Goal: Task Accomplishment & Management: Complete application form

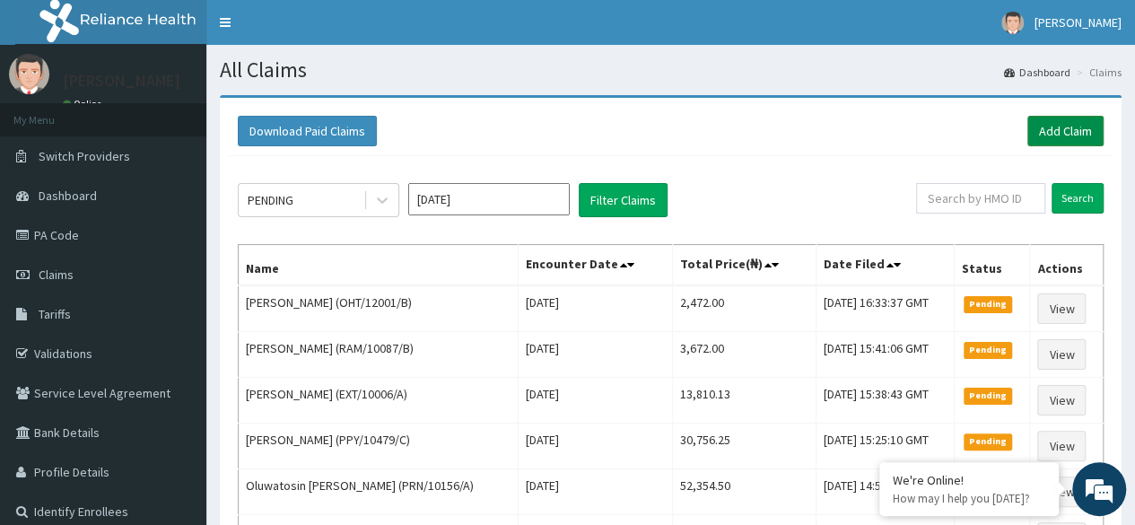
click at [1070, 132] on link "Add Claim" at bounding box center [1065, 131] width 76 height 31
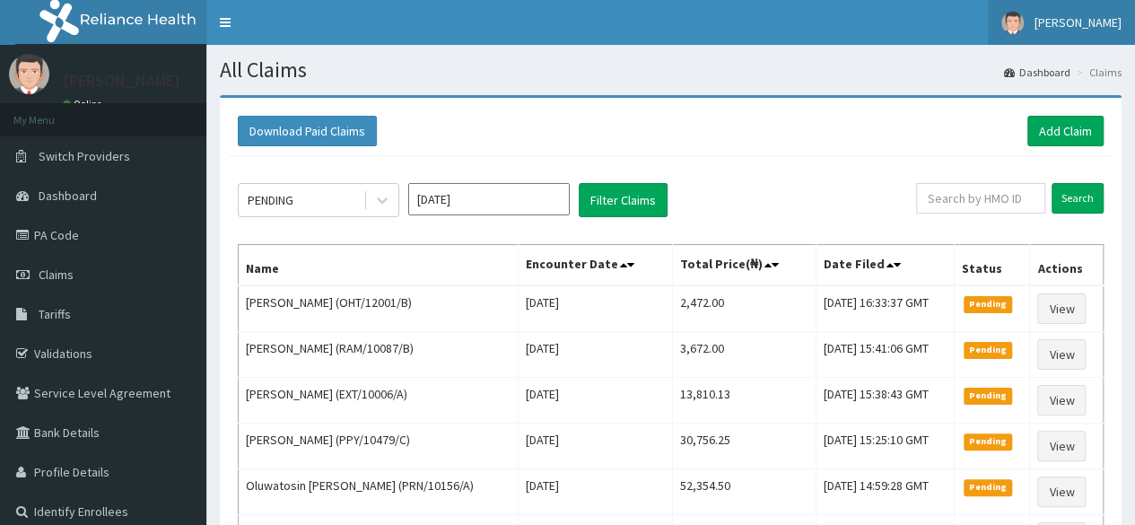
click at [1086, 21] on span "[PERSON_NAME]" at bounding box center [1078, 22] width 87 height 16
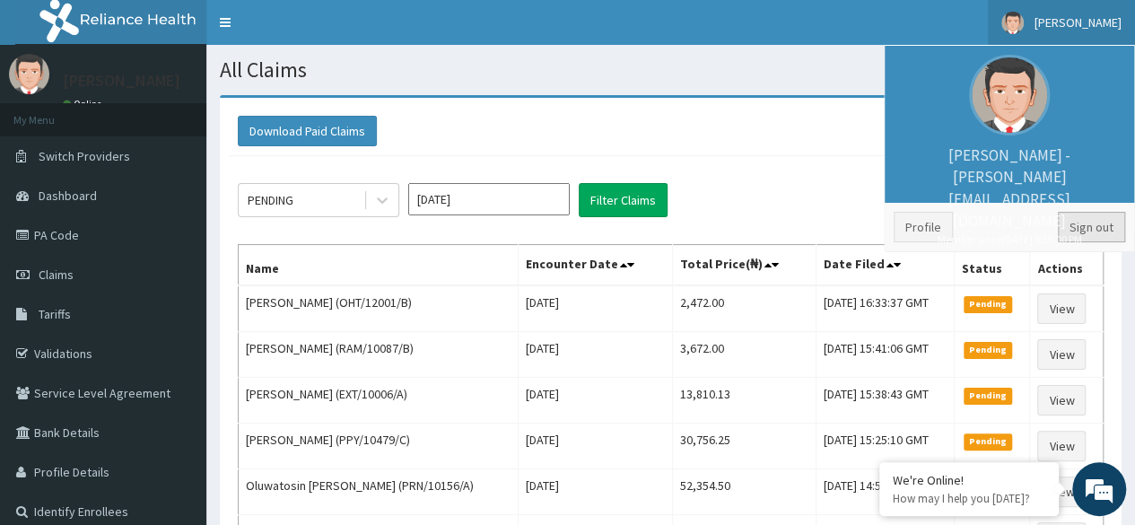
click at [1105, 222] on link "Sign out" at bounding box center [1091, 227] width 67 height 31
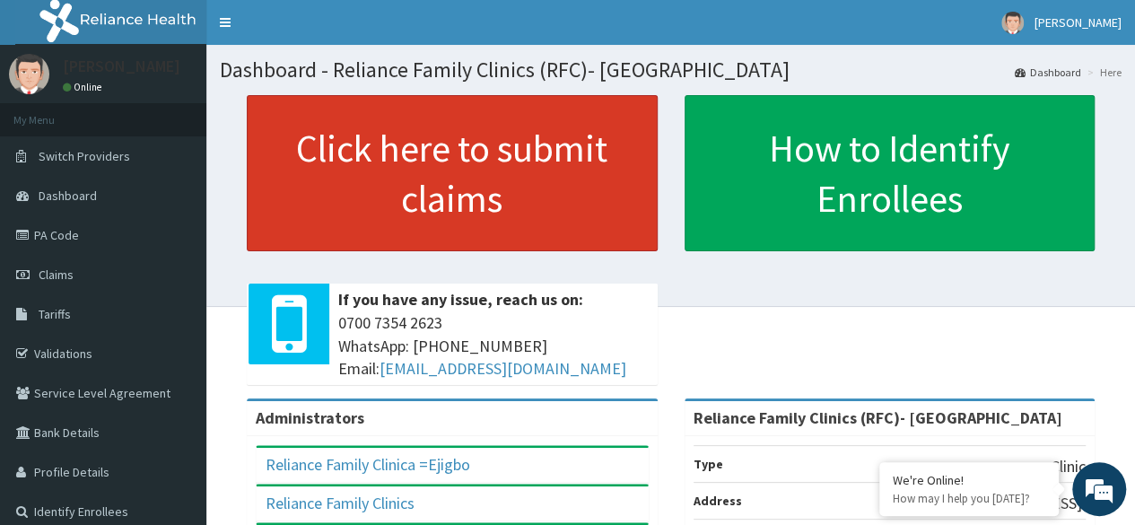
click at [428, 197] on link "Click here to submit claims" at bounding box center [452, 173] width 411 height 156
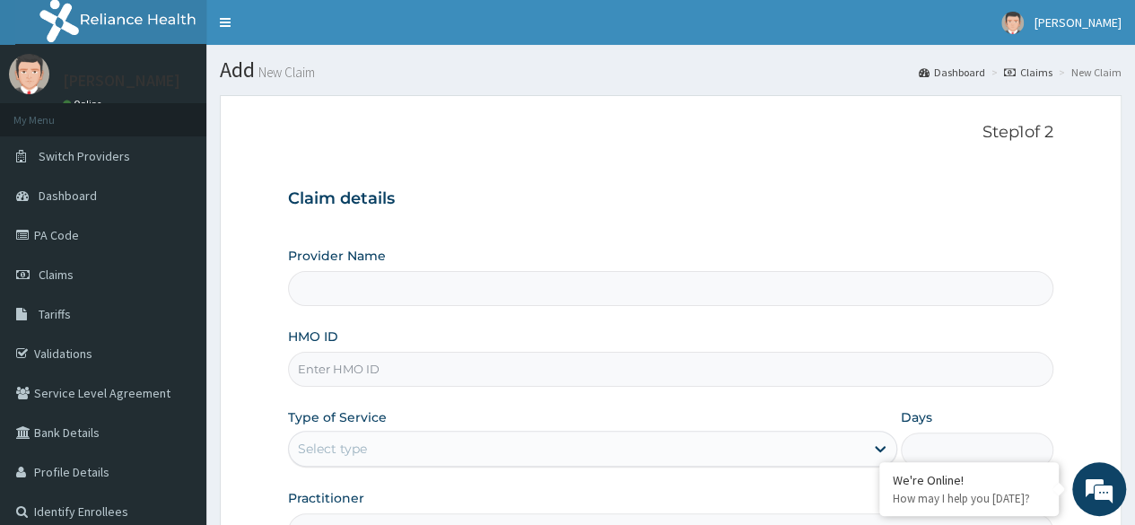
type input "Reliance Family Clinics (RFC)- Ejigbo"
click at [736, 378] on input "HMO ID" at bounding box center [670, 369] width 765 height 35
paste input "AIP/10083/A"
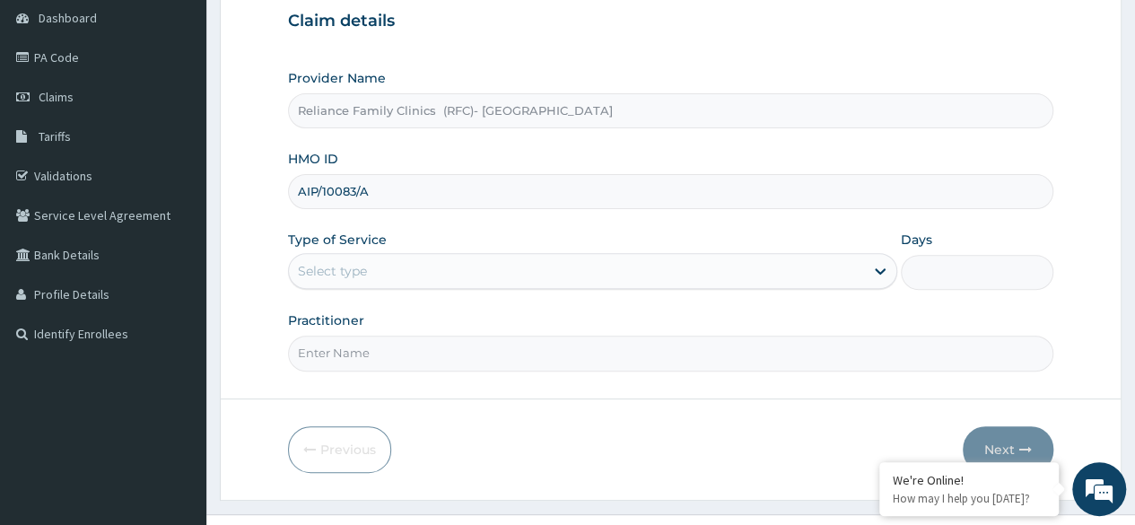
scroll to position [190, 0]
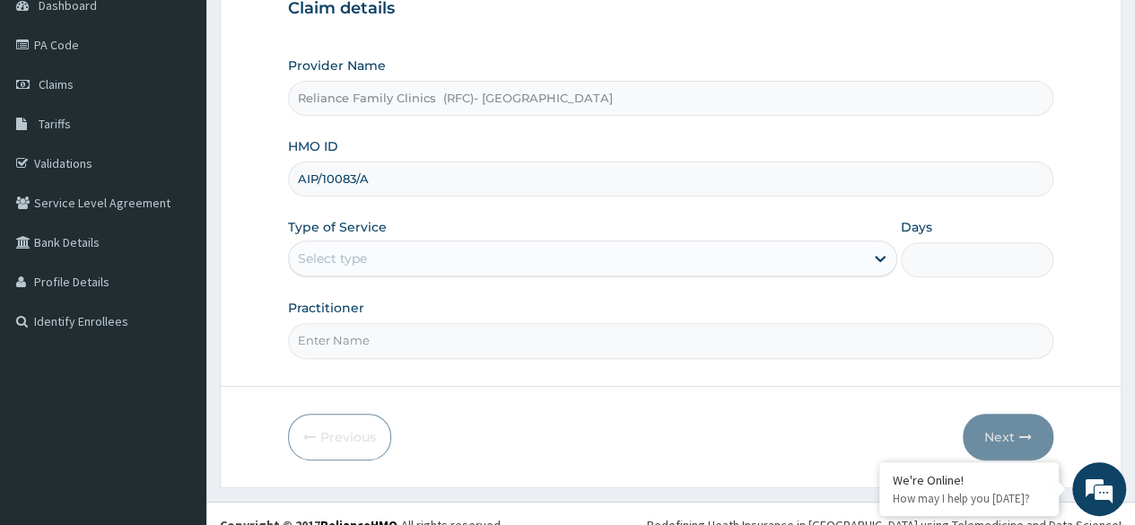
type input "AIP/10083/A"
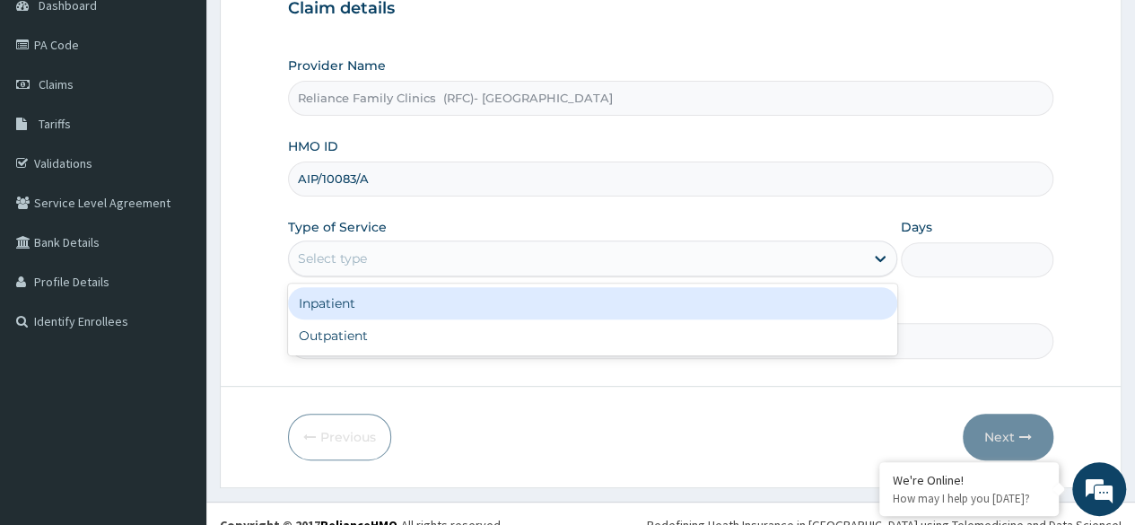
click at [519, 334] on div "Outpatient" at bounding box center [592, 335] width 609 height 32
type input "1"
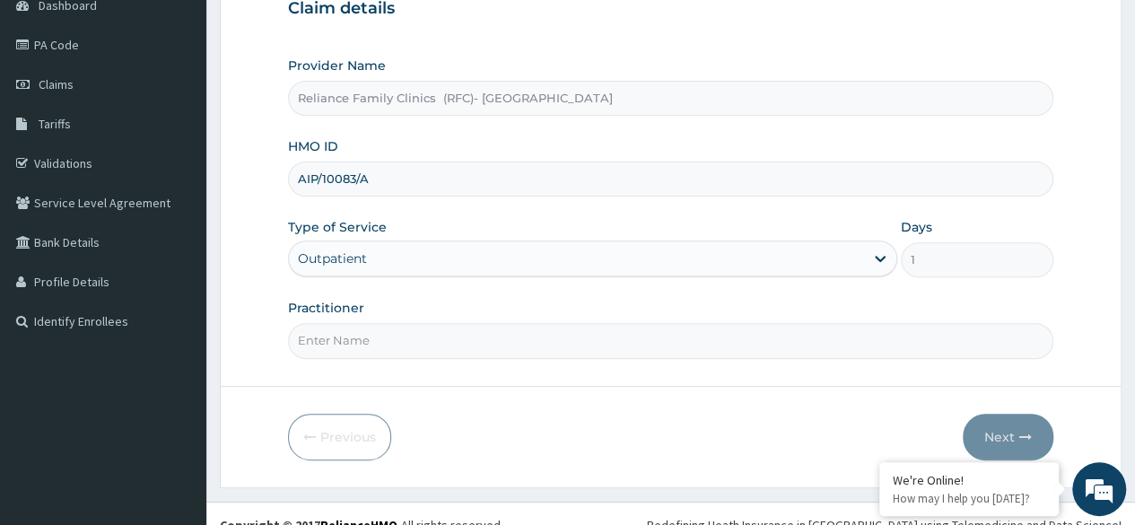
click at [524, 337] on input "Practitioner" at bounding box center [670, 340] width 765 height 35
type input "Dr Ejiofor"
click at [1001, 424] on button "Next" at bounding box center [1008, 437] width 91 height 47
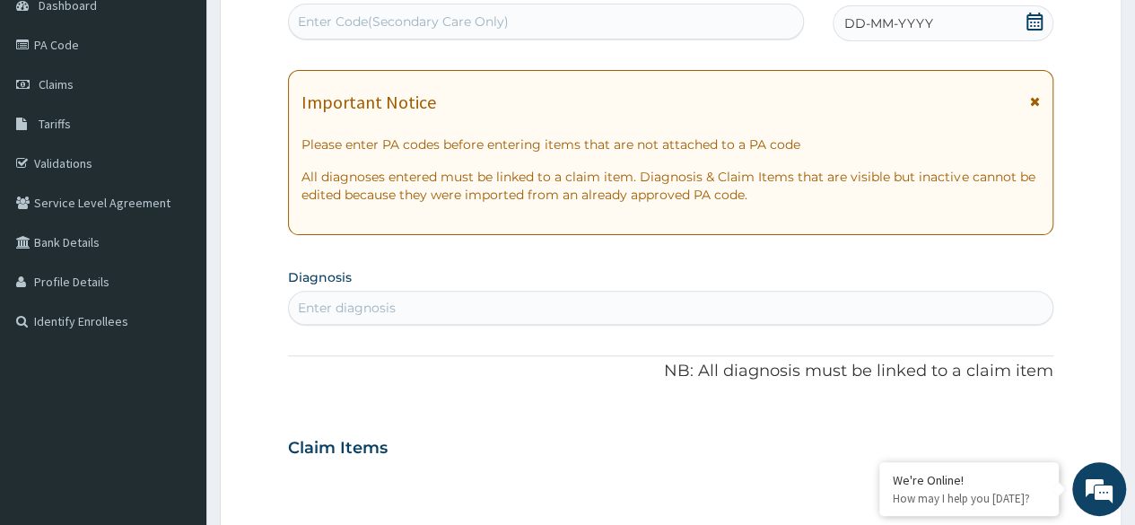
click at [1024, 31] on div "DD-MM-YYYY" at bounding box center [943, 23] width 221 height 36
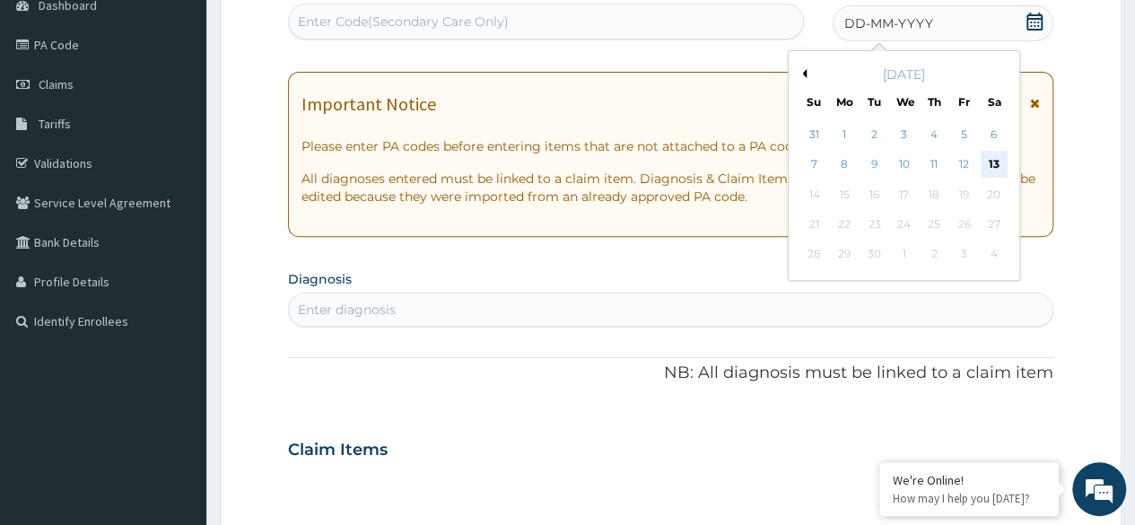
click at [998, 170] on div "13" at bounding box center [993, 165] width 27 height 27
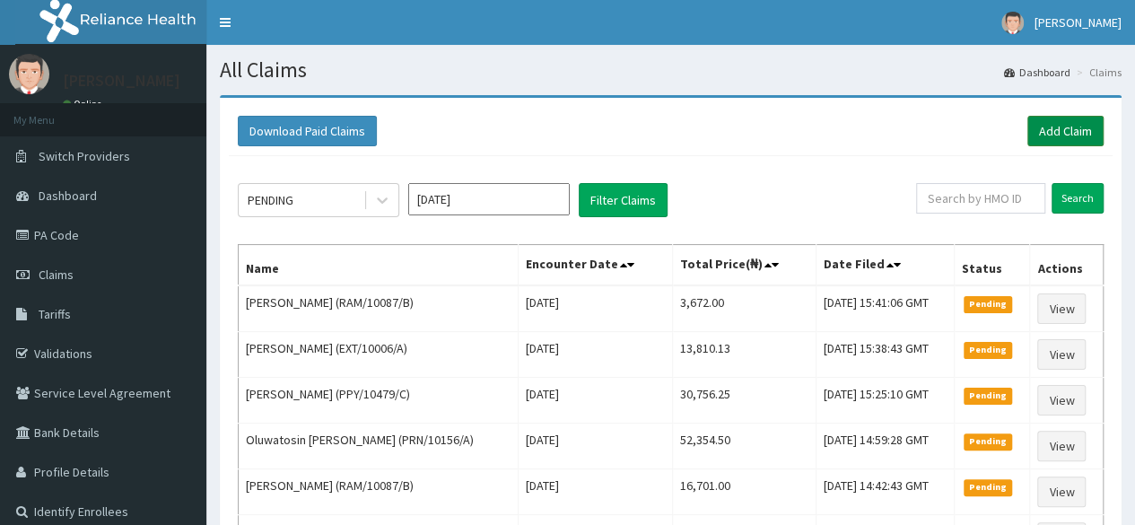
click at [1080, 132] on link "Add Claim" at bounding box center [1065, 131] width 76 height 31
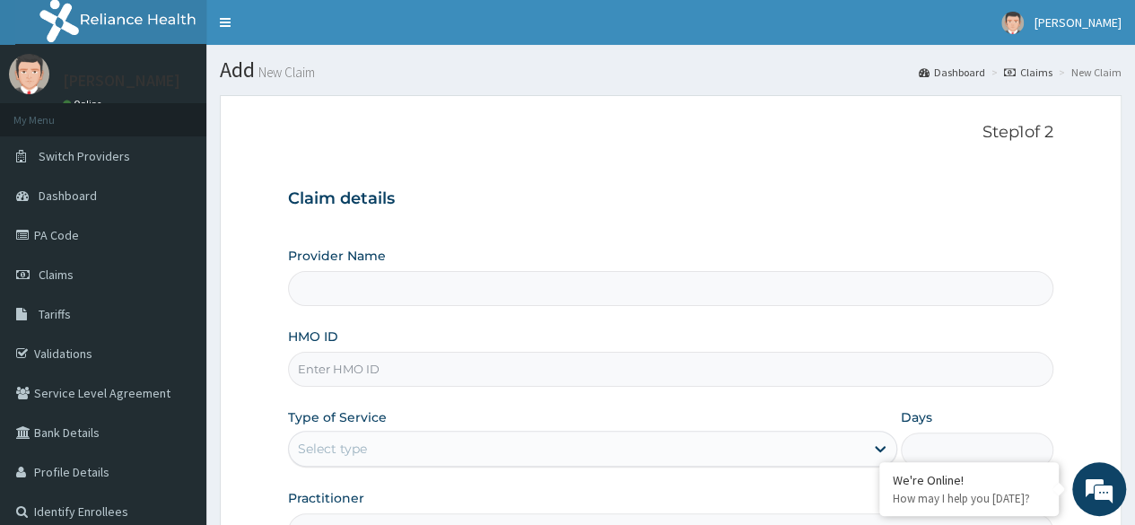
click at [418, 367] on input "HMO ID" at bounding box center [670, 369] width 765 height 35
paste input "AIP/10083/A"
type input "AIP/10083/A"
type input "Reliance Family Clinics (RFC)- Ejigbo"
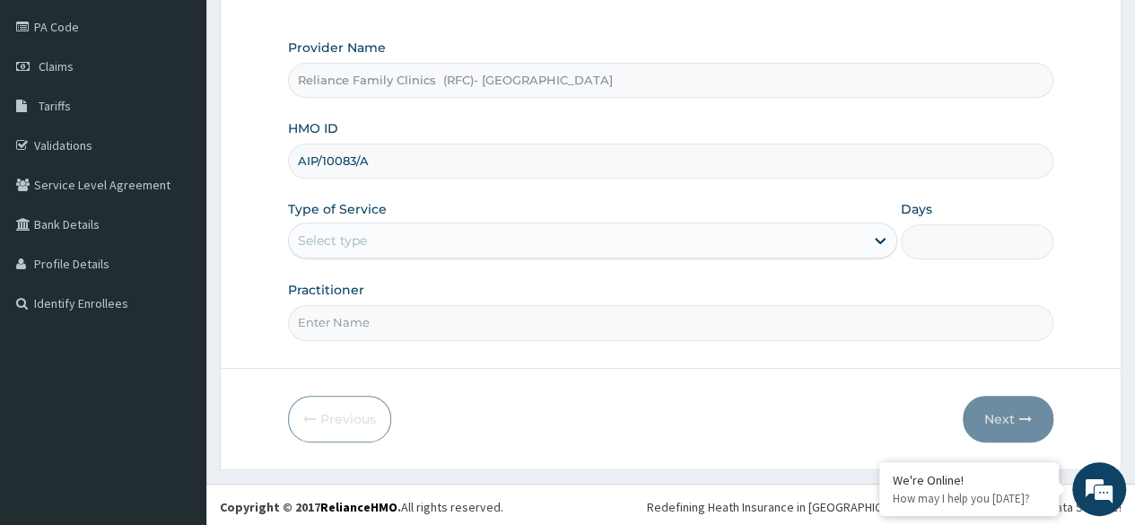
type input "AIP/10083/A"
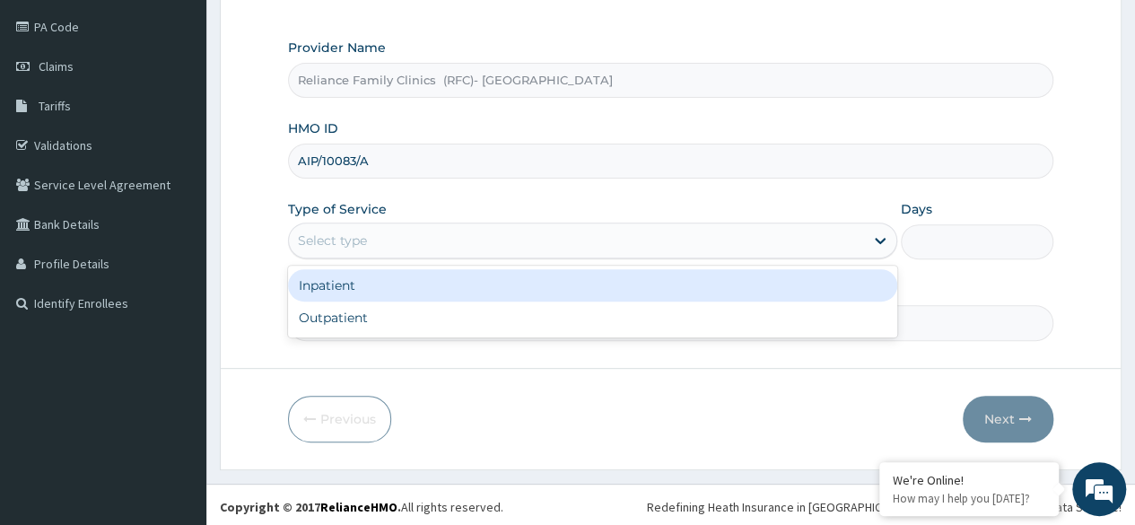
click at [449, 240] on div "Select type" at bounding box center [576, 240] width 575 height 29
click at [575, 330] on div "Outpatient" at bounding box center [592, 318] width 609 height 32
type input "1"
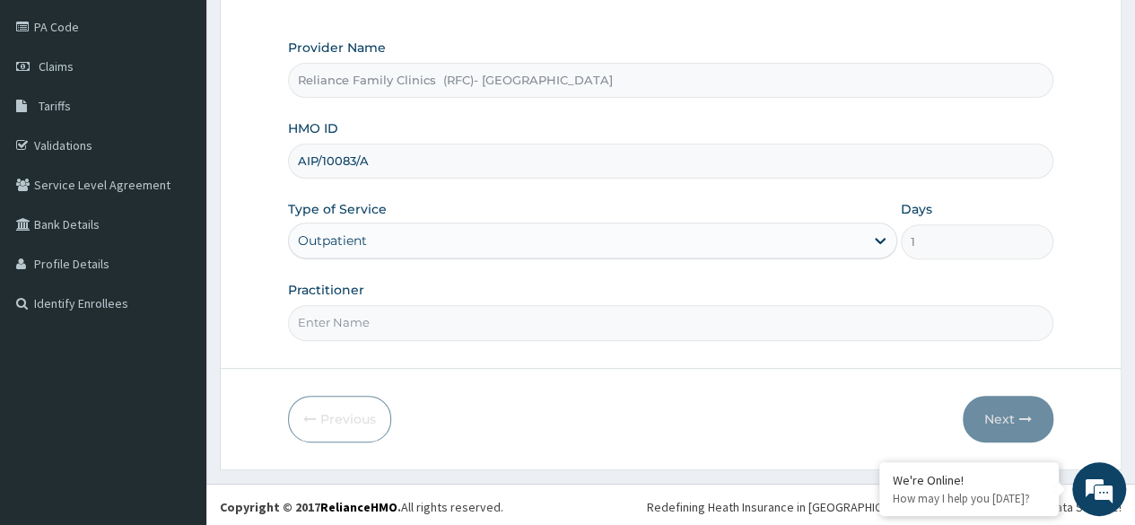
click at [632, 315] on input "Practitioner" at bounding box center [670, 322] width 765 height 35
type input "[PERSON_NAME]"
click at [998, 413] on button "Next" at bounding box center [1008, 419] width 91 height 47
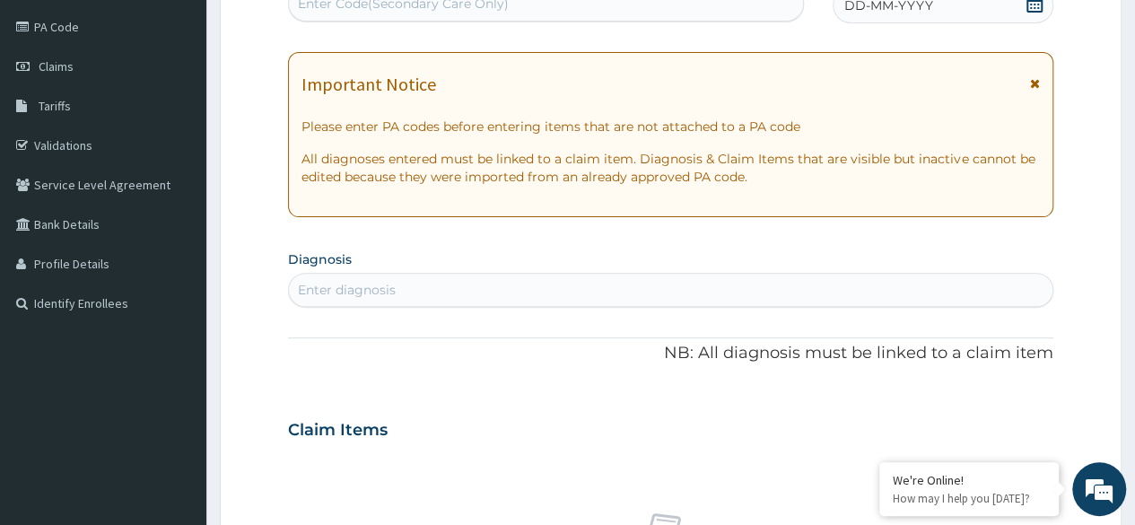
scroll to position [203, 0]
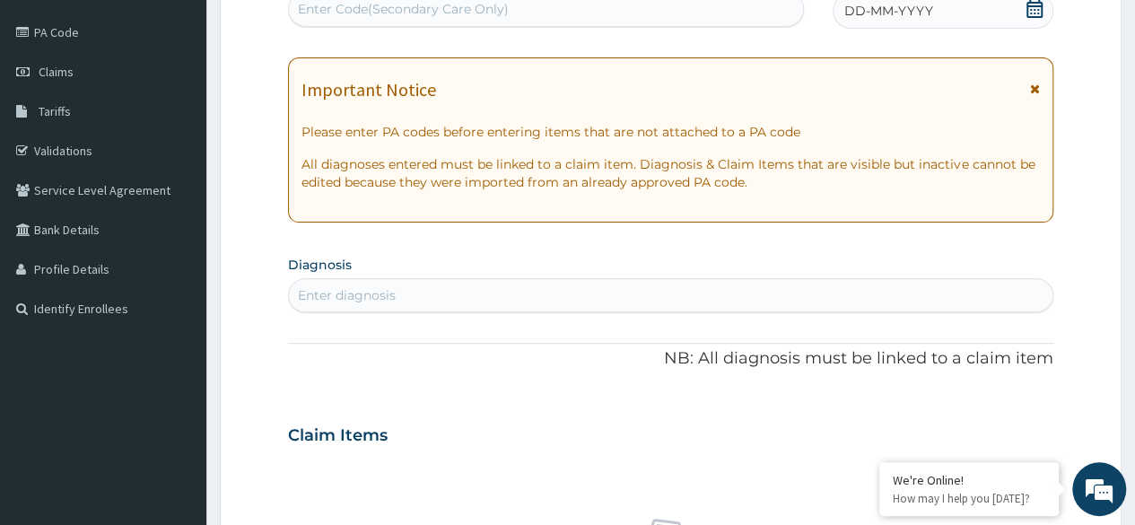
click at [400, 3] on div "Enter Code(Secondary Care Only)" at bounding box center [403, 9] width 211 height 18
paste input "PA/D67ED3"
type input "PA/D67ED3"
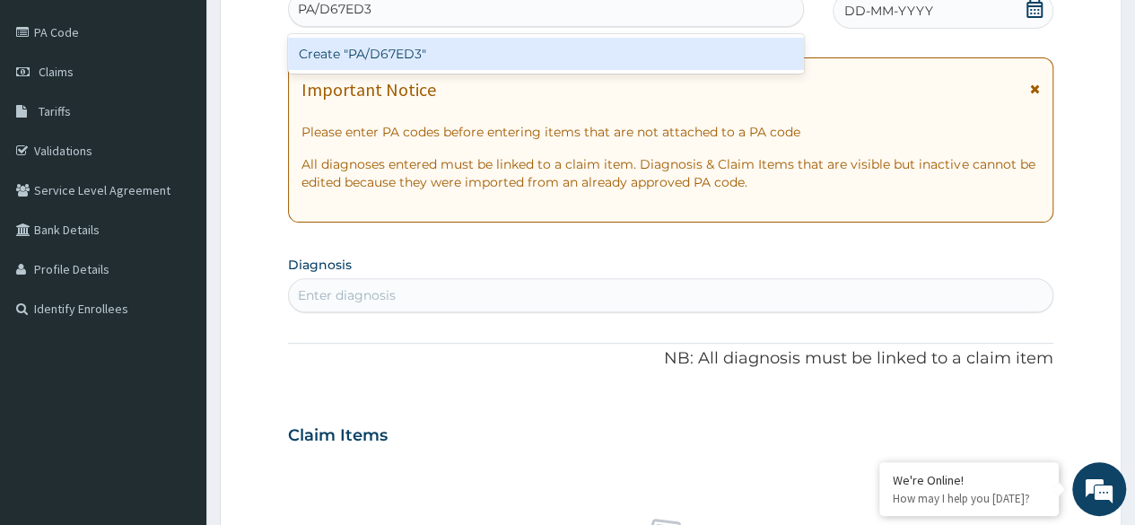
click at [427, 48] on div "Create "PA/D67ED3"" at bounding box center [545, 54] width 515 height 32
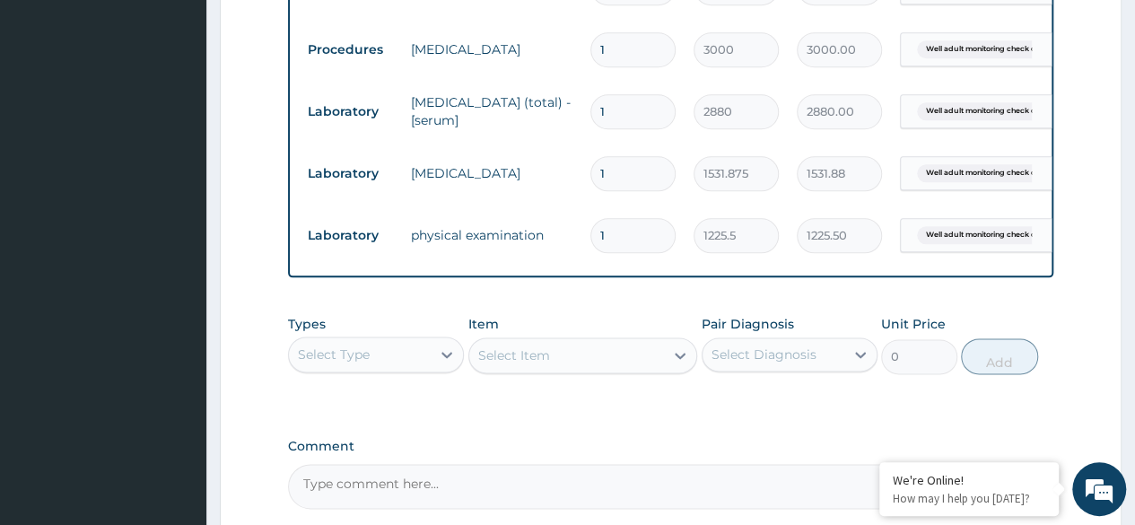
scroll to position [1140, 0]
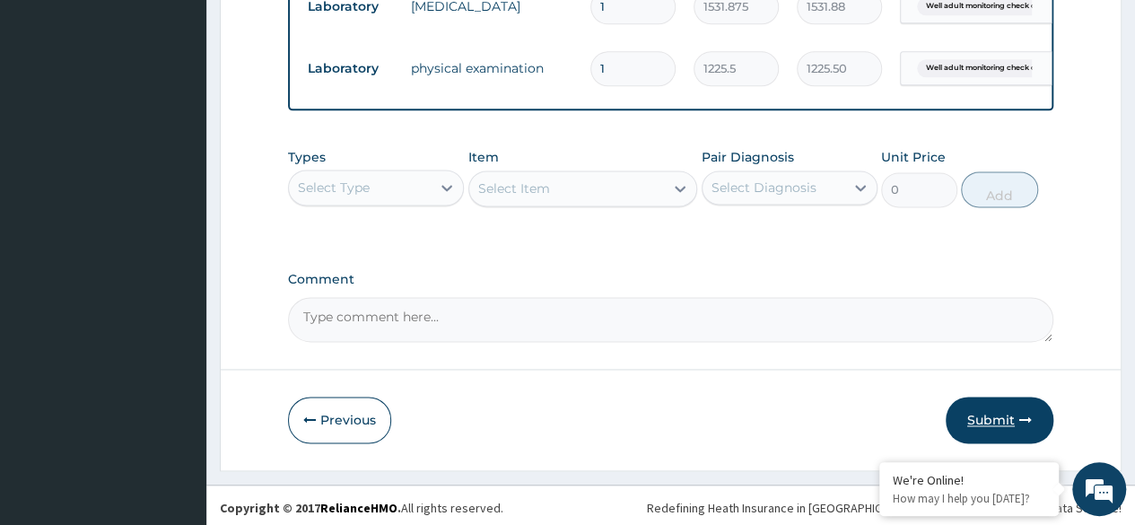
click at [981, 407] on button "Submit" at bounding box center [1000, 420] width 108 height 47
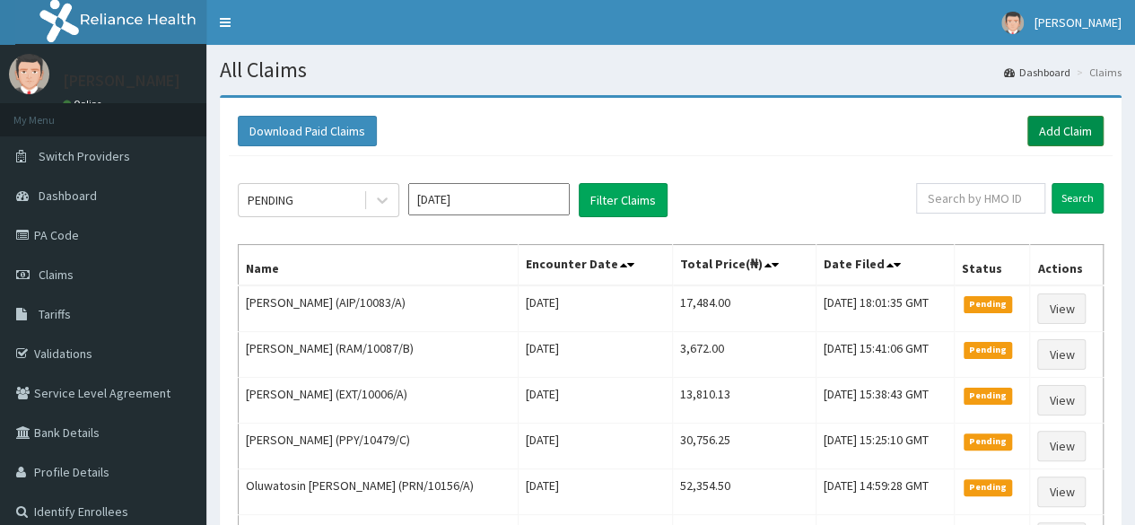
click at [1056, 122] on link "Add Claim" at bounding box center [1065, 131] width 76 height 31
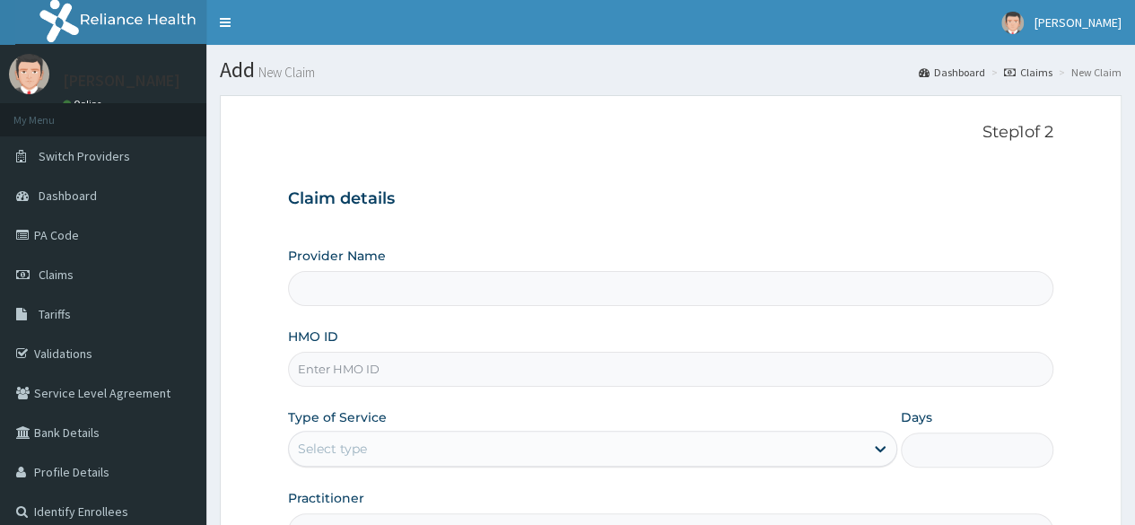
click at [566, 358] on input "HMO ID" at bounding box center [670, 369] width 765 height 35
paste input "PA/D67ED3"
type input "PA/D67ED3"
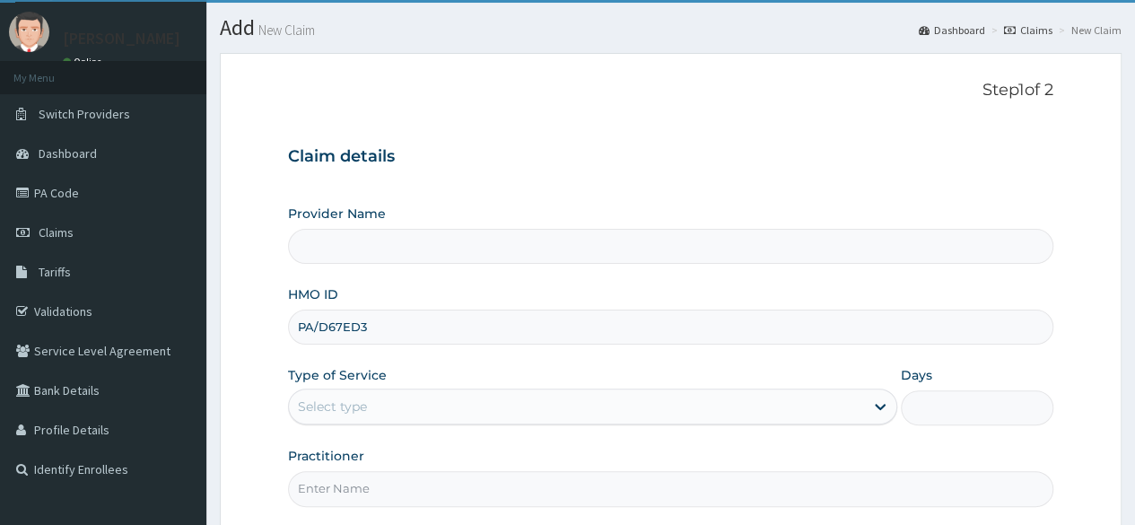
scroll to position [41, 0]
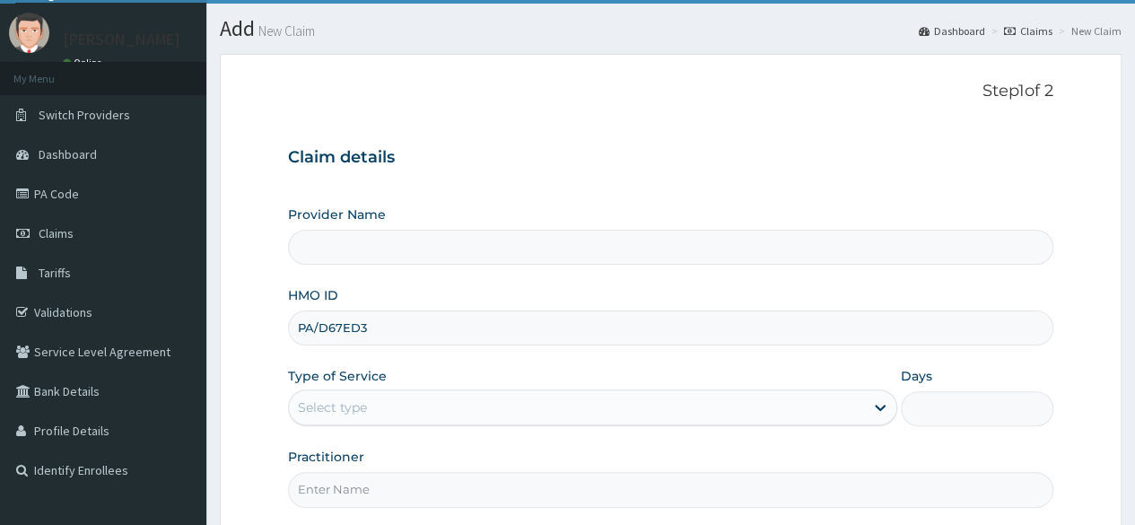
type input "Reliance Family Clinics (RFC)- Ejigbo"
type input "P"
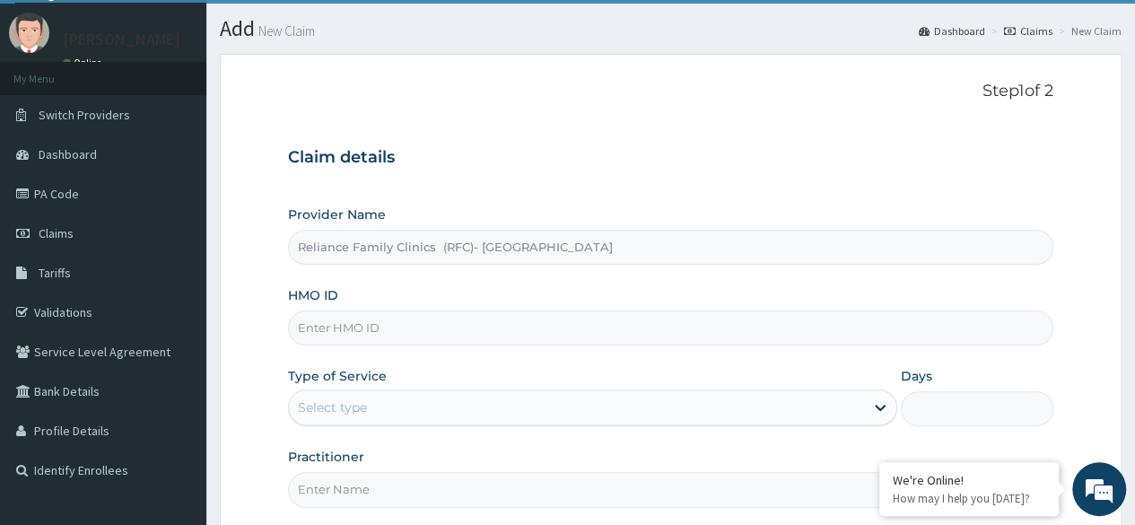
click at [1053, 297] on div "HMO ID" at bounding box center [670, 315] width 765 height 59
click at [730, 328] on input "HMO ID" at bounding box center [670, 327] width 765 height 35
paste input "AIP/10083/A"
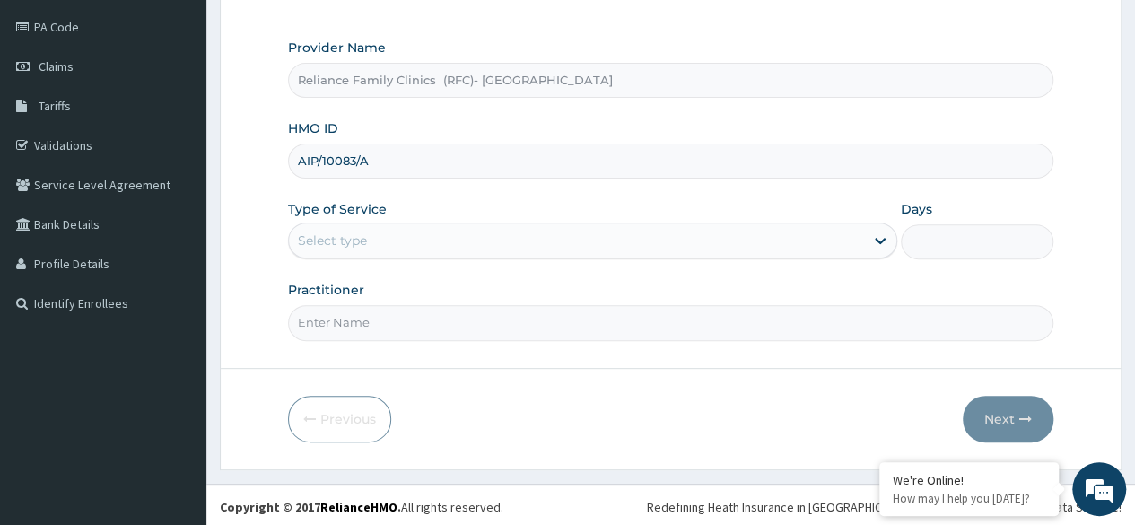
type input "AIP/10083/A"
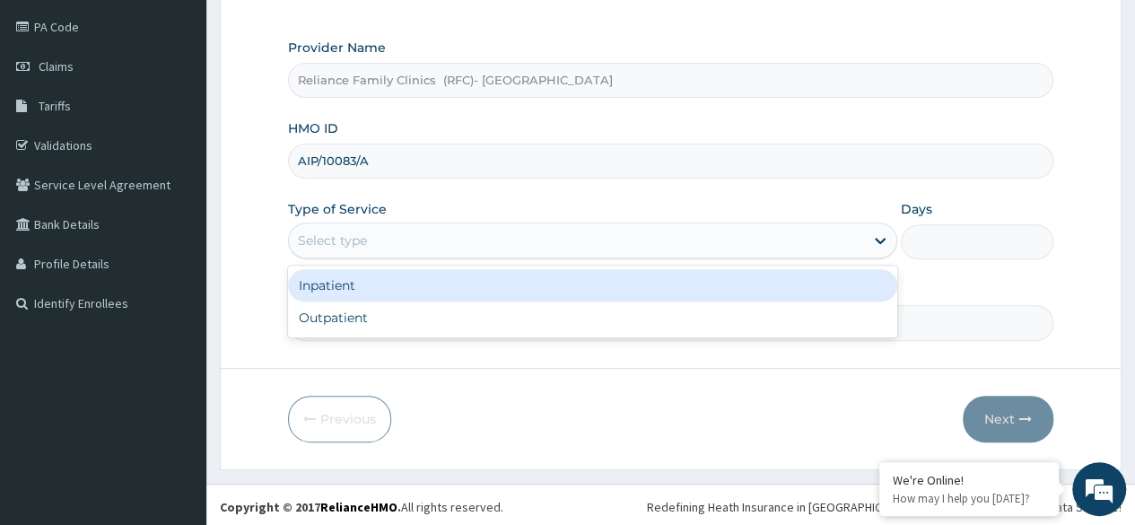
click at [664, 236] on div "Select type" at bounding box center [576, 240] width 575 height 29
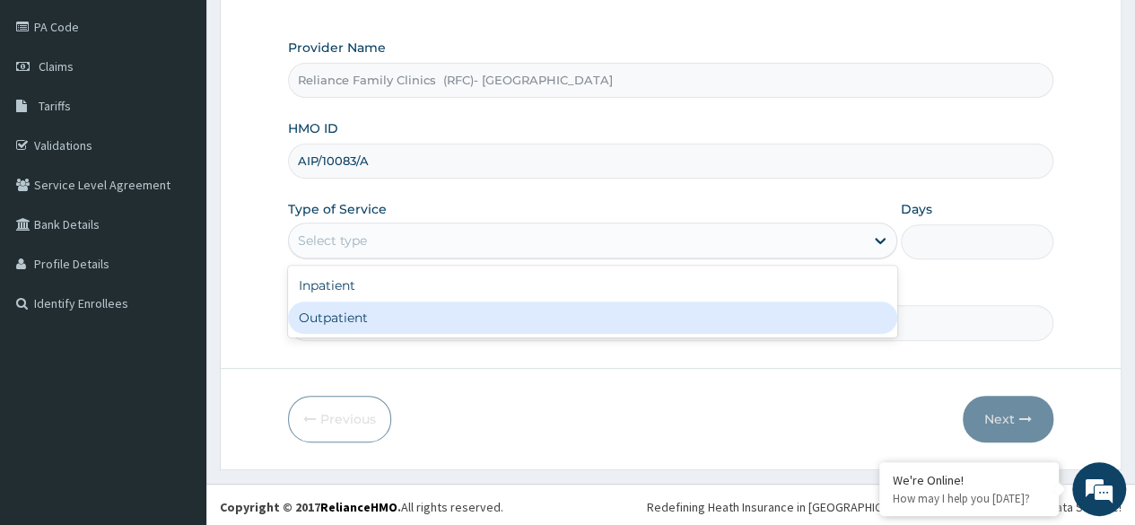
click at [673, 325] on div "Outpatient" at bounding box center [592, 318] width 609 height 32
type input "1"
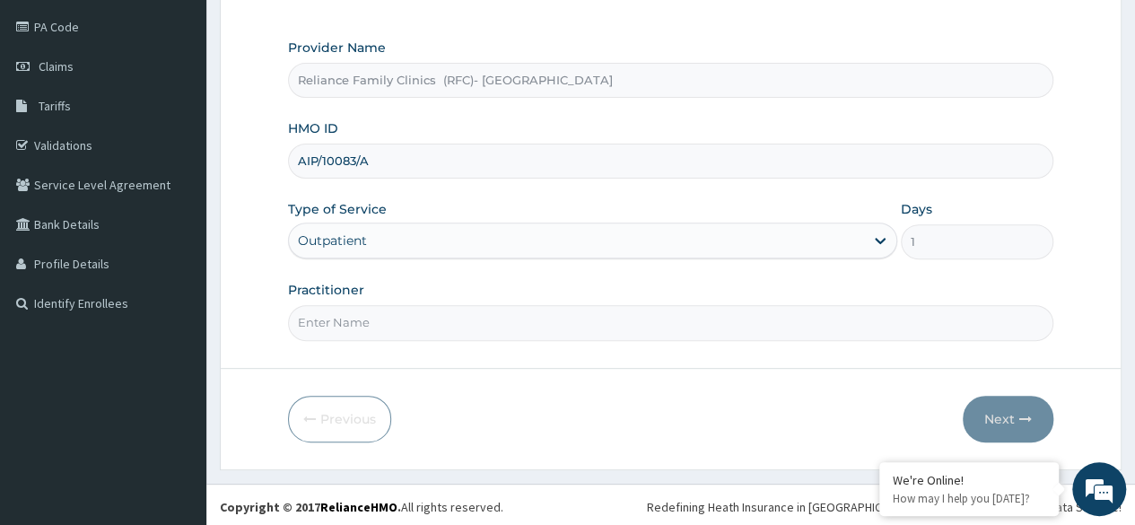
click at [673, 325] on input "Practitioner" at bounding box center [670, 322] width 765 height 35
type input "Dr Ejiofor"
click at [1008, 417] on button "Next" at bounding box center [1008, 419] width 91 height 47
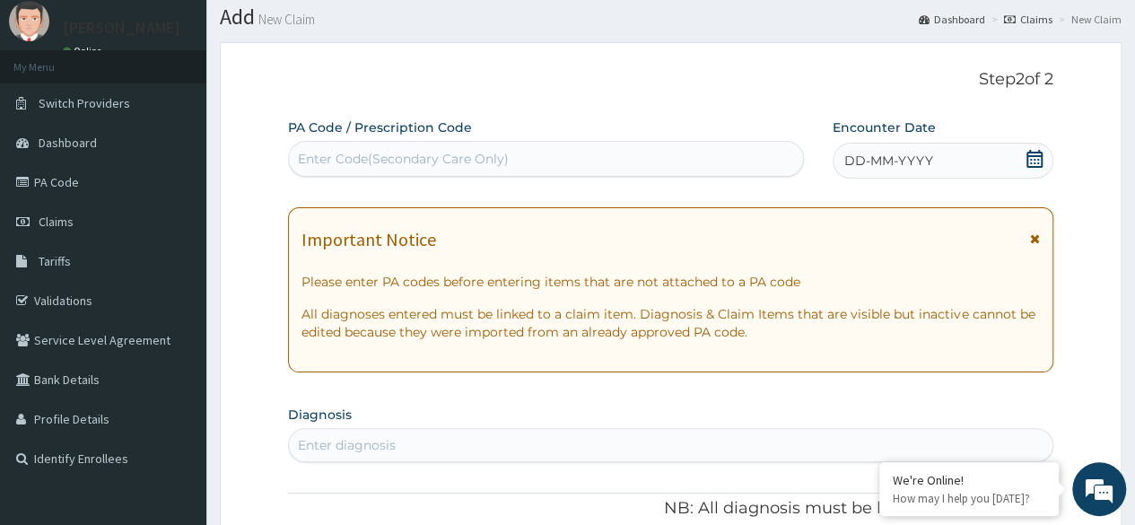
scroll to position [50, 0]
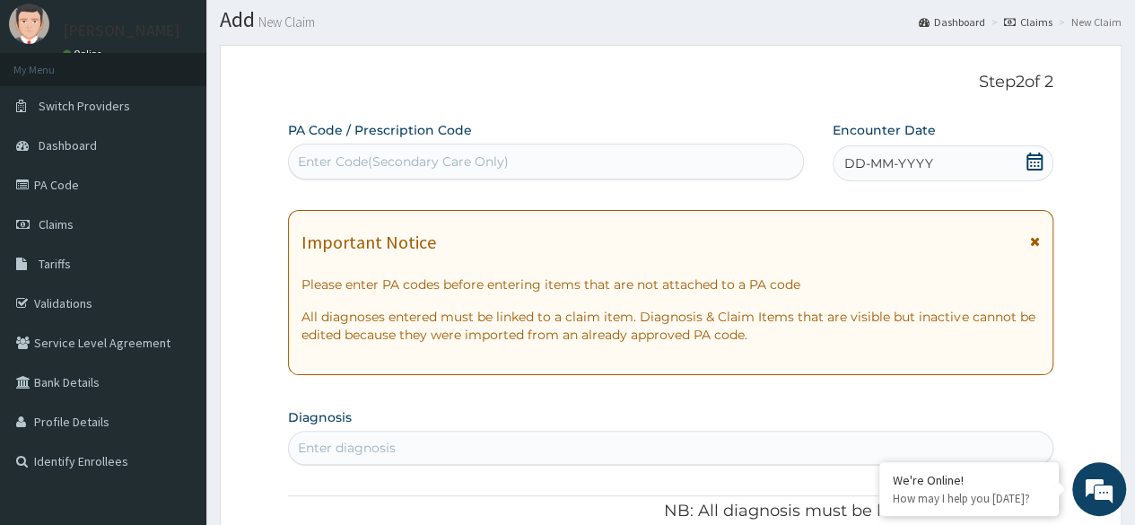
click at [1027, 159] on icon at bounding box center [1035, 162] width 16 height 18
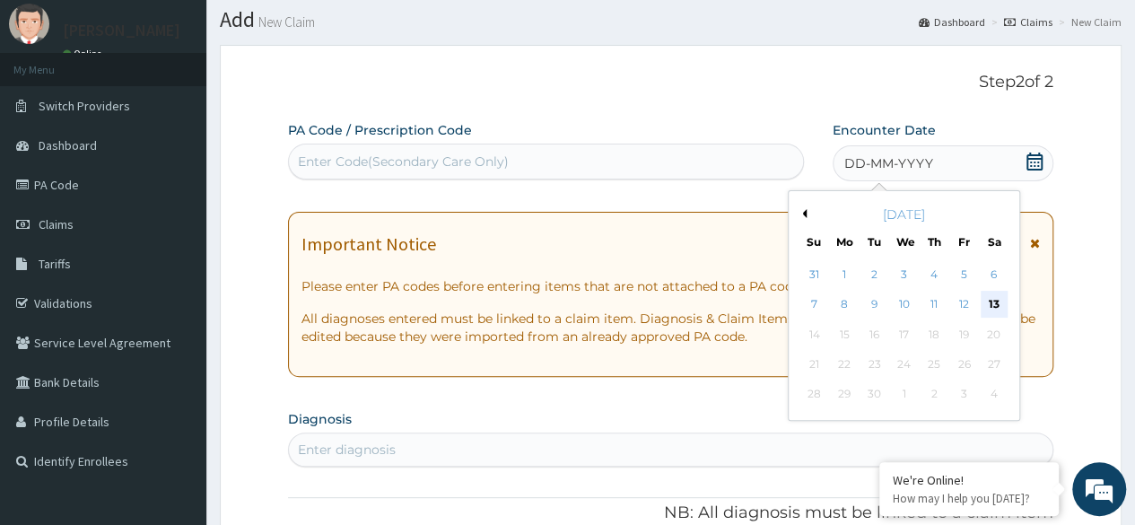
click at [994, 309] on div "13" at bounding box center [993, 305] width 27 height 27
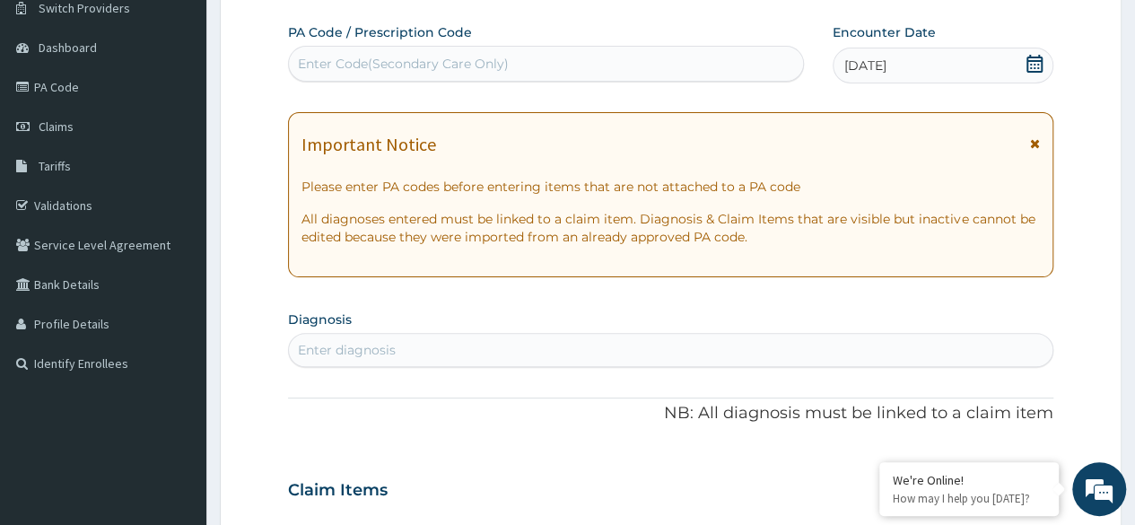
scroll to position [151, 0]
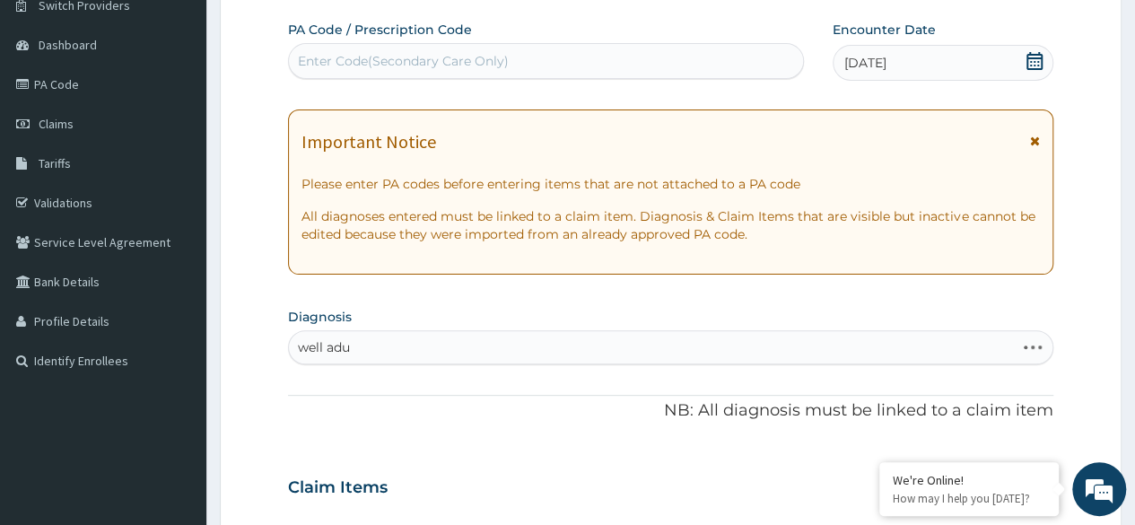
type input "well adul"
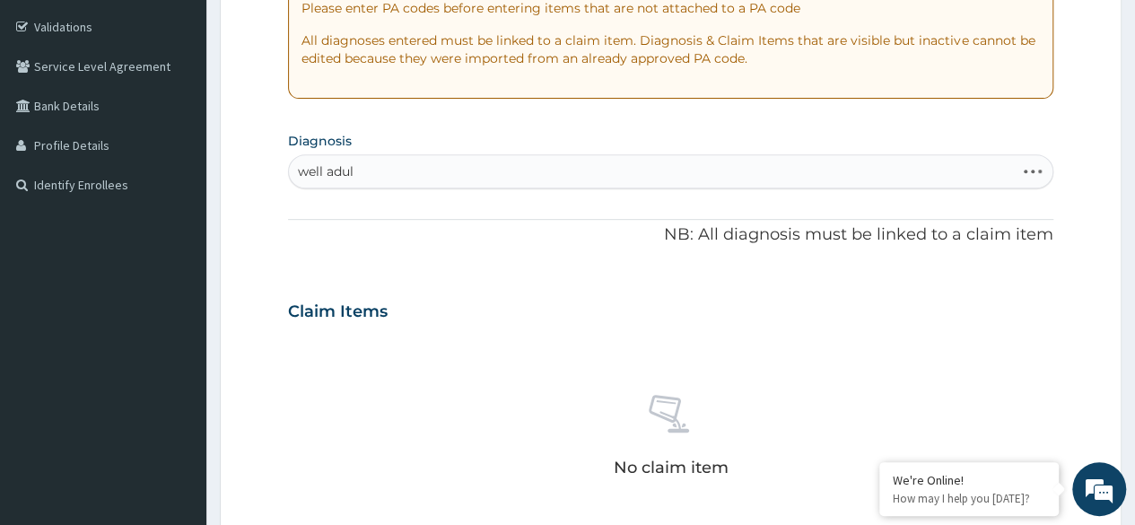
scroll to position [328, 0]
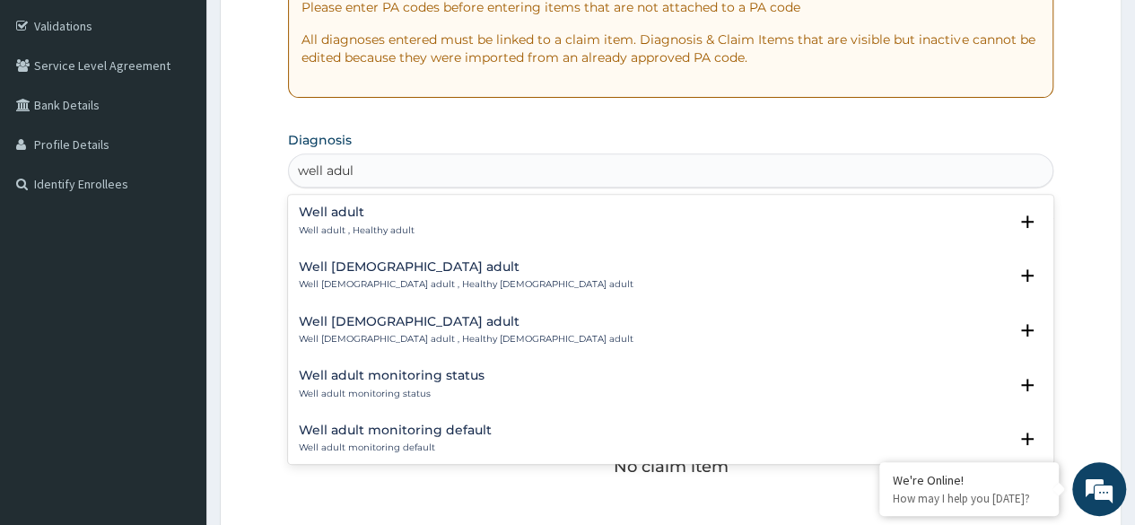
click at [438, 222] on div "Well adult Well adult , Healthy adult" at bounding box center [671, 220] width 744 height 31
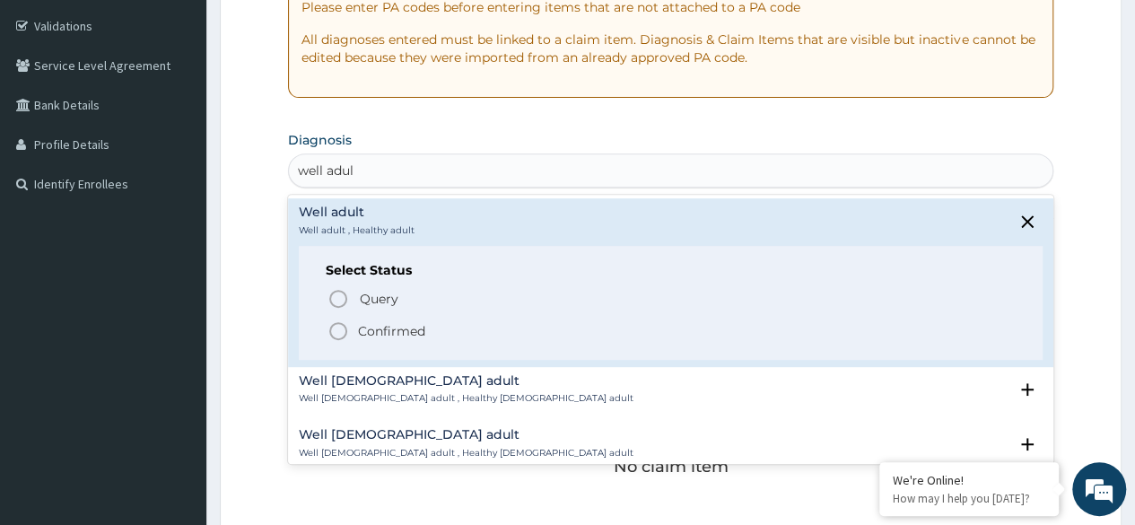
click at [425, 328] on span "Confirmed" at bounding box center [672, 331] width 688 height 22
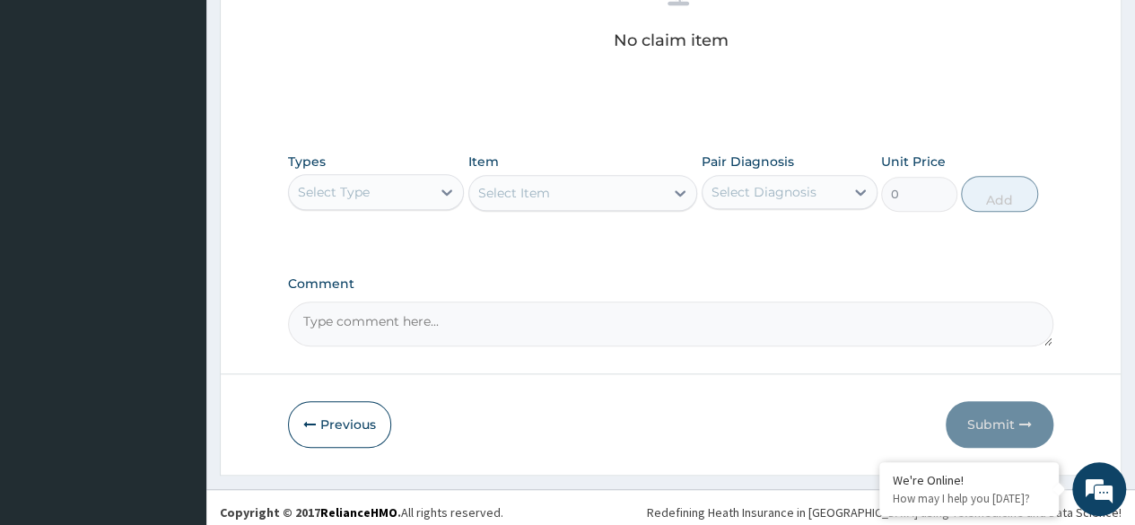
scroll to position [765, 0]
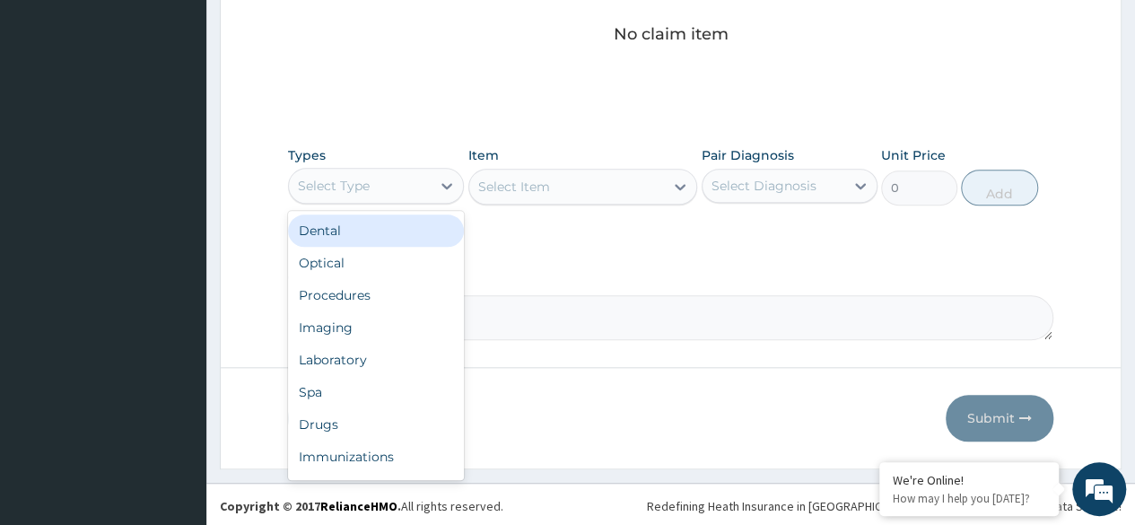
click at [402, 295] on div "Procedures" at bounding box center [376, 295] width 176 height 32
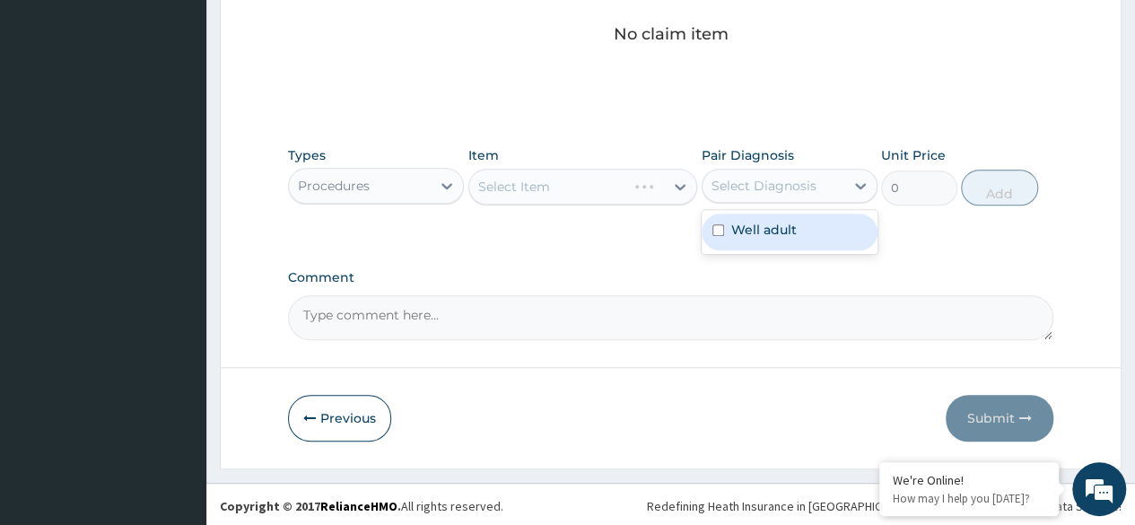
click at [815, 240] on div "Well adult" at bounding box center [790, 232] width 176 height 37
checkbox input "true"
click at [666, 318] on textarea "Comment" at bounding box center [670, 317] width 765 height 45
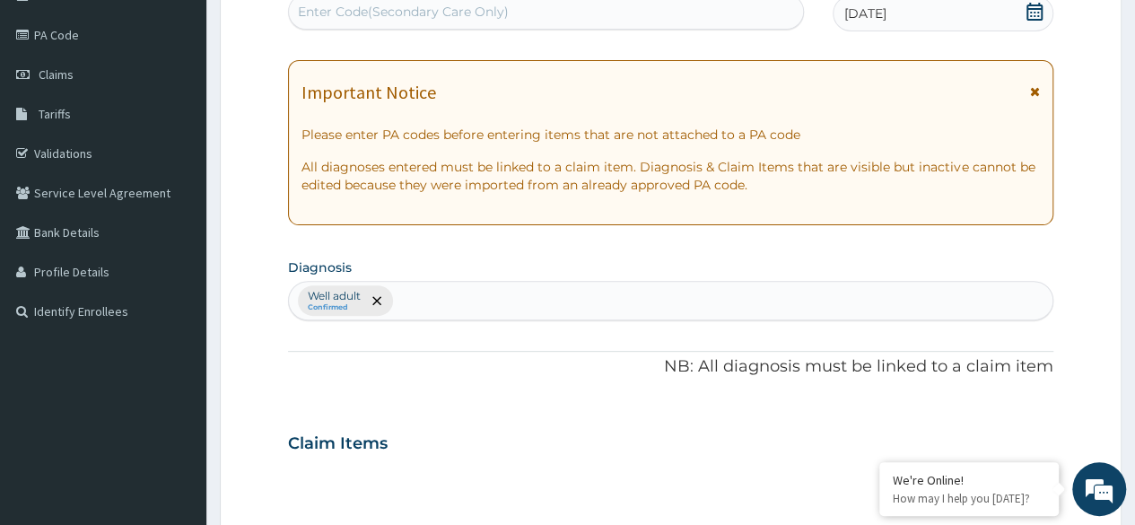
scroll to position [252, 0]
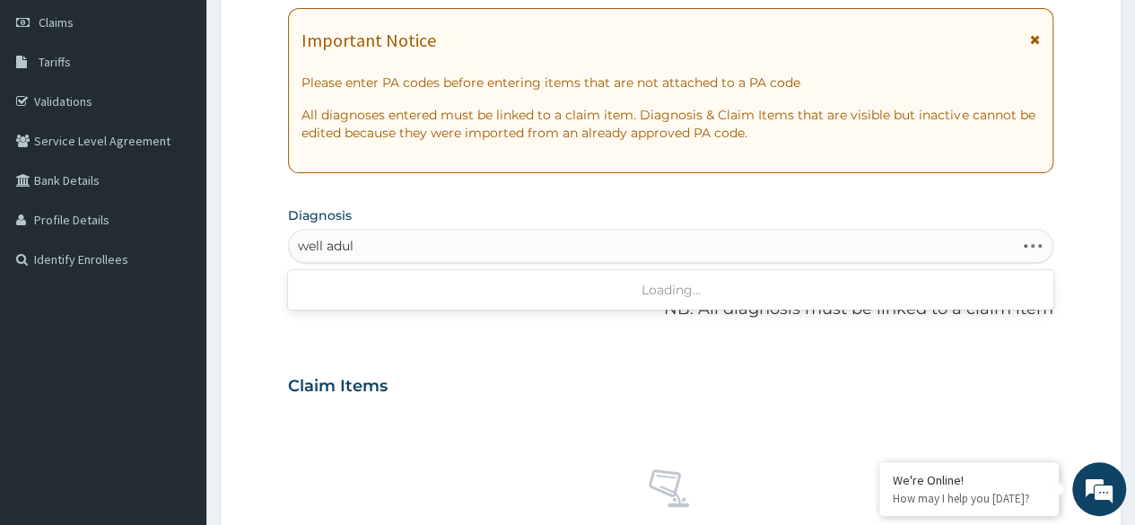
type input "well adult"
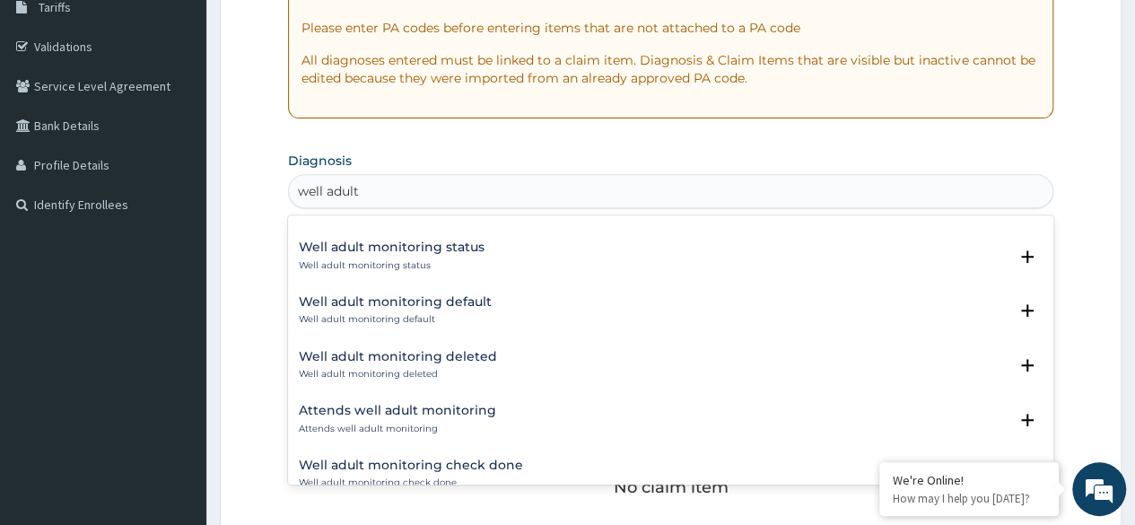
scroll to position [173, 0]
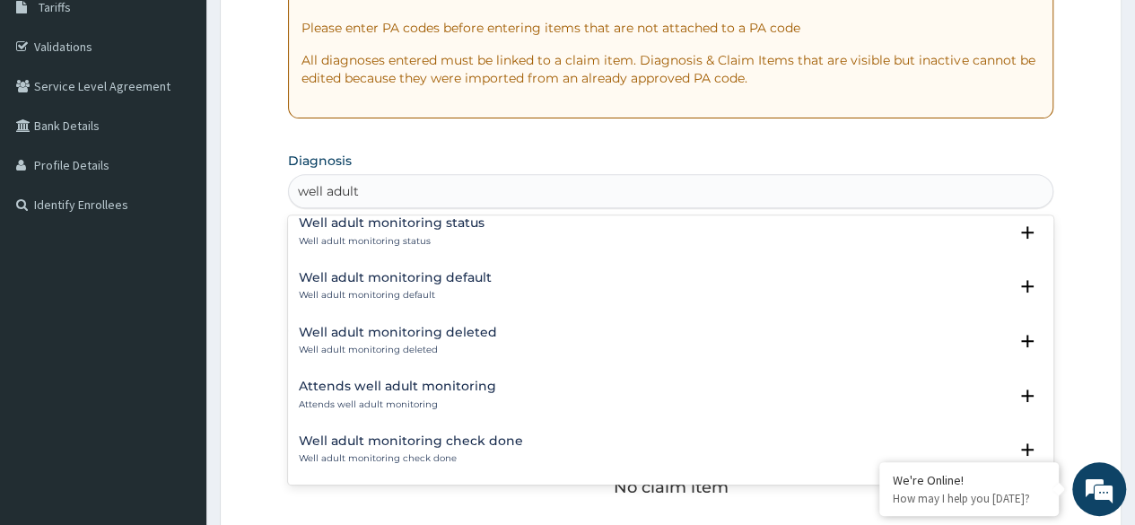
click at [474, 447] on div "Well adult monitoring check done Well adult monitoring check done" at bounding box center [411, 449] width 224 height 31
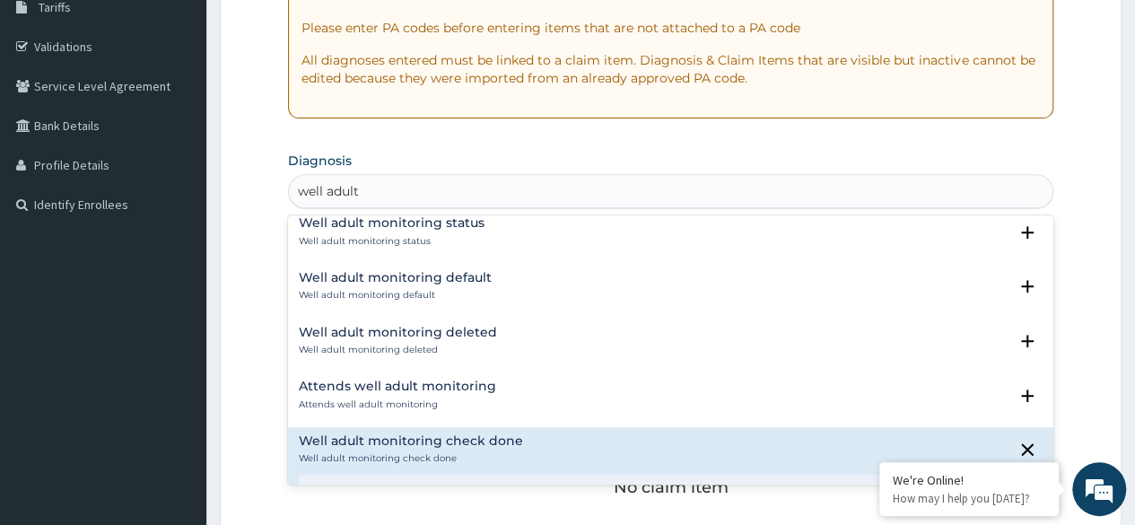
scroll to position [287, 0]
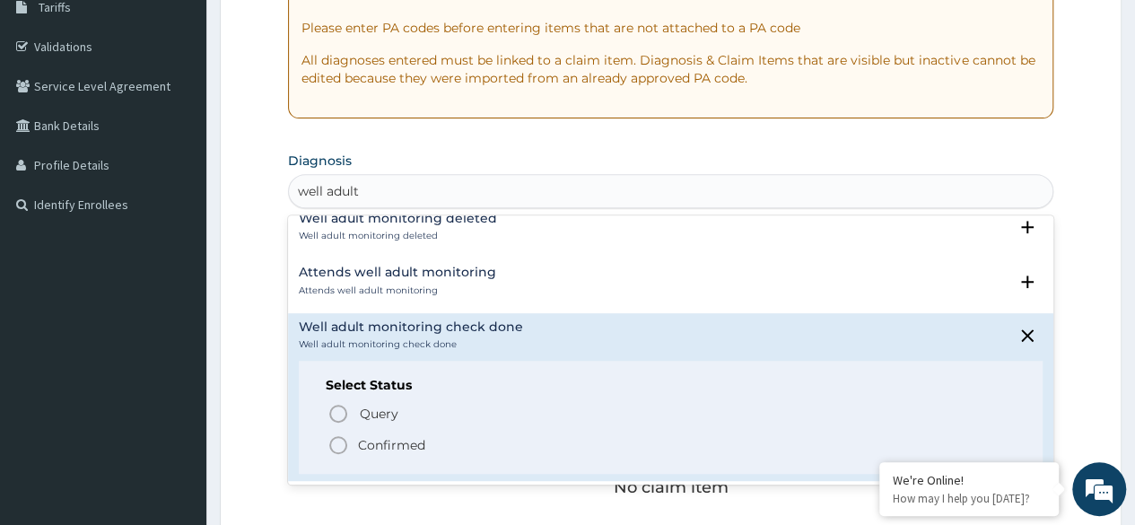
click at [449, 450] on span "Confirmed" at bounding box center [672, 445] width 688 height 22
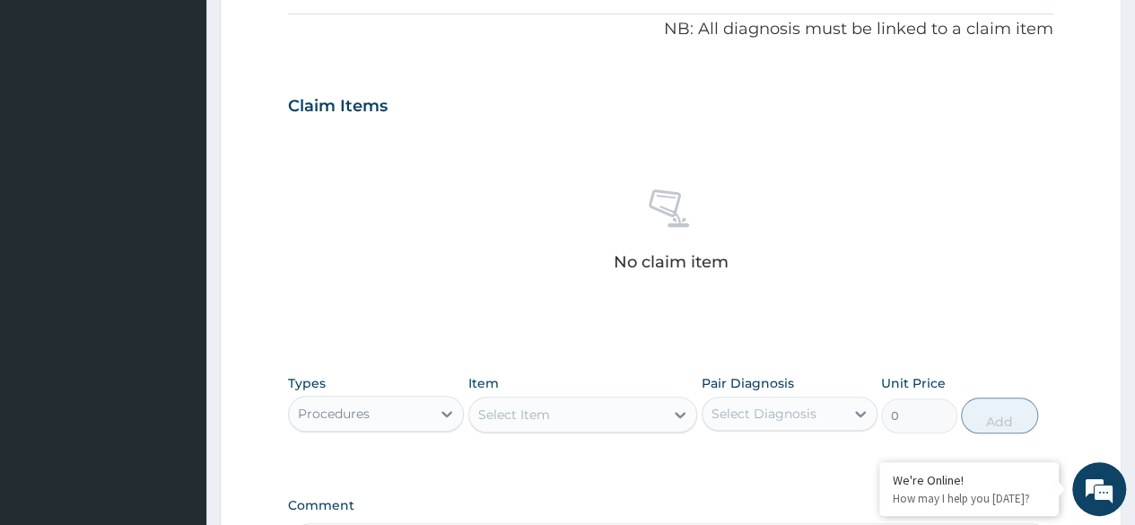
scroll to position [765, 0]
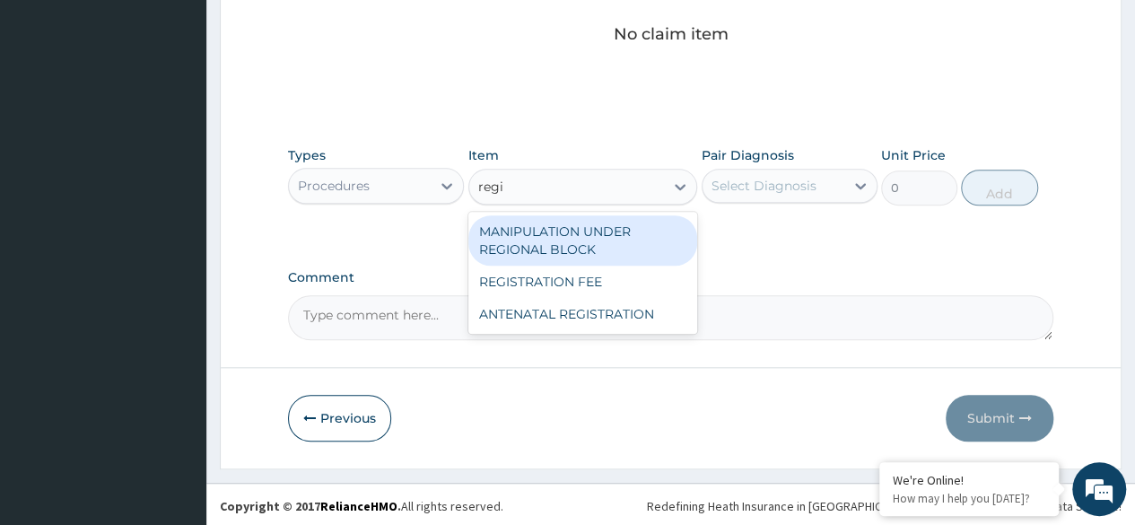
type input "regis"
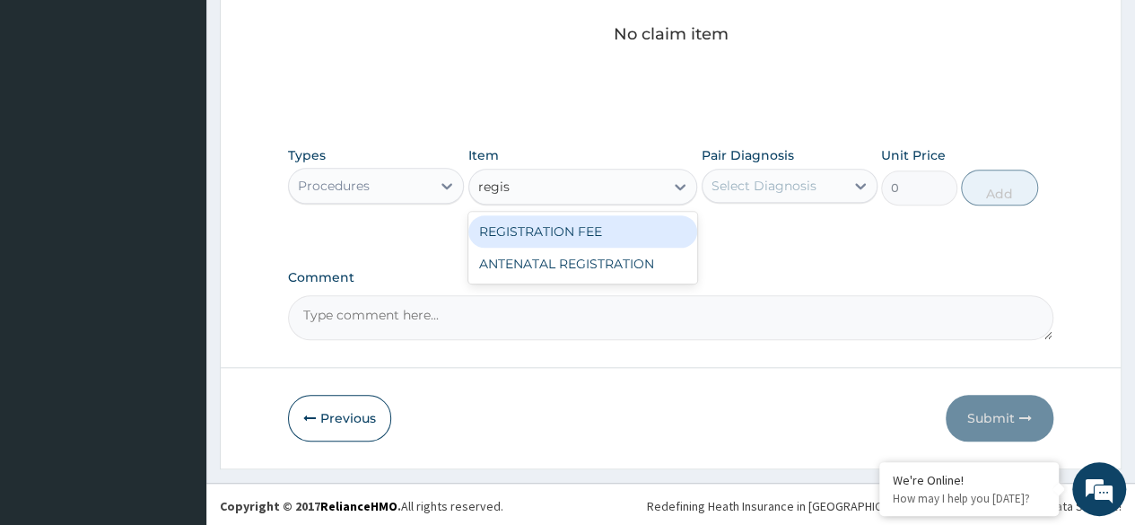
click at [615, 228] on div "REGISTRATION FEE" at bounding box center [583, 231] width 230 height 32
type input "2042.5"
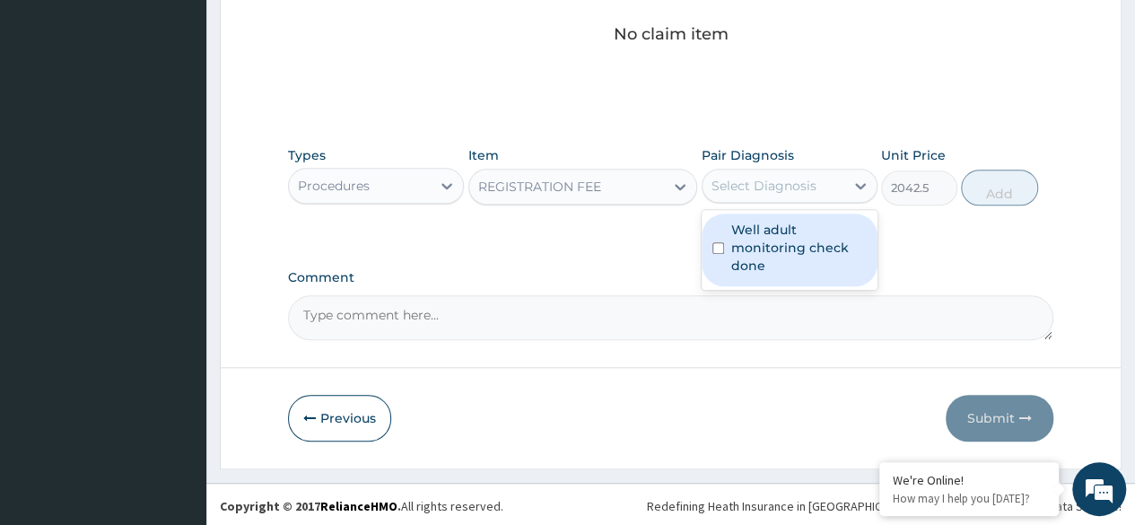
click at [818, 246] on label "Well adult monitoring check done" at bounding box center [799, 248] width 136 height 54
checkbox input "true"
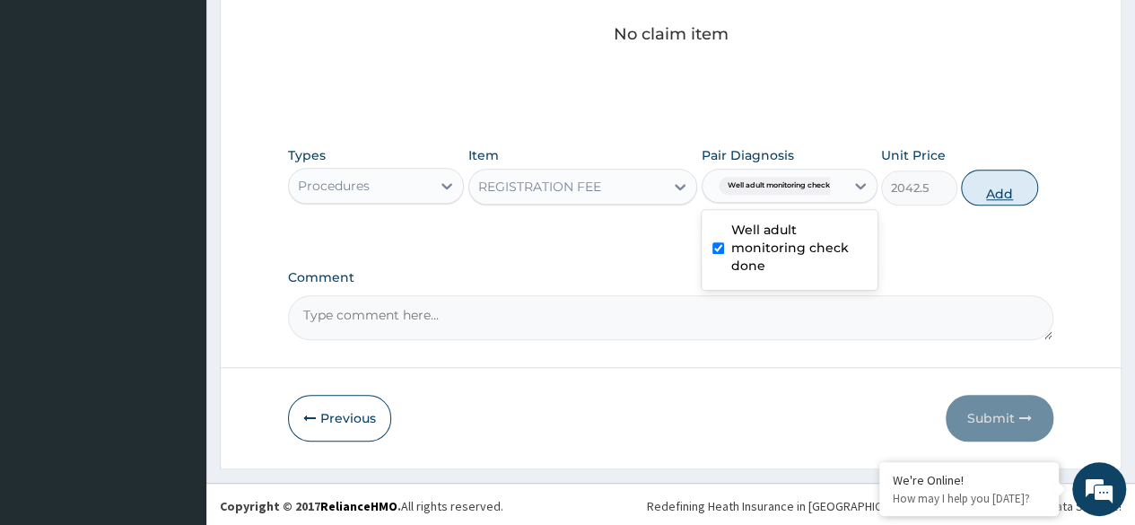
click at [1001, 188] on button "Add" at bounding box center [999, 188] width 76 height 36
type input "0"
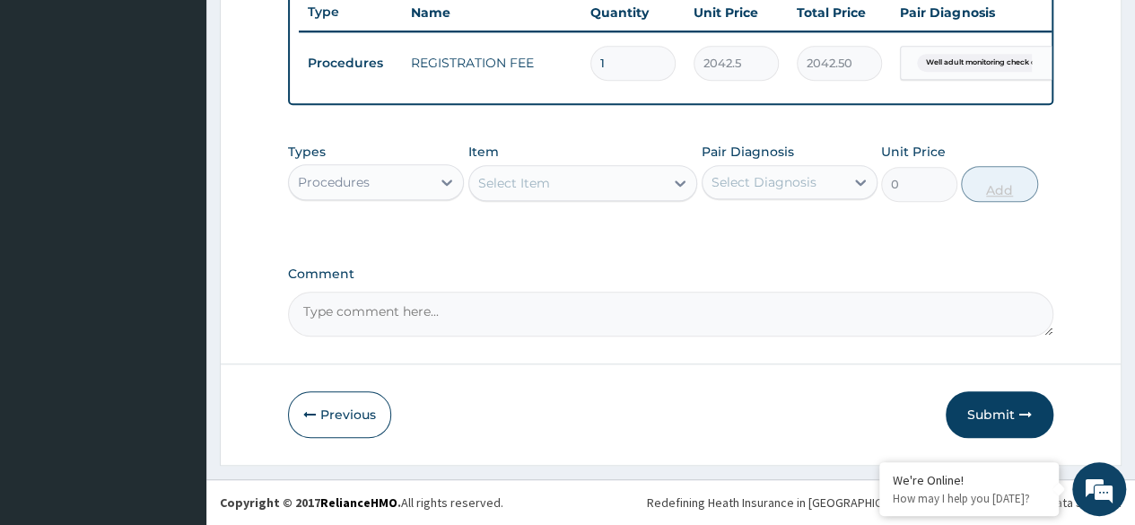
scroll to position [695, 0]
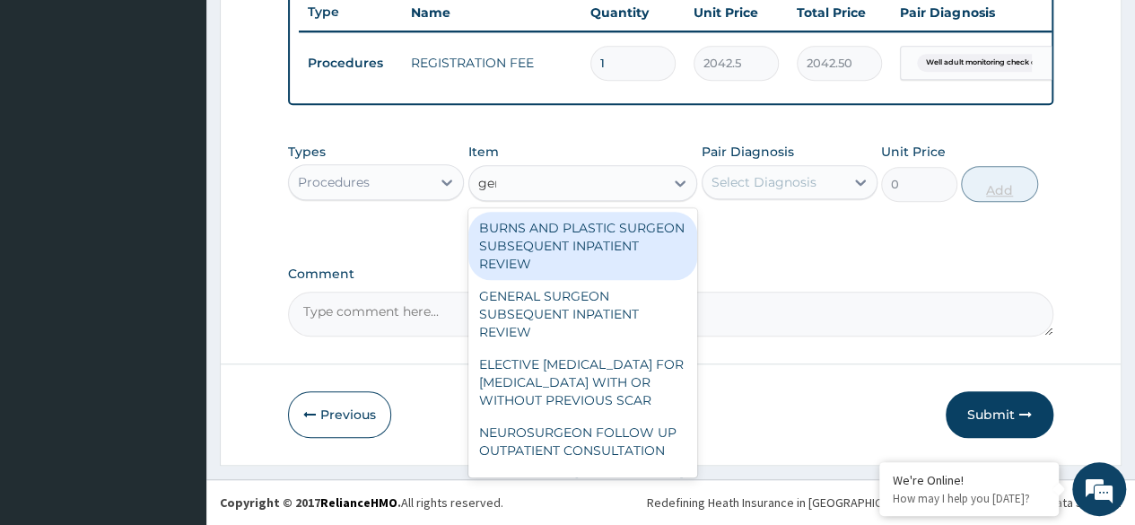
type input "gene"
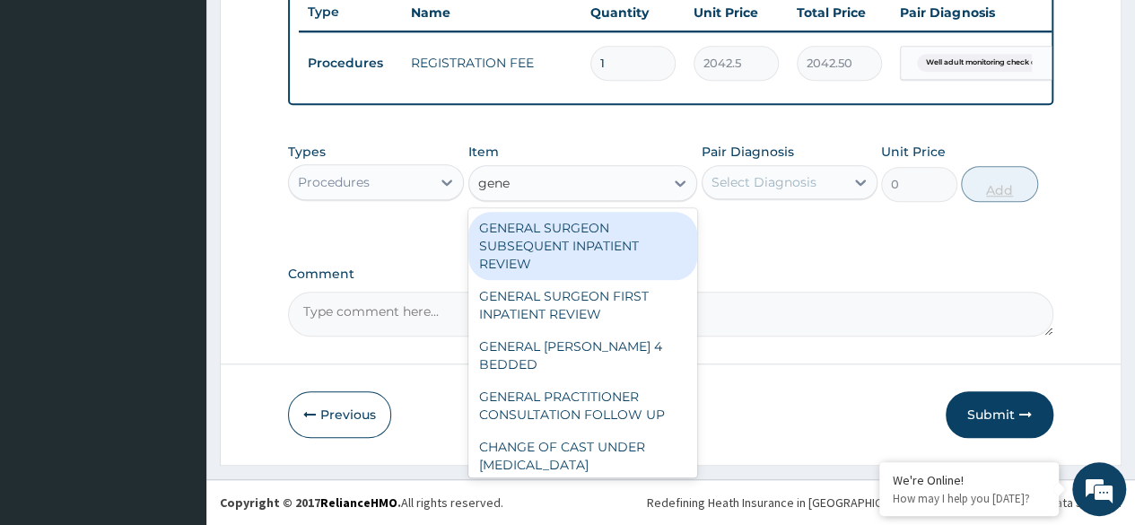
scroll to position [294, 0]
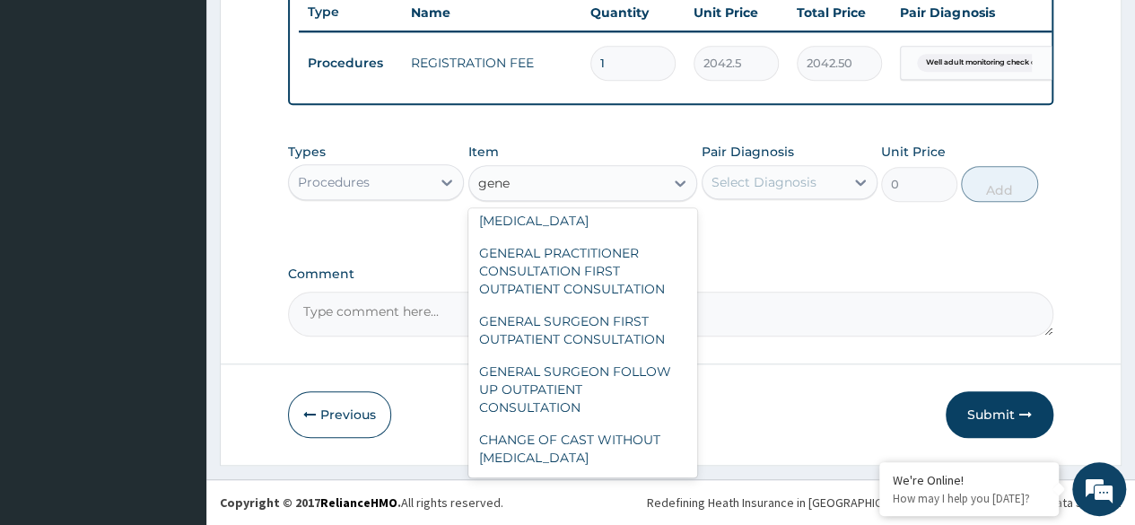
click at [624, 278] on div "GENERAL PRACTITIONER CONSULTATION FIRST OUTPATIENT CONSULTATION" at bounding box center [583, 271] width 230 height 68
type input "3370.125"
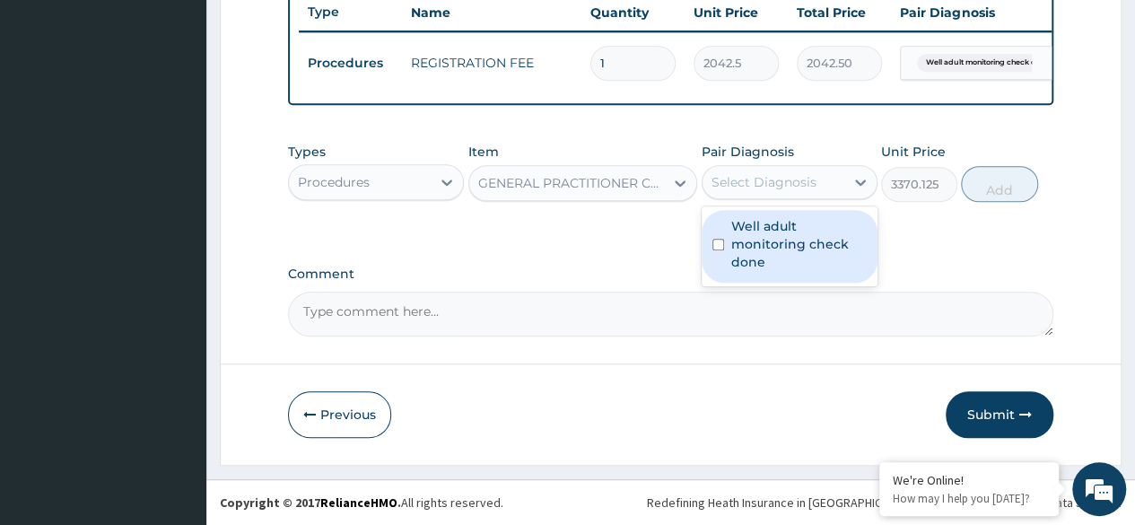
click at [807, 253] on label "Well adult monitoring check done" at bounding box center [799, 244] width 136 height 54
checkbox input "true"
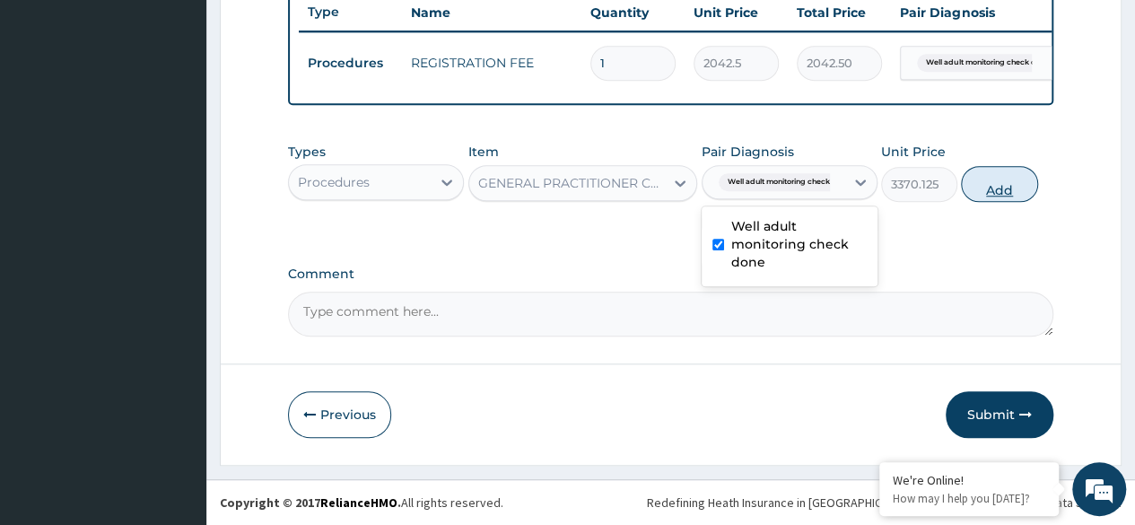
click at [1015, 188] on button "Add" at bounding box center [999, 184] width 76 height 36
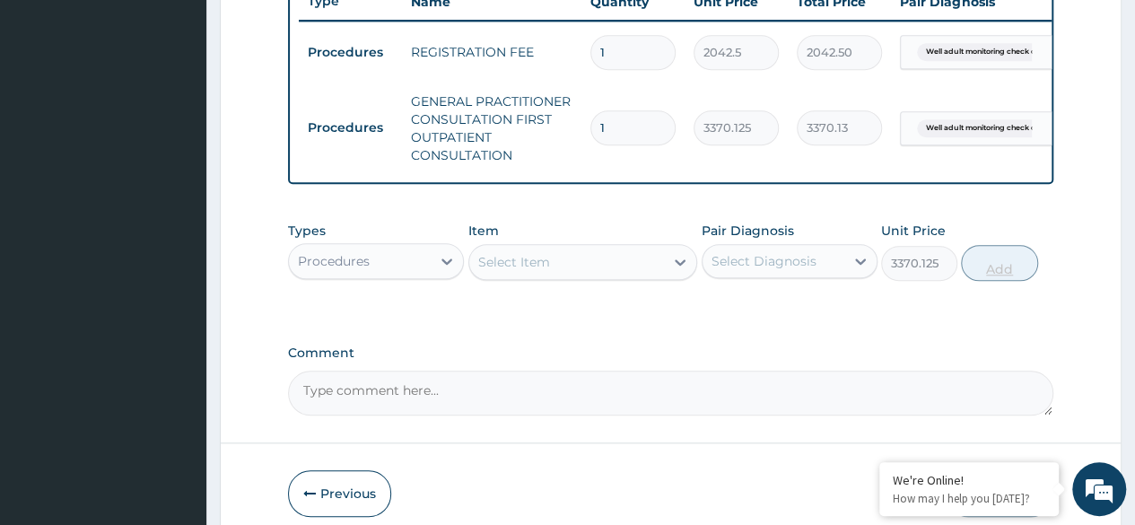
type input "0"
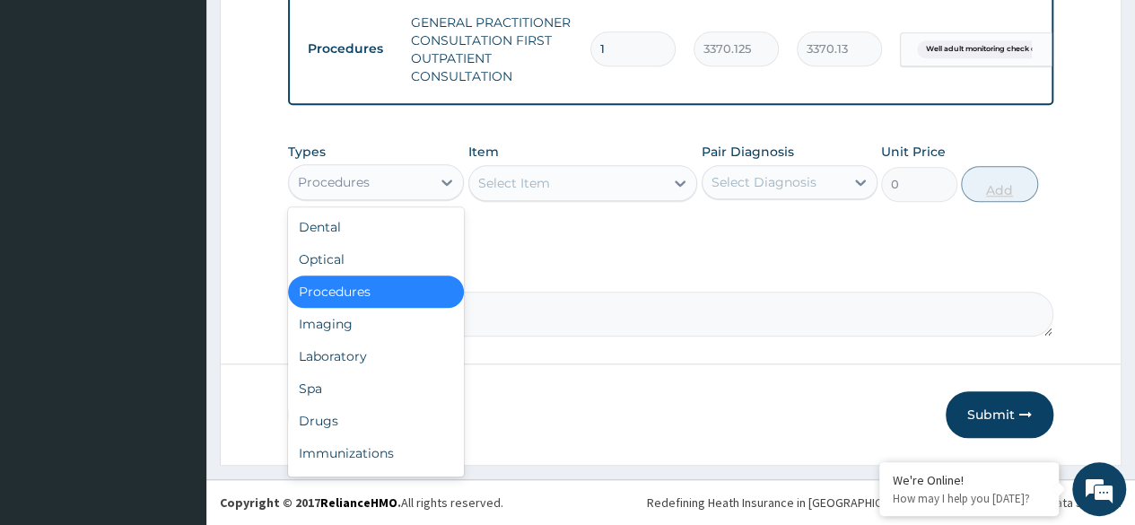
scroll to position [784, 0]
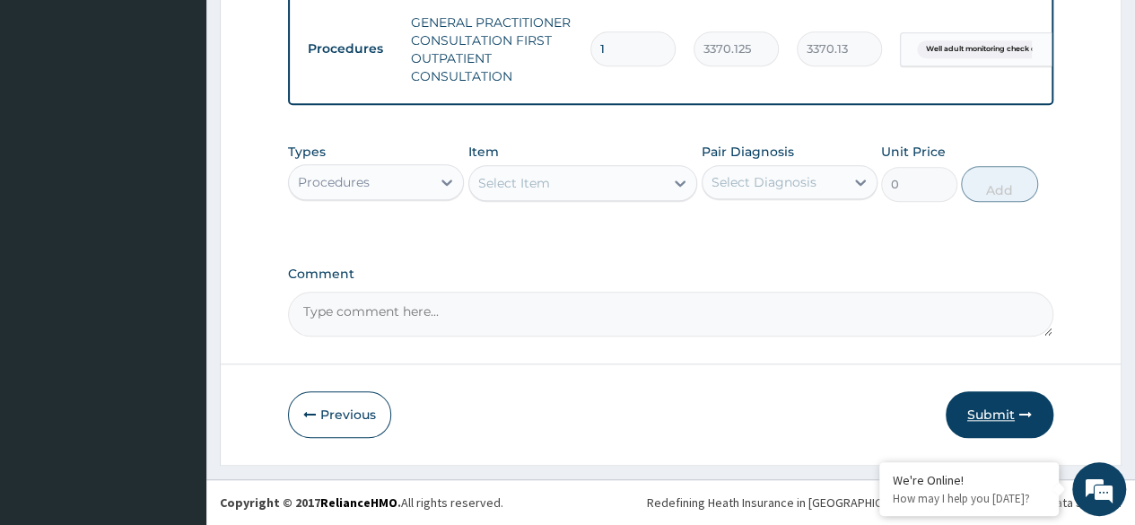
click at [997, 409] on button "Submit" at bounding box center [1000, 414] width 108 height 47
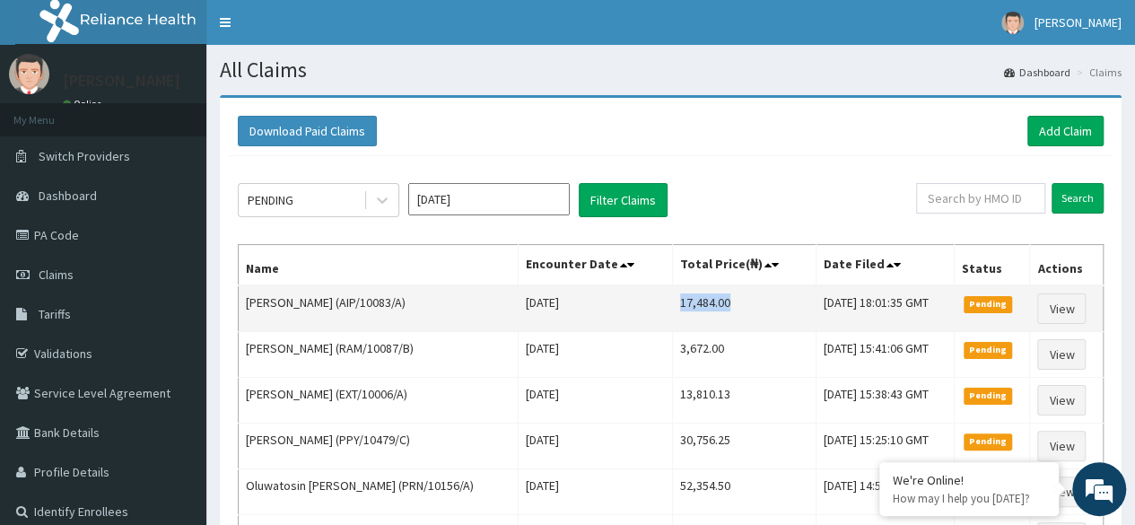
drag, startPoint x: 664, startPoint y: 301, endPoint x: 711, endPoint y: 297, distance: 46.8
click at [711, 297] on td "17,484.00" at bounding box center [744, 308] width 144 height 47
copy td "17,484.00"
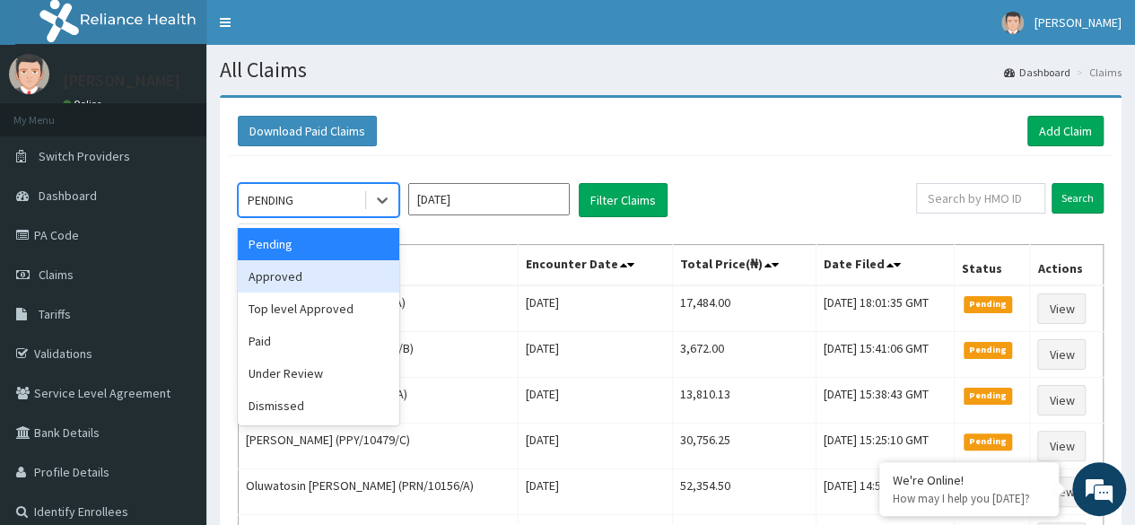
drag, startPoint x: 380, startPoint y: 197, endPoint x: 360, endPoint y: 275, distance: 81.6
click at [360, 217] on div "option Approved focused, 2 of 6. 6 results available. Use Up and Down to choose…" at bounding box center [319, 200] width 162 height 34
click at [360, 275] on div "Approved" at bounding box center [319, 276] width 162 height 32
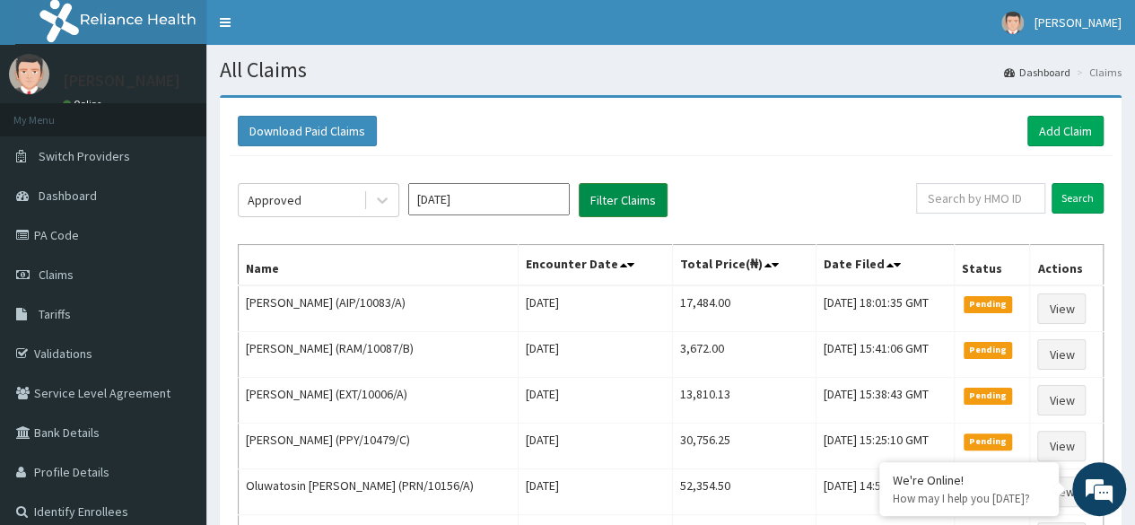
click at [625, 194] on button "Filter Claims" at bounding box center [623, 200] width 89 height 34
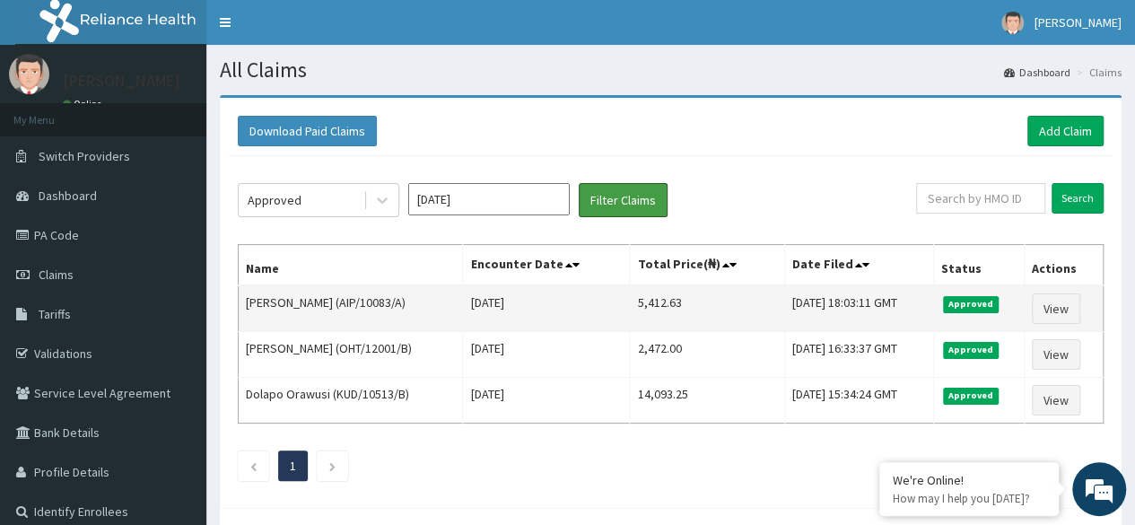
scroll to position [65, 0]
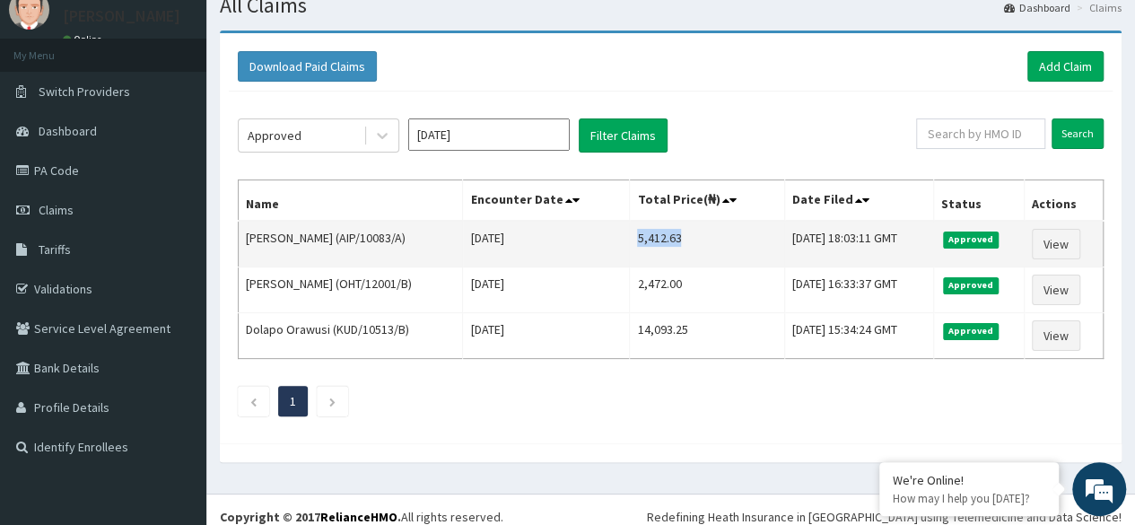
drag, startPoint x: 628, startPoint y: 236, endPoint x: 687, endPoint y: 224, distance: 60.4
click at [687, 224] on td "5,412.63" at bounding box center [707, 244] width 154 height 47
copy td "5,412.63"
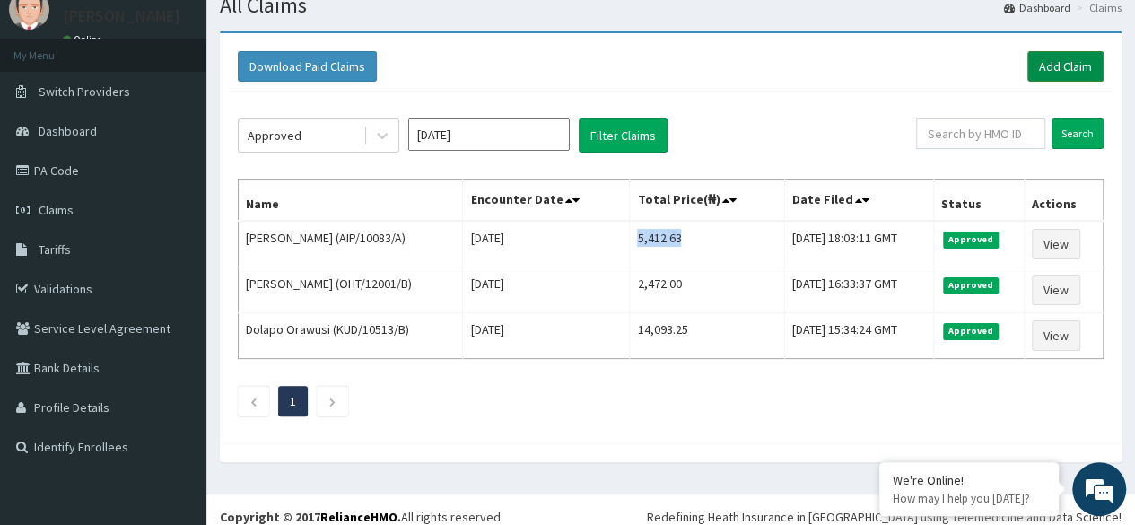
click at [1063, 74] on link "Add Claim" at bounding box center [1065, 66] width 76 height 31
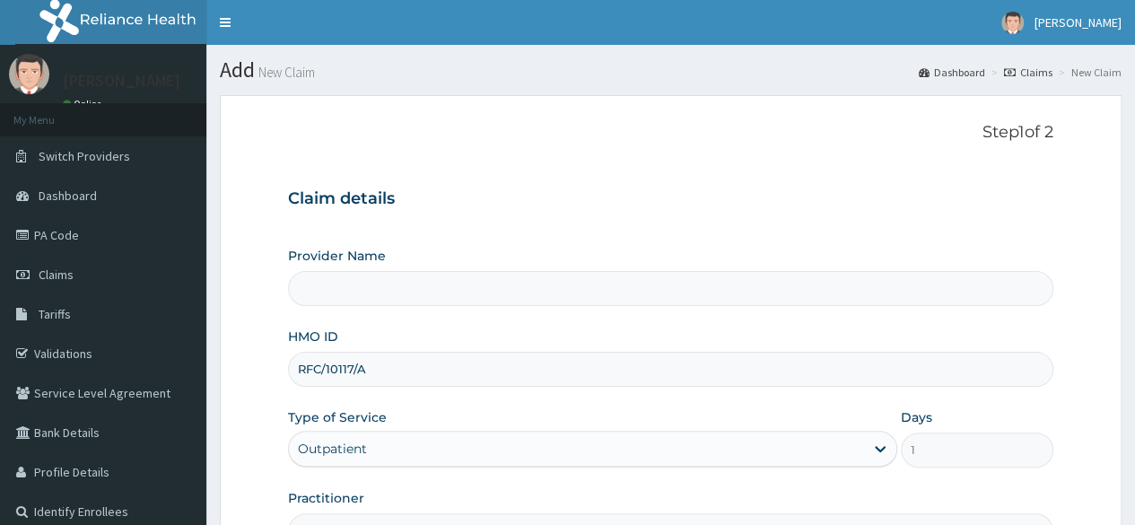
type input "[PERSON_NAME]"
type input "Reliance Family Clinics (RFC)- [GEOGRAPHIC_DATA]"
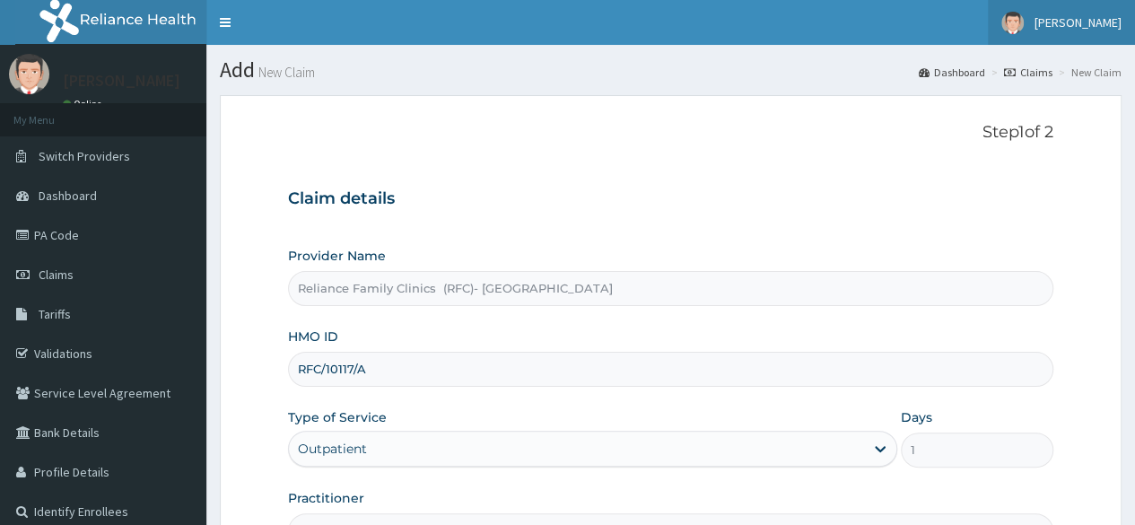
click at [1109, 16] on span "[PERSON_NAME]" at bounding box center [1078, 22] width 87 height 16
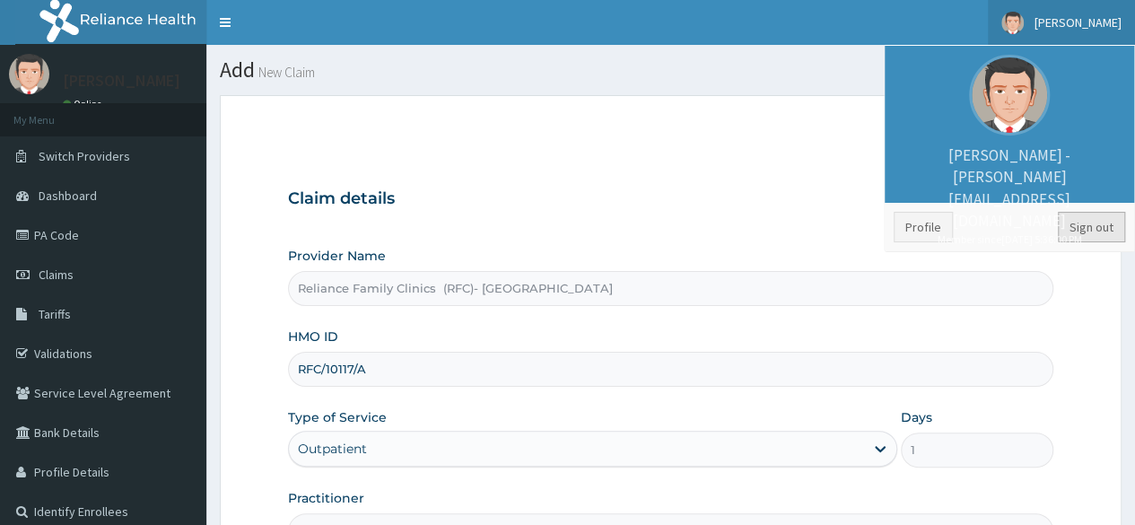
click at [1093, 223] on link "Sign out" at bounding box center [1091, 227] width 67 height 31
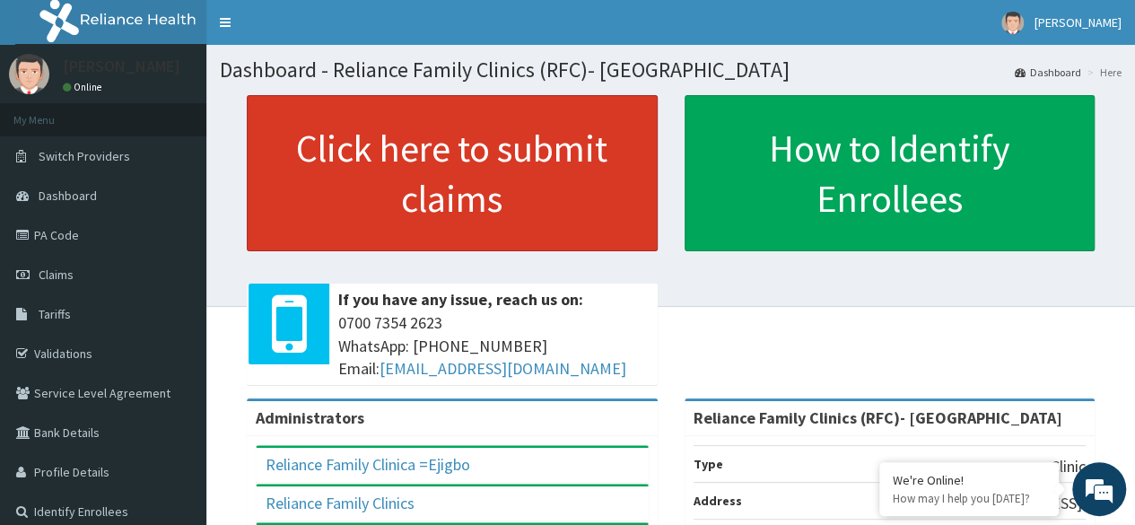
click at [376, 170] on link "Click here to submit claims" at bounding box center [452, 173] width 411 height 156
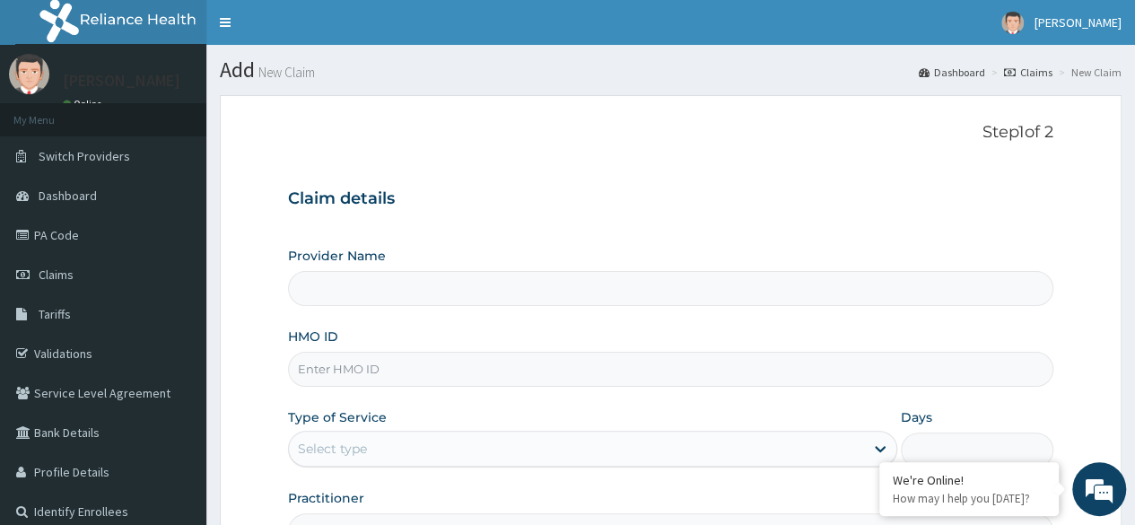
click at [612, 364] on input "HMO ID" at bounding box center [670, 369] width 765 height 35
type input "Reliance Family Clinics (RFC)- Ejigbo"
paste input "RFC/10117/A"
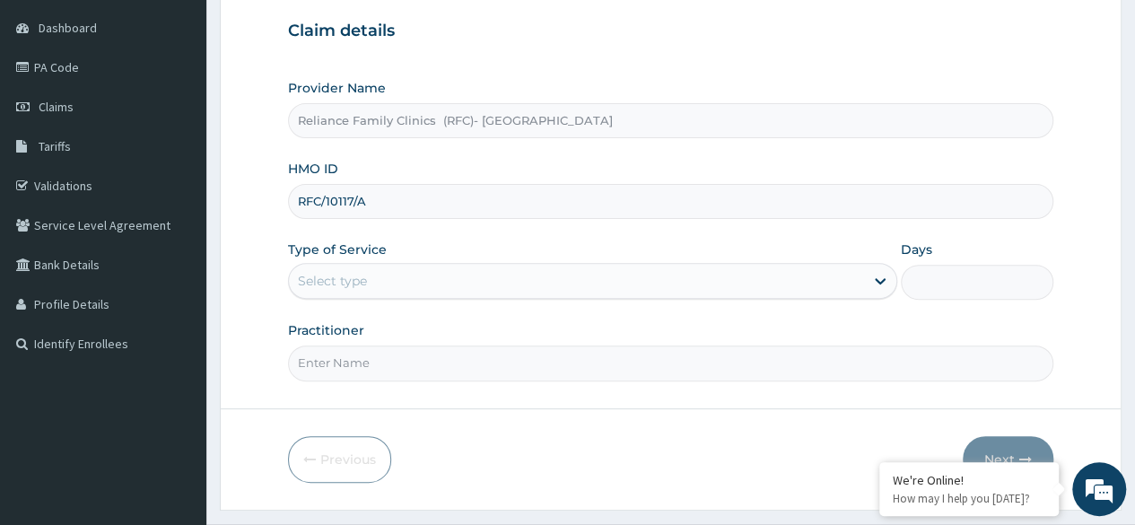
scroll to position [169, 0]
type input "RFC/10117/A"
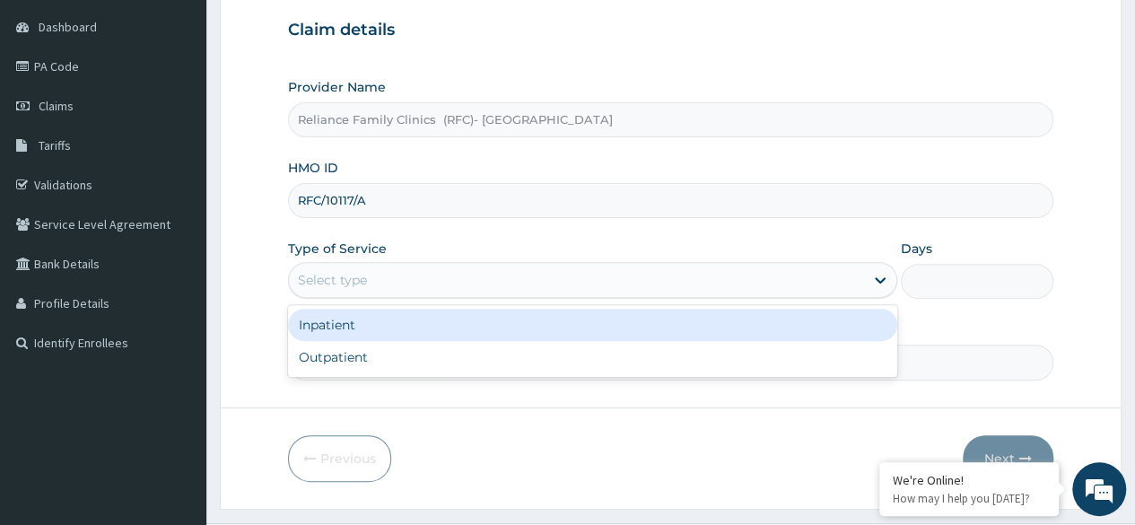
click at [567, 271] on div "Select type" at bounding box center [576, 280] width 575 height 29
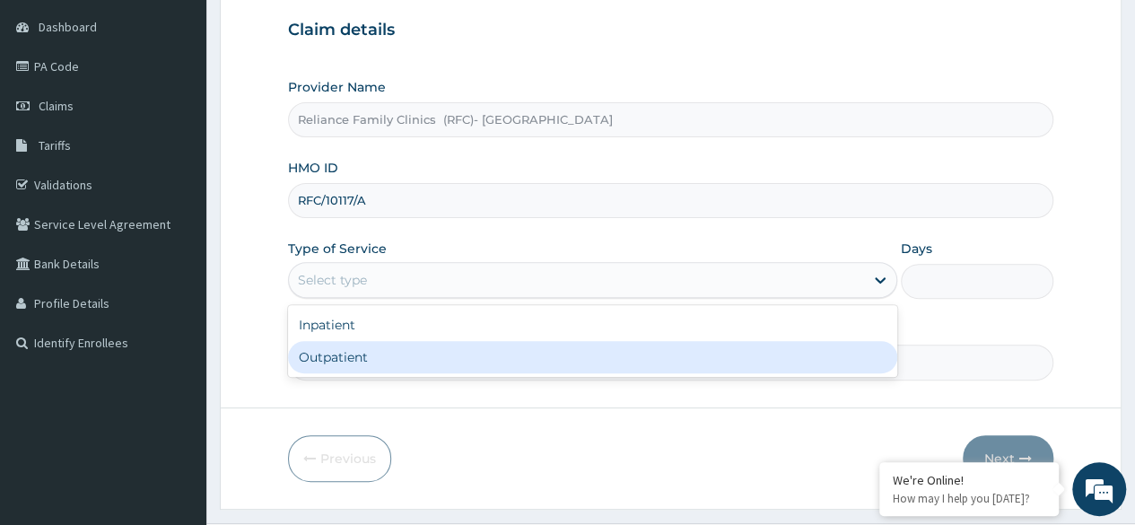
click at [573, 356] on div "Outpatient" at bounding box center [592, 357] width 609 height 32
type input "1"
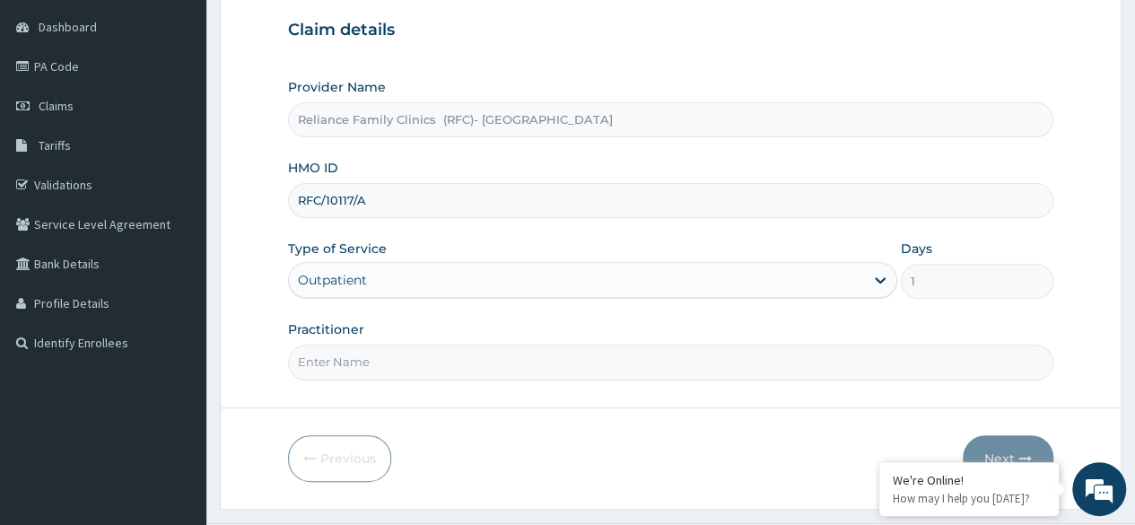
click at [573, 356] on input "Practitioner" at bounding box center [670, 362] width 765 height 35
type input "[PERSON_NAME]"
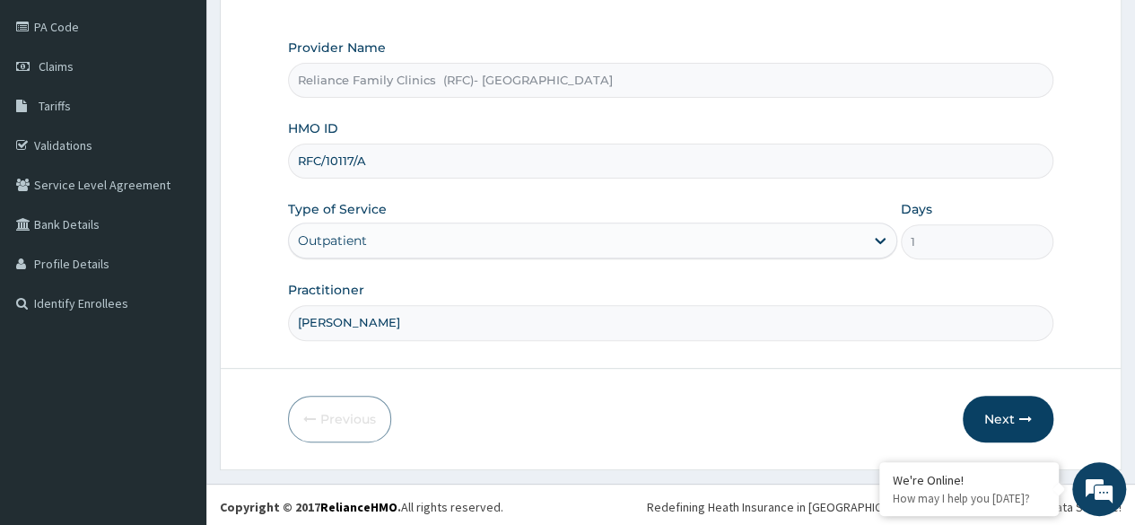
scroll to position [0, 0]
click at [1017, 413] on button "Next" at bounding box center [1008, 419] width 91 height 47
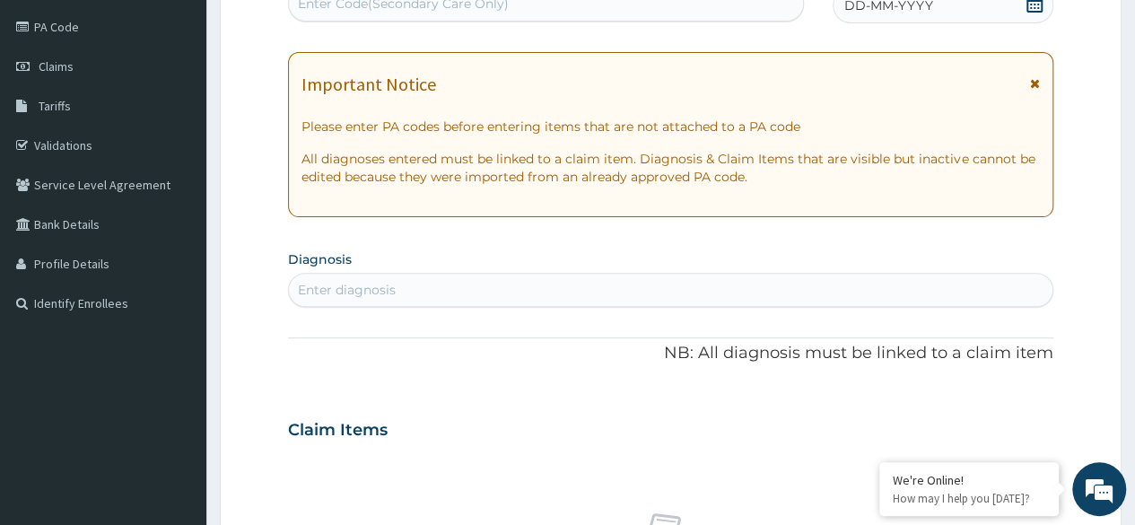
click at [1030, 13] on span at bounding box center [1035, 6] width 18 height 22
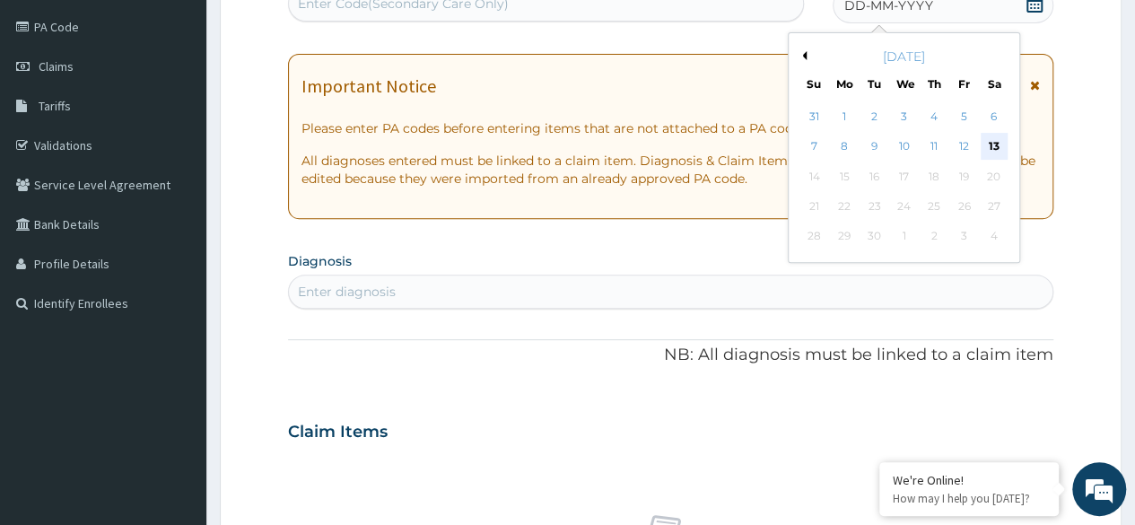
click at [994, 152] on div "13" at bounding box center [993, 147] width 27 height 27
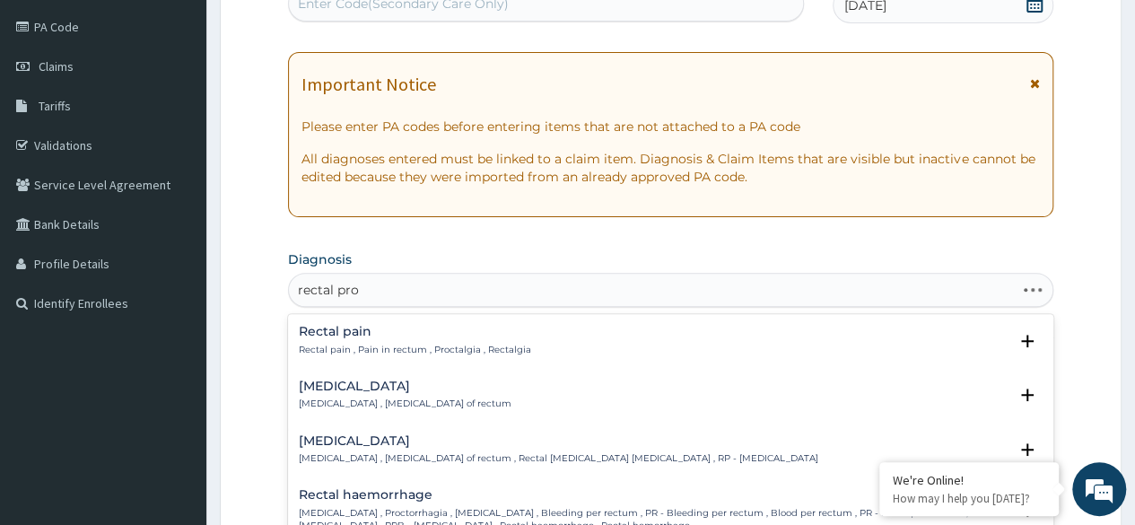
type input "rectal prol"
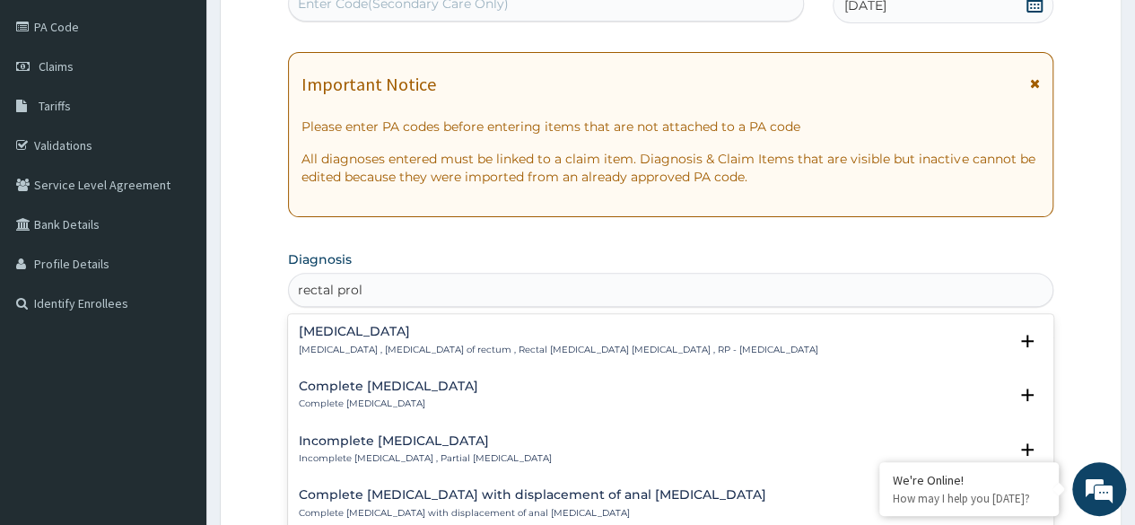
click at [487, 339] on div "Rectal prolapse Rectal prolapse , Procidentia of rectum , Rectal mucosa prolaps…" at bounding box center [559, 340] width 520 height 31
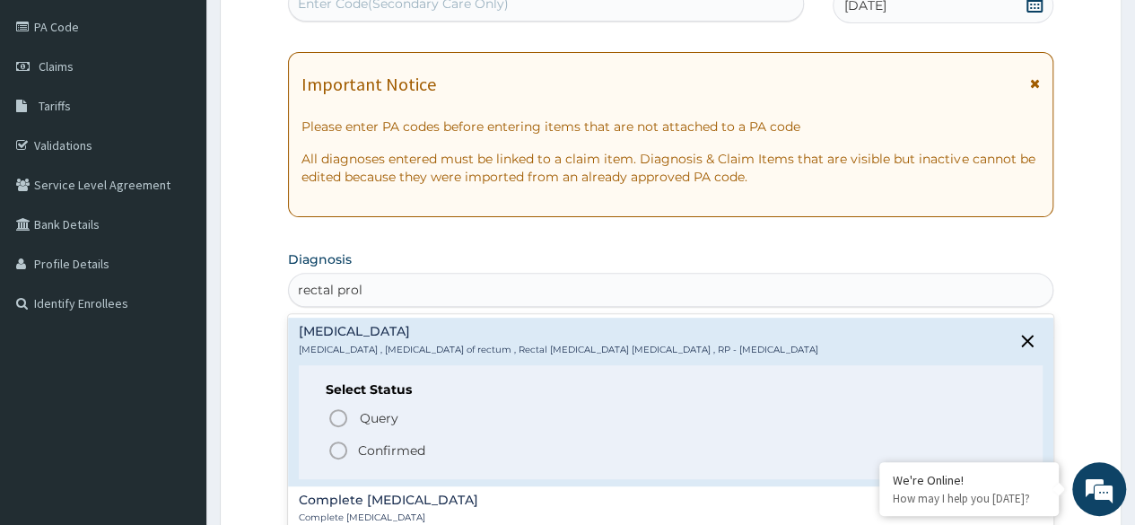
click at [419, 419] on p "Query Query covers suspected (?), Keep in view (kiv), Ruled out (r/o)" at bounding box center [560, 418] width 404 height 24
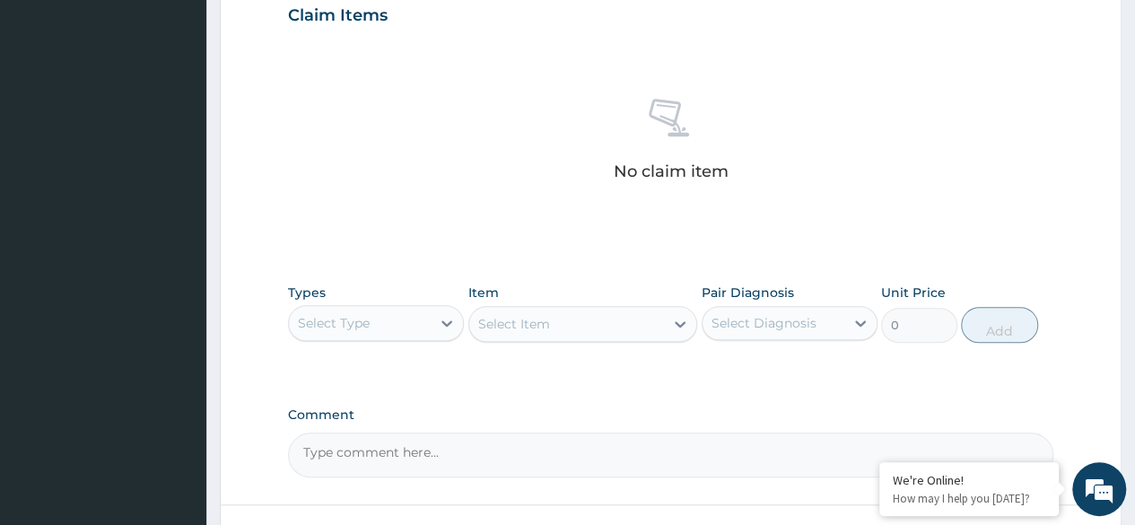
scroll to position [630, 0]
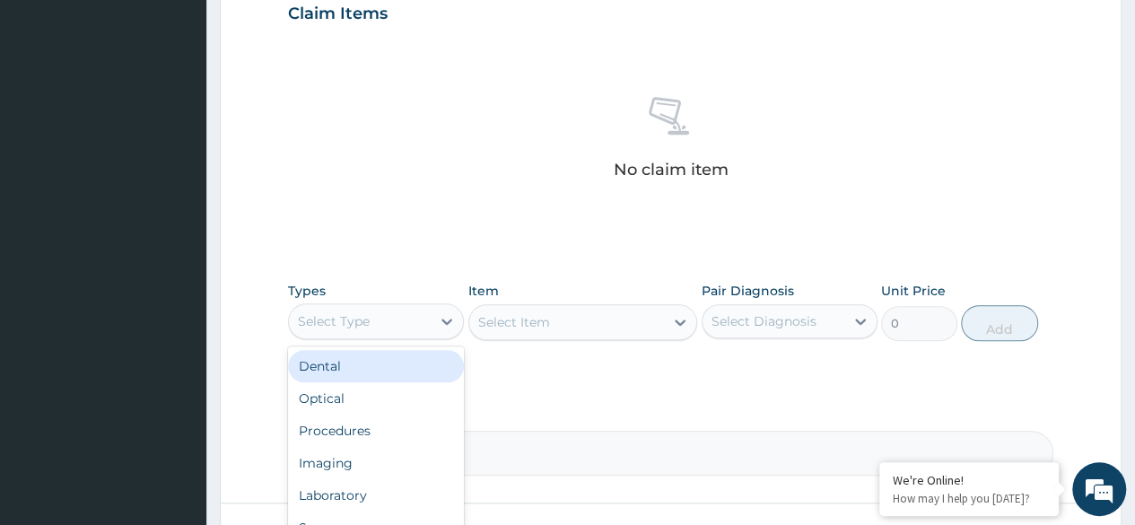
click at [404, 424] on div "Procedures" at bounding box center [376, 431] width 176 height 32
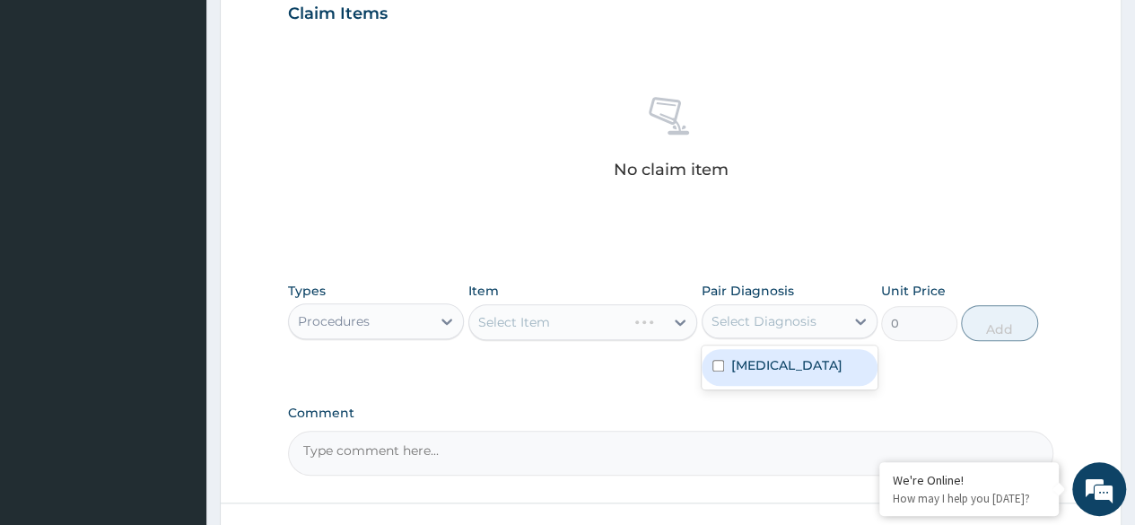
click at [784, 368] on label "Rectal prolapse" at bounding box center [786, 365] width 111 height 18
checkbox input "true"
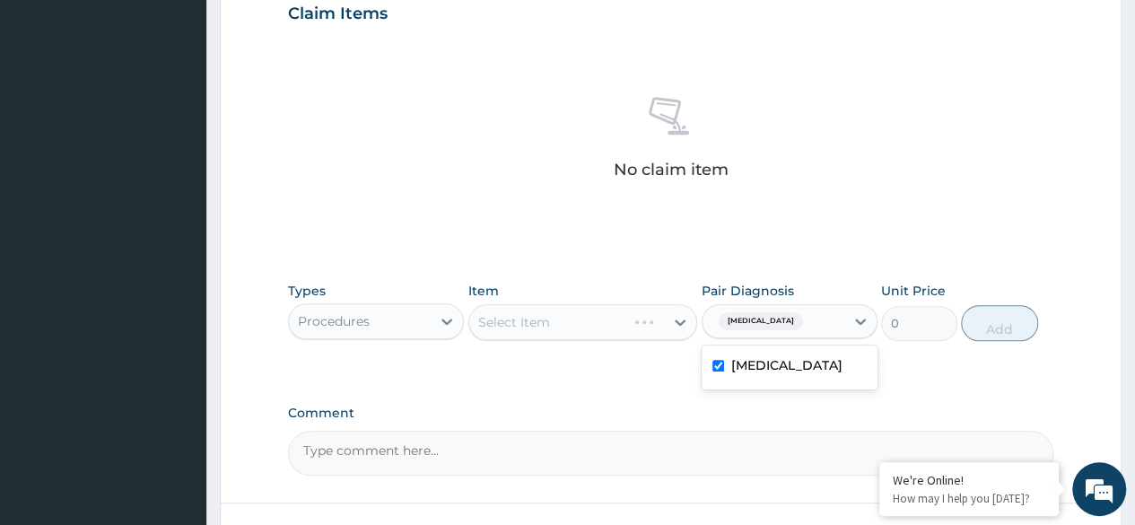
click at [618, 322] on div "Select Item" at bounding box center [583, 322] width 230 height 36
click at [519, 313] on div "Select Item" at bounding box center [583, 322] width 230 height 36
click at [515, 308] on div "Select Item" at bounding box center [583, 322] width 230 height 36
click at [517, 298] on div "Item Select Item" at bounding box center [583, 311] width 230 height 59
click at [523, 304] on div "Select Item" at bounding box center [583, 322] width 230 height 36
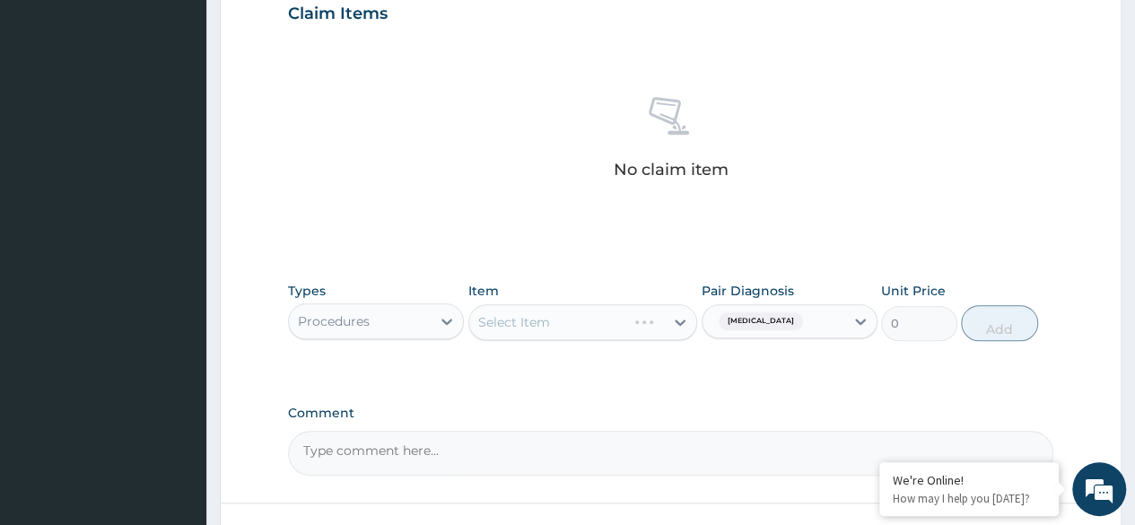
click at [525, 304] on div "Select Item" at bounding box center [583, 322] width 230 height 36
click at [531, 312] on div "Select Item" at bounding box center [583, 322] width 230 height 36
click at [544, 306] on div "Select Item" at bounding box center [583, 322] width 230 height 36
click at [544, 321] on div "Select Item" at bounding box center [583, 322] width 230 height 36
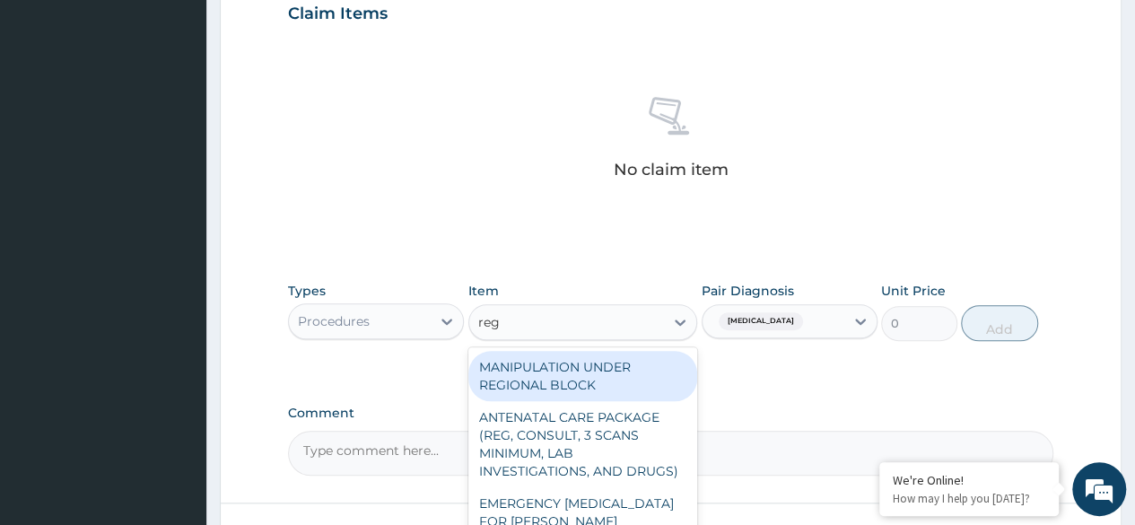
type input "regi"
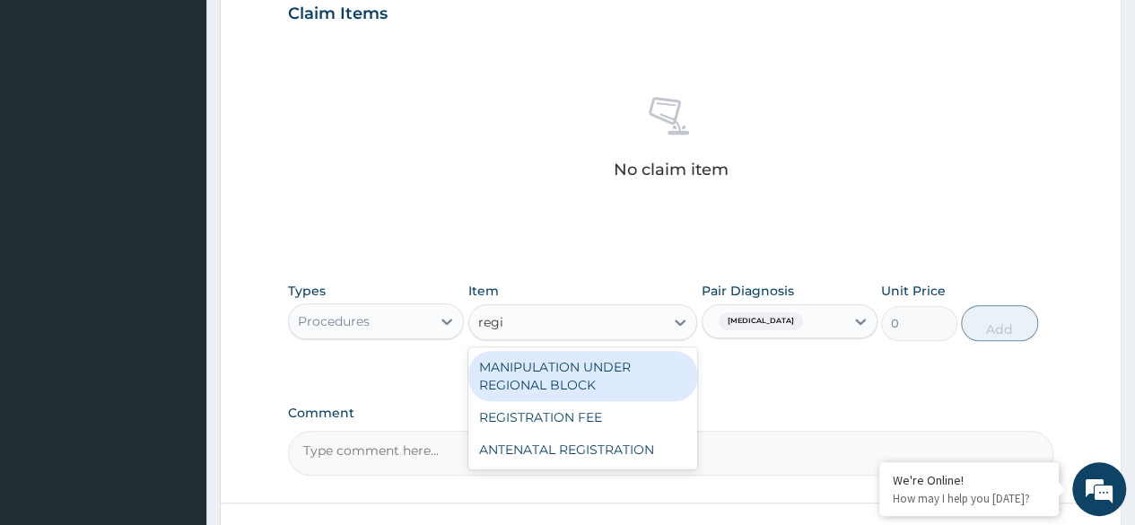
click at [617, 411] on div "REGISTRATION FEE" at bounding box center [583, 417] width 230 height 32
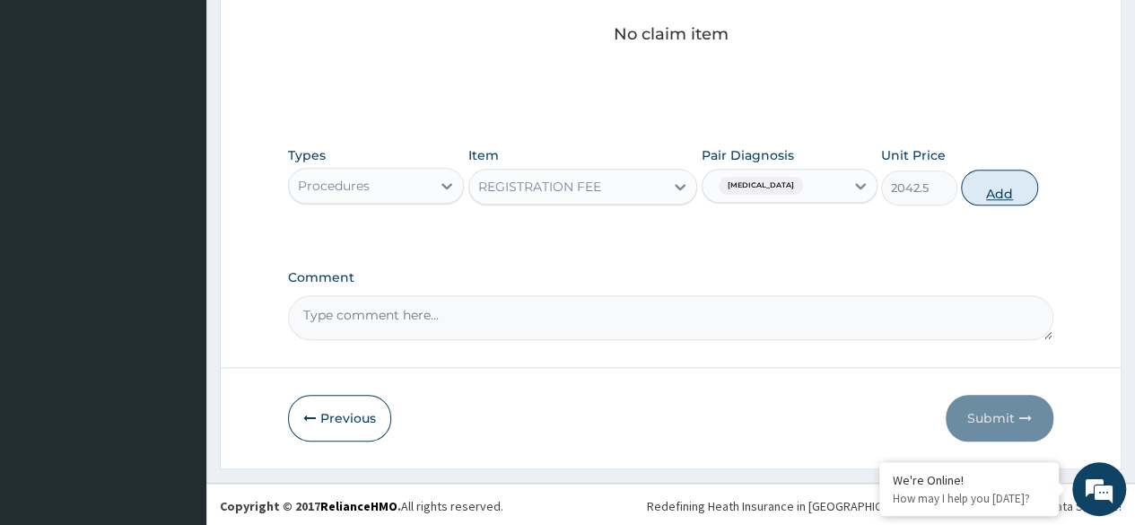
click at [1003, 193] on button "Add" at bounding box center [999, 188] width 76 height 36
type input "0"
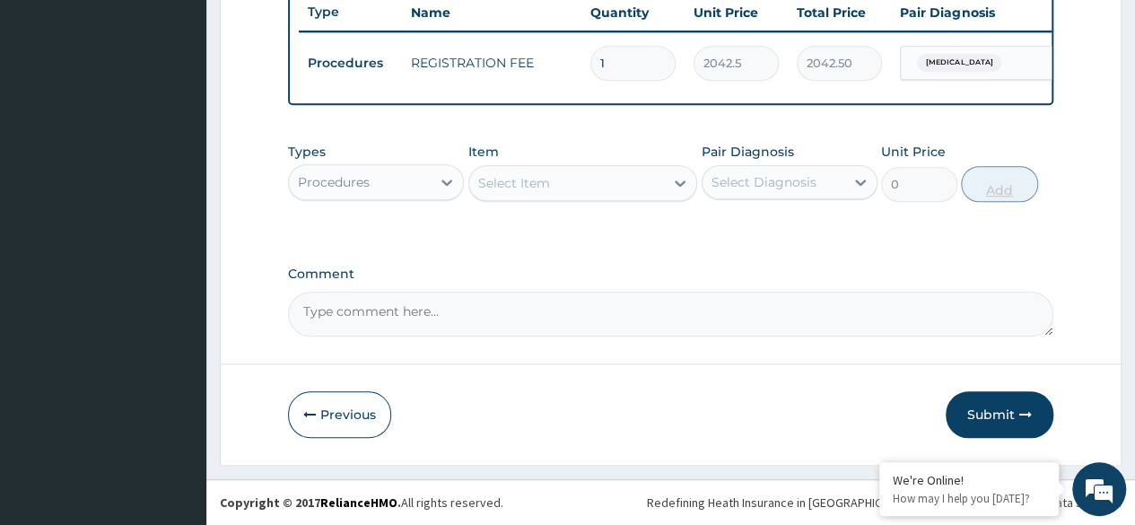
scroll to position [0, 135]
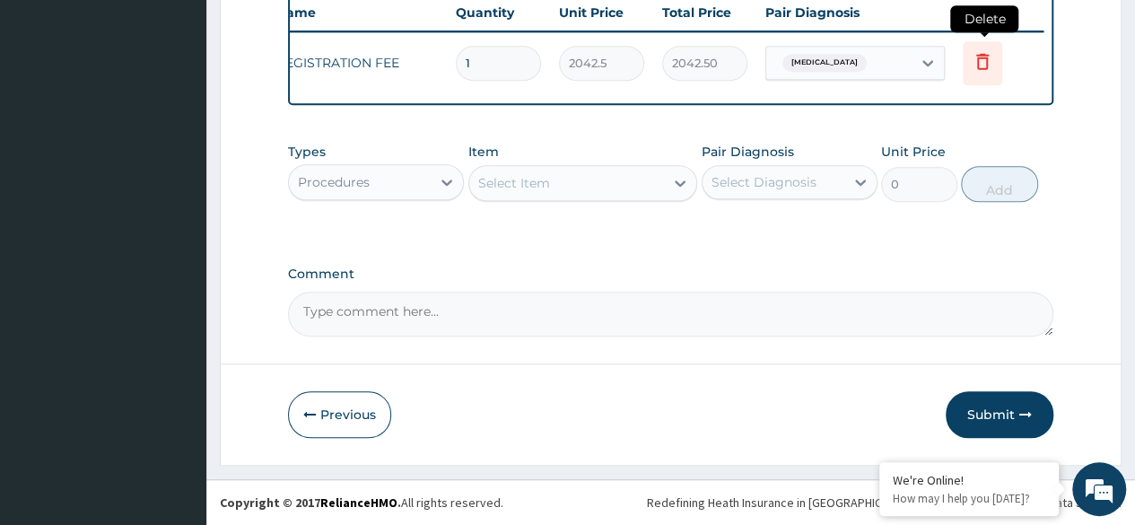
click at [983, 54] on icon at bounding box center [983, 61] width 22 height 22
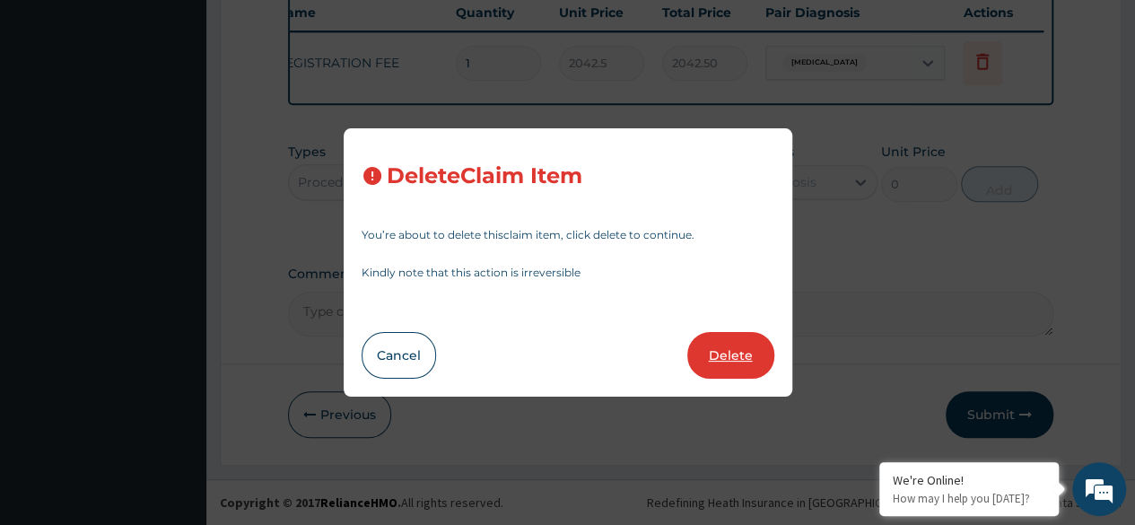
click at [730, 372] on button "Delete" at bounding box center [730, 355] width 87 height 47
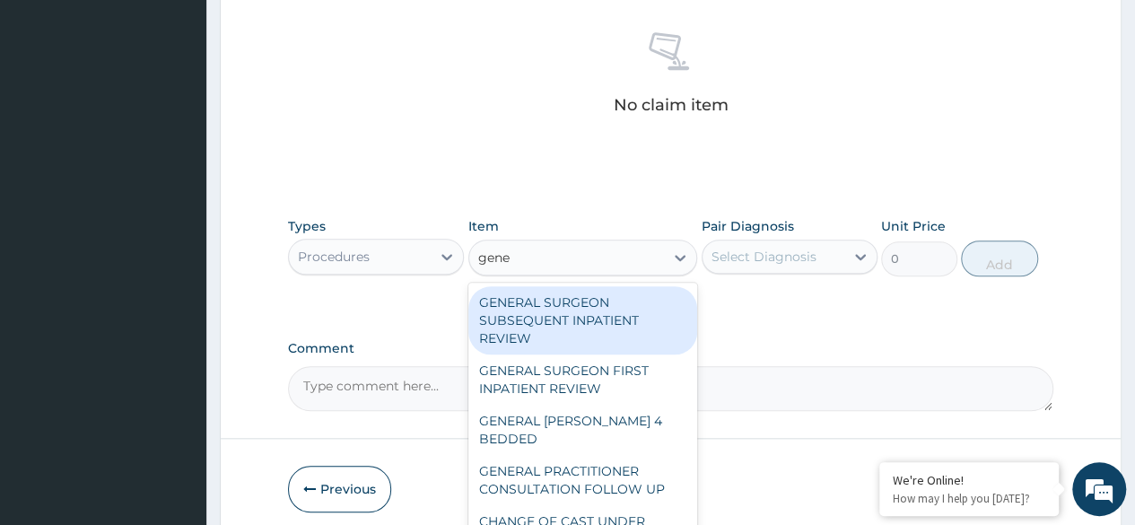
type input "gener"
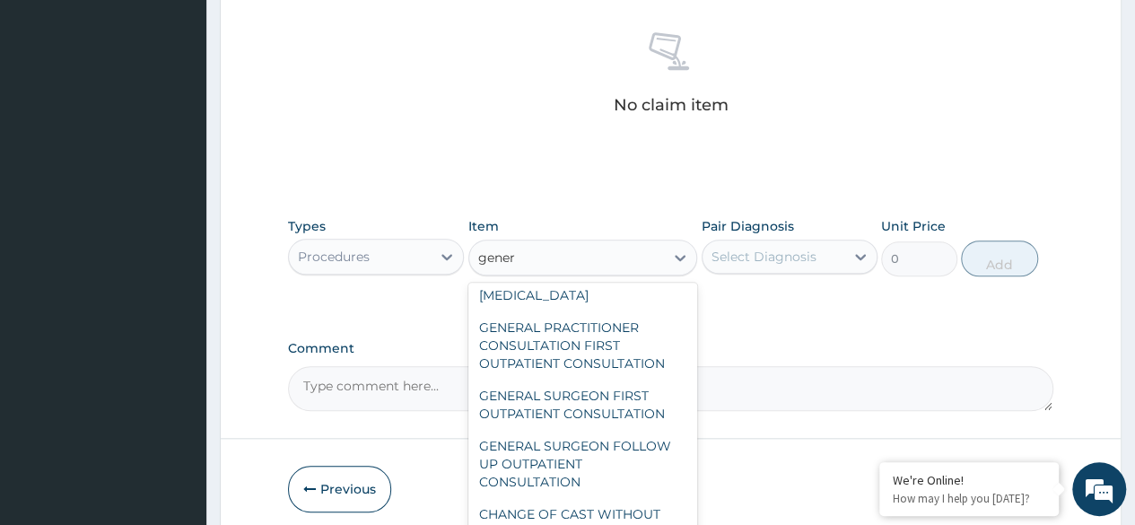
click at [623, 363] on div "GENERAL PRACTITIONER CONSULTATION FIRST OUTPATIENT CONSULTATION" at bounding box center [583, 345] width 230 height 68
type input "3370.125"
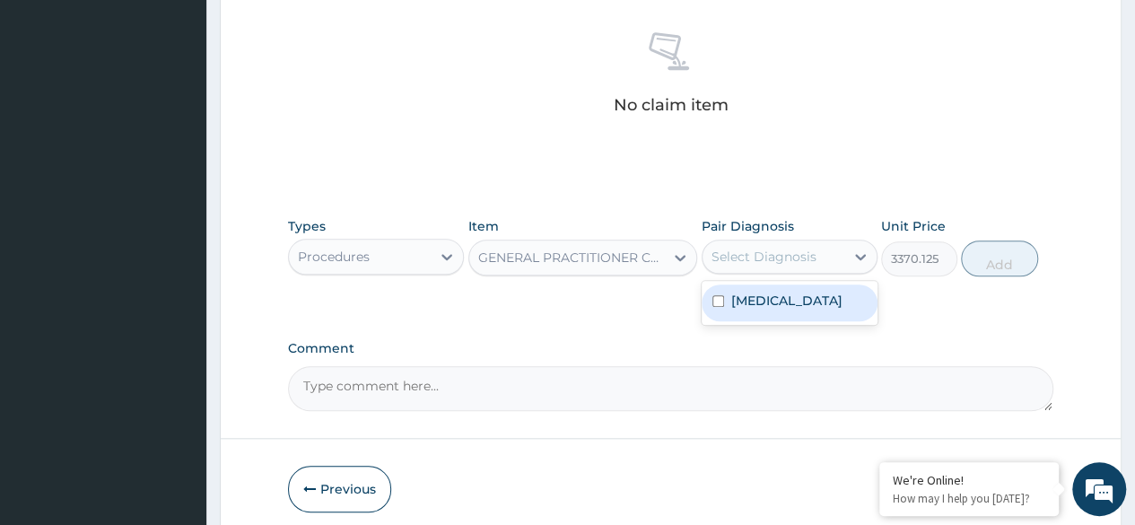
click at [811, 311] on div "Rectal prolapse" at bounding box center [790, 302] width 176 height 37
checkbox input "true"
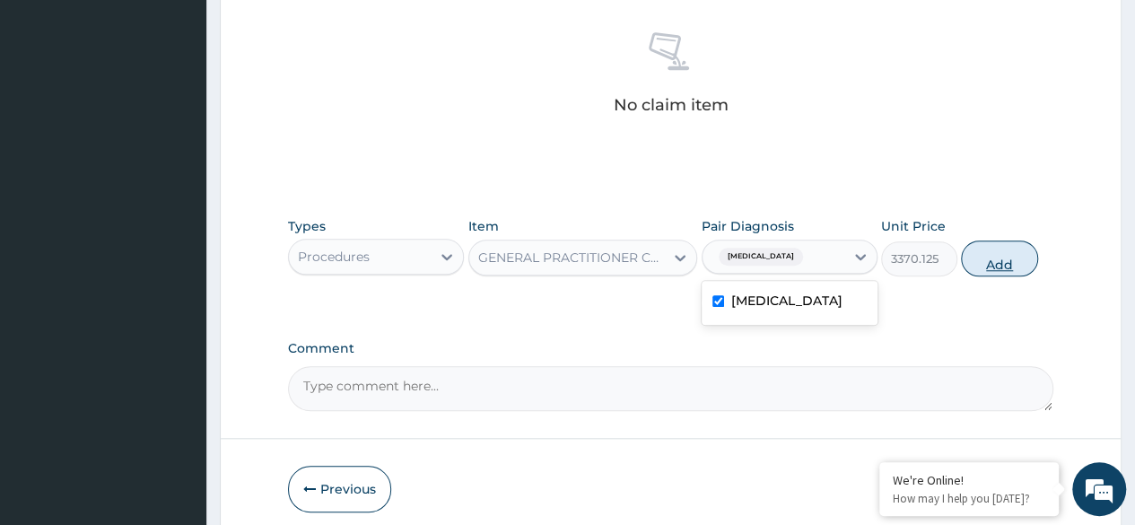
click at [998, 257] on button "Add" at bounding box center [999, 258] width 76 height 36
type input "0"
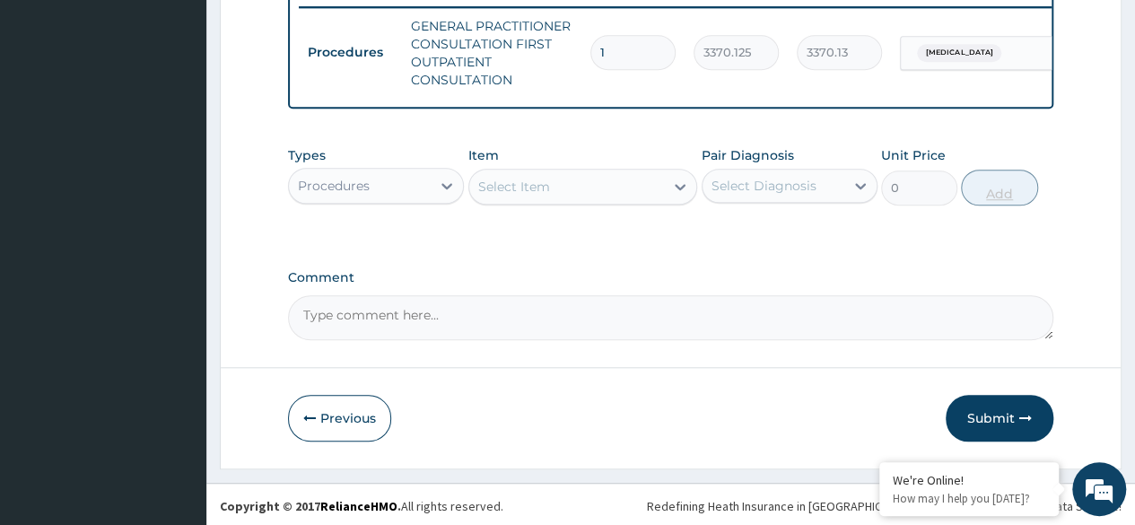
scroll to position [721, 0]
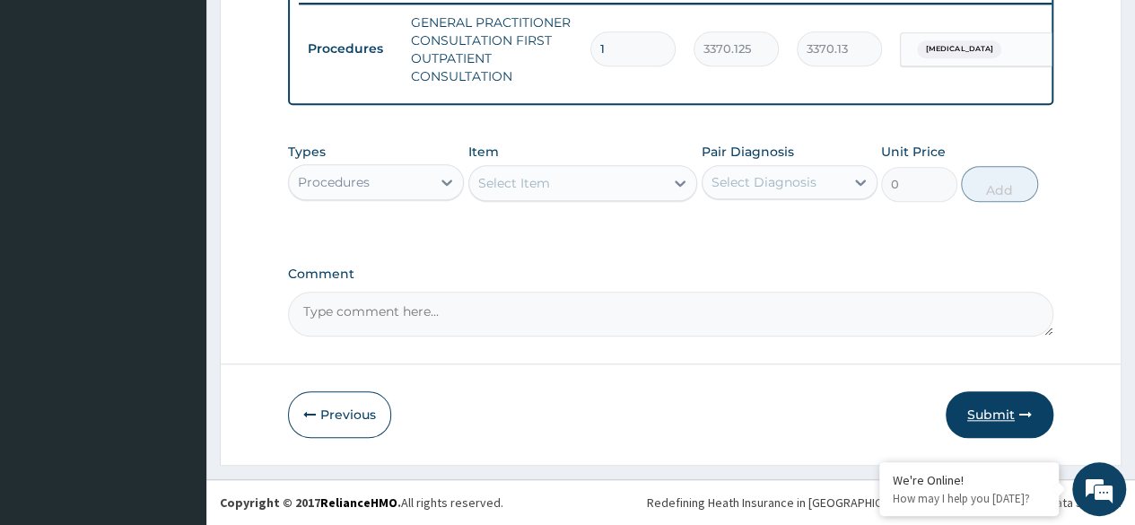
click at [999, 415] on button "Submit" at bounding box center [1000, 414] width 108 height 47
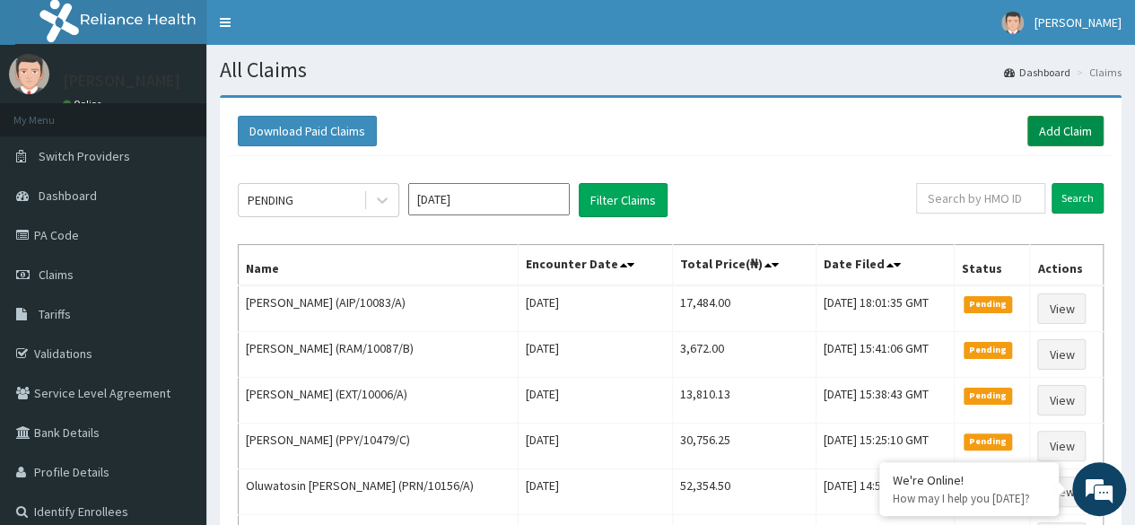
click at [1062, 135] on link "Add Claim" at bounding box center [1065, 131] width 76 height 31
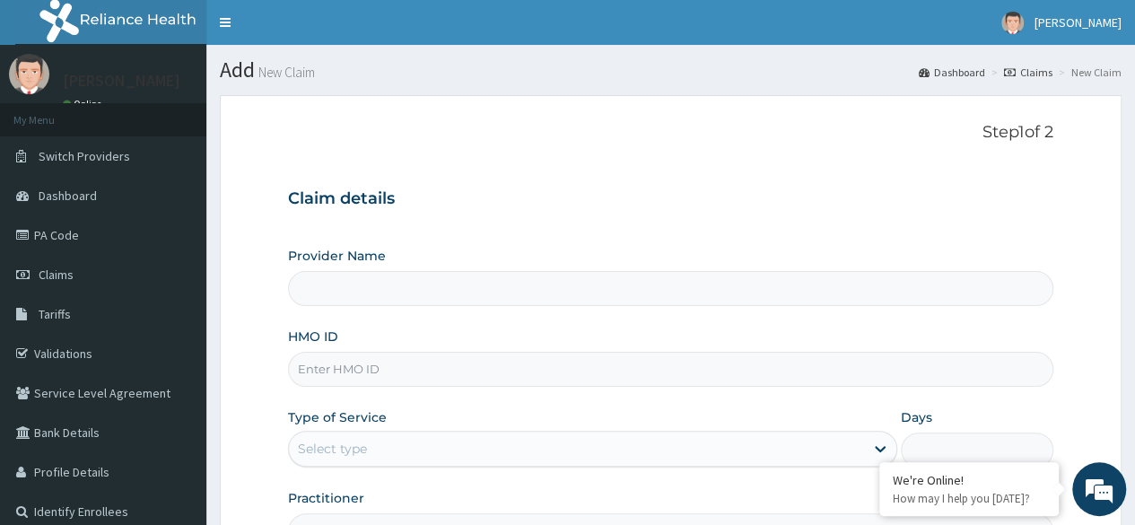
click at [940, 373] on input "HMO ID" at bounding box center [670, 369] width 765 height 35
paste input "EVB/10008/B"
type input "EVB/10008/B"
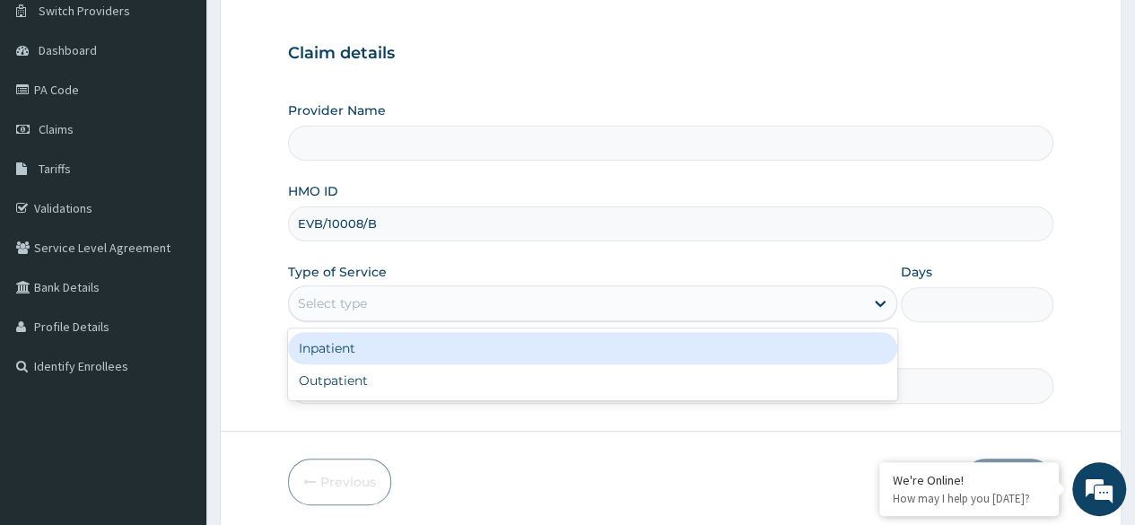
scroll to position [208, 0]
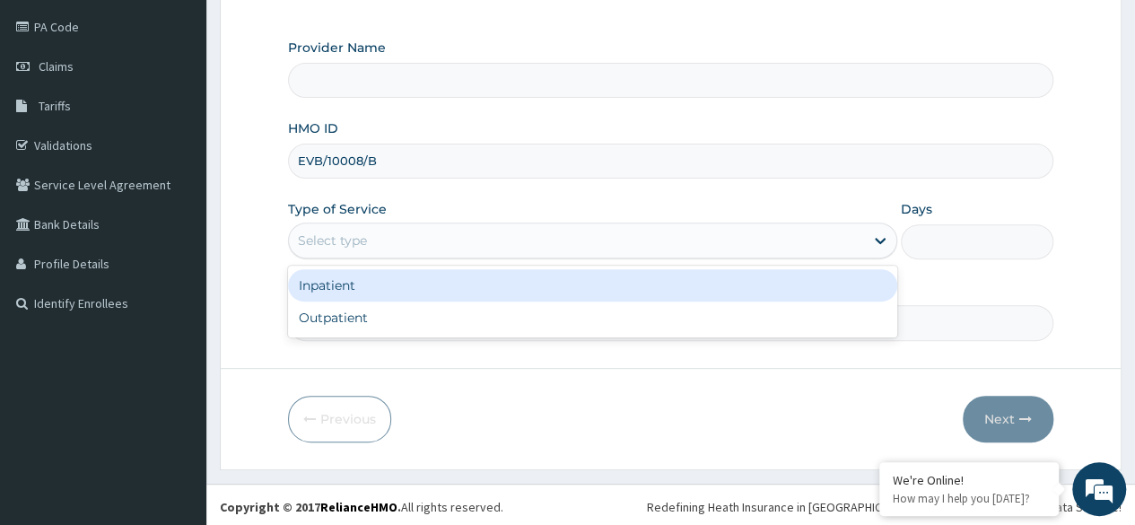
click at [457, 316] on div "Outpatient" at bounding box center [592, 318] width 609 height 32
type input "1"
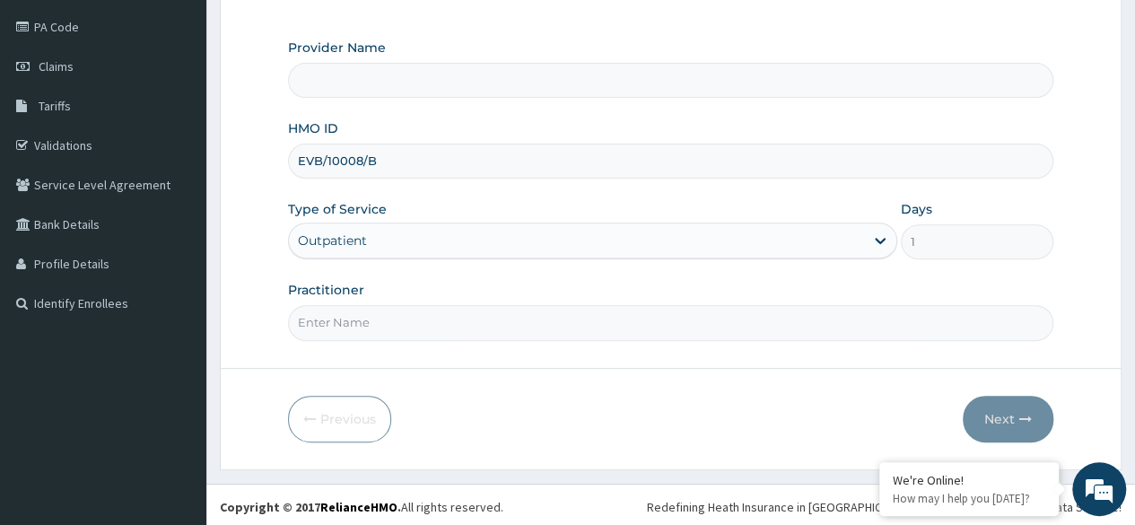
type input "Reliance Family Clinics (RFC)- [GEOGRAPHIC_DATA]"
click at [486, 319] on input "Practitioner" at bounding box center [670, 322] width 765 height 35
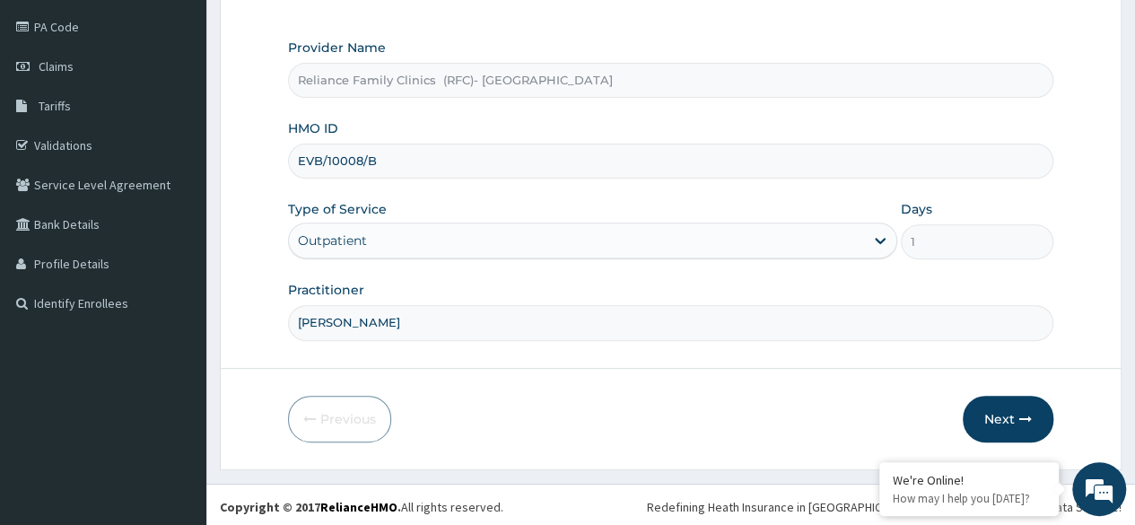
type input "[PERSON_NAME]"
click at [1022, 418] on icon "button" at bounding box center [1025, 419] width 13 height 13
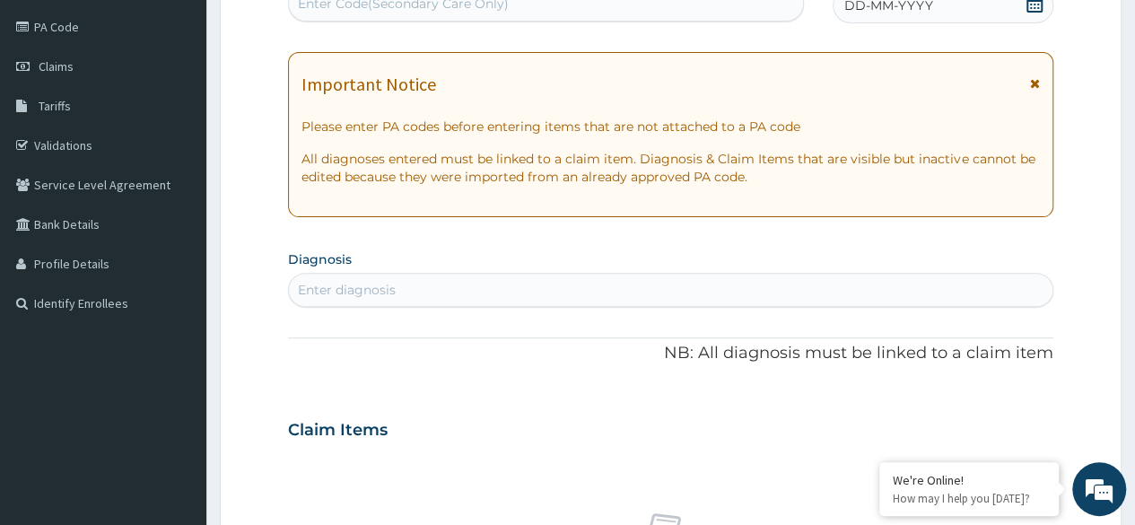
click at [1031, 13] on span at bounding box center [1035, 6] width 18 height 22
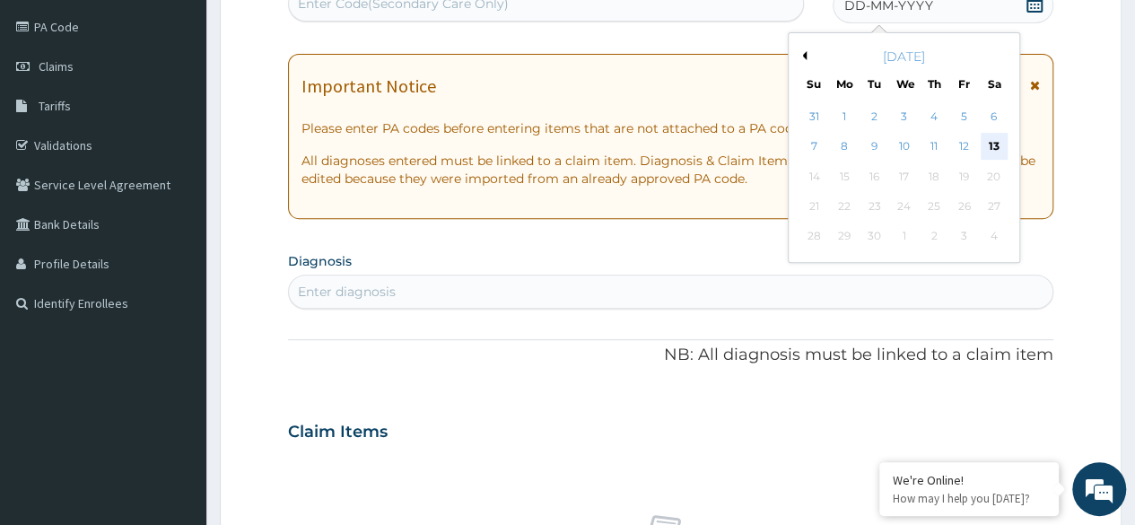
click at [999, 152] on div "13" at bounding box center [993, 147] width 27 height 27
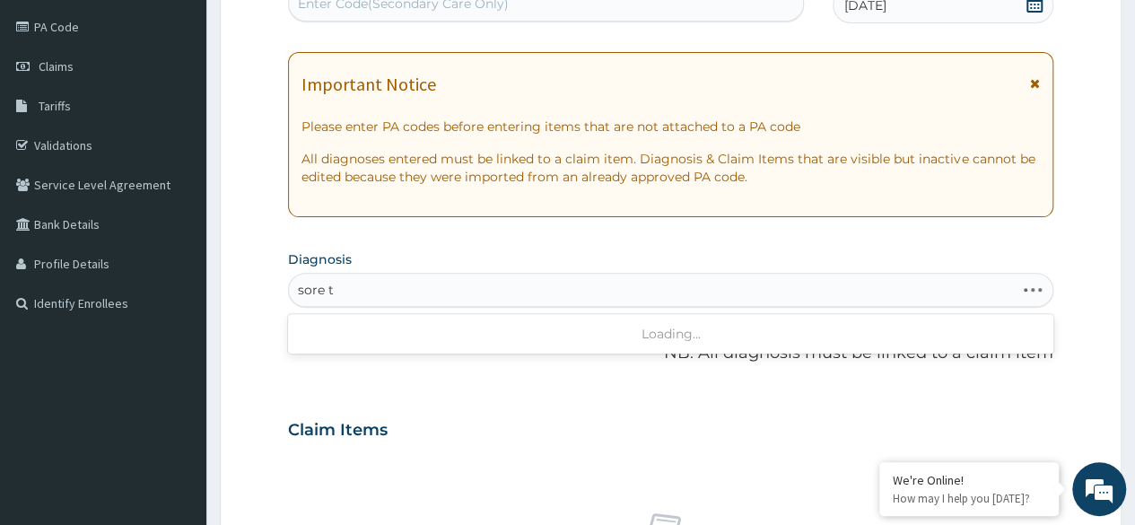
type input "sore th"
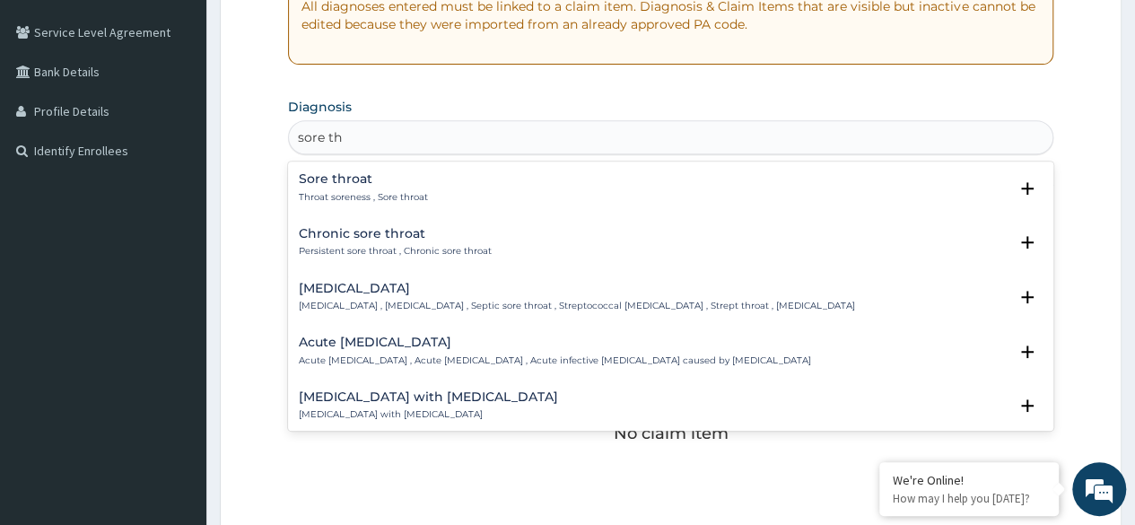
scroll to position [365, 0]
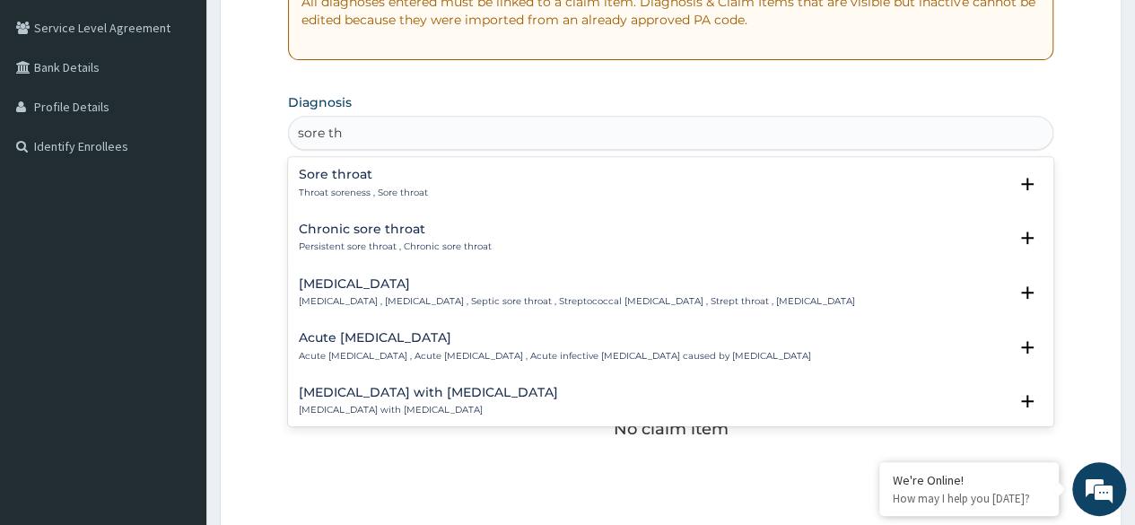
click at [492, 180] on div "Sore throat Throat soreness , Sore throat" at bounding box center [671, 183] width 744 height 31
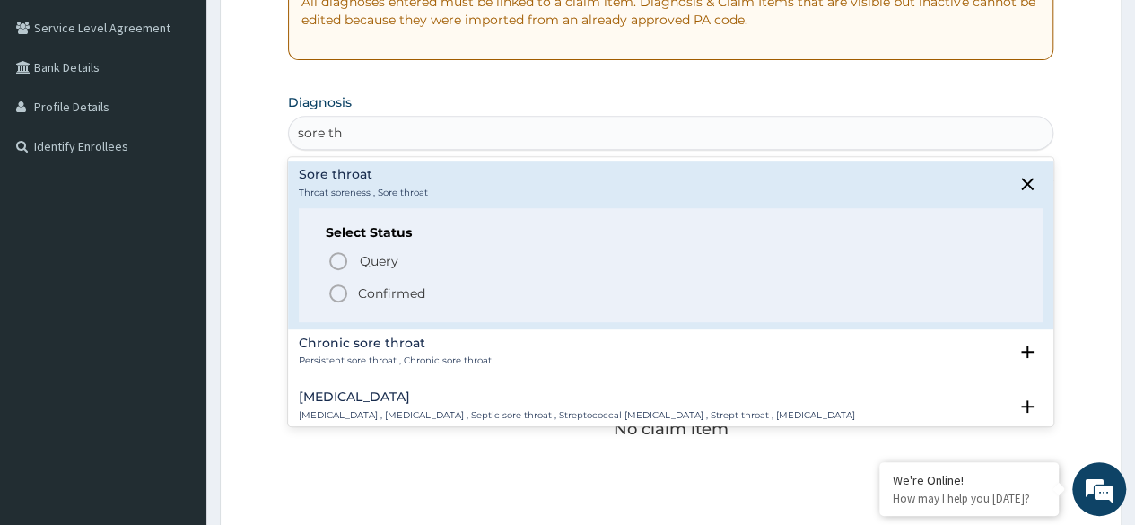
click at [457, 293] on span "Confirmed" at bounding box center [672, 294] width 688 height 22
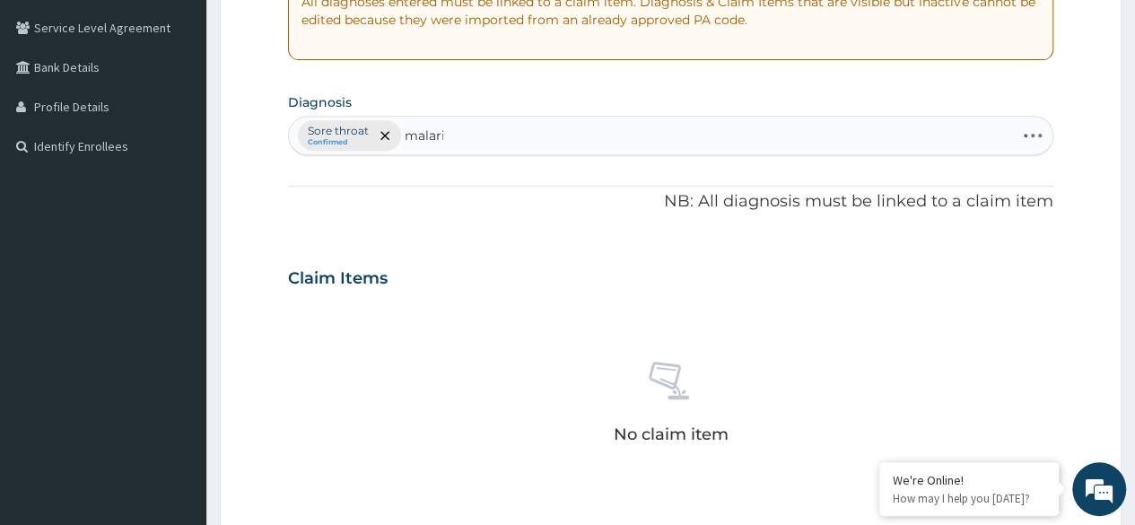
type input "malaria"
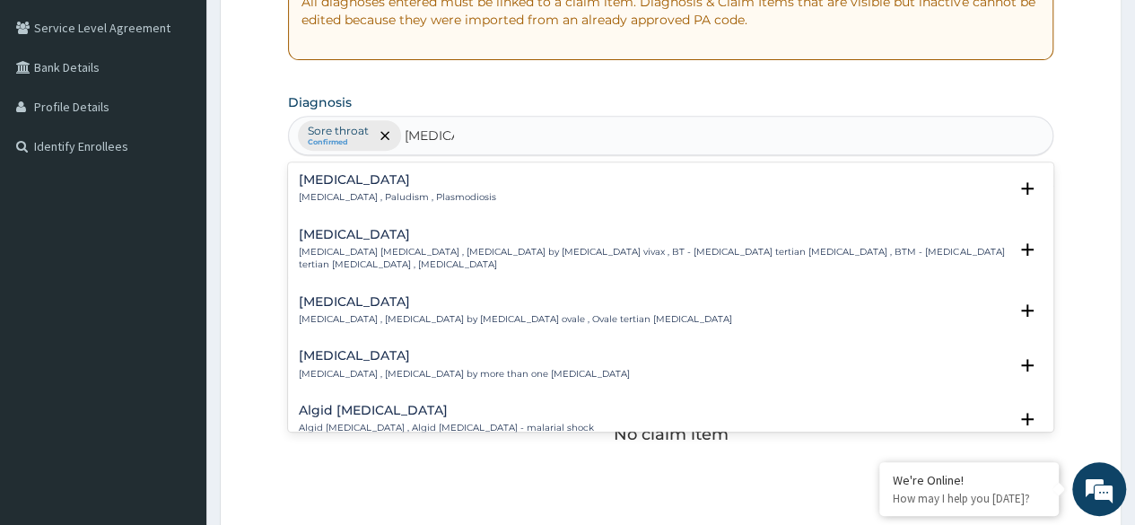
click at [485, 190] on div "Malaria Malaria , Paludism , Plasmodiosis" at bounding box center [671, 188] width 744 height 31
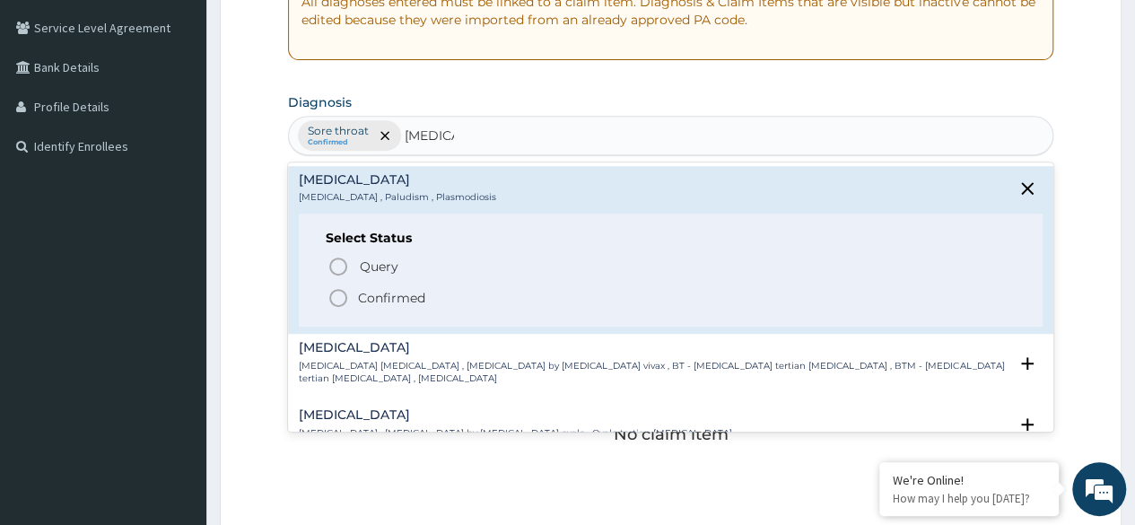
click at [397, 269] on span "Query" at bounding box center [379, 267] width 39 height 18
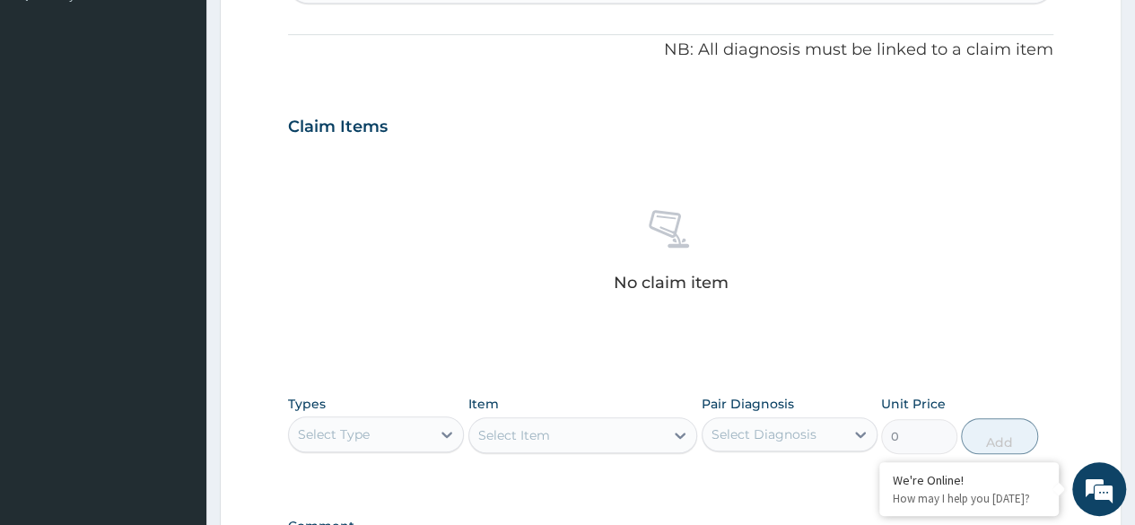
scroll to position [765, 0]
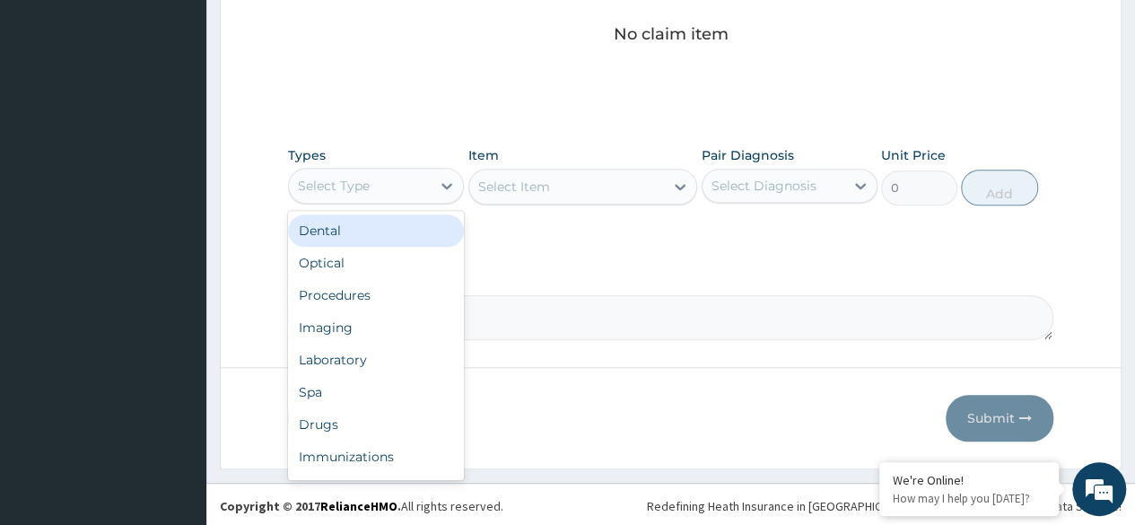
click at [398, 298] on div "Procedures" at bounding box center [376, 295] width 176 height 32
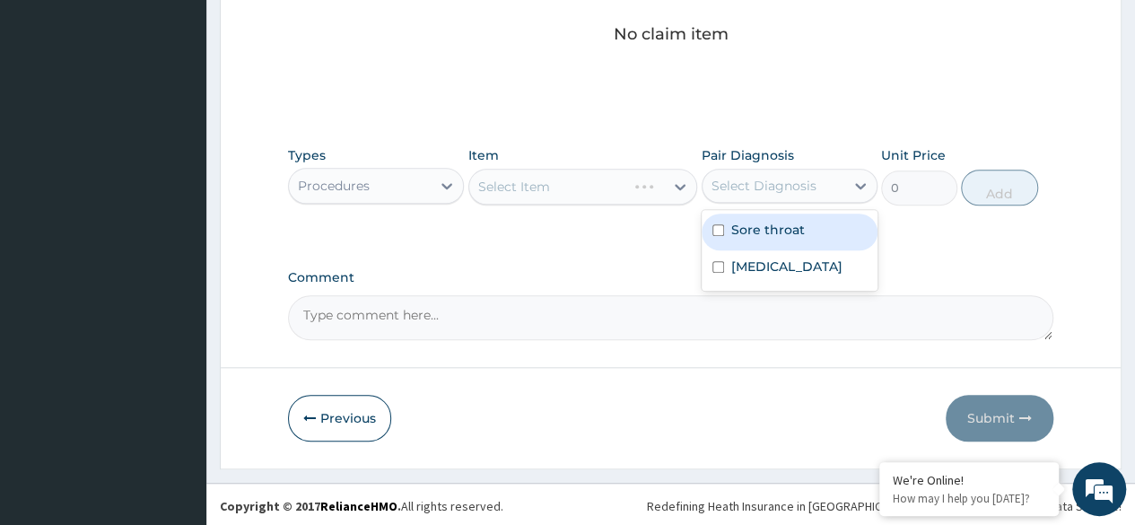
click at [789, 228] on label "Sore throat" at bounding box center [768, 230] width 74 height 18
checkbox input "true"
click at [778, 271] on div "Malaria" at bounding box center [790, 268] width 176 height 37
checkbox input "true"
click at [621, 188] on div "Select Item" at bounding box center [583, 187] width 230 height 36
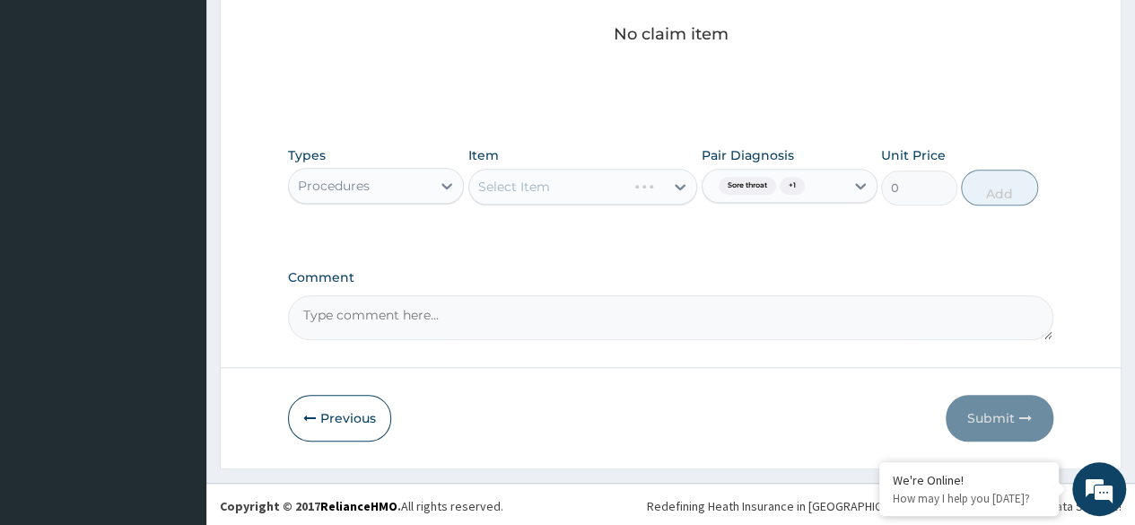
click at [564, 179] on div "Select Item" at bounding box center [583, 187] width 230 height 36
click at [592, 199] on div "Select Item" at bounding box center [583, 187] width 230 height 36
click at [585, 188] on div "Select Item" at bounding box center [583, 187] width 230 height 36
click at [583, 194] on div "Select Item" at bounding box center [583, 187] width 230 height 36
click at [576, 188] on div "Select Item" at bounding box center [583, 187] width 230 height 36
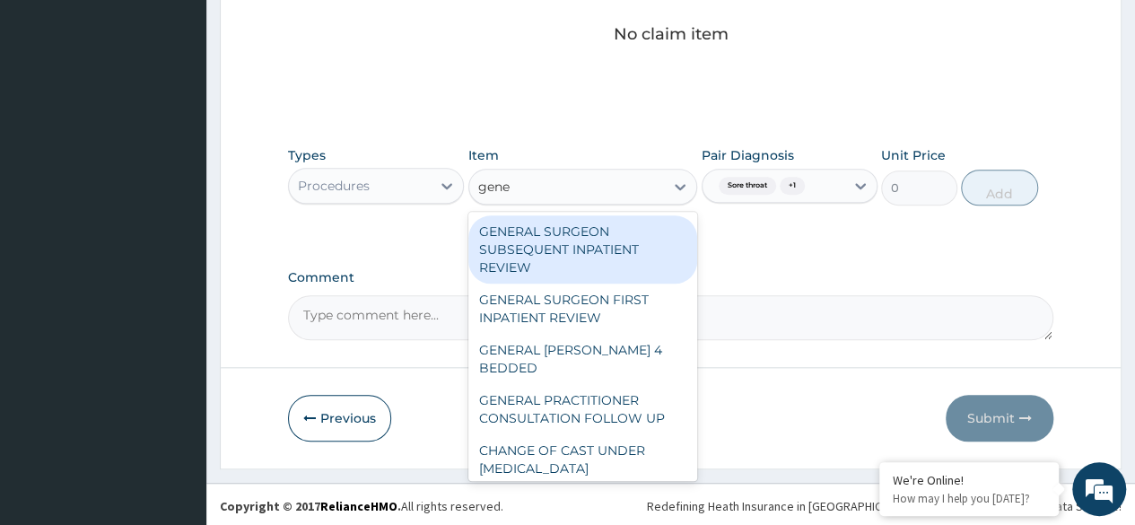
type input "gener"
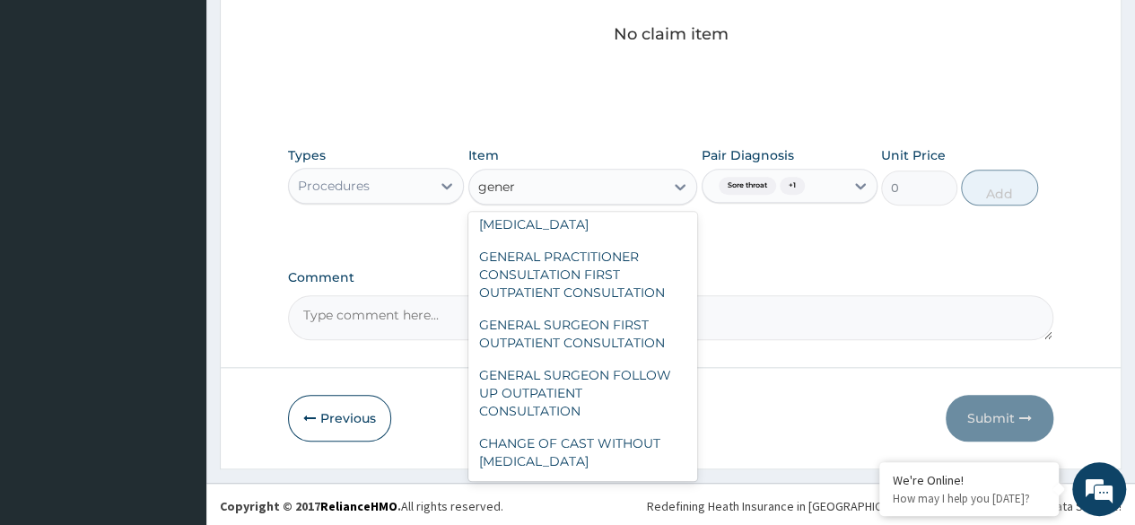
click at [626, 266] on div "GENERAL PRACTITIONER CONSULTATION FIRST OUTPATIENT CONSULTATION" at bounding box center [583, 274] width 230 height 68
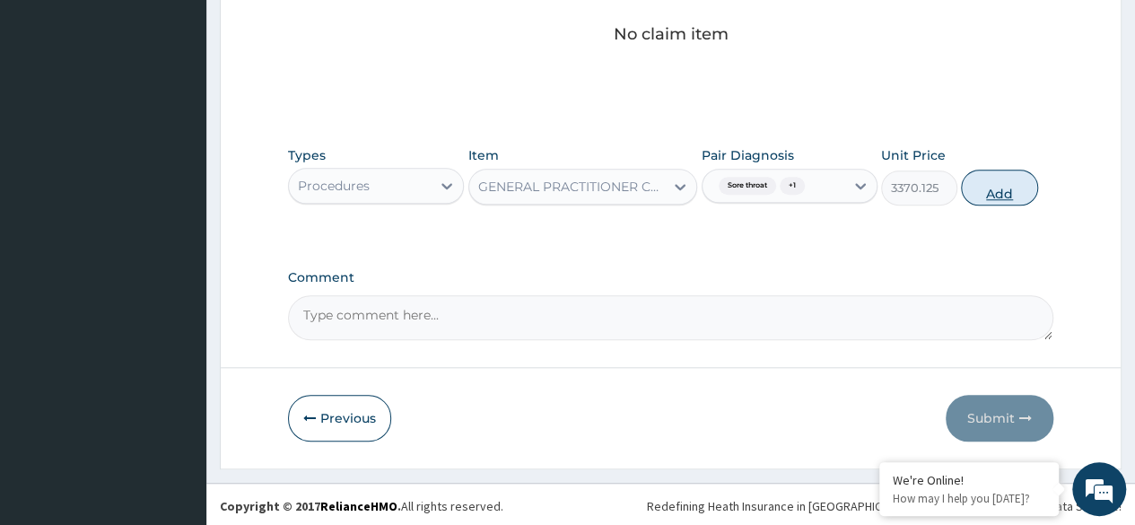
click at [1000, 191] on button "Add" at bounding box center [999, 188] width 76 height 36
type input "0"
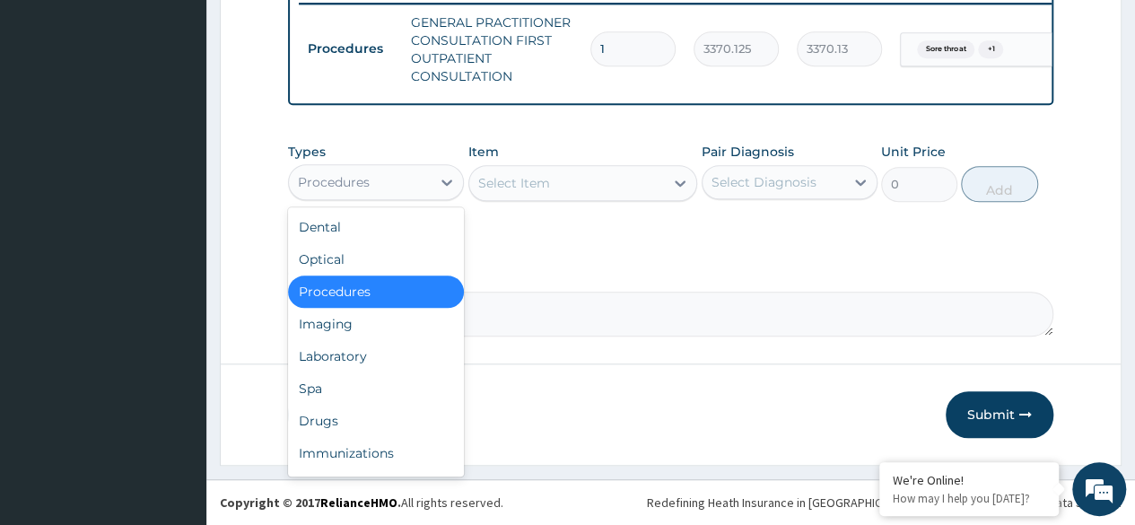
click at [389, 371] on div "Laboratory" at bounding box center [376, 356] width 176 height 32
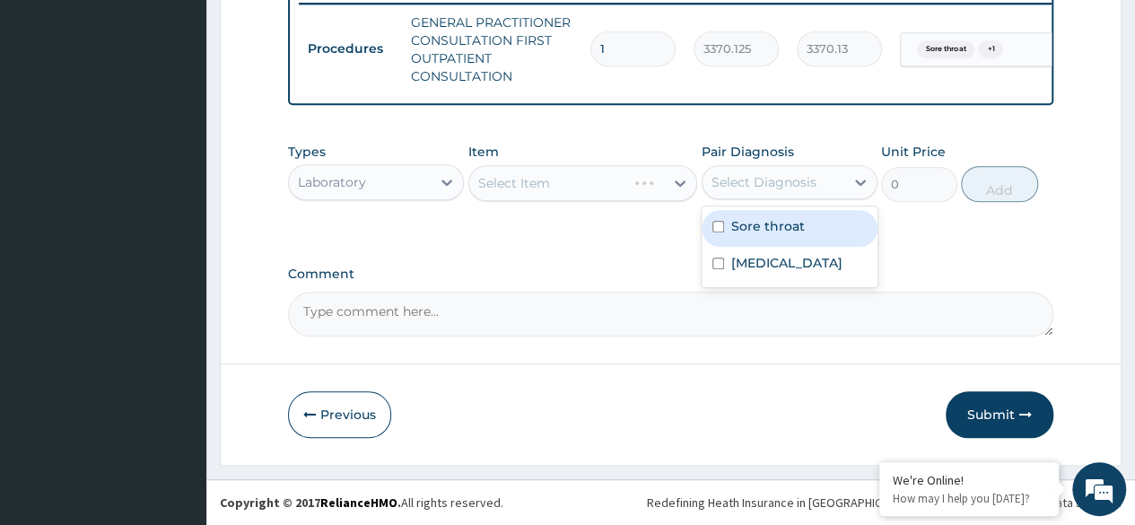
click at [799, 241] on div "Sore throat" at bounding box center [790, 228] width 176 height 37
checkbox input "true"
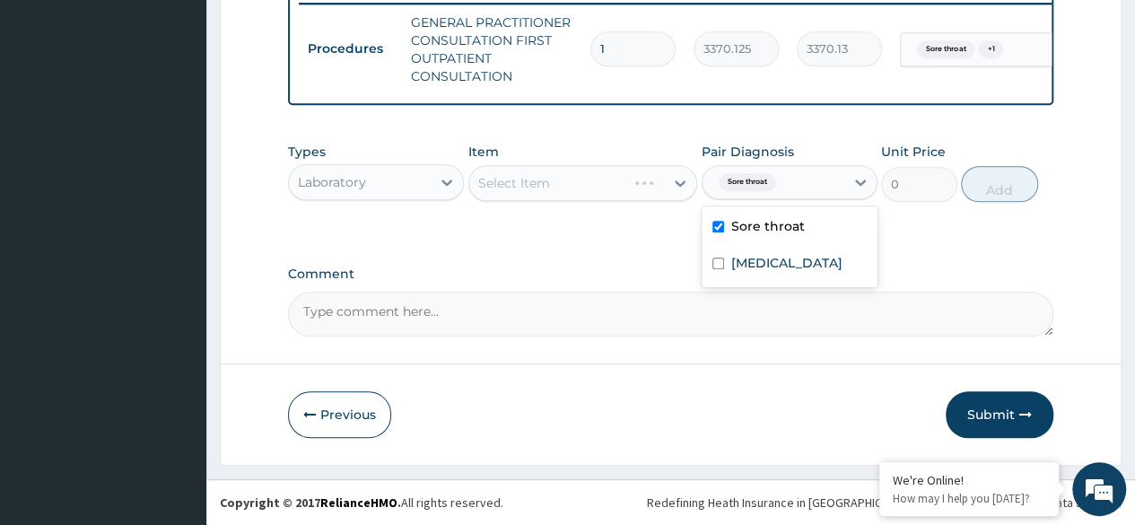
click at [780, 282] on div "Malaria" at bounding box center [790, 265] width 176 height 37
checkbox input "true"
click at [580, 176] on div "Select Item" at bounding box center [583, 183] width 230 height 36
click at [556, 194] on div "Select Item" at bounding box center [583, 183] width 230 height 36
click at [593, 187] on div "Select Item" at bounding box center [583, 183] width 230 height 36
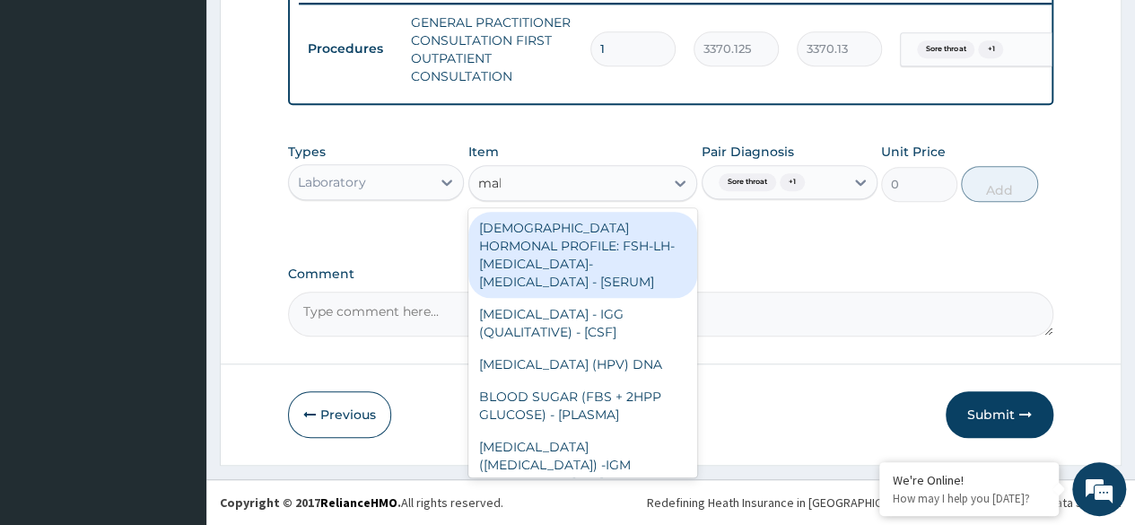
type input "mala"
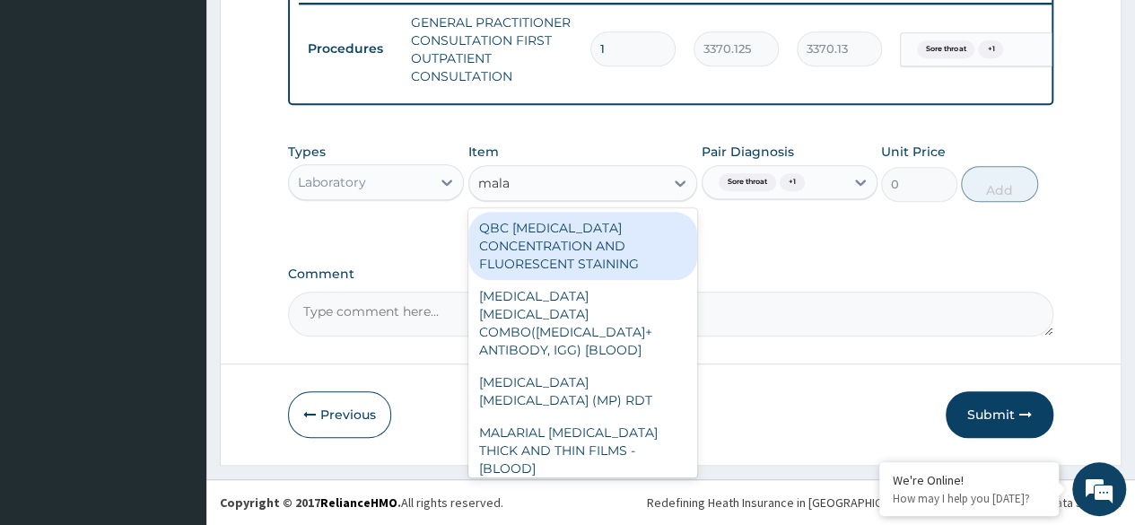
click at [616, 366] on div "MALARIA PARASITE (MP) RDT" at bounding box center [583, 391] width 230 height 50
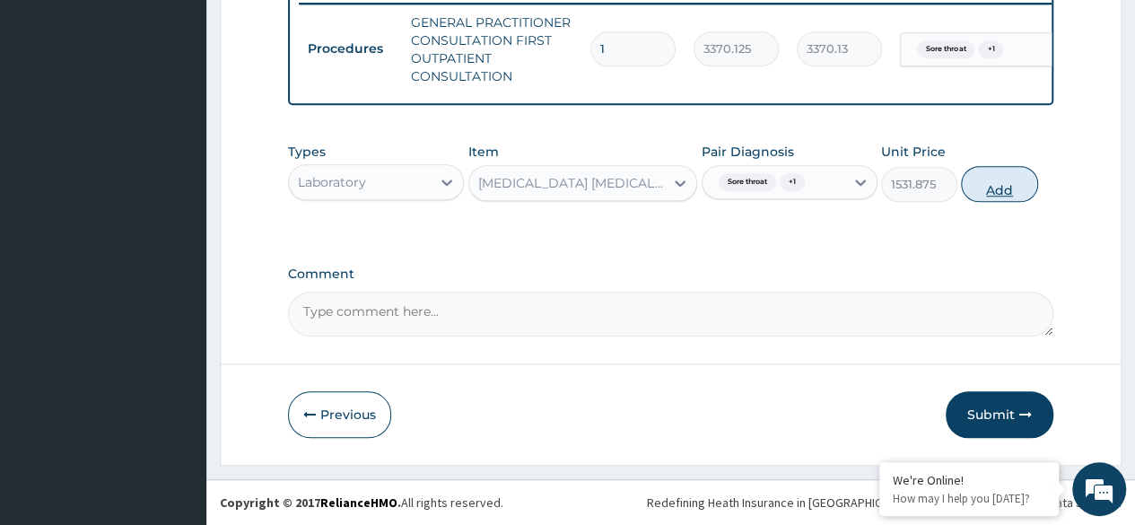
click at [998, 185] on button "Add" at bounding box center [999, 184] width 76 height 36
type input "0"
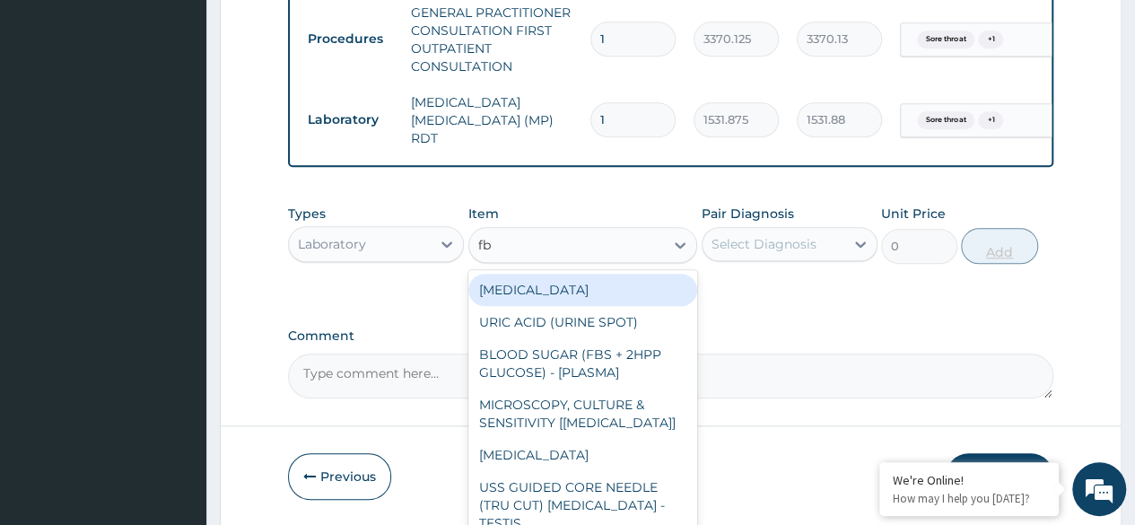
type input "fbc"
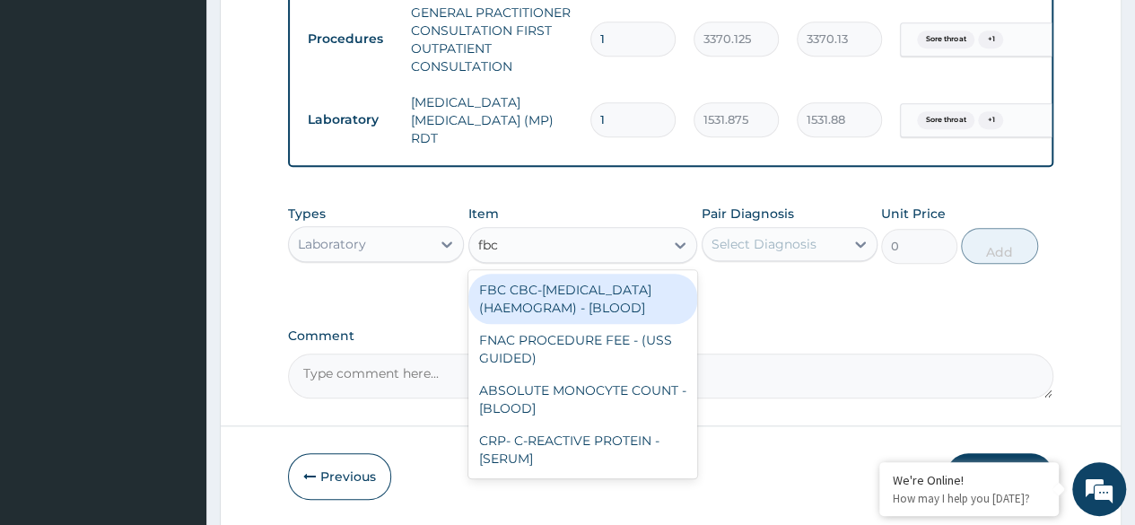
click at [616, 323] on div "FBC CBC-COMPLETE BLOOD COUNT (HAEMOGRAM) - [BLOOD]" at bounding box center [583, 299] width 230 height 50
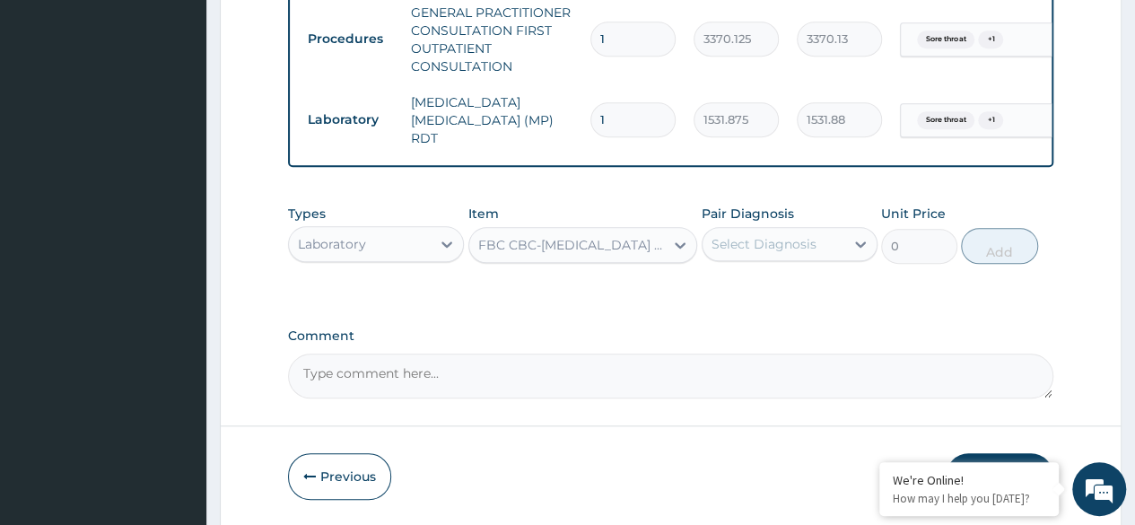
type input "4085"
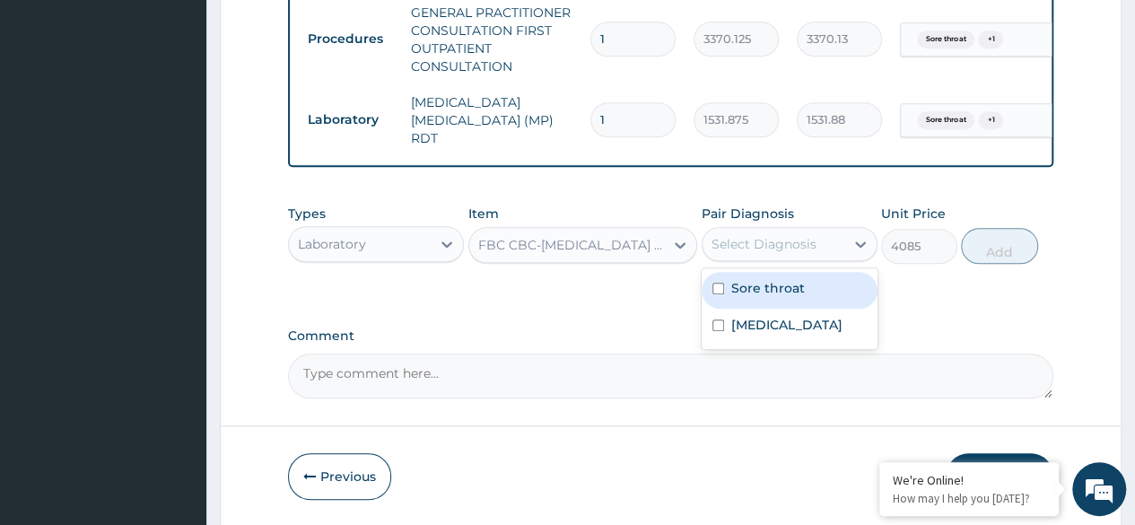
click at [799, 296] on label "Sore throat" at bounding box center [768, 288] width 74 height 18
checkbox input "true"
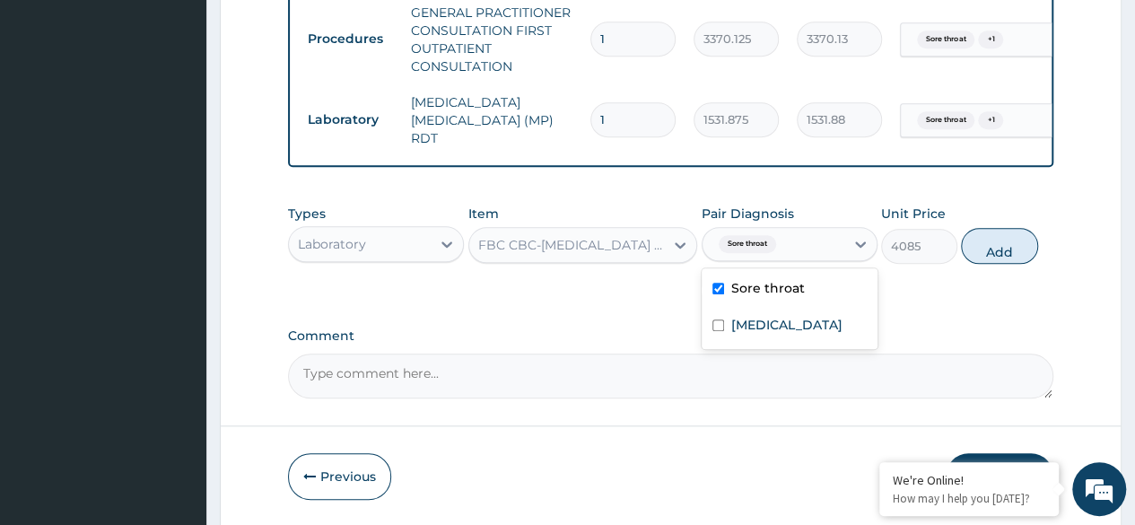
click at [787, 336] on div "Malaria" at bounding box center [790, 327] width 176 height 37
checkbox input "true"
click at [1021, 243] on button "Add" at bounding box center [999, 246] width 76 height 36
type input "0"
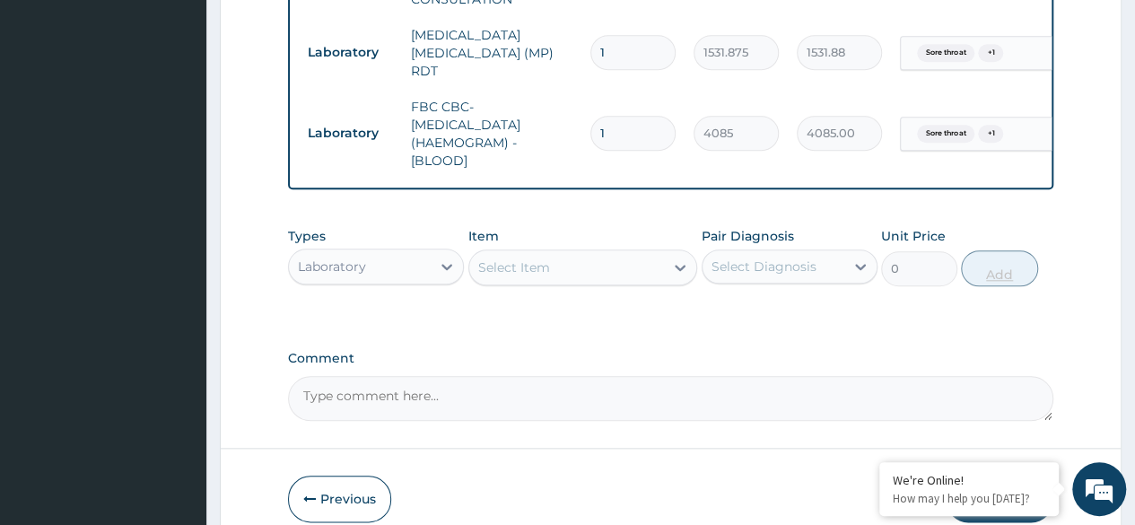
scroll to position [874, 0]
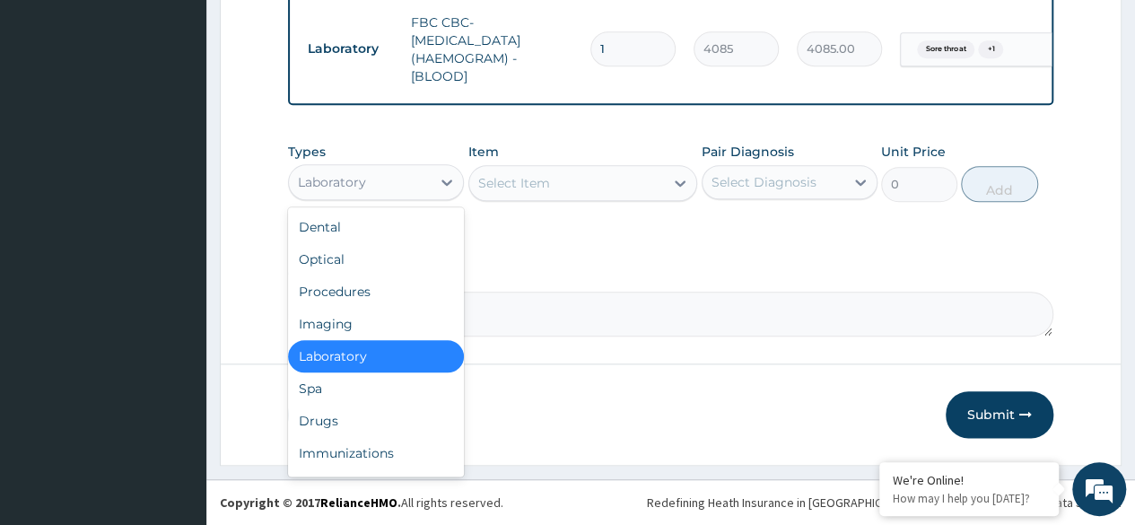
click at [388, 429] on div "Drugs" at bounding box center [376, 421] width 176 height 32
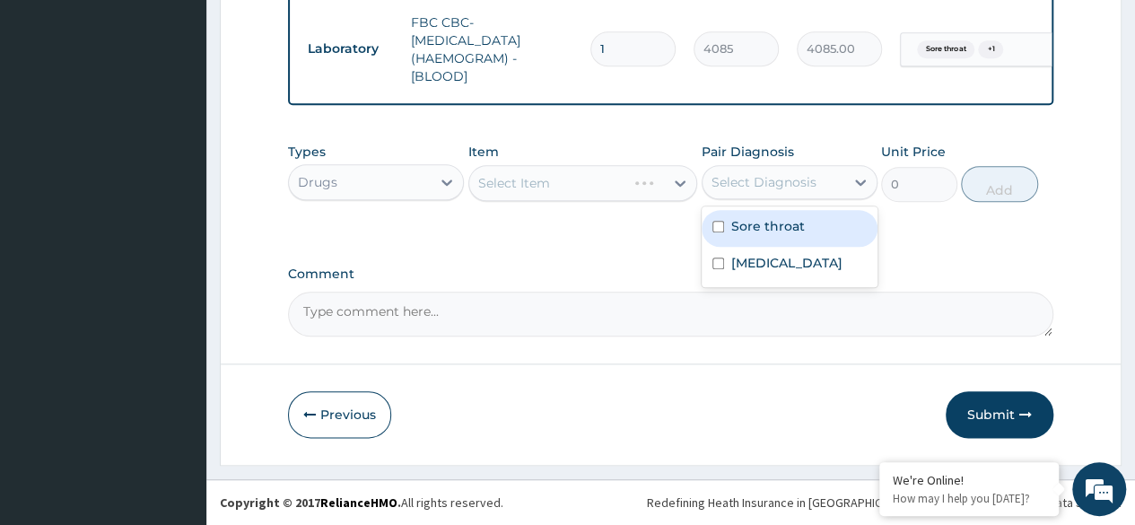
click at [786, 232] on label "Sore throat" at bounding box center [768, 226] width 74 height 18
checkbox input "true"
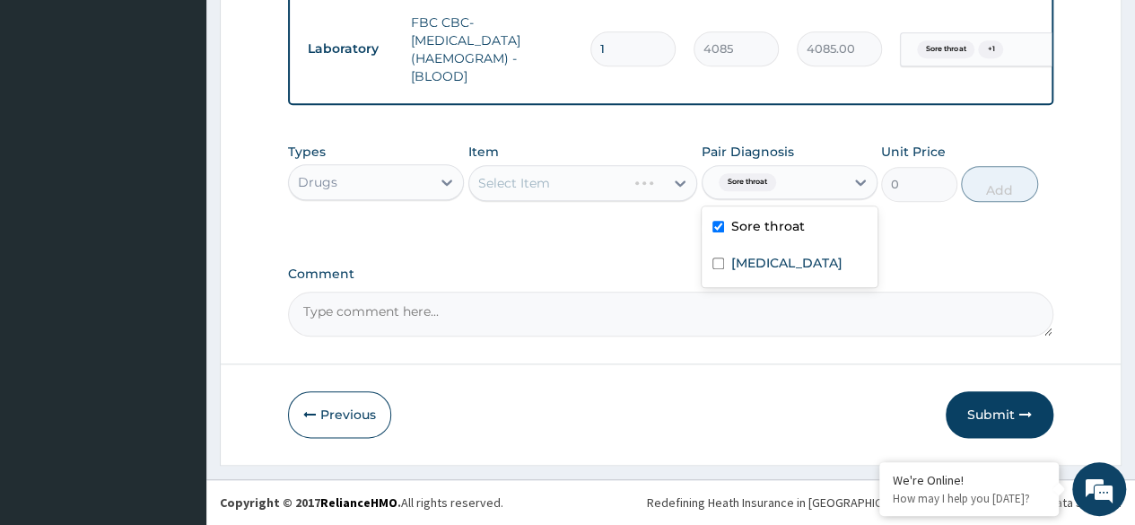
click at [776, 284] on div "Malaria" at bounding box center [790, 265] width 176 height 37
checkbox input "true"
click at [577, 189] on div "Select Item" at bounding box center [583, 183] width 230 height 36
click at [625, 177] on div "Select Item" at bounding box center [583, 183] width 230 height 36
click at [595, 189] on div "Select Item" at bounding box center [583, 183] width 230 height 36
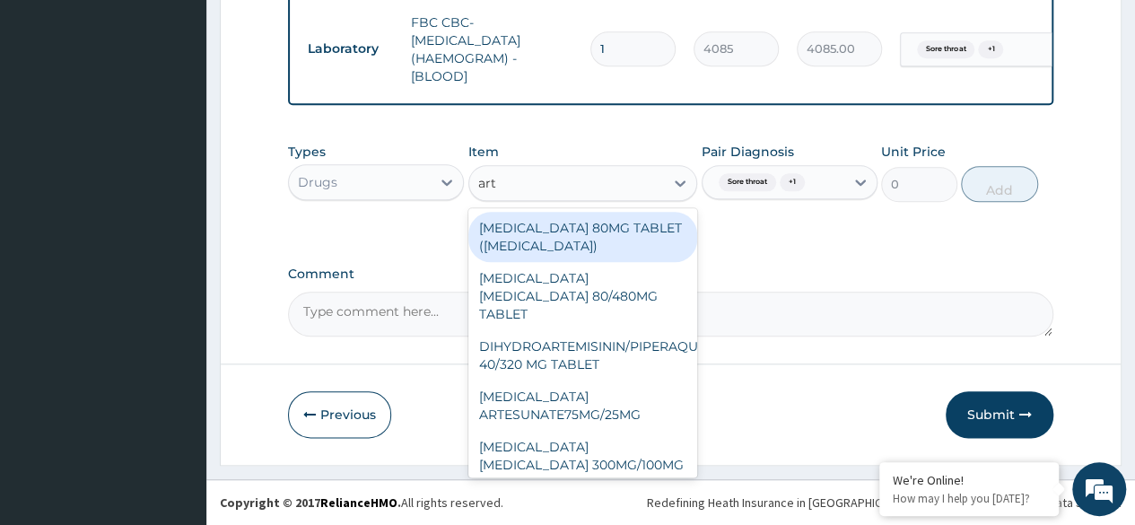
type input "arte"
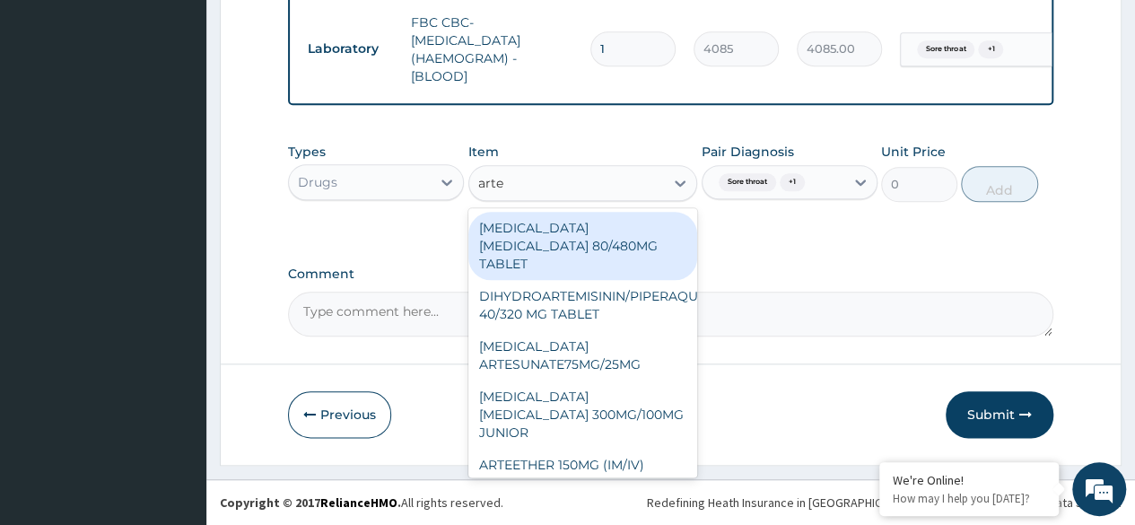
click at [628, 249] on div "ARTEMETHER LUMEFANTRINE 80/480MG TABLET" at bounding box center [583, 246] width 230 height 68
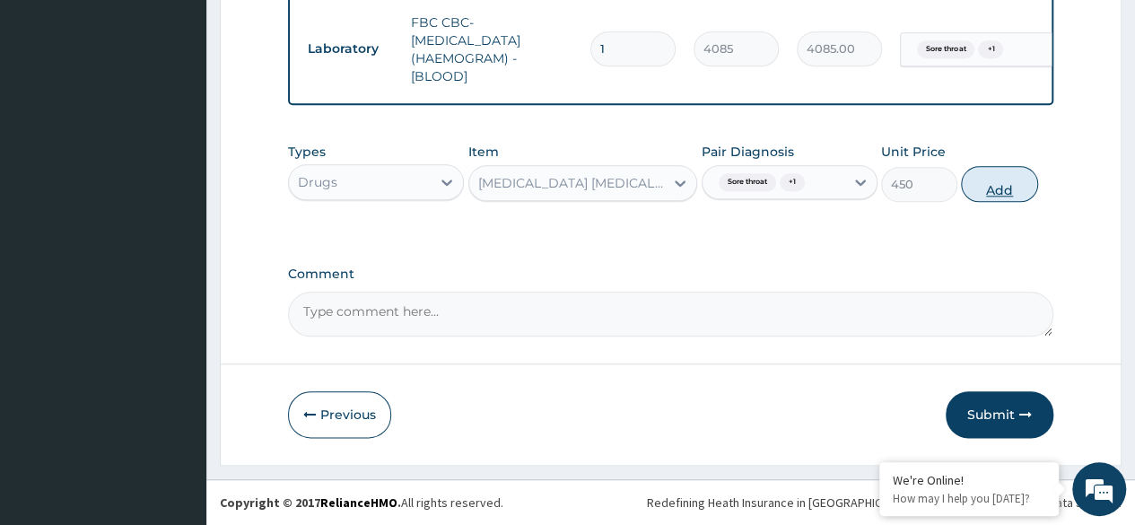
click at [999, 187] on button "Add" at bounding box center [999, 184] width 76 height 36
type input "0"
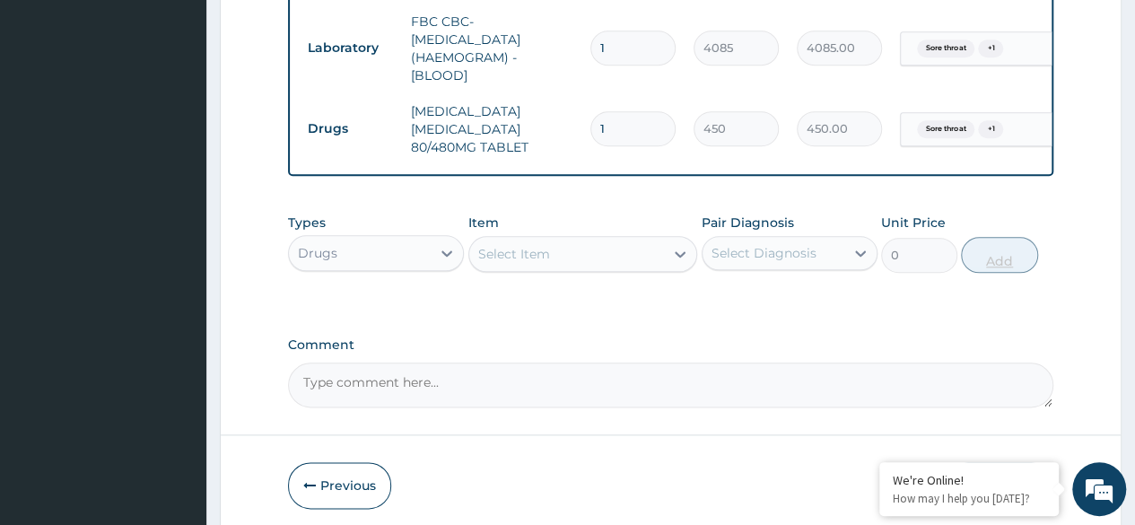
type input "0.00"
type input "6"
type input "2700.00"
type input "6"
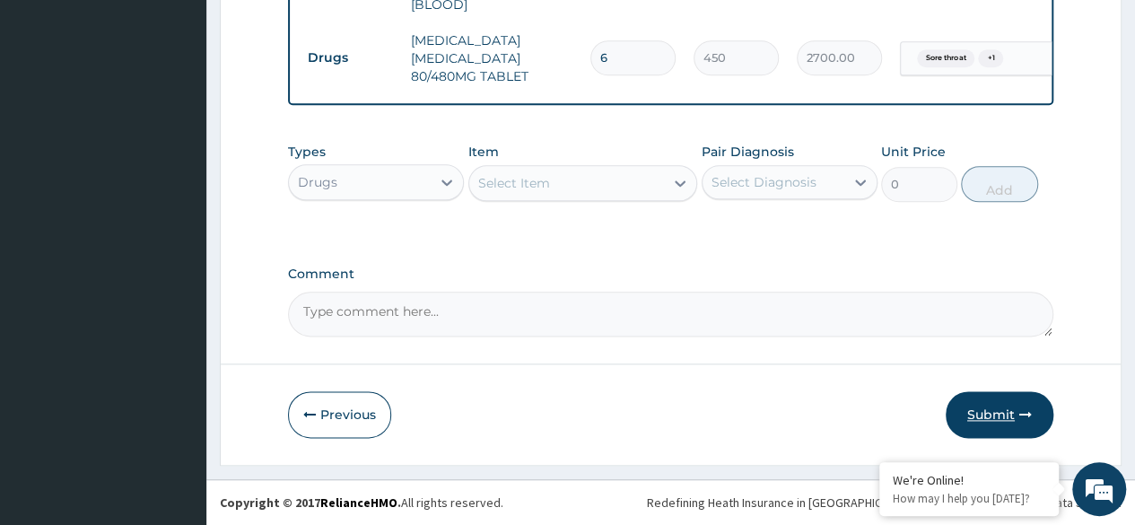
click at [1010, 413] on button "Submit" at bounding box center [1000, 414] width 108 height 47
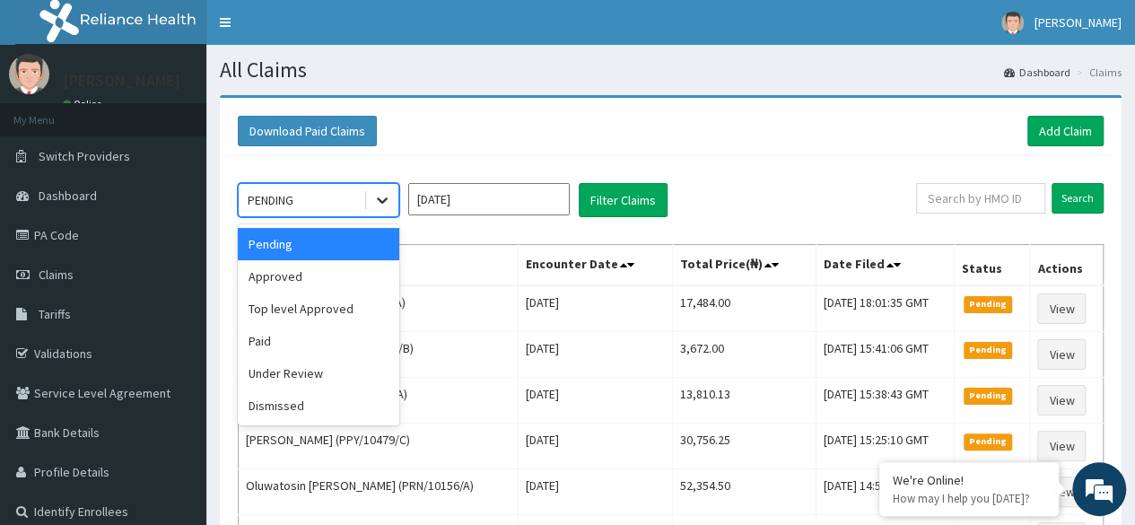
click at [386, 195] on icon at bounding box center [382, 200] width 18 height 18
click at [364, 275] on div "Approved" at bounding box center [319, 276] width 162 height 32
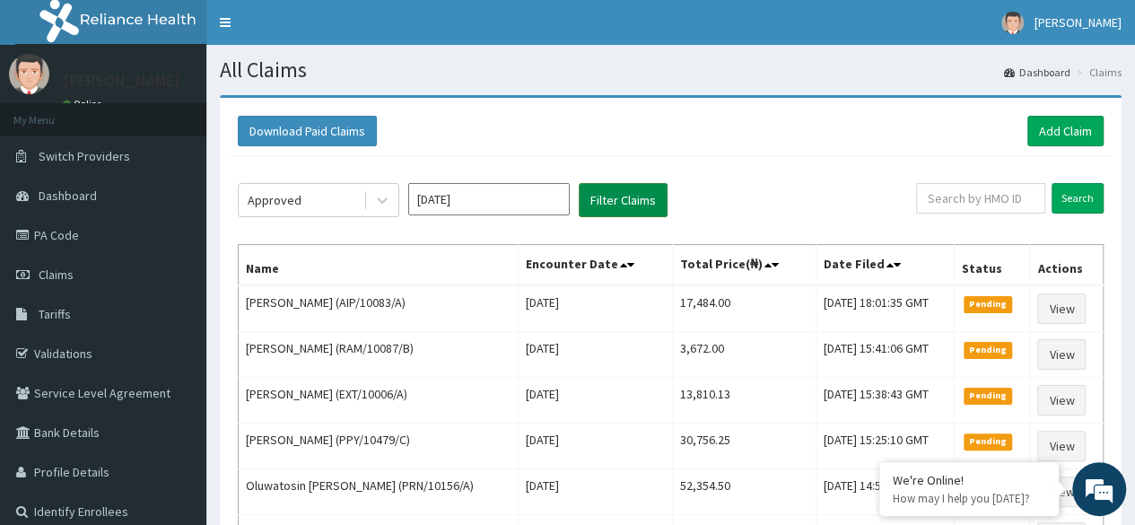
click at [621, 193] on button "Filter Claims" at bounding box center [623, 200] width 89 height 34
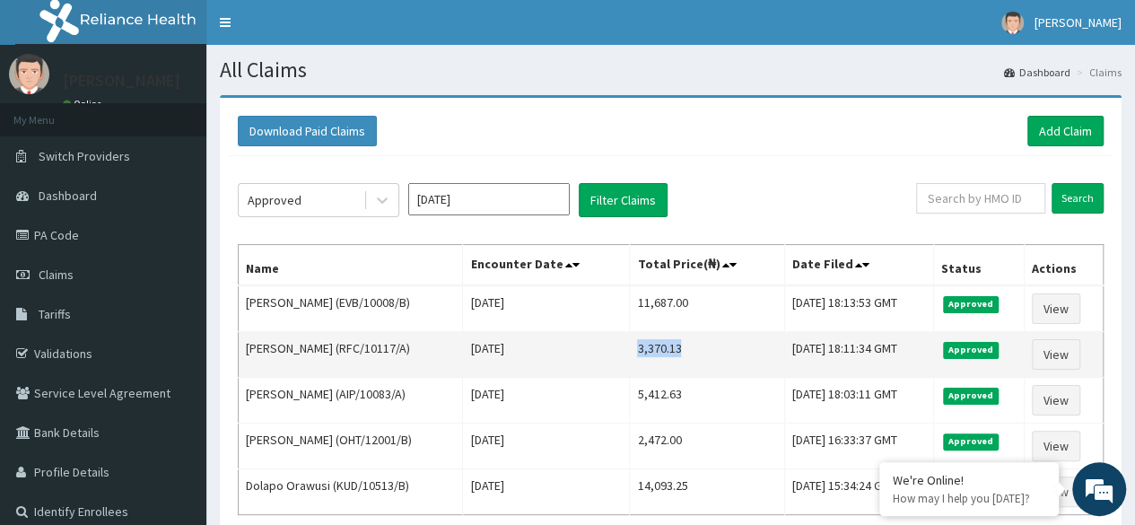
drag, startPoint x: 628, startPoint y: 344, endPoint x: 671, endPoint y: 341, distance: 43.2
click at [671, 341] on td "3,370.13" at bounding box center [707, 355] width 154 height 46
copy td "3,370.13"
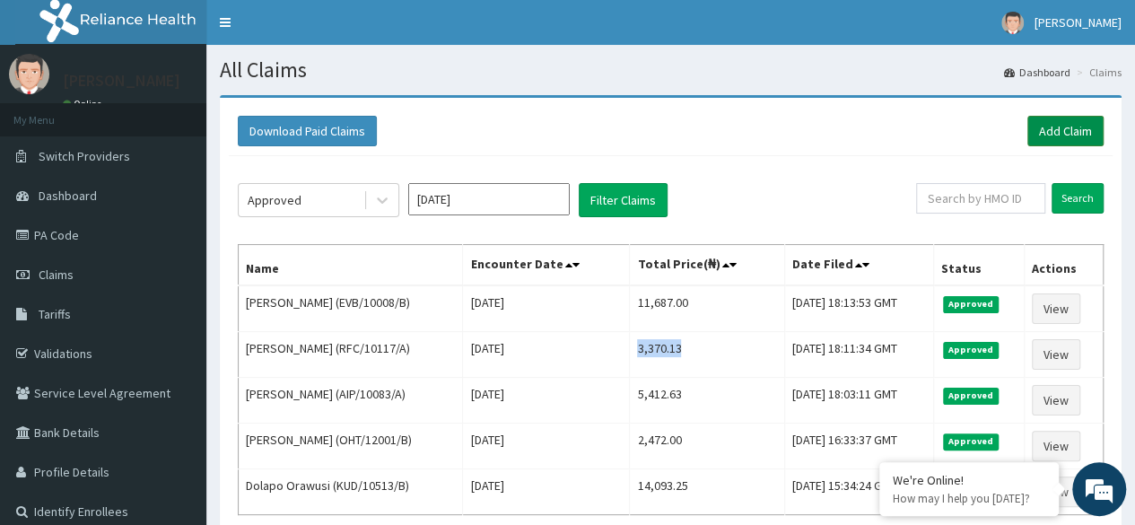
click at [1071, 128] on link "Add Claim" at bounding box center [1065, 131] width 76 height 31
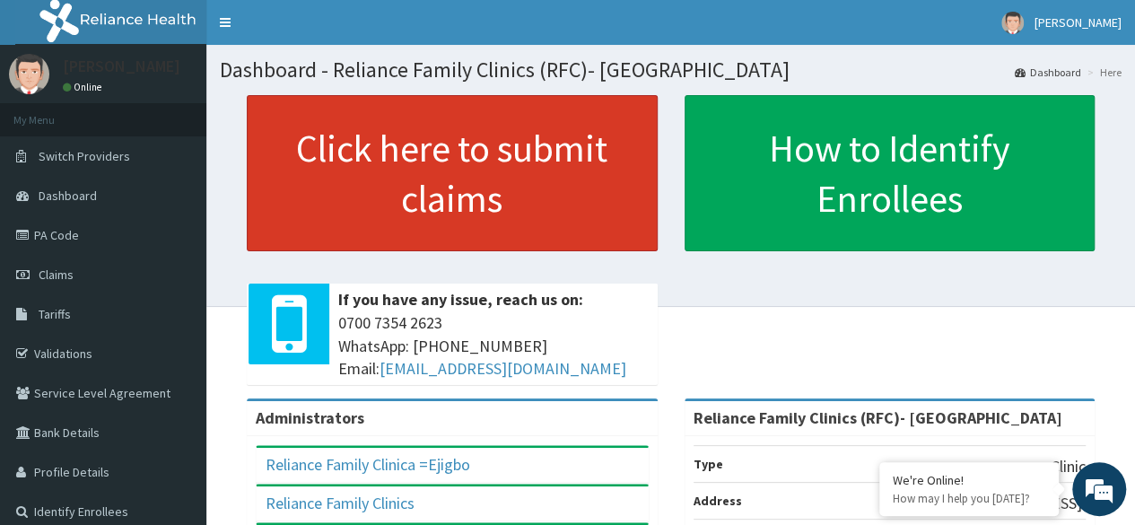
click at [485, 206] on link "Click here to submit claims" at bounding box center [452, 173] width 411 height 156
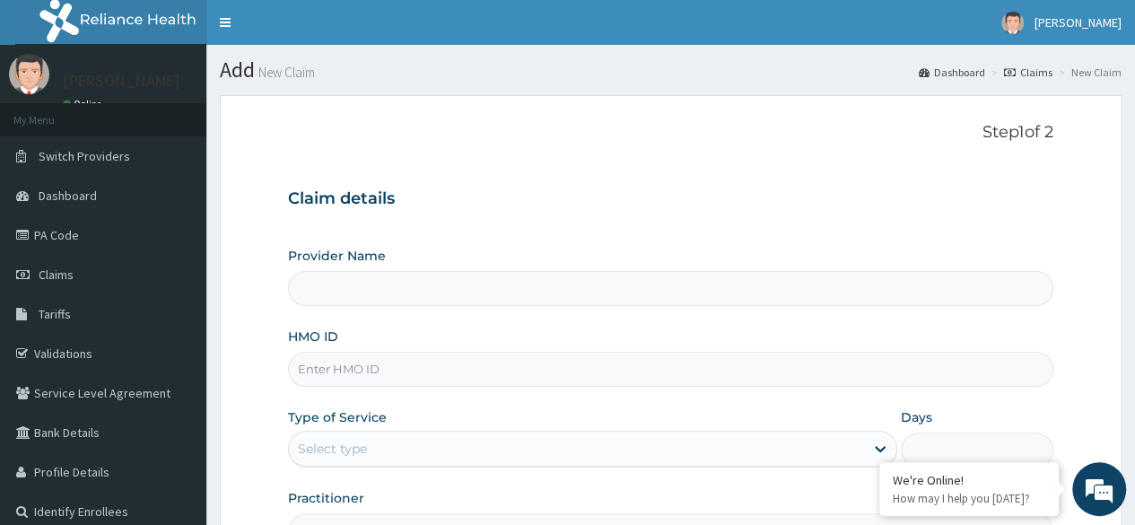
type input "Reliance Family Clinics (RFC)- [GEOGRAPHIC_DATA]"
click at [556, 375] on input "HMO ID" at bounding box center [670, 369] width 765 height 35
paste input "RFC/10114/C"
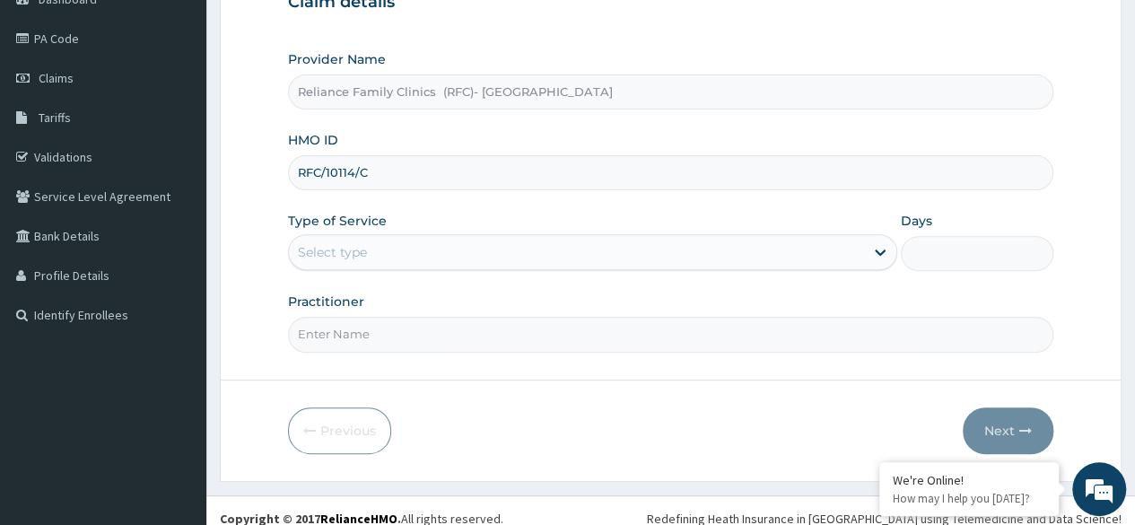
scroll to position [208, 0]
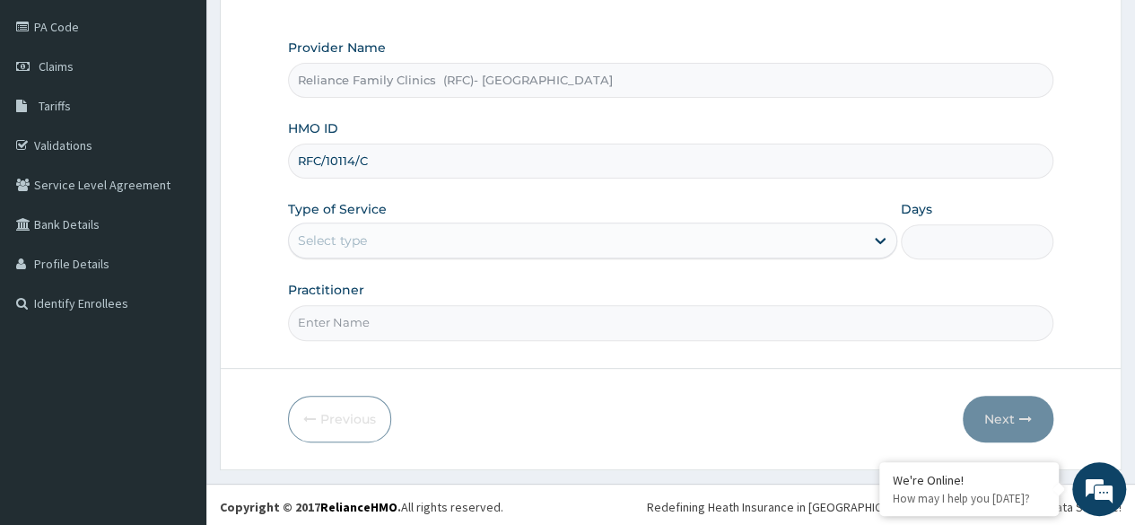
type input "RFC/10114/C"
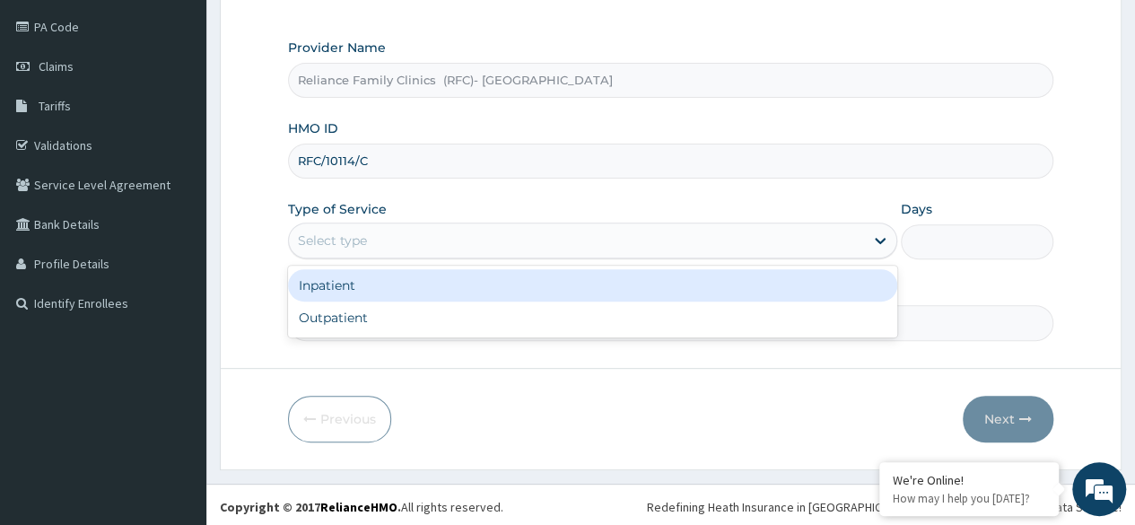
click at [511, 240] on div "Select type" at bounding box center [576, 240] width 575 height 29
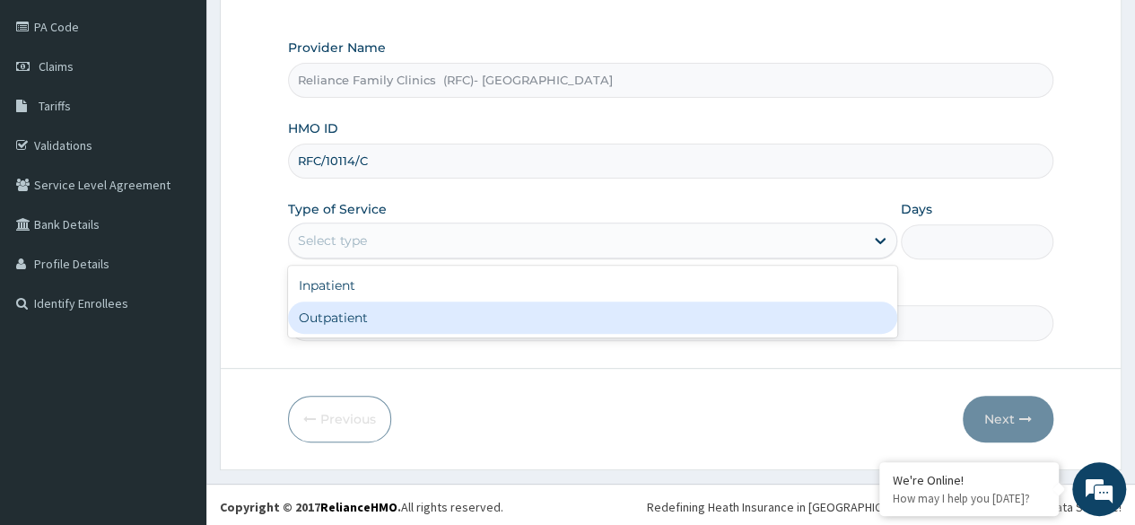
click at [526, 307] on div "Outpatient" at bounding box center [592, 318] width 609 height 32
type input "1"
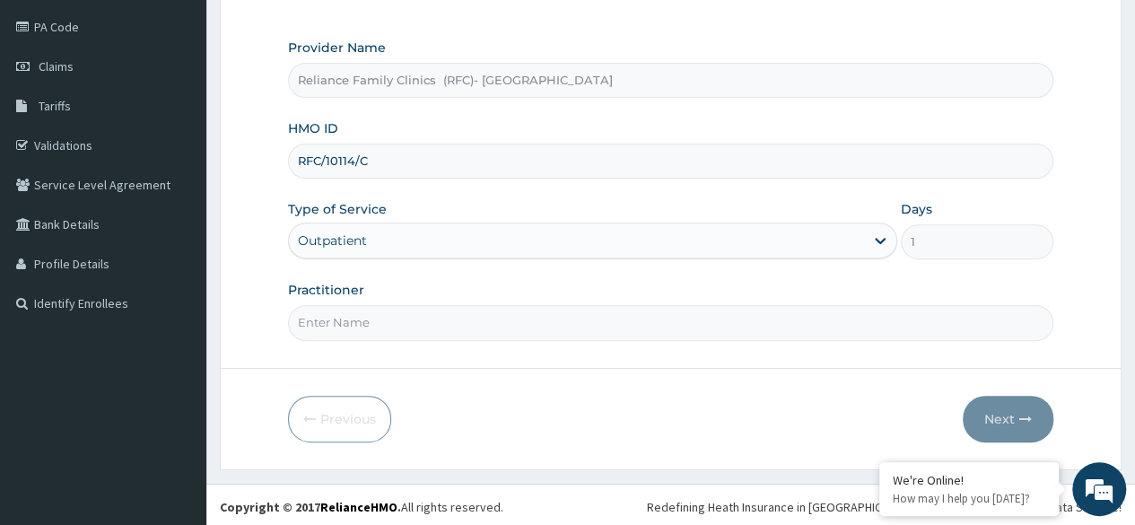
scroll to position [0, 0]
click at [526, 307] on input "Practitioner" at bounding box center [670, 322] width 765 height 35
type input "Dr Ejiofor"
click at [1005, 407] on button "Next" at bounding box center [1008, 419] width 91 height 47
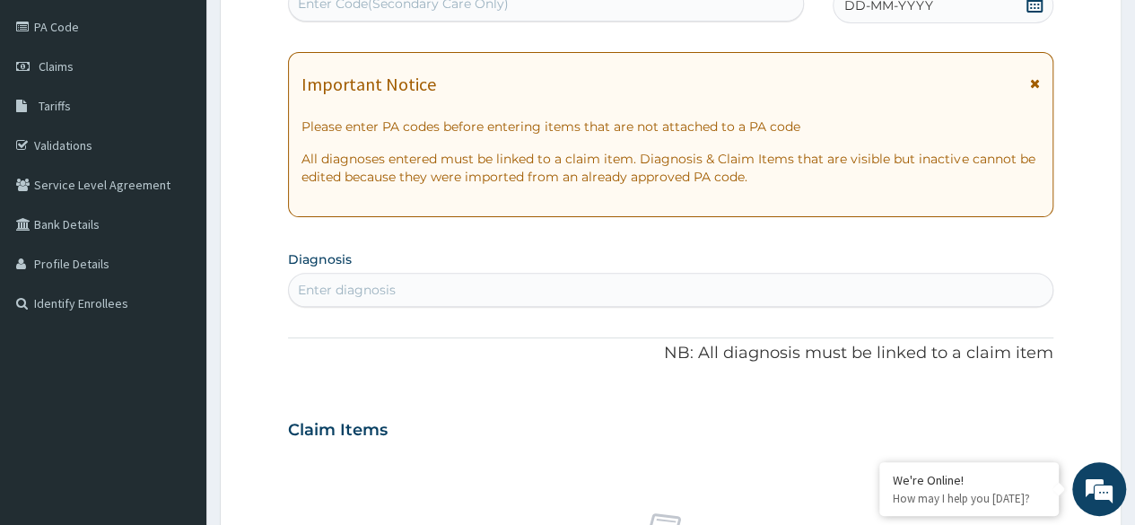
scroll to position [203, 0]
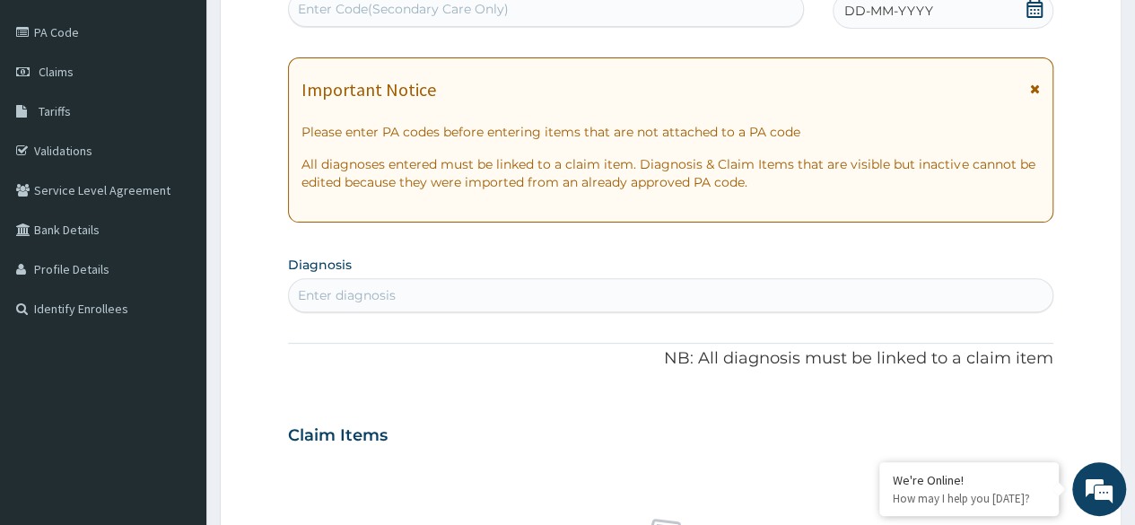
paste input "PA/120A2F"
type input "PA/120A2F"
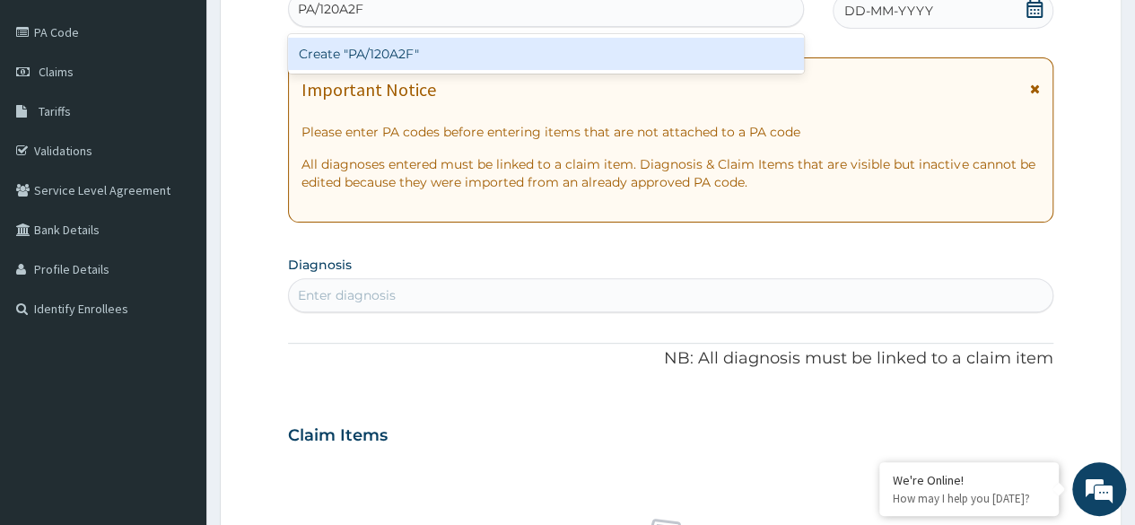
click at [513, 50] on div "Create "PA/120A2F"" at bounding box center [545, 54] width 515 height 32
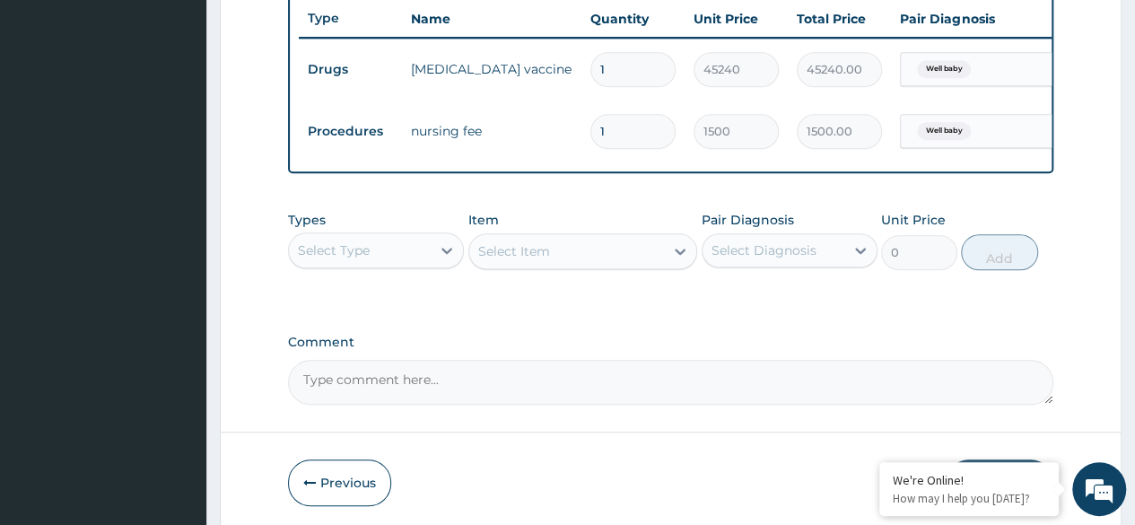
scroll to position [756, 0]
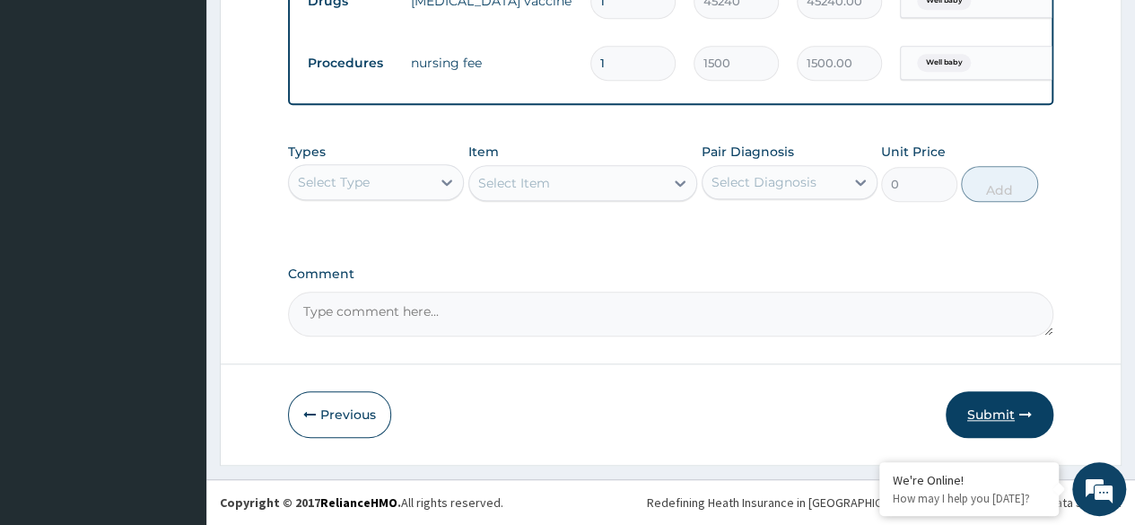
click at [991, 421] on button "Submit" at bounding box center [1000, 414] width 108 height 47
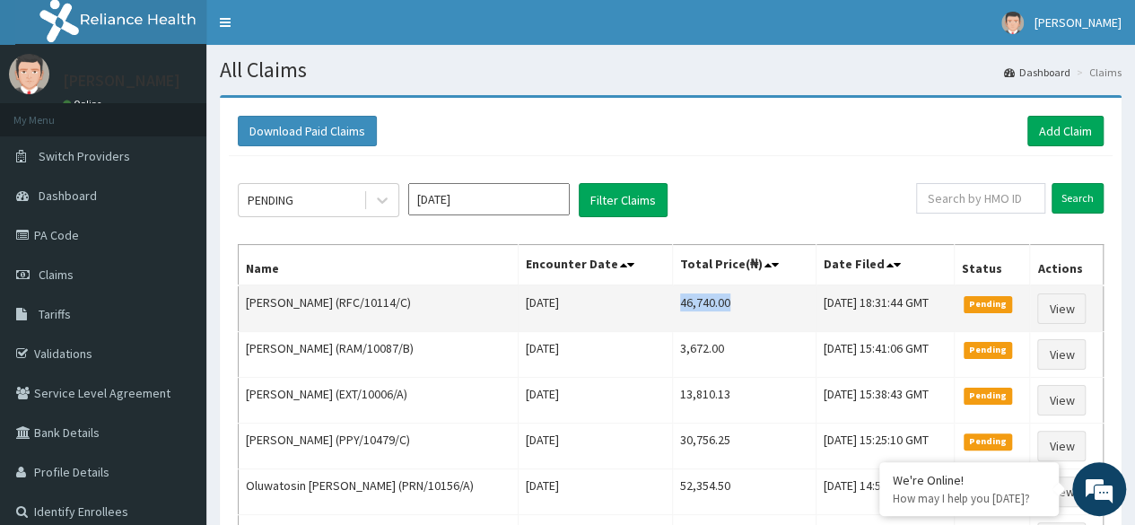
drag, startPoint x: 661, startPoint y: 301, endPoint x: 726, endPoint y: 302, distance: 64.6
click at [726, 302] on td "46,740.00" at bounding box center [744, 308] width 144 height 47
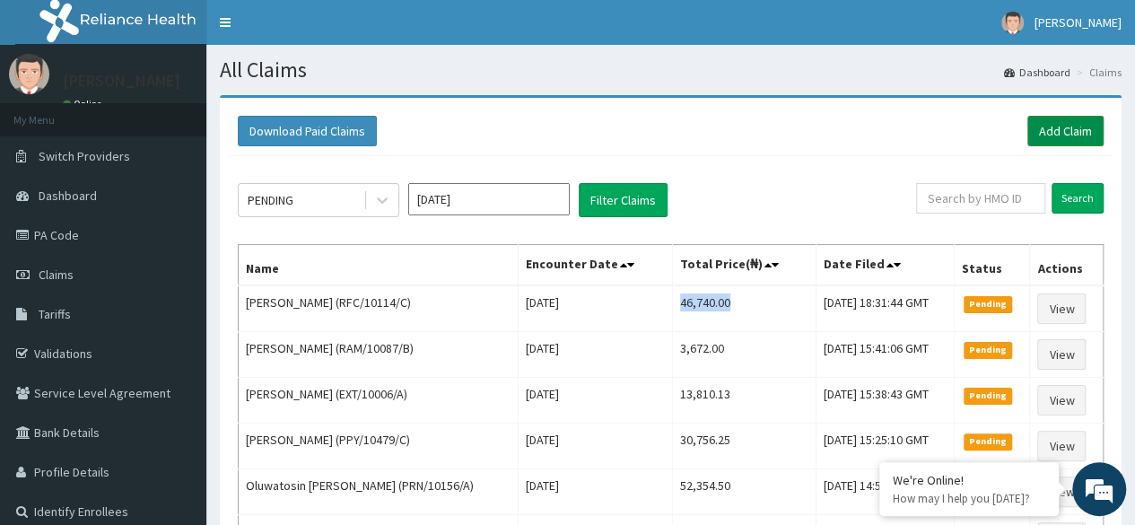
click at [1085, 127] on link "Add Claim" at bounding box center [1065, 131] width 76 height 31
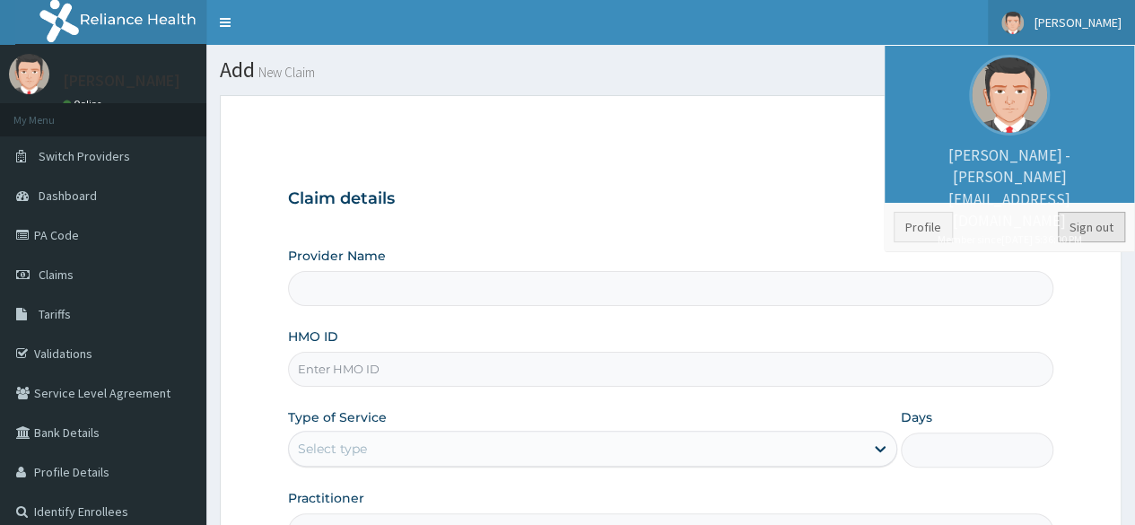
type input "Reliance Family Clinics (RFC)- Ejigbo"
click at [1084, 223] on link "Sign out" at bounding box center [1091, 227] width 67 height 31
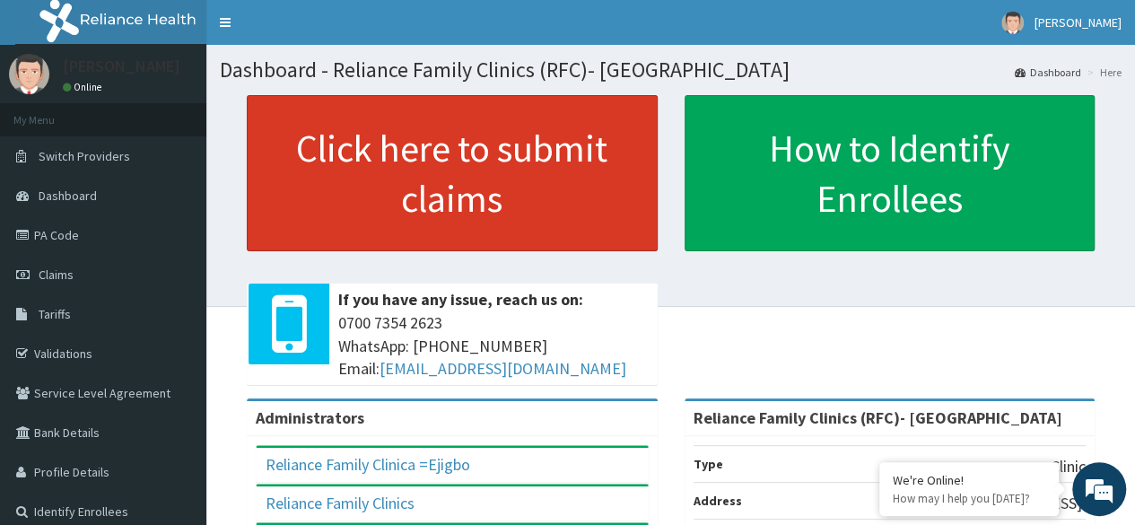
click at [389, 169] on link "Click here to submit claims" at bounding box center [452, 173] width 411 height 156
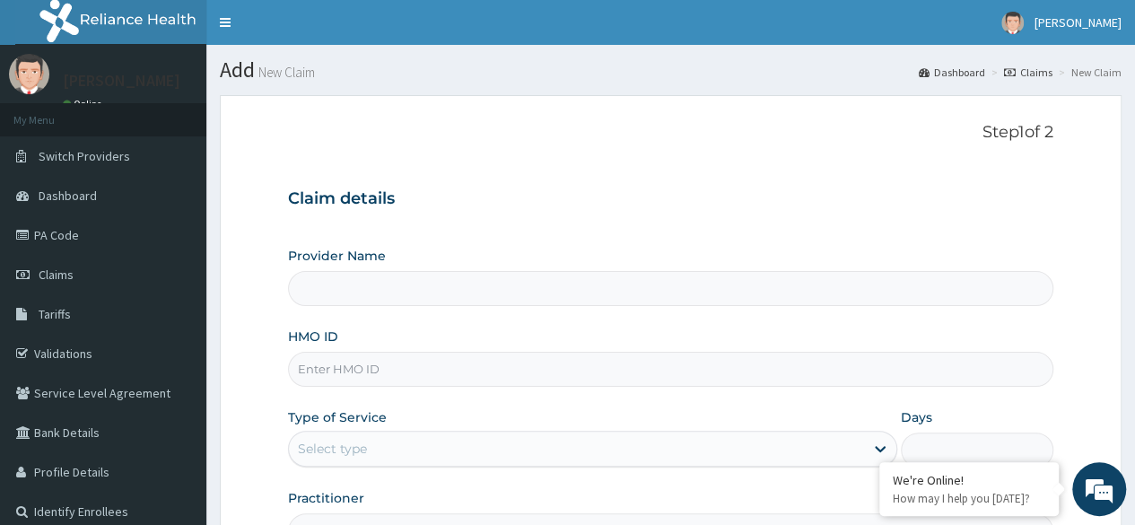
type input "Reliance Family Clinics (RFC)- Ejigbo"
click at [494, 383] on input "HMO ID" at bounding box center [670, 369] width 765 height 35
paste input "RFC/10114/C"
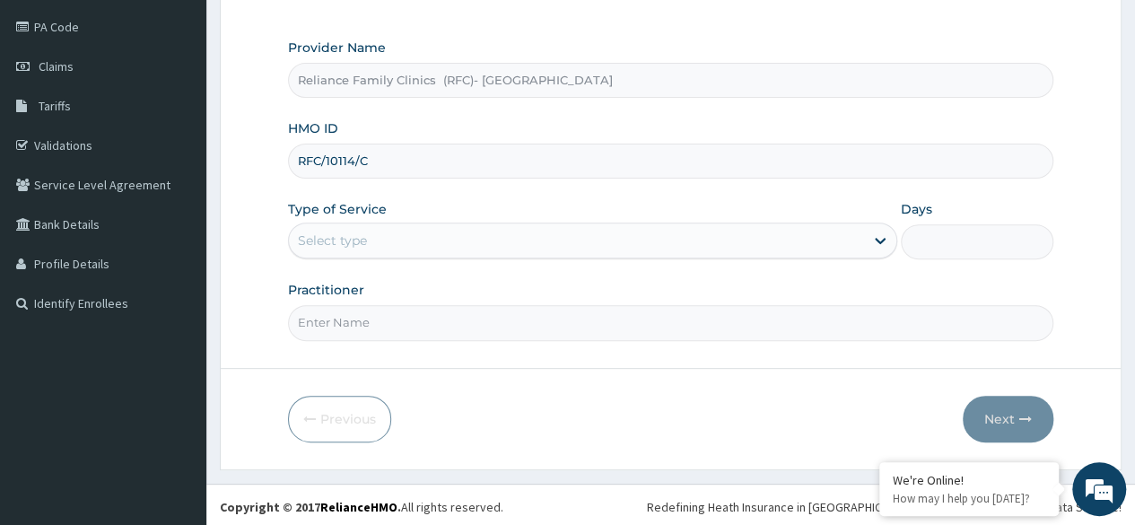
type input "RFC/10114/C"
click at [459, 232] on div "Select type" at bounding box center [576, 240] width 575 height 29
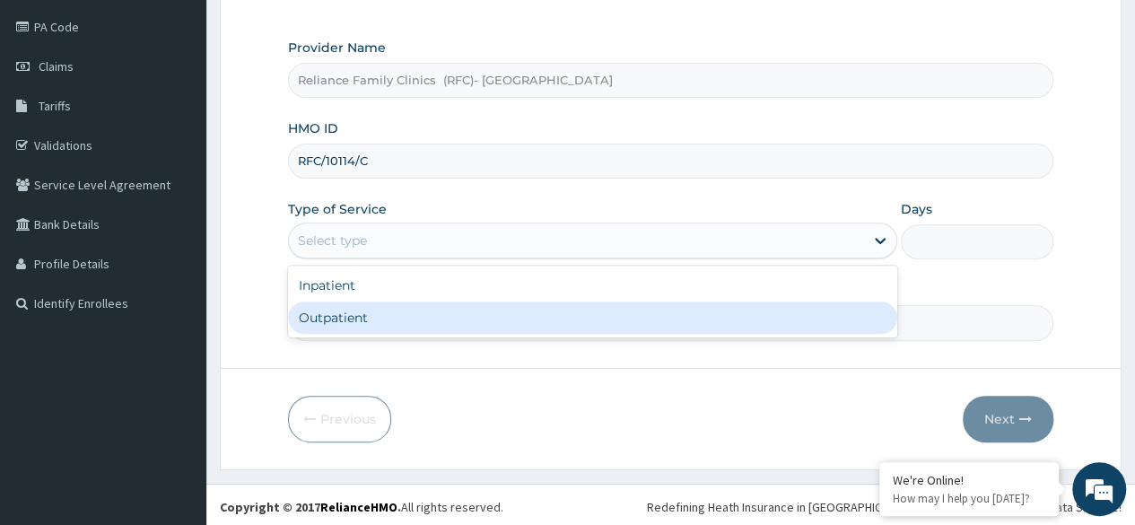
click at [473, 332] on div "Inpatient Outpatient" at bounding box center [592, 302] width 609 height 72
click at [459, 312] on div "Outpatient" at bounding box center [592, 318] width 609 height 32
type input "1"
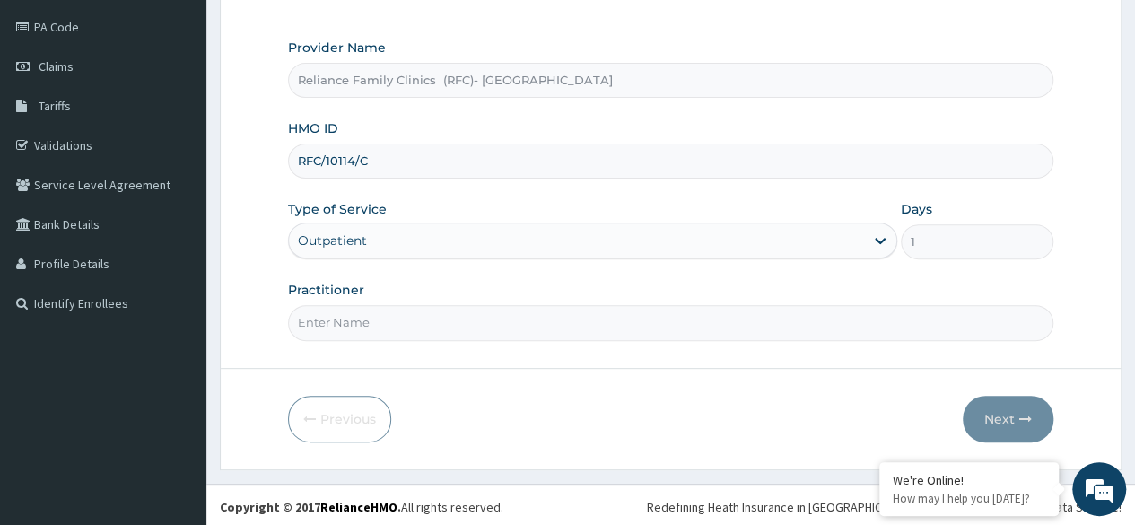
click at [459, 312] on input "Practitioner" at bounding box center [670, 322] width 765 height 35
type input "Dr Ejiofor"
click at [1002, 418] on button "Next" at bounding box center [1008, 419] width 91 height 47
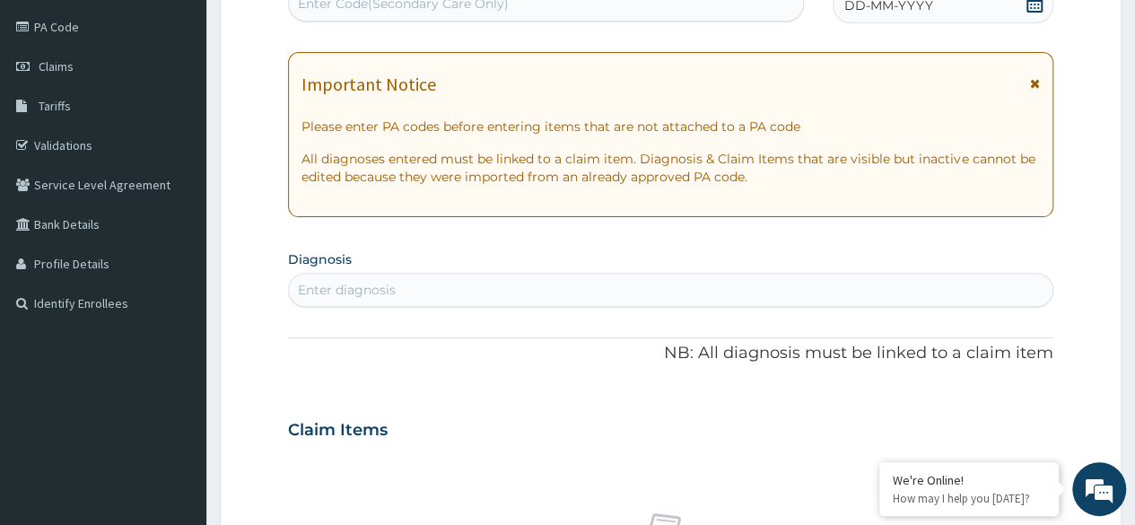
click at [1041, 16] on div "DD-MM-YYYY" at bounding box center [943, 5] width 221 height 36
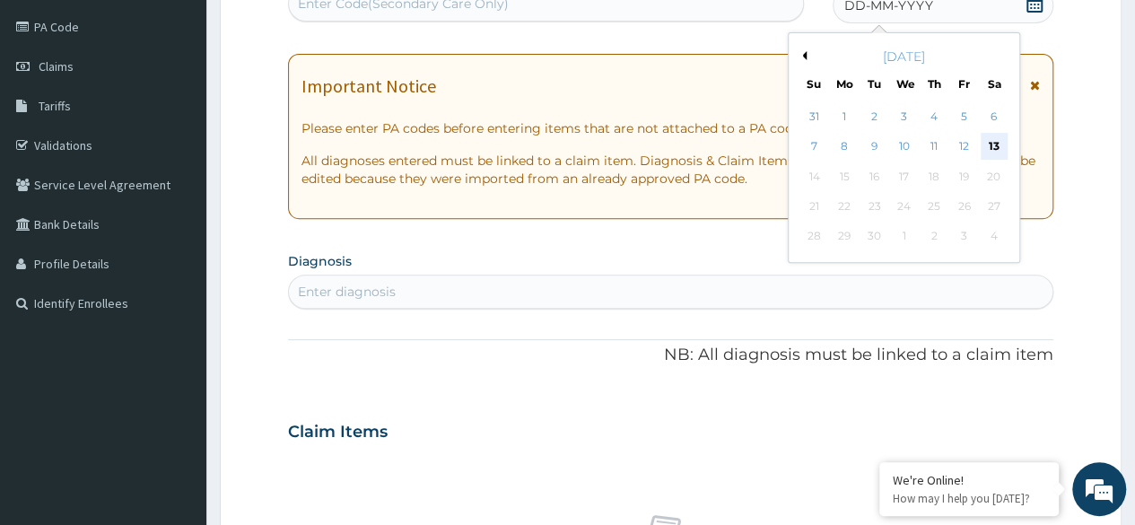
click at [995, 153] on div "13" at bounding box center [993, 147] width 27 height 27
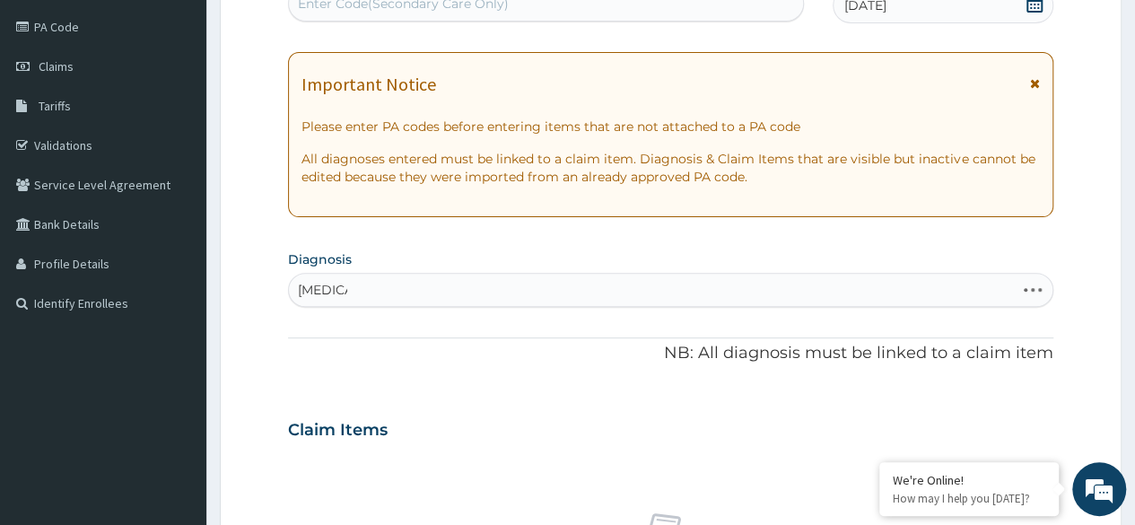
type input "malaria"
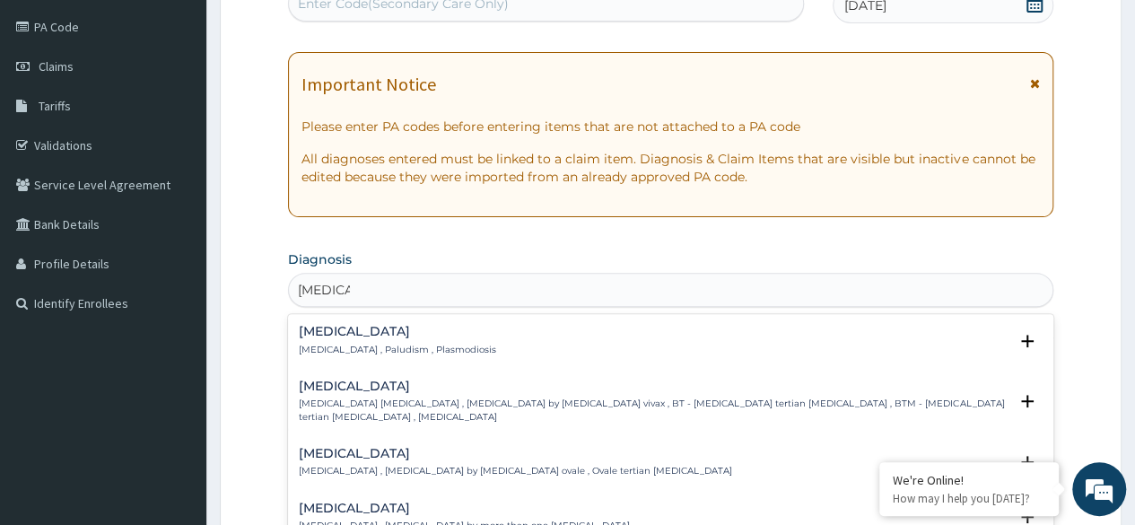
click at [433, 344] on p "Malaria , Paludism , Plasmodiosis" at bounding box center [397, 350] width 197 height 13
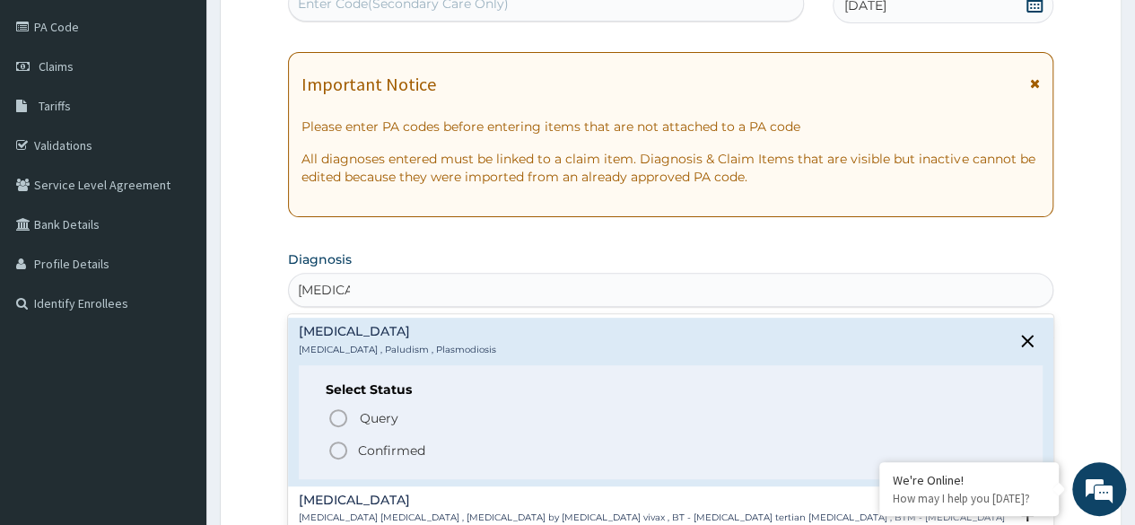
click at [424, 451] on p "Confirmed" at bounding box center [391, 451] width 67 height 18
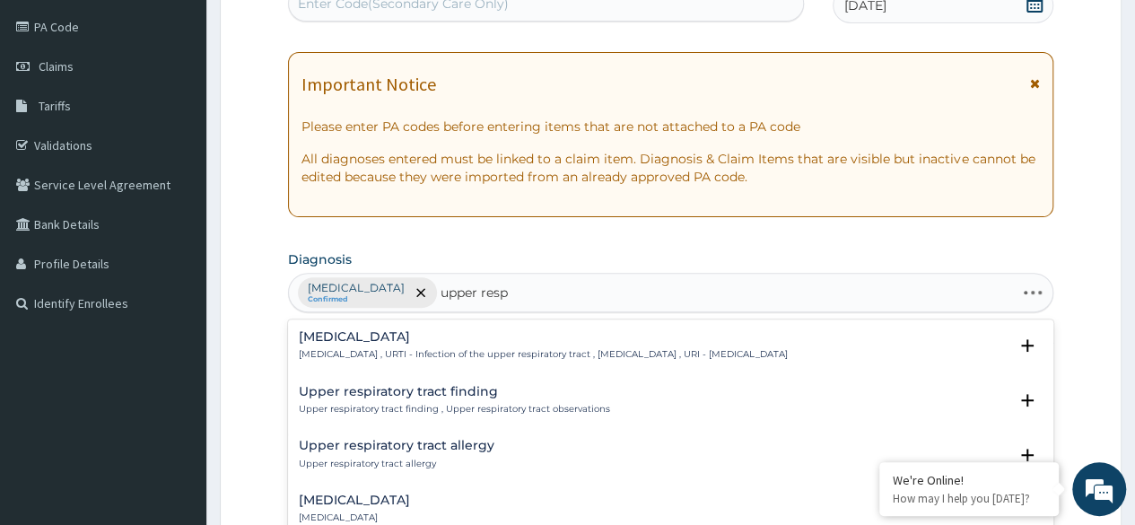
type input "upper respi"
click at [541, 354] on p "Upper respiratory infection , URTI - Infection of the upper respiratory tract ,…" at bounding box center [543, 354] width 489 height 13
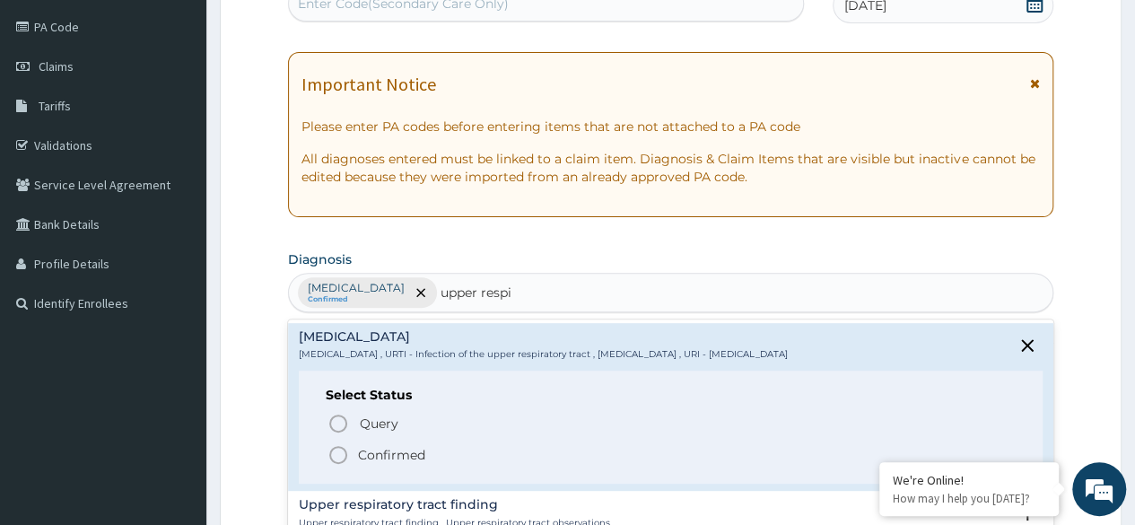
click at [432, 455] on span "Confirmed" at bounding box center [672, 455] width 688 height 22
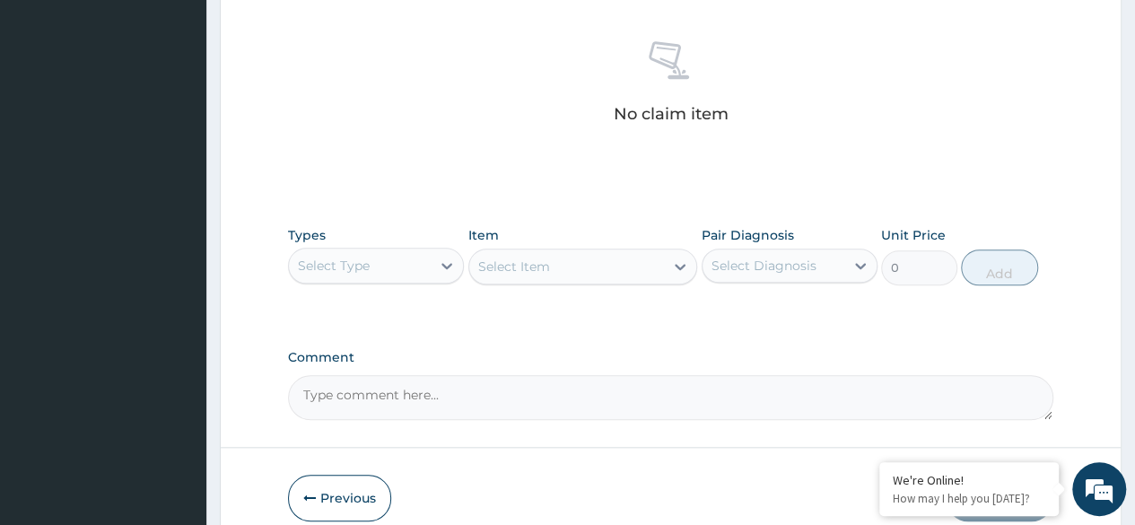
scroll to position [765, 0]
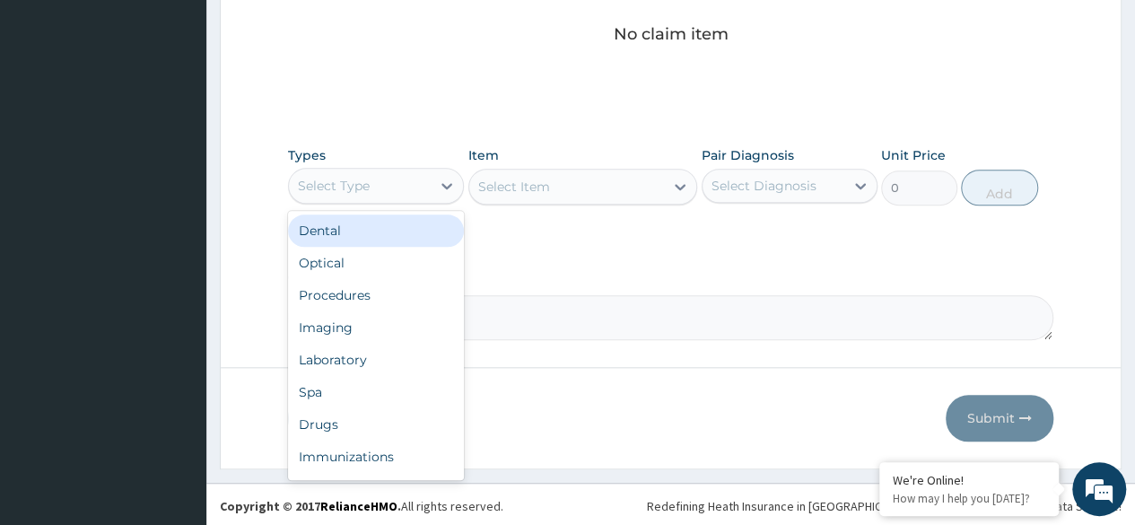
click at [395, 292] on div "Procedures" at bounding box center [376, 295] width 176 height 32
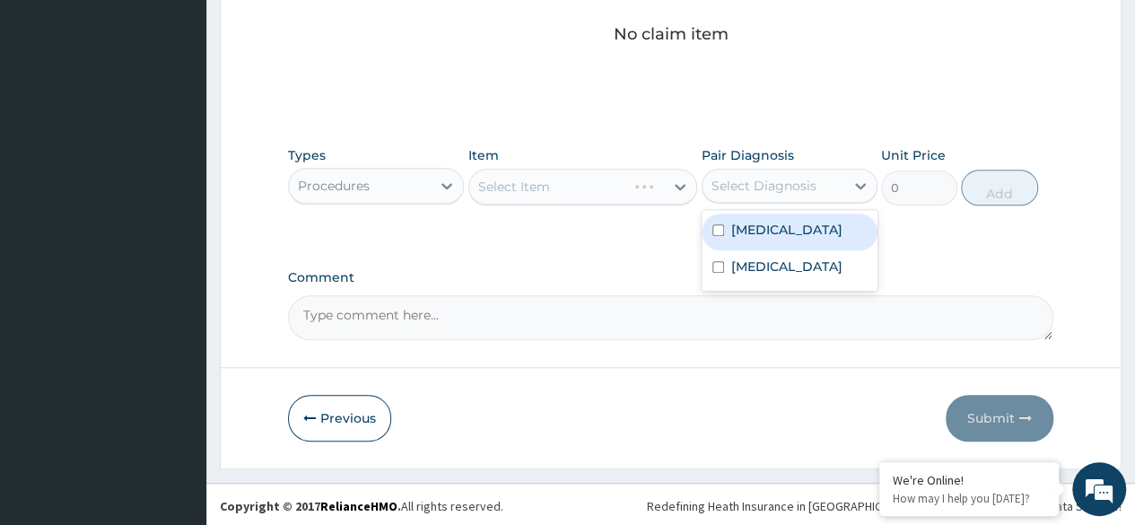
click at [800, 242] on div "Malaria" at bounding box center [790, 232] width 176 height 37
checkbox input "true"
click at [776, 275] on label "Upper respiratory infection" at bounding box center [786, 267] width 111 height 18
checkbox input "true"
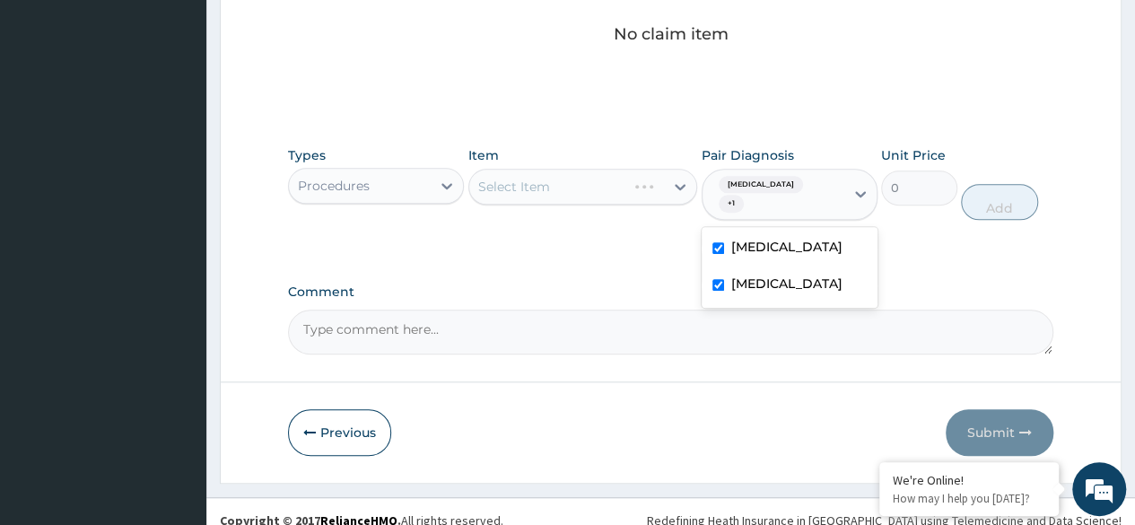
click at [611, 188] on div "Select Item" at bounding box center [583, 187] width 230 height 36
click at [610, 192] on div "Select Item" at bounding box center [583, 187] width 230 height 36
click at [616, 188] on div "Select Item" at bounding box center [583, 187] width 230 height 36
click at [599, 185] on div "Select Item" at bounding box center [583, 187] width 230 height 36
click at [601, 170] on div "Select Item" at bounding box center [583, 187] width 230 height 36
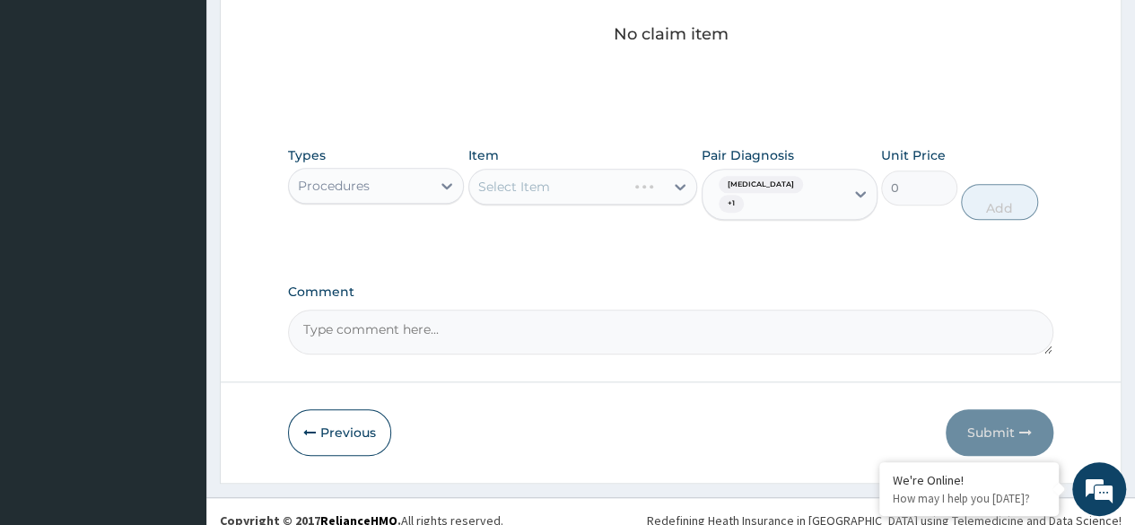
click at [608, 188] on div "Select Item" at bounding box center [583, 187] width 230 height 36
click at [617, 203] on div "Item Select Item" at bounding box center [583, 183] width 230 height 74
click at [622, 191] on div "Select Item" at bounding box center [583, 187] width 230 height 36
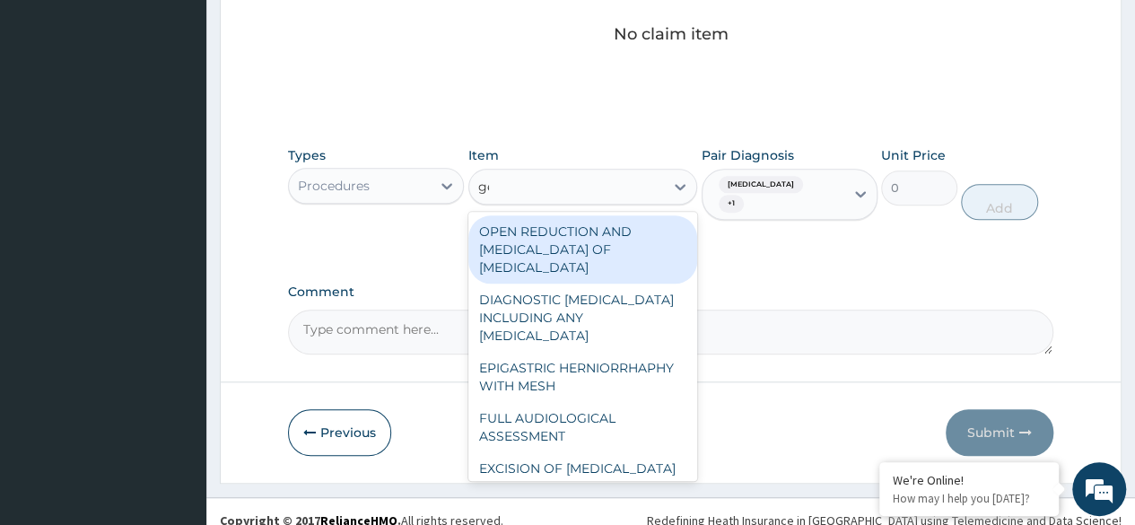
type input "gene"
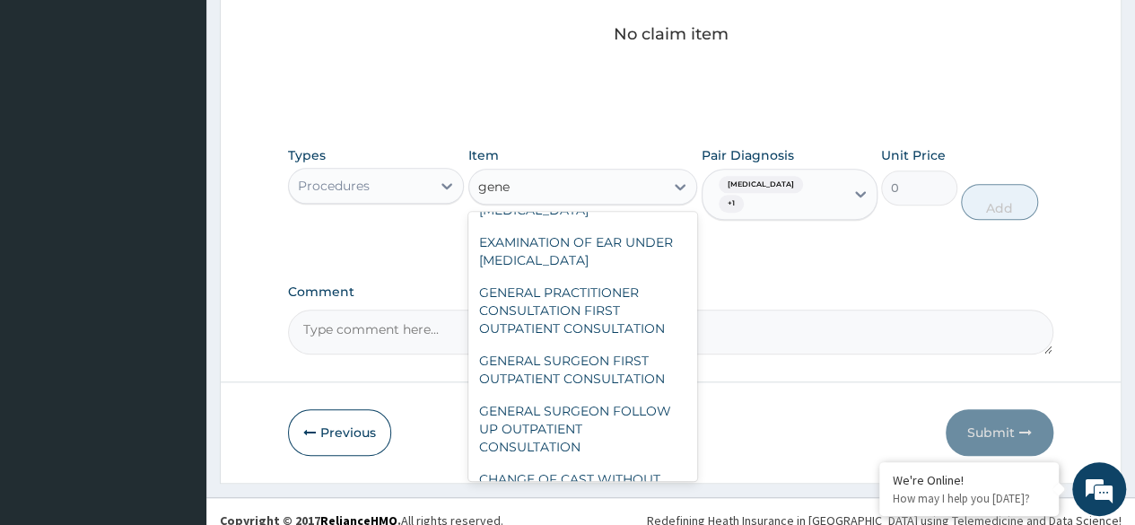
scroll to position [294, 0]
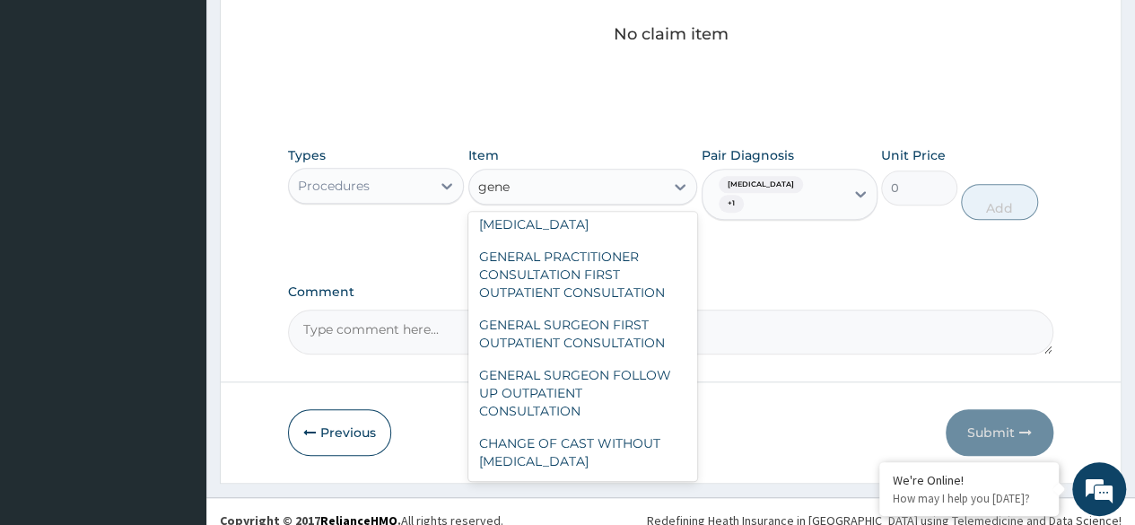
click at [621, 280] on div "GENERAL PRACTITIONER CONSULTATION FIRST OUTPATIENT CONSULTATION" at bounding box center [583, 274] width 230 height 68
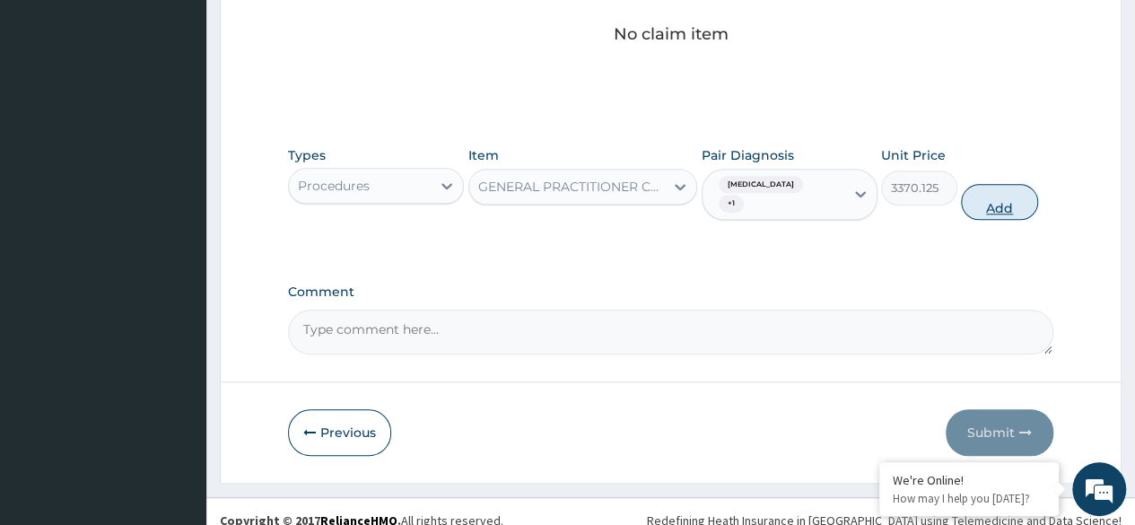
click at [1012, 190] on button "Add" at bounding box center [999, 202] width 76 height 36
type input "0"
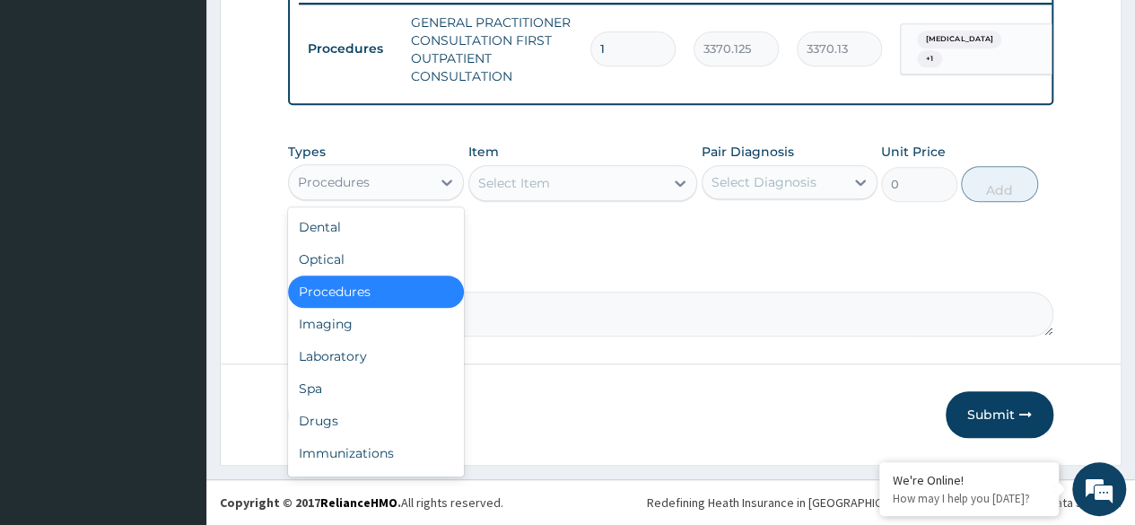
click at [391, 179] on div "Procedures" at bounding box center [360, 182] width 142 height 29
click at [382, 354] on div "Laboratory" at bounding box center [376, 356] width 176 height 32
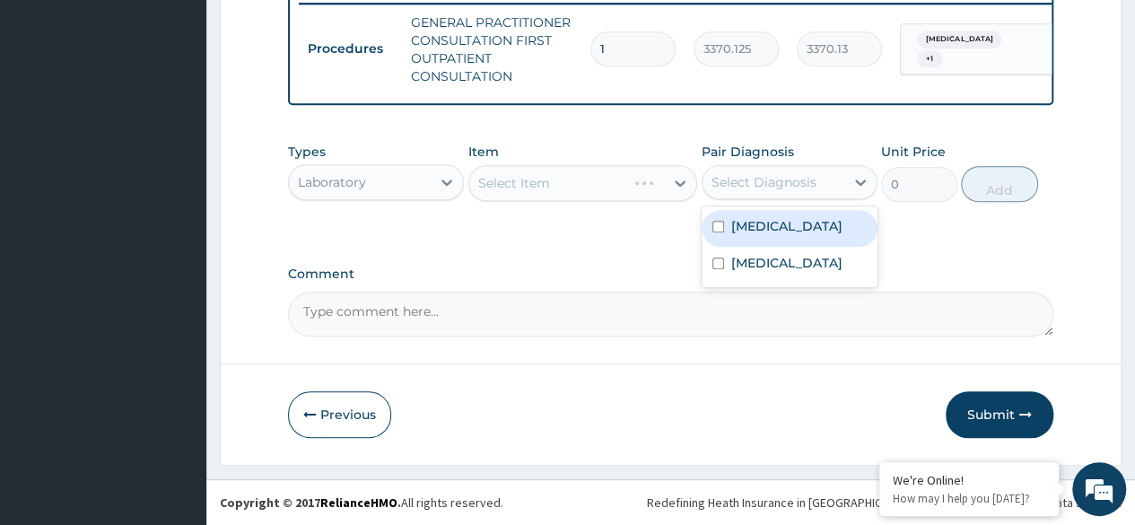
click at [793, 227] on div "Malaria" at bounding box center [790, 228] width 176 height 37
checkbox input "true"
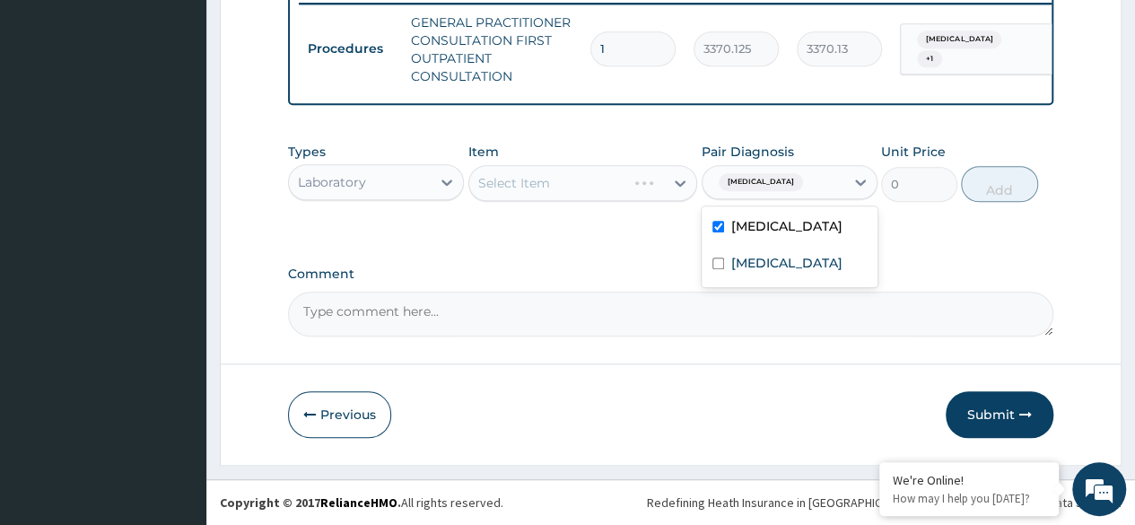
click at [790, 272] on label "Upper respiratory infection" at bounding box center [786, 263] width 111 height 18
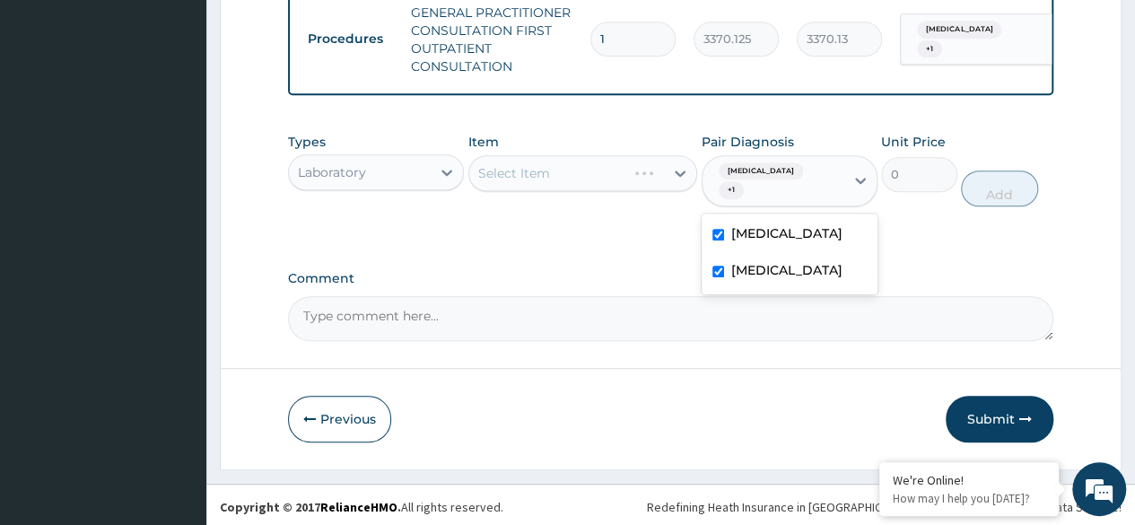
checkbox input "true"
click at [634, 188] on div "Select Item" at bounding box center [583, 173] width 230 height 36
click at [627, 191] on div "Select Item" at bounding box center [583, 173] width 230 height 36
click at [628, 191] on div "Select Item" at bounding box center [583, 173] width 230 height 36
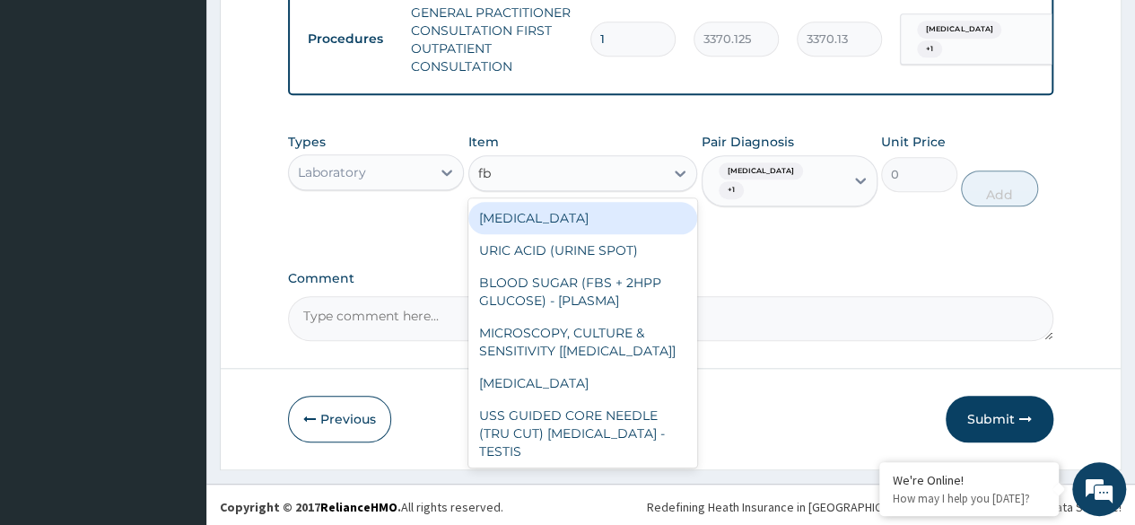
type input "fbc"
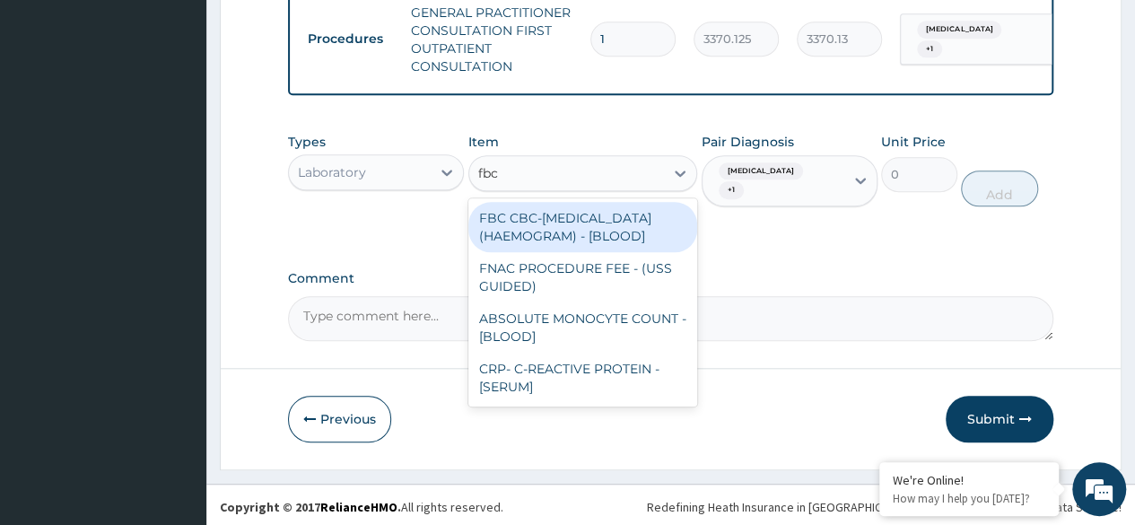
click at [618, 246] on div "FBC CBC-COMPLETE BLOOD COUNT (HAEMOGRAM) - [BLOOD]" at bounding box center [583, 227] width 230 height 50
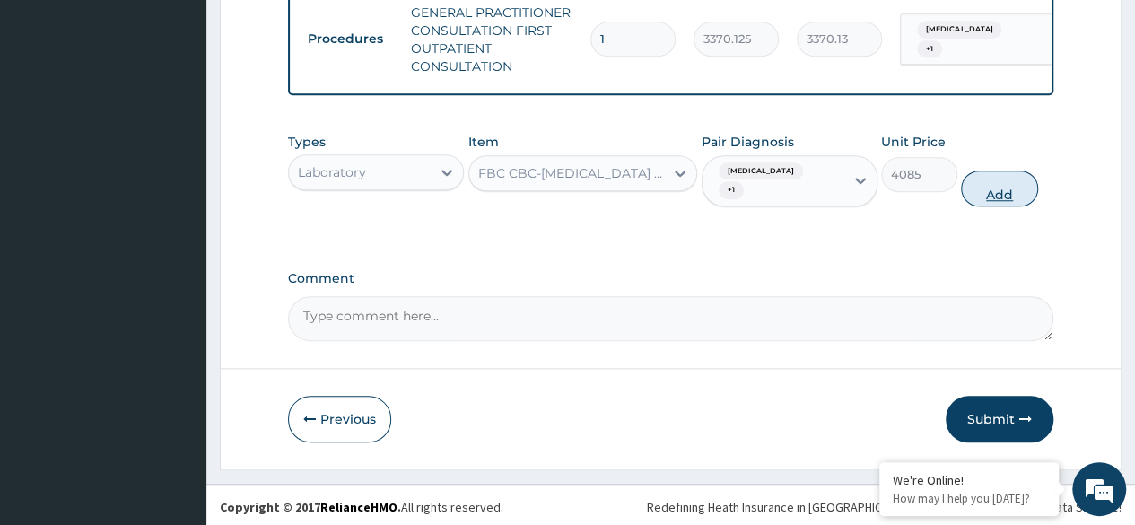
click at [1012, 190] on button "Add" at bounding box center [999, 188] width 76 height 36
type input "0"
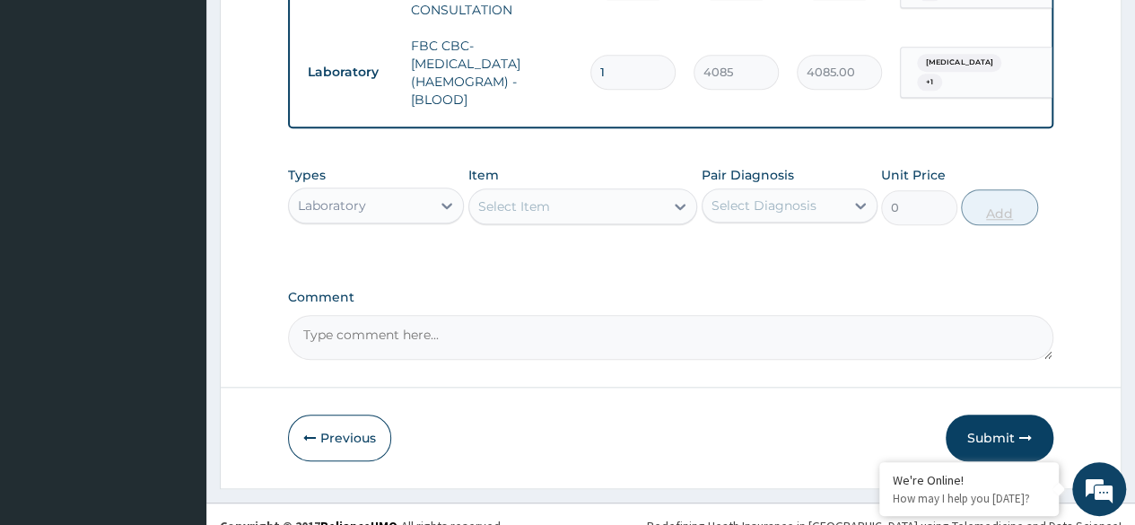
scroll to position [811, 0]
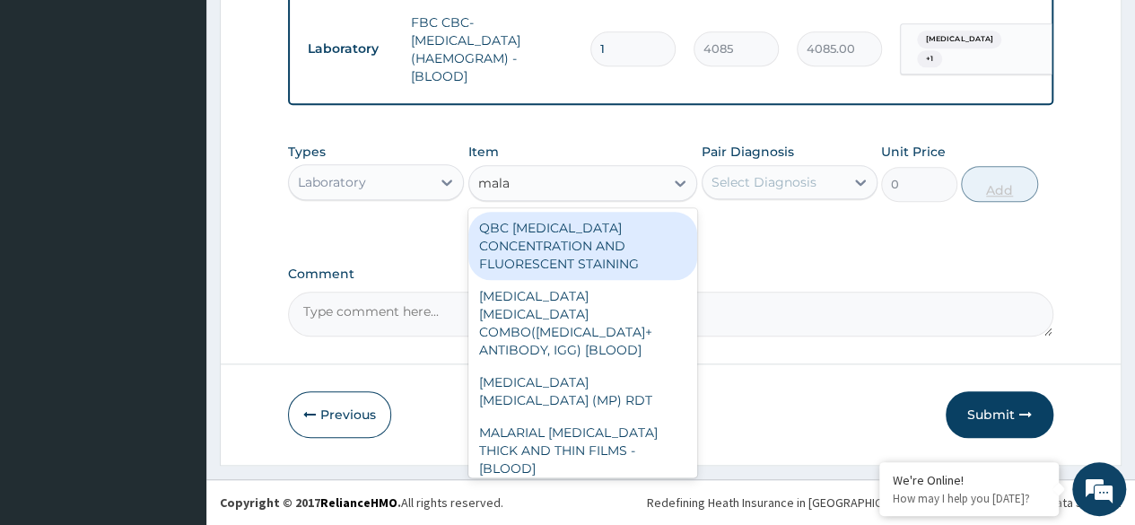
type input "malar"
click at [618, 366] on div "MALARIA PARASITE (MP) RDT" at bounding box center [583, 391] width 230 height 50
type input "1531.875"
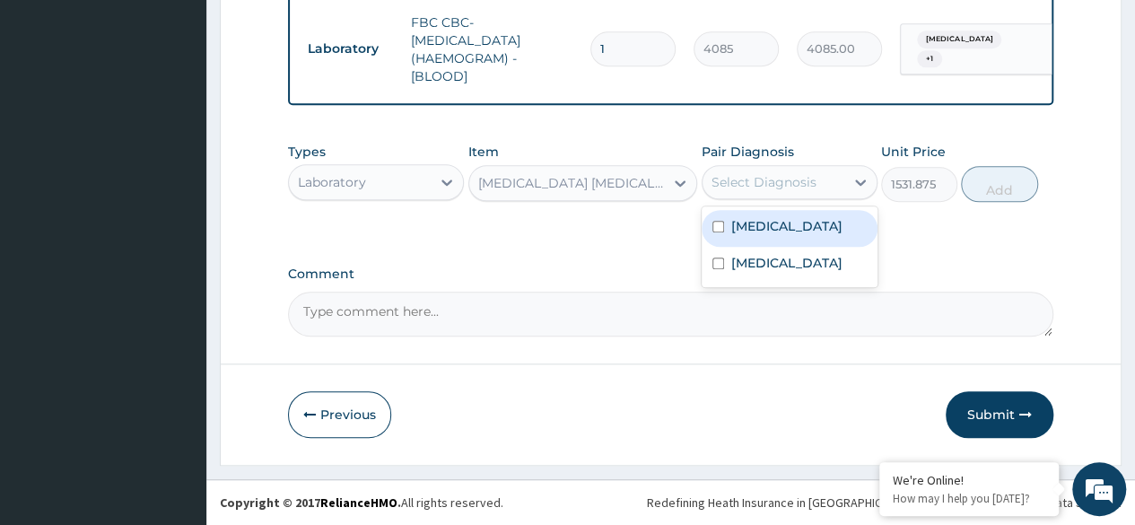
click at [817, 235] on div "Malaria" at bounding box center [790, 228] width 176 height 37
checkbox input "true"
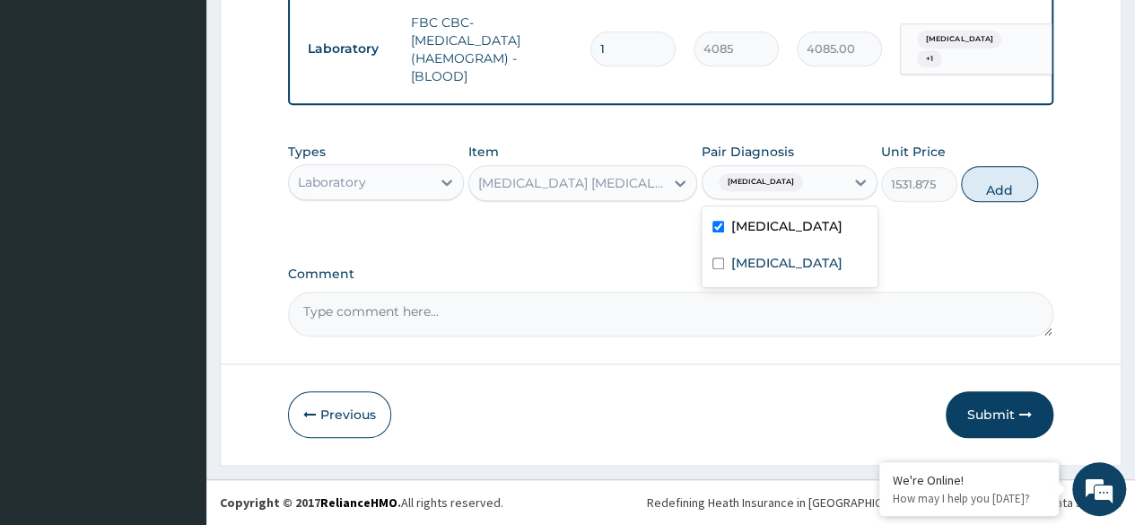
click at [800, 272] on label "Upper respiratory infection" at bounding box center [786, 263] width 111 height 18
checkbox input "true"
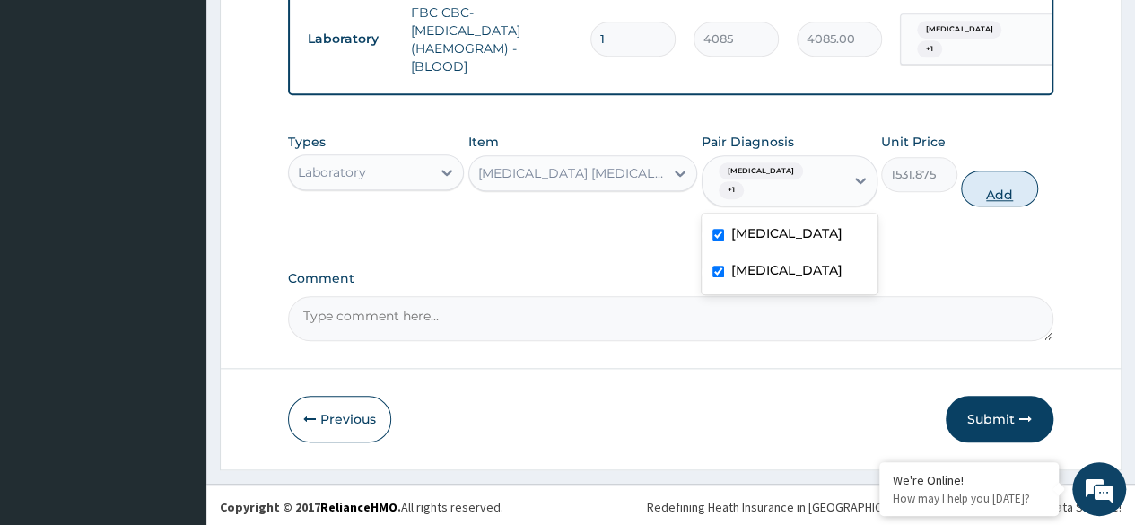
click at [996, 192] on button "Add" at bounding box center [999, 188] width 76 height 36
type input "0"
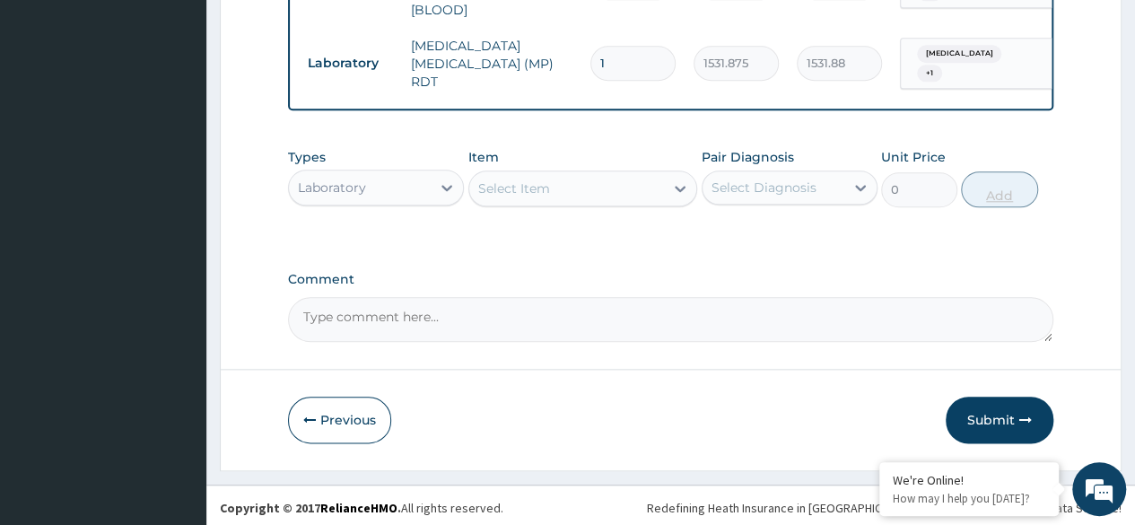
scroll to position [874, 0]
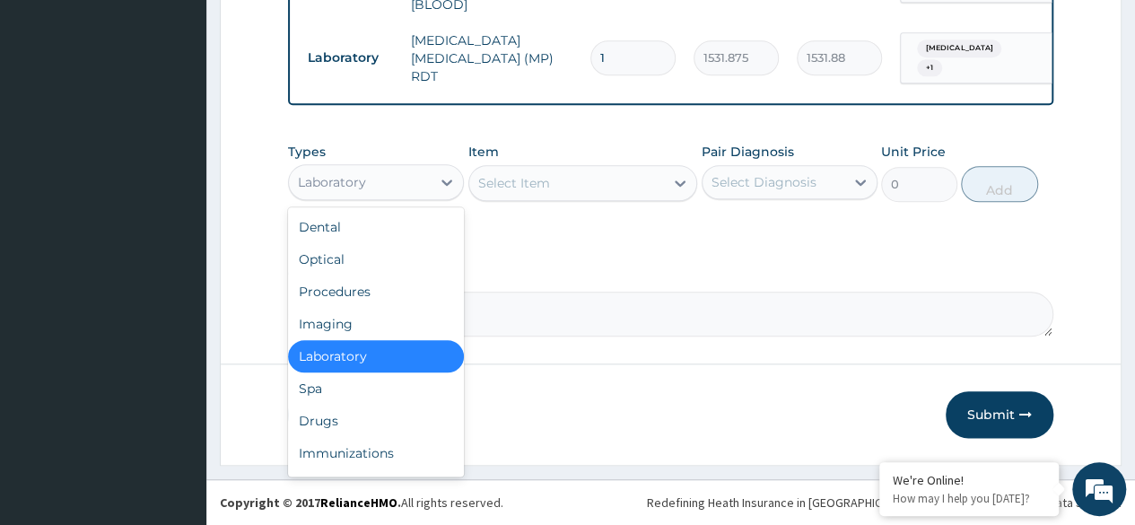
click at [354, 423] on div "Drugs" at bounding box center [376, 421] width 176 height 32
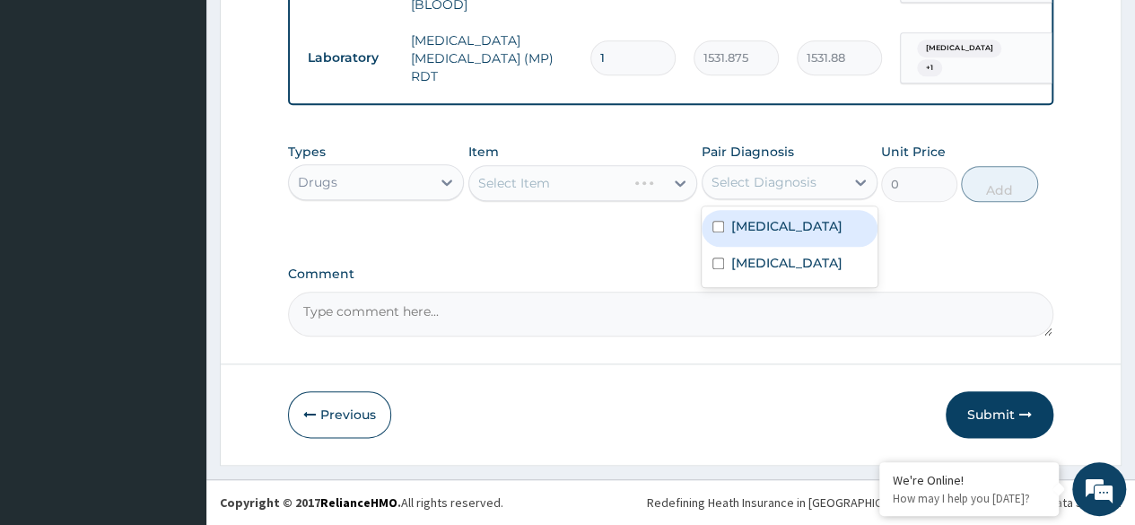
click at [800, 240] on div "Malaria" at bounding box center [790, 228] width 176 height 37
checkbox input "true"
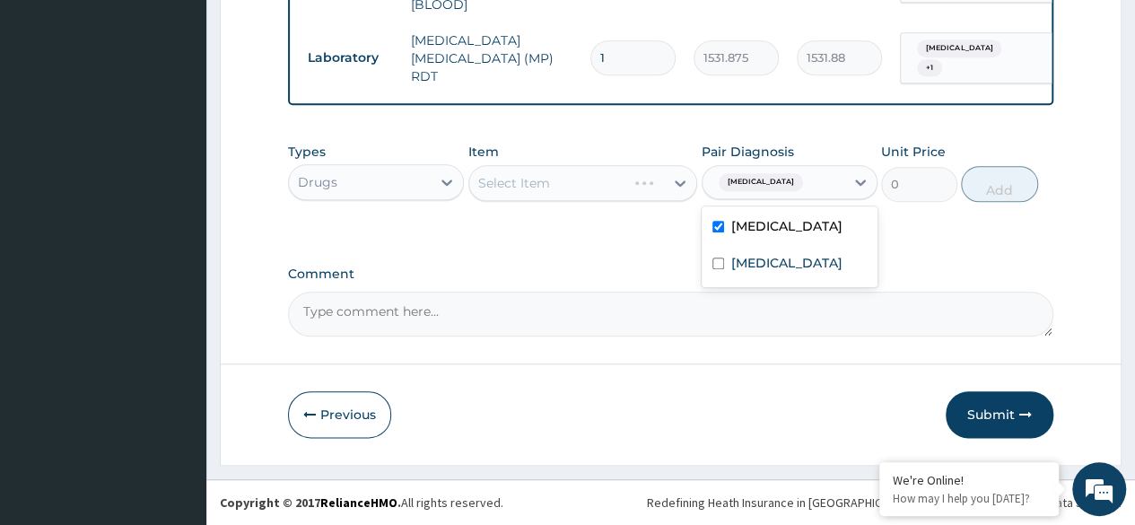
click at [794, 272] on label "Upper respiratory infection" at bounding box center [786, 263] width 111 height 18
checkbox input "true"
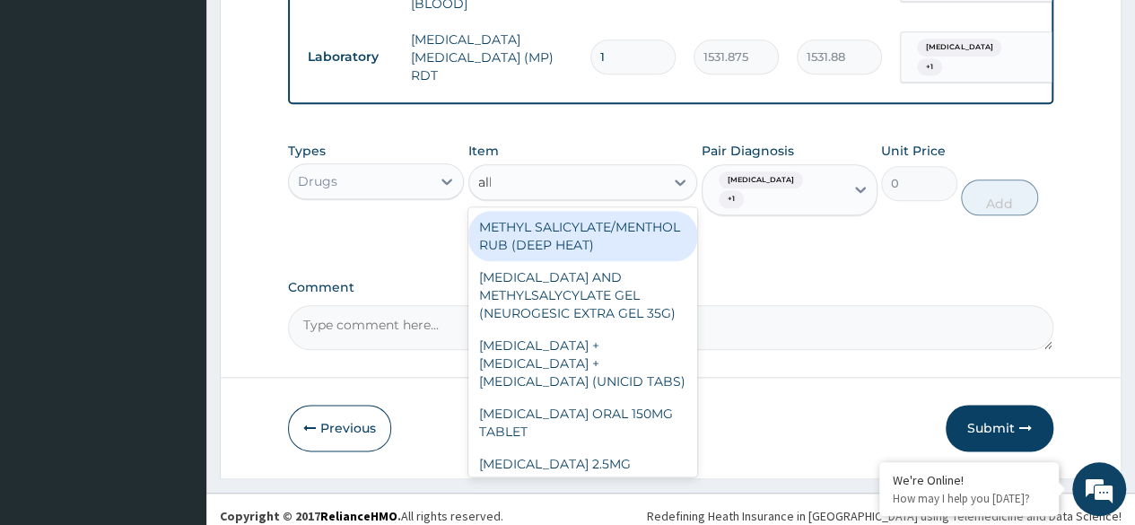
type input "albe"
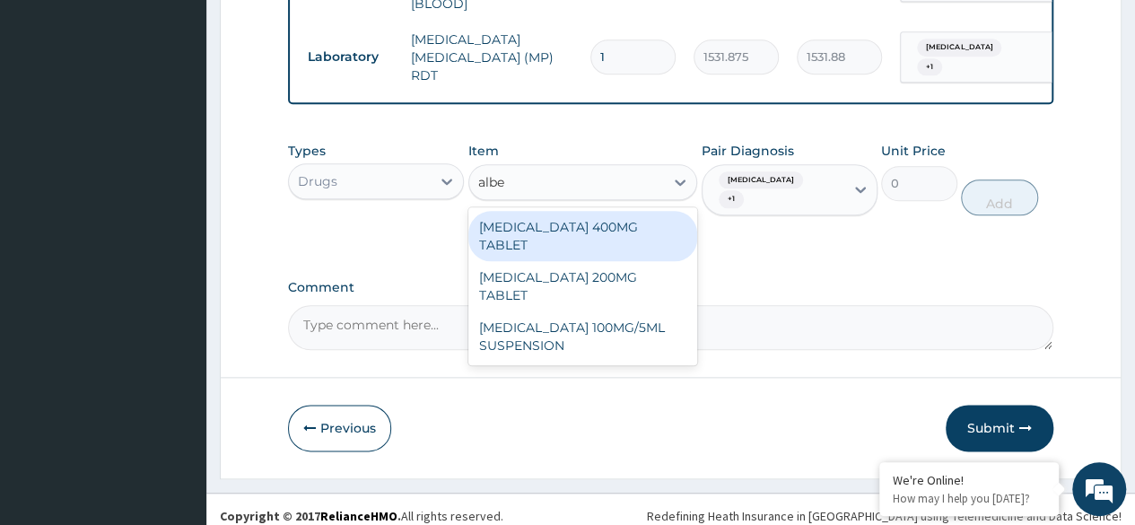
click at [626, 311] on div "ALBENDAZOLE 100MG/5ML SUSPENSION" at bounding box center [583, 336] width 230 height 50
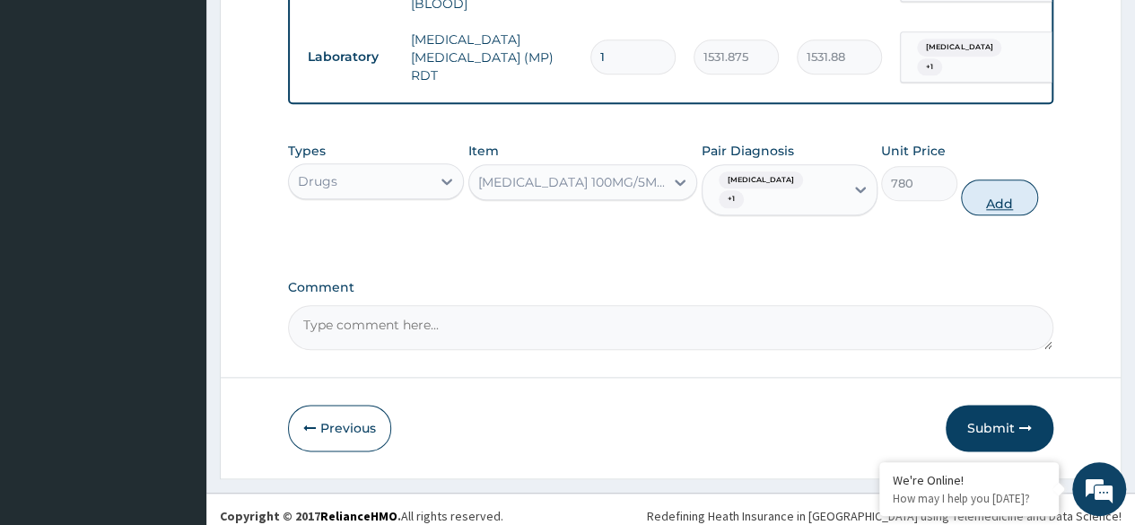
click at [1007, 192] on button "Add" at bounding box center [999, 197] width 76 height 36
type input "0"
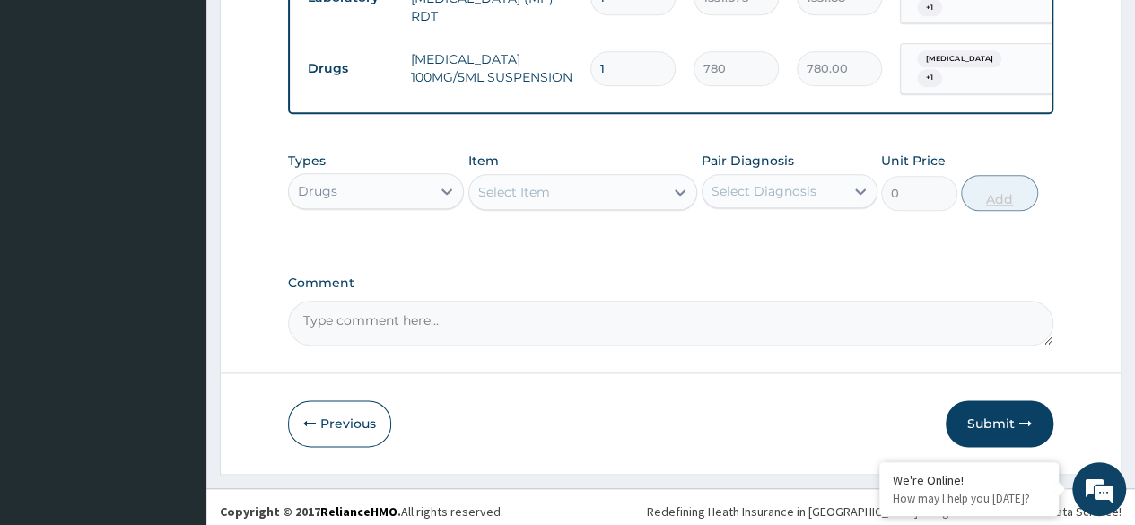
scroll to position [946, 0]
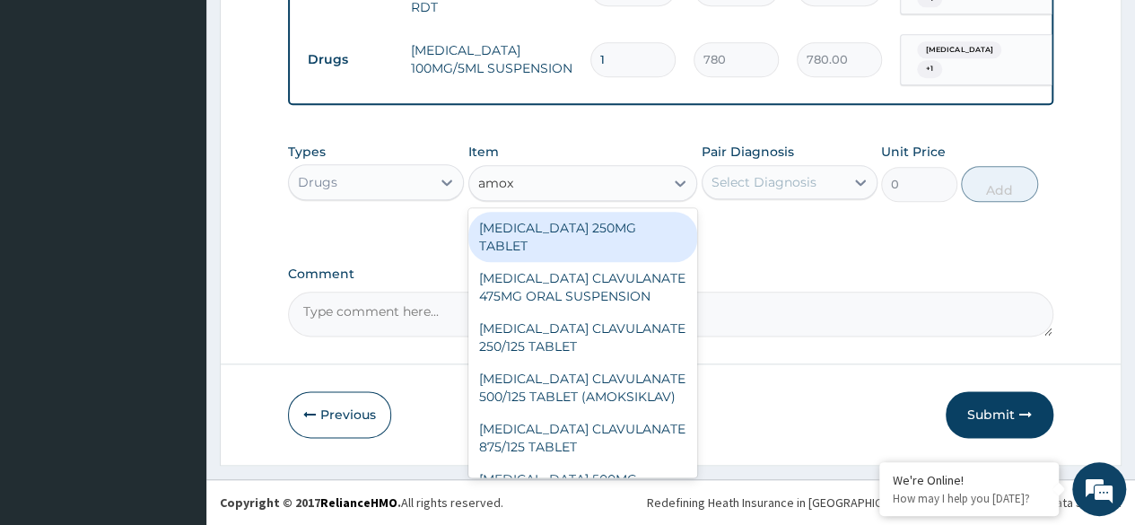
type input "amoxi"
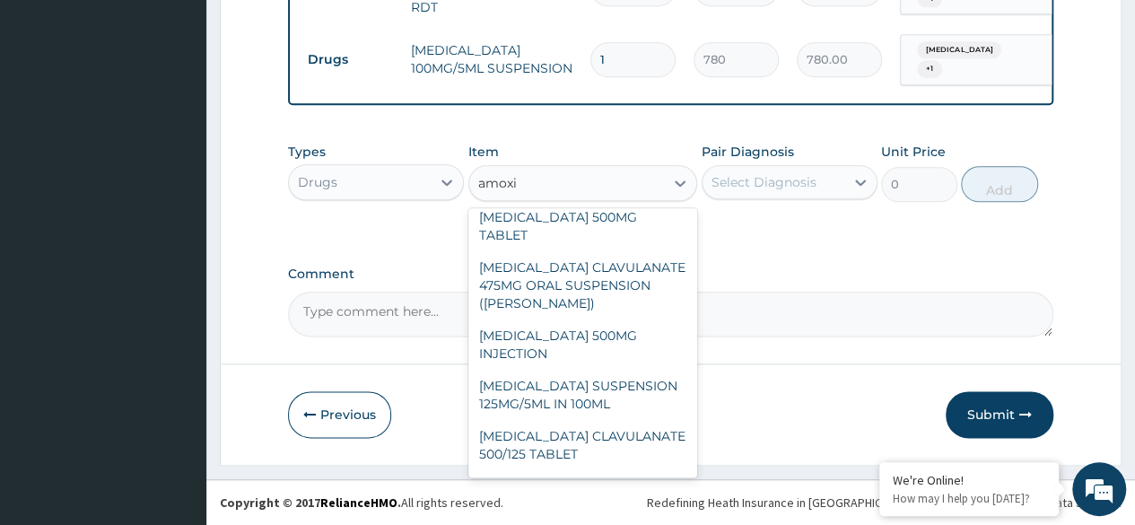
scroll to position [341, 0]
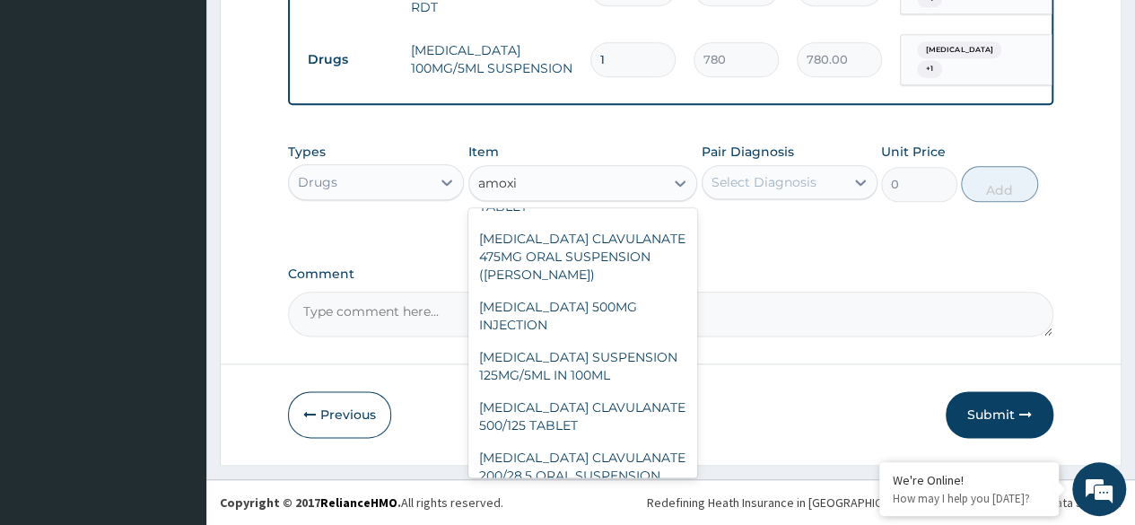
click at [607, 452] on div "AMOXICILLIN CLAVULANATE 200/28.5 ORAL SUSPENSION" at bounding box center [583, 467] width 230 height 50
type input "2932.5"
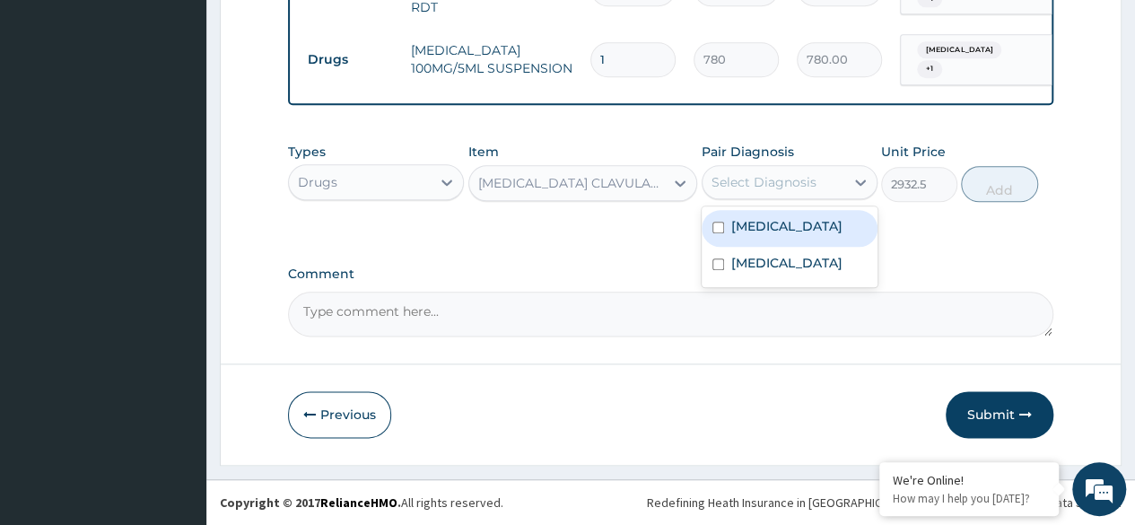
click at [811, 238] on div "Malaria" at bounding box center [790, 228] width 176 height 37
checkbox input "true"
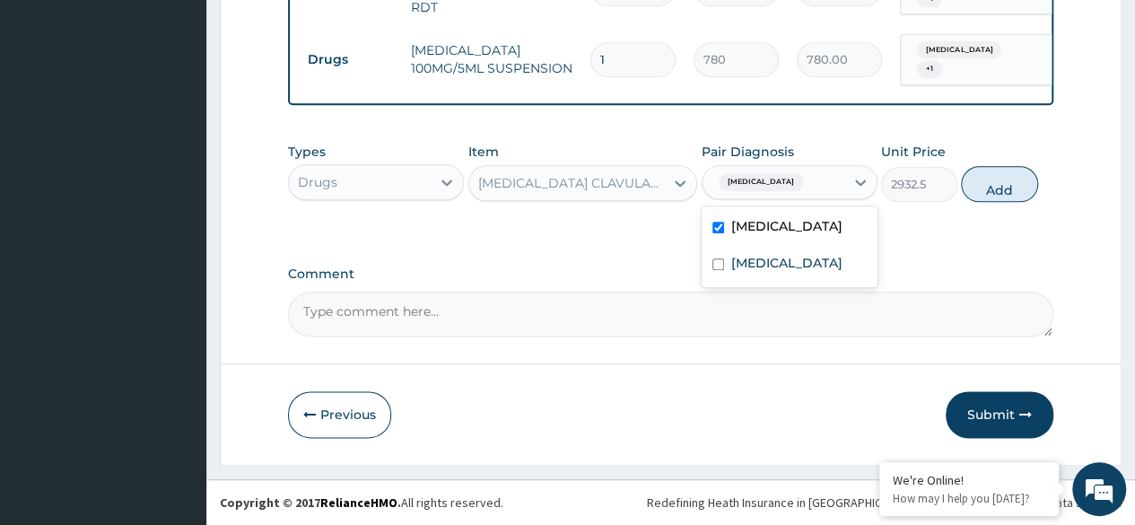
click at [815, 272] on label "Upper respiratory infection" at bounding box center [786, 263] width 111 height 18
checkbox input "true"
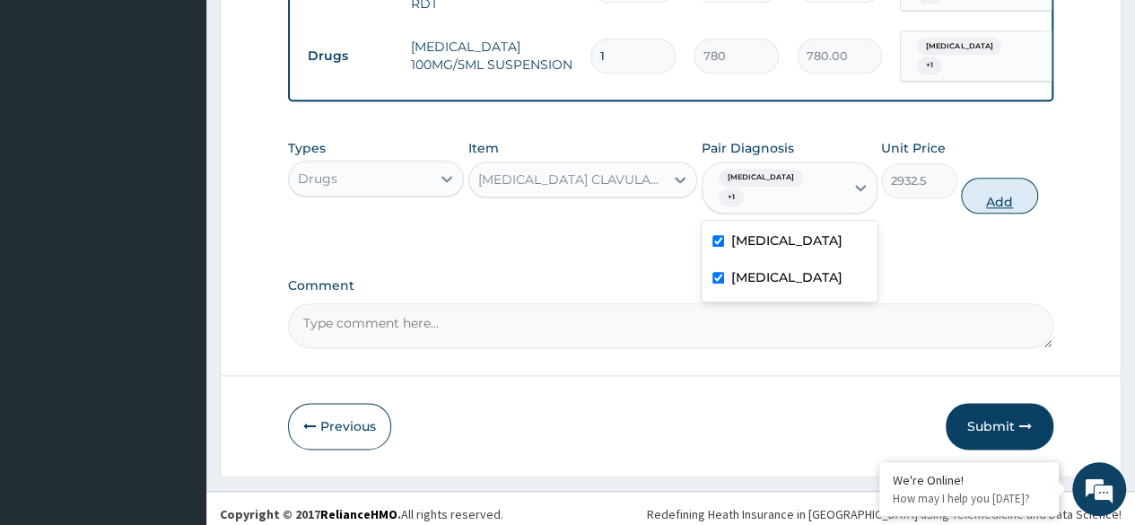
click at [1007, 194] on button "Add" at bounding box center [999, 196] width 76 height 36
type input "0"
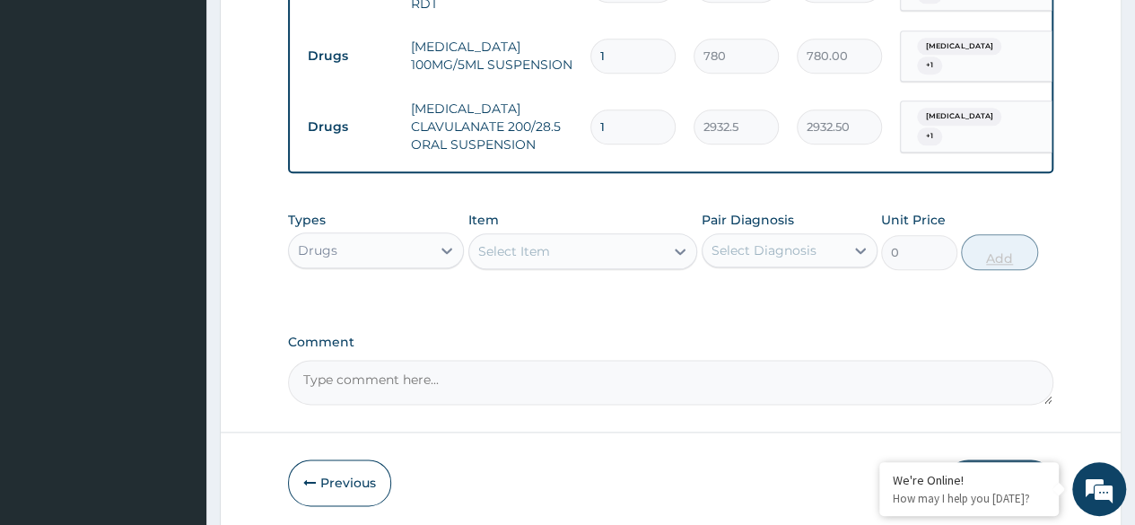
scroll to position [1018, 0]
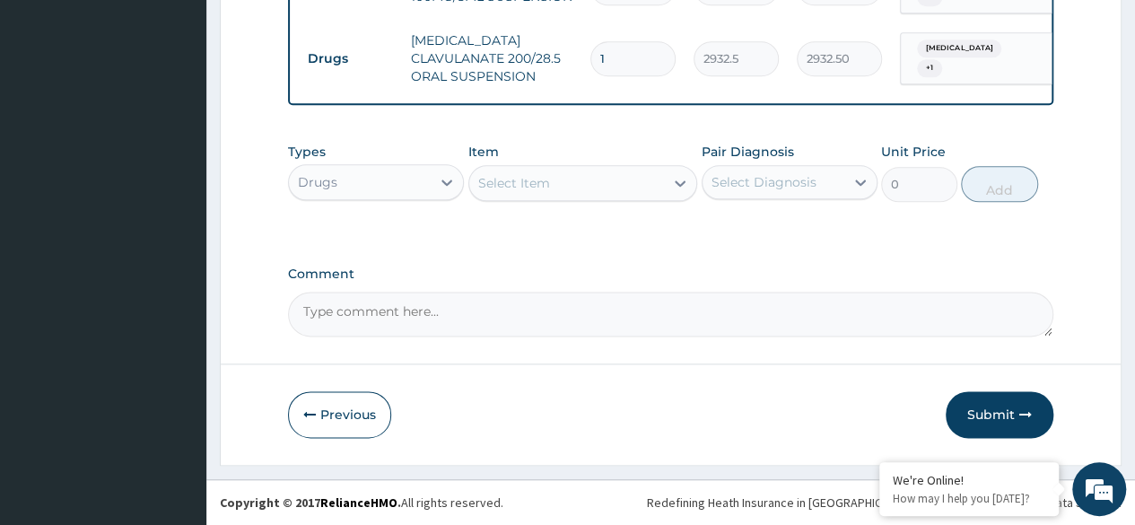
type input "a"
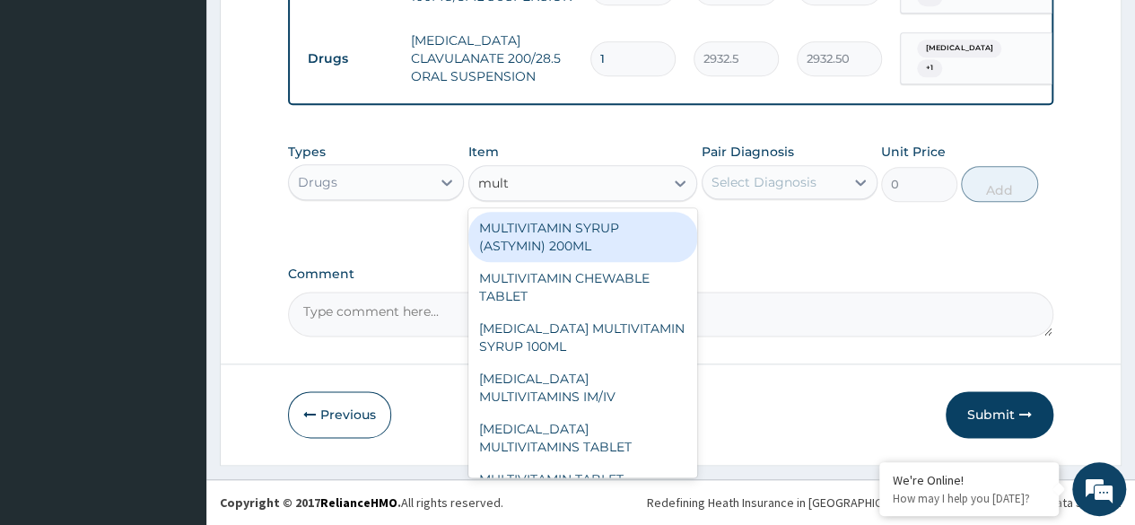
type input "multi"
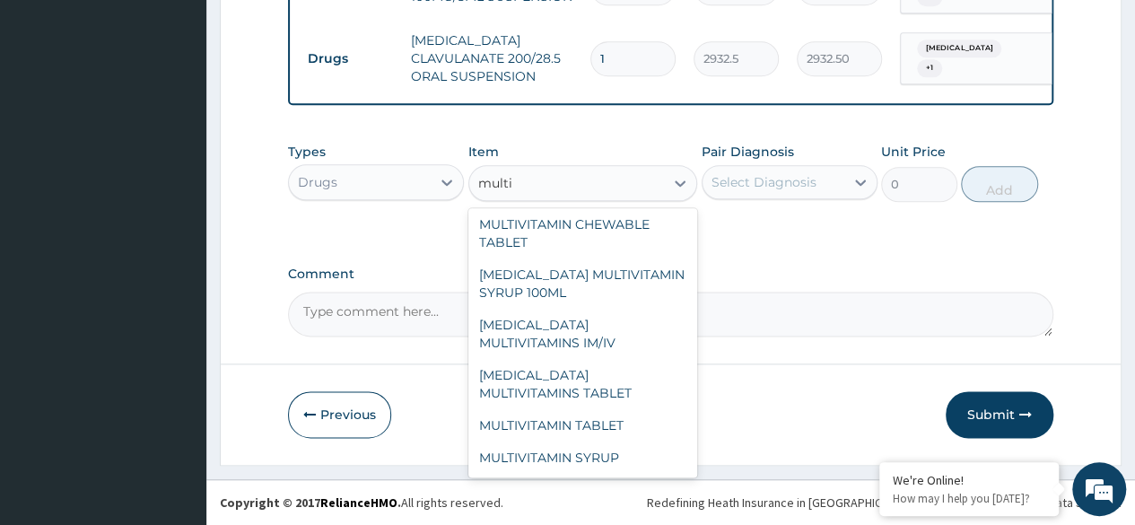
click at [613, 464] on div "MULTIVITAMIN SYRUP" at bounding box center [583, 458] width 230 height 32
type input "800"
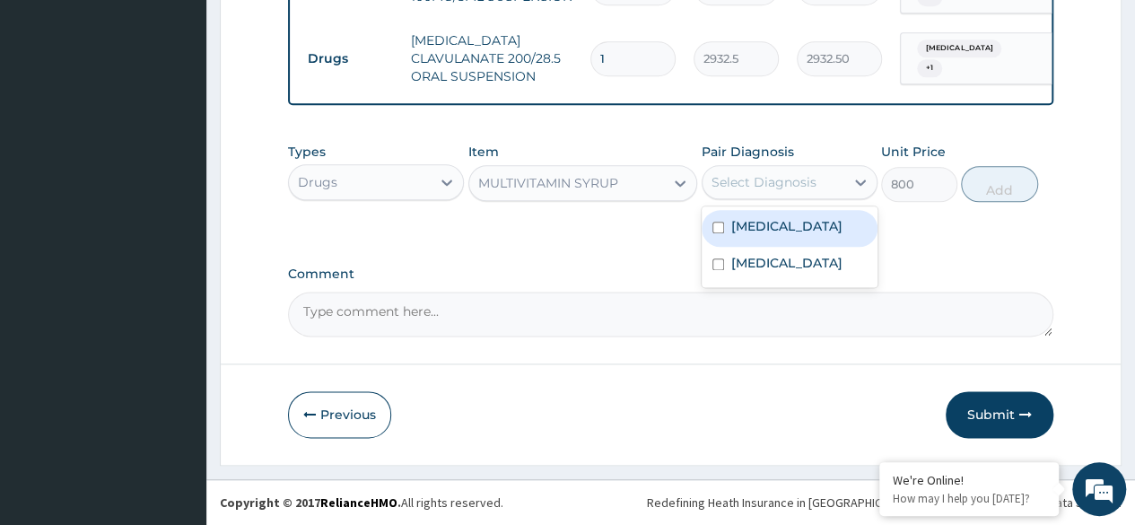
click at [806, 235] on div "Malaria" at bounding box center [790, 228] width 176 height 37
checkbox input "true"
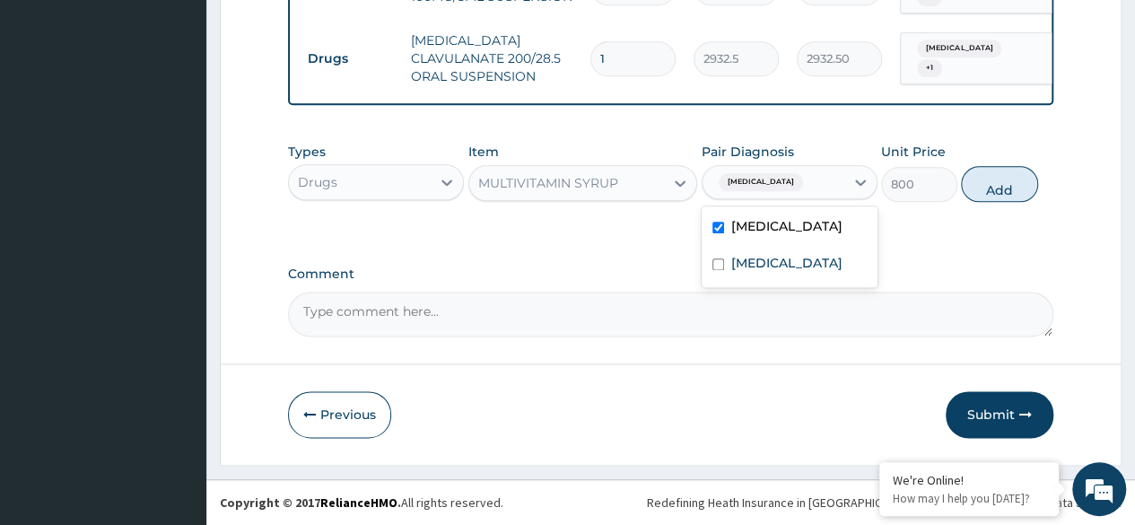
click at [796, 272] on label "Upper respiratory infection" at bounding box center [786, 263] width 111 height 18
checkbox input "true"
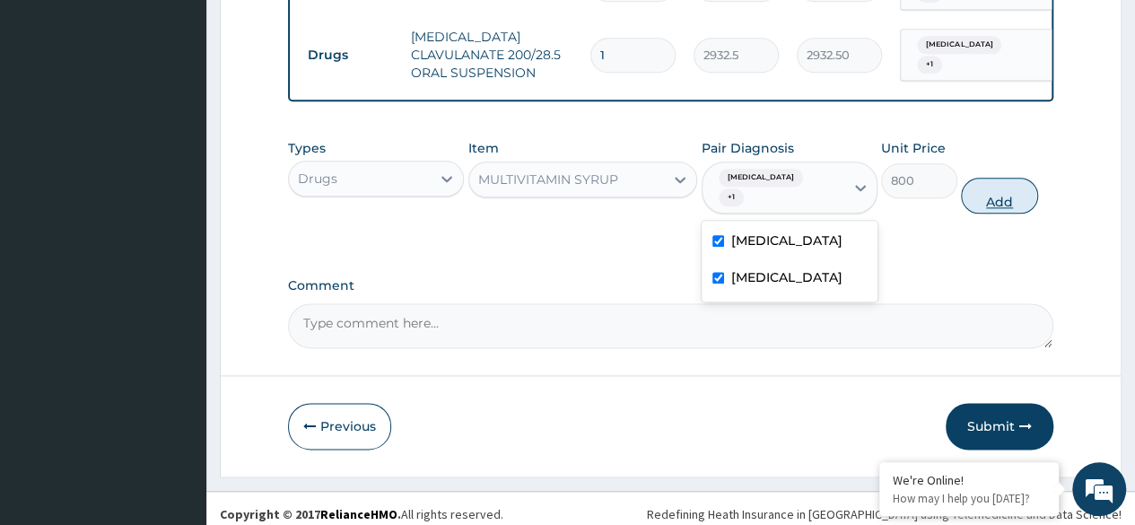
click at [999, 193] on button "Add" at bounding box center [999, 196] width 76 height 36
type input "0"
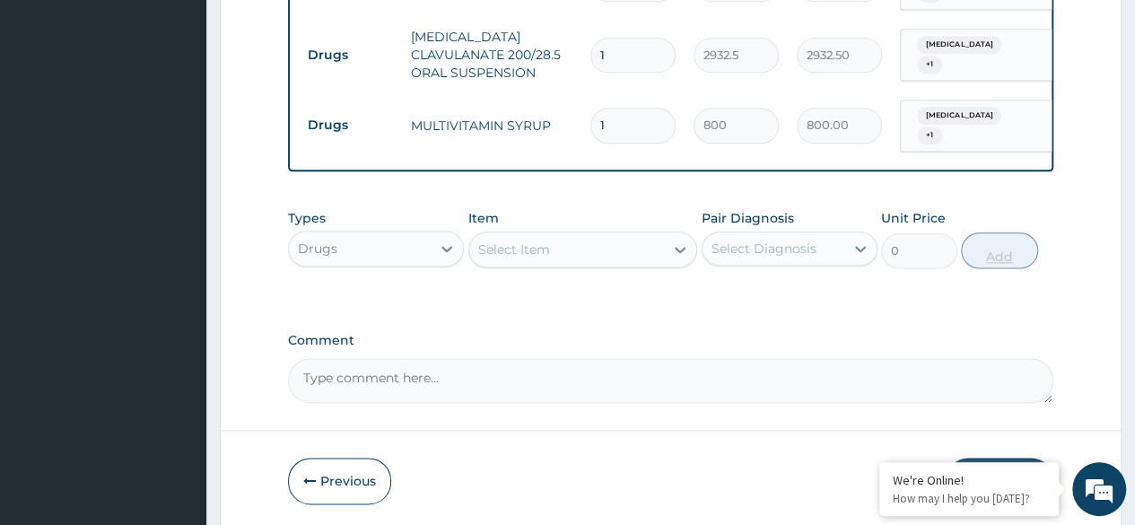
scroll to position [1080, 0]
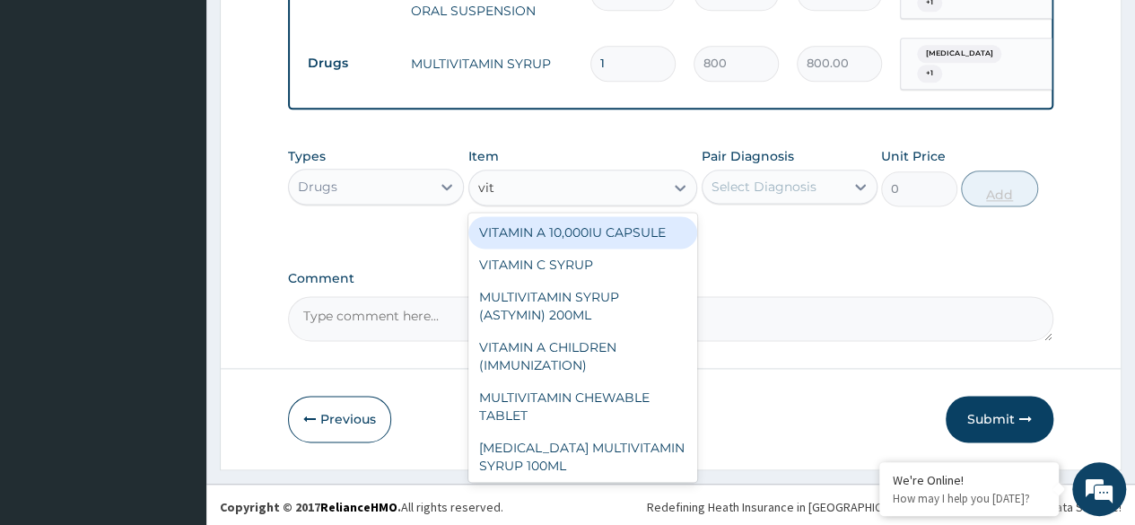
type input "vita"
click at [596, 262] on div "VITAMIN C SYRUP" at bounding box center [583, 265] width 230 height 32
type input "906"
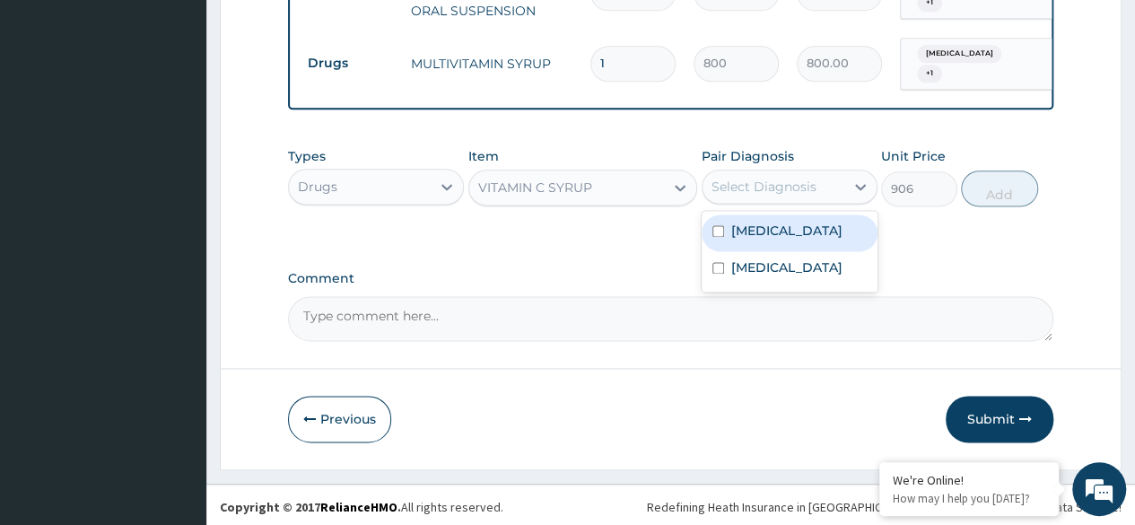
click at [800, 234] on div "Malaria" at bounding box center [790, 232] width 176 height 37
checkbox input "true"
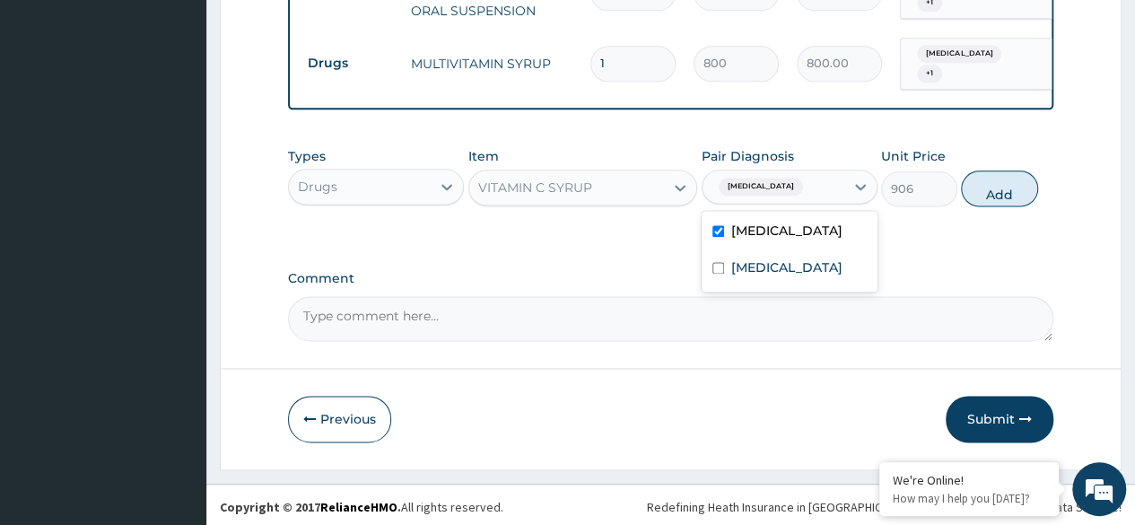
click at [815, 276] on label "Upper respiratory infection" at bounding box center [786, 267] width 111 height 18
checkbox input "true"
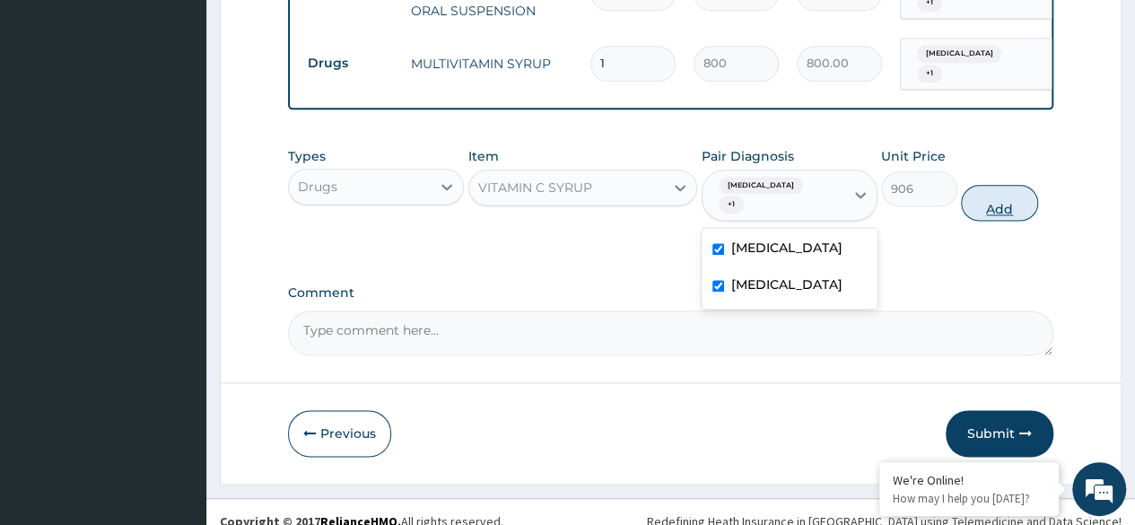
click at [985, 196] on button "Add" at bounding box center [999, 203] width 76 height 36
type input "0"
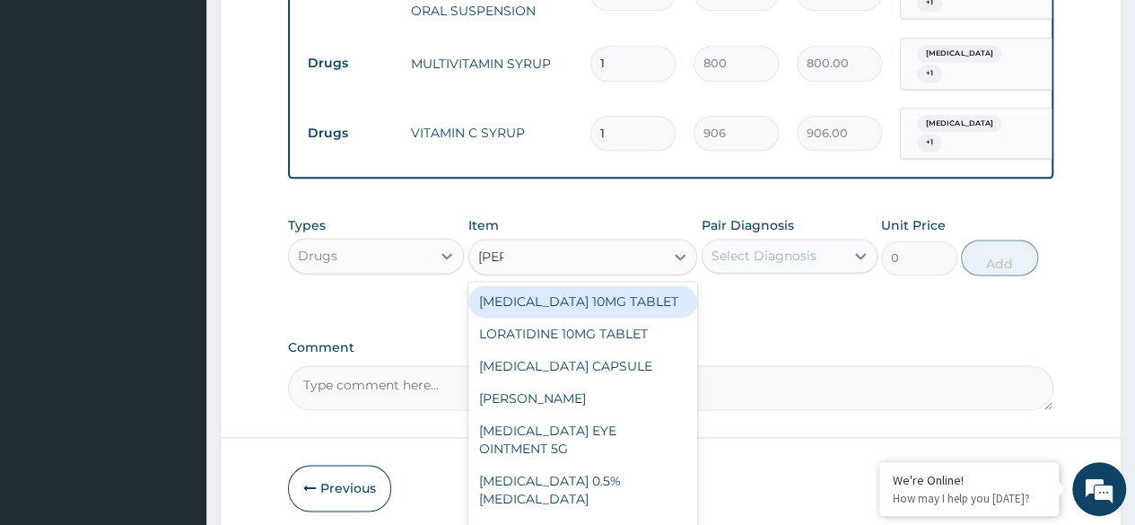
type input "lorat"
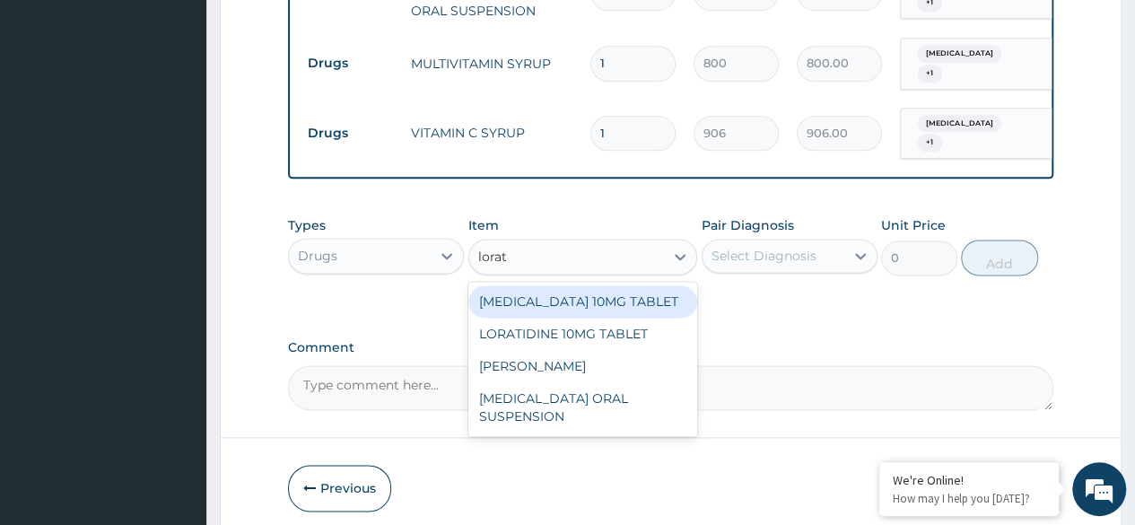
click at [623, 358] on div "LORATIDINE SYRUP" at bounding box center [583, 366] width 230 height 32
type input "1248"
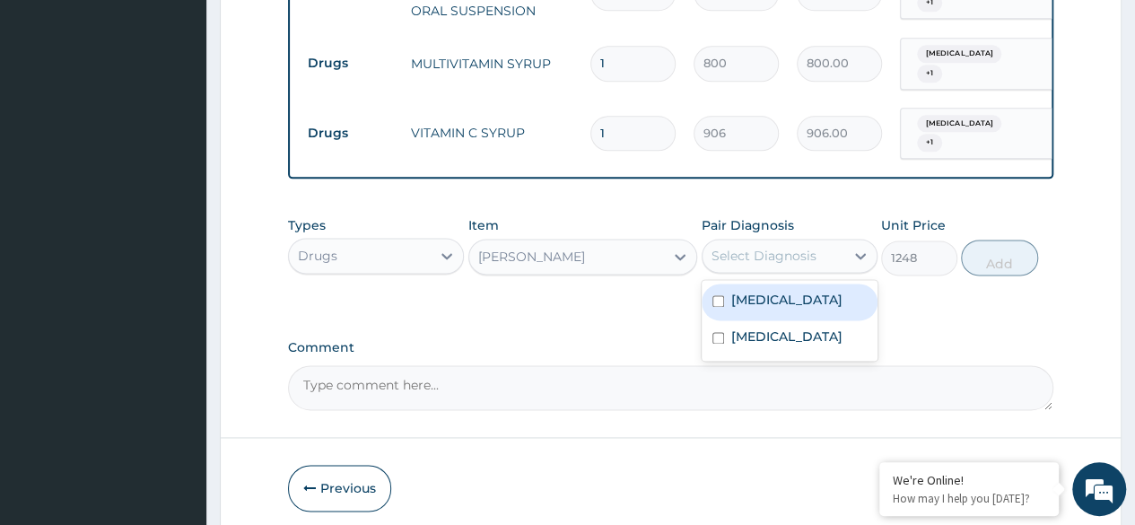
click at [818, 300] on div "Malaria" at bounding box center [790, 302] width 176 height 37
checkbox input "true"
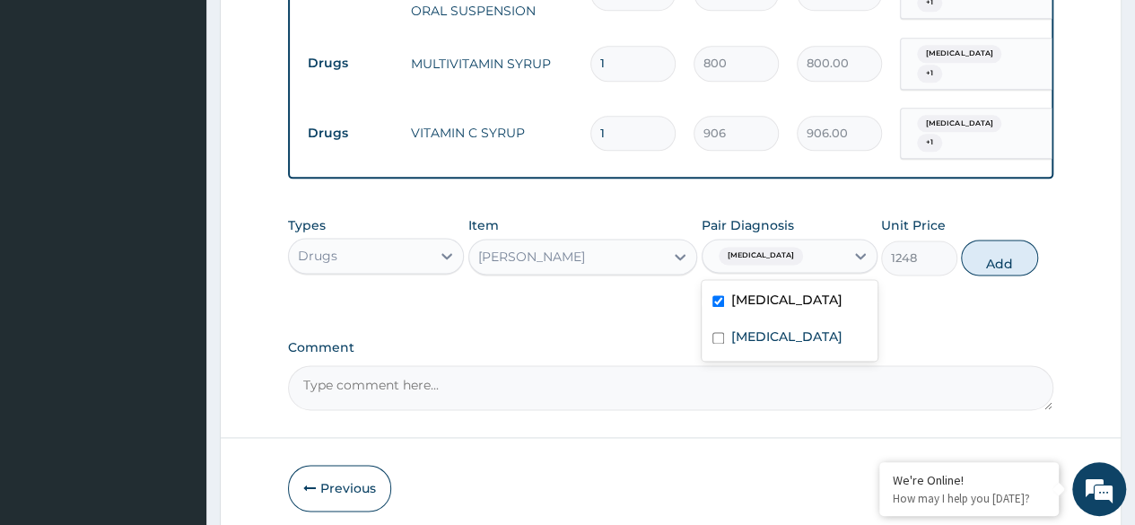
click at [811, 345] on label "Upper respiratory infection" at bounding box center [786, 337] width 111 height 18
checkbox input "true"
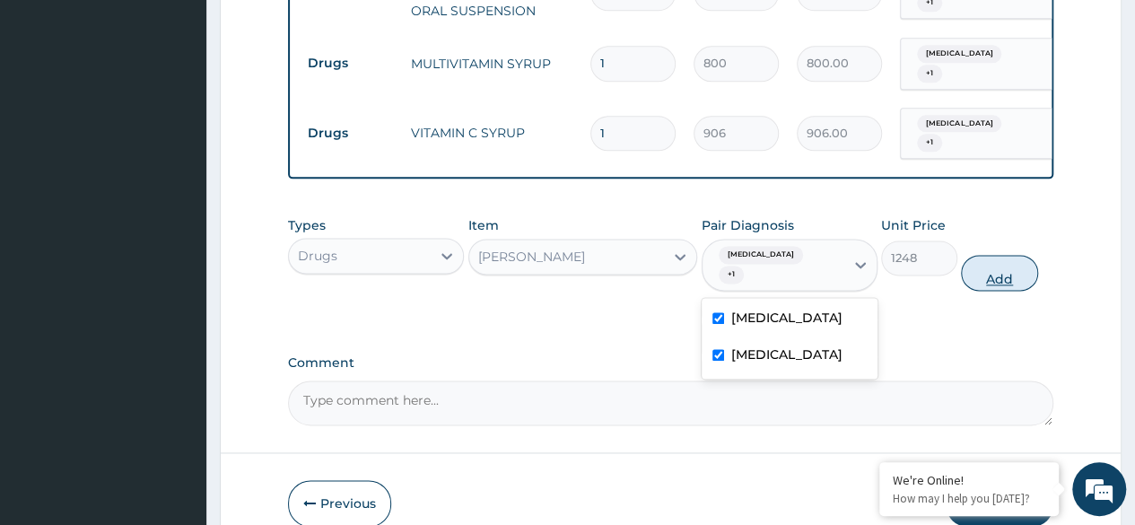
click at [1001, 255] on button "Add" at bounding box center [999, 273] width 76 height 36
type input "0"
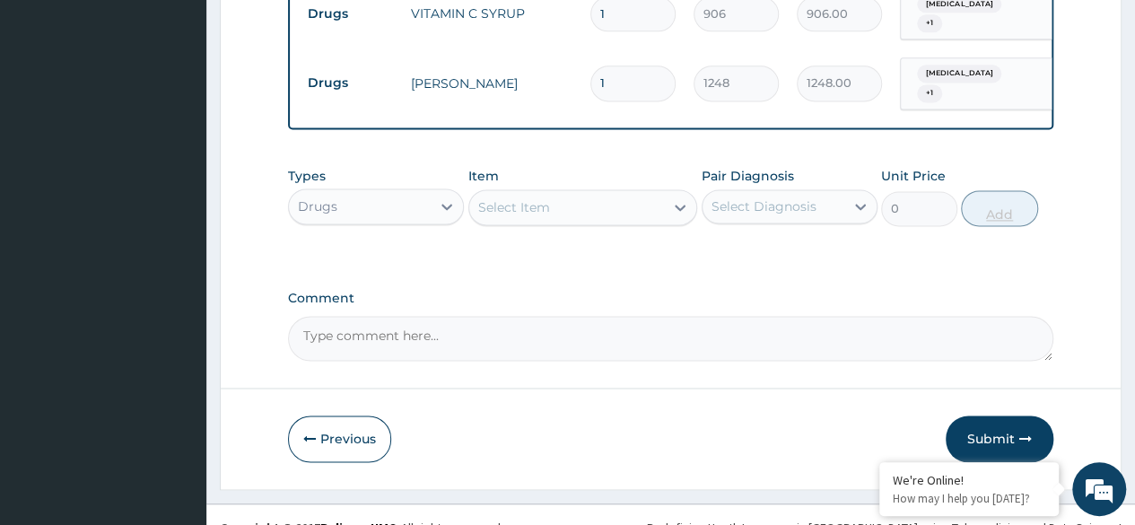
scroll to position [1204, 0]
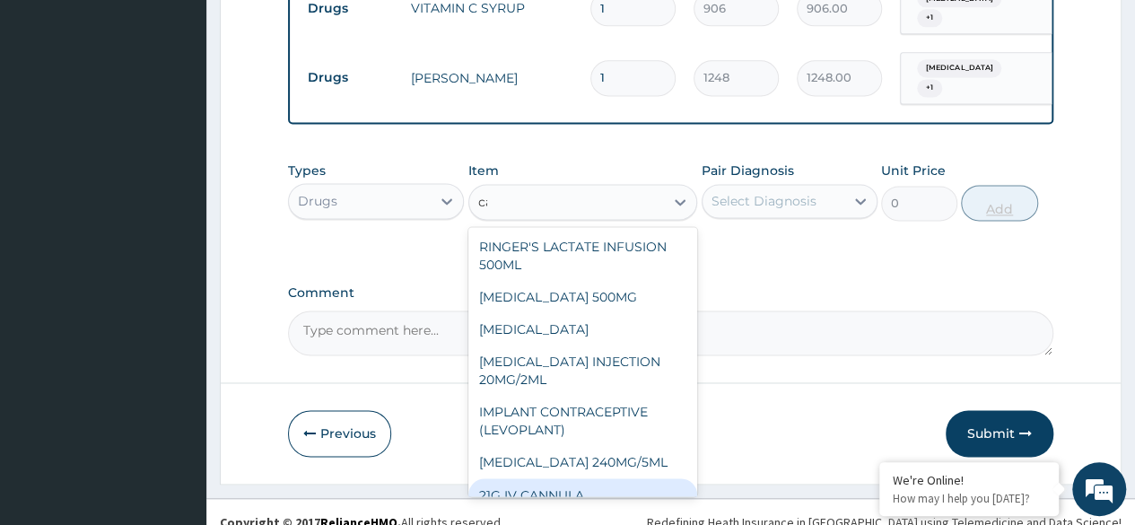
type input "c"
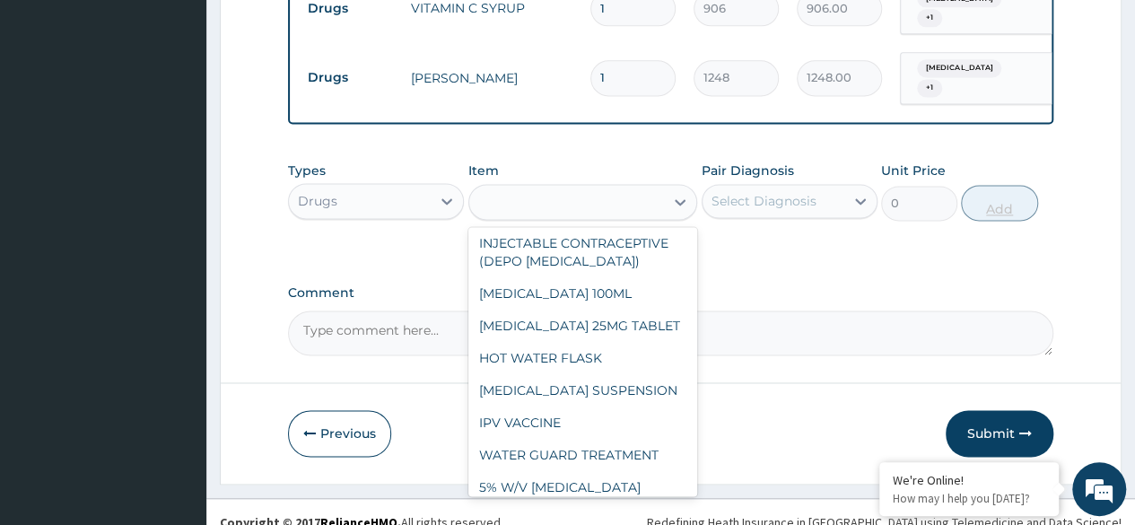
scroll to position [2190, 0]
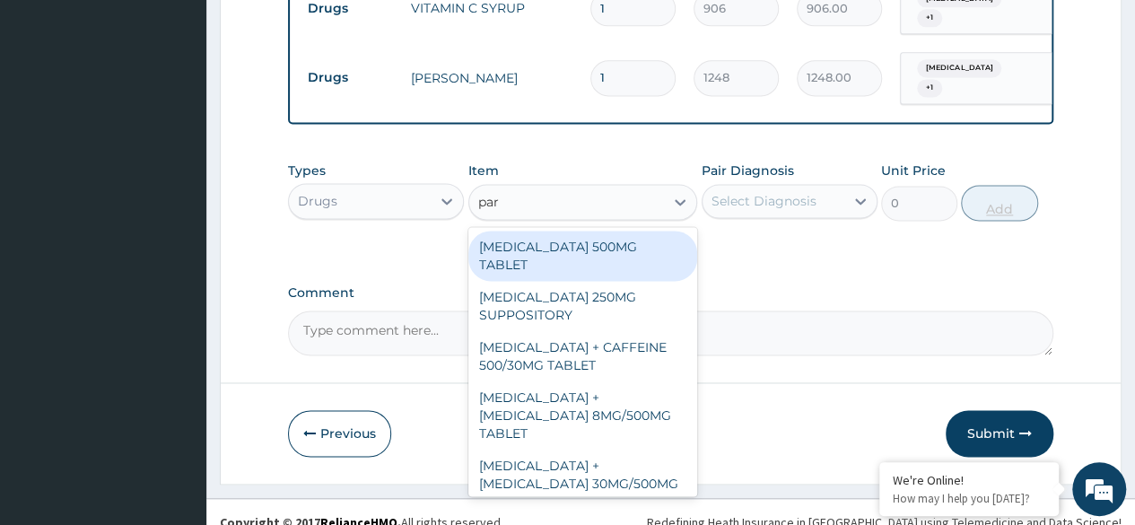
type input "para"
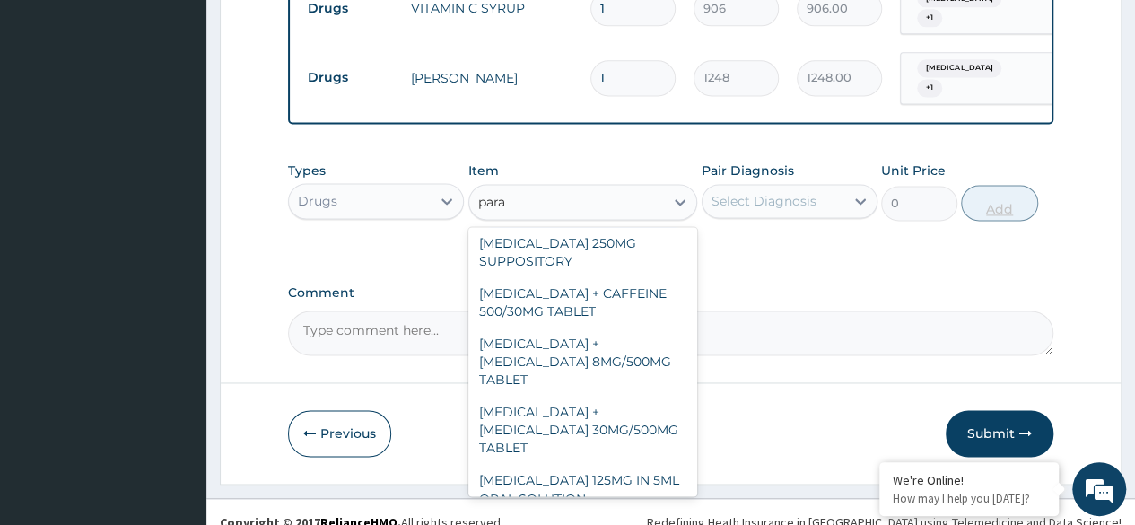
scroll to position [204, 5]
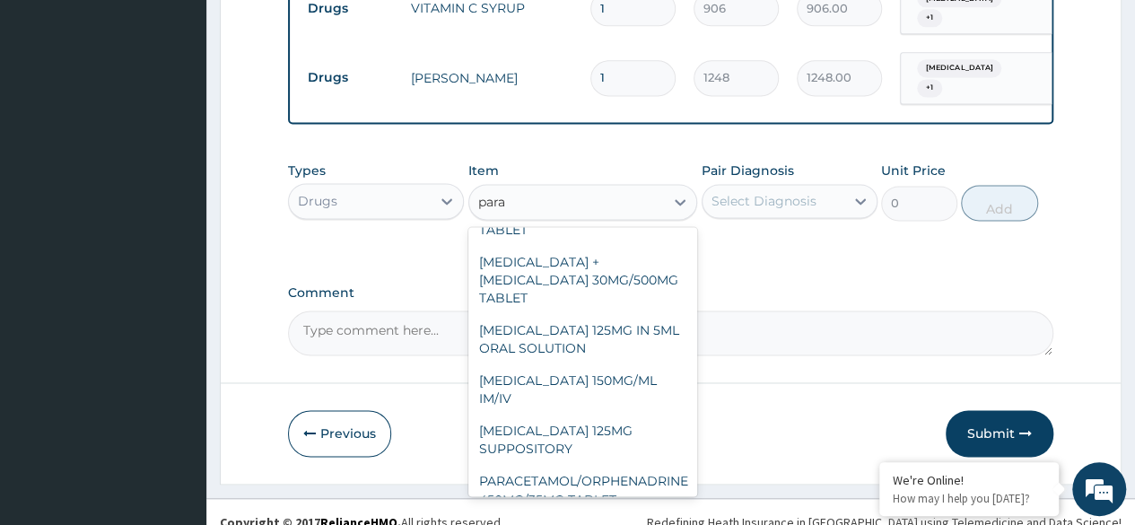
click at [635, 314] on div "PARACETAMOL 125MG IN 5ML ORAL SOLUTION" at bounding box center [583, 339] width 230 height 50
type input "1032"
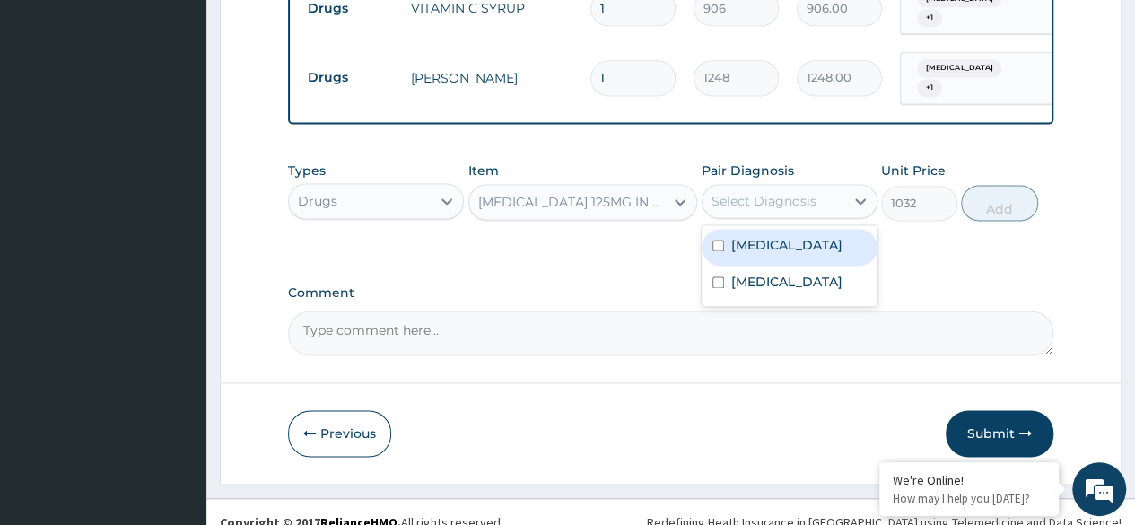
click at [806, 237] on div "Malaria" at bounding box center [790, 247] width 176 height 37
checkbox input "true"
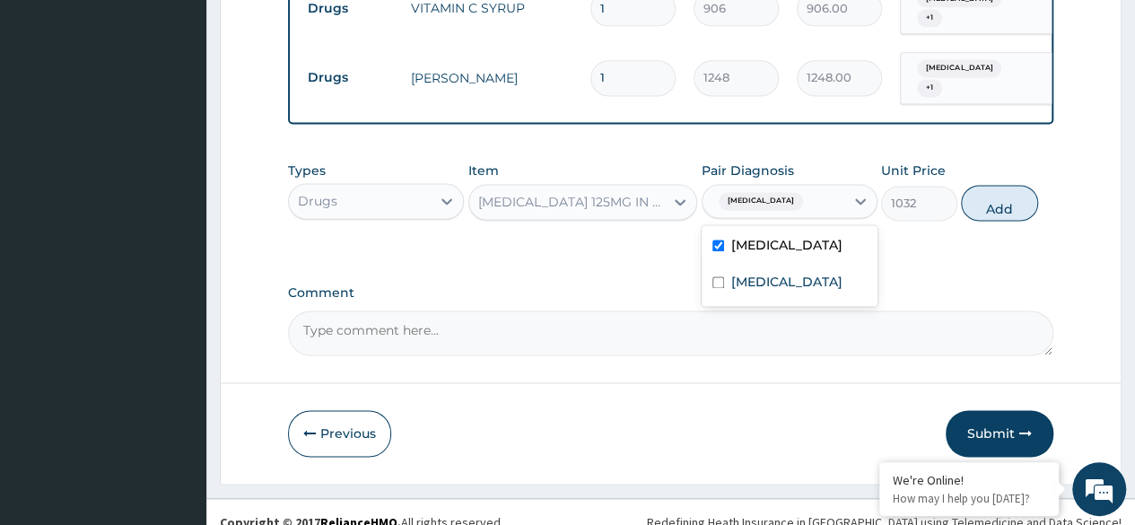
click at [799, 287] on label "Upper respiratory infection" at bounding box center [786, 282] width 111 height 18
checkbox input "true"
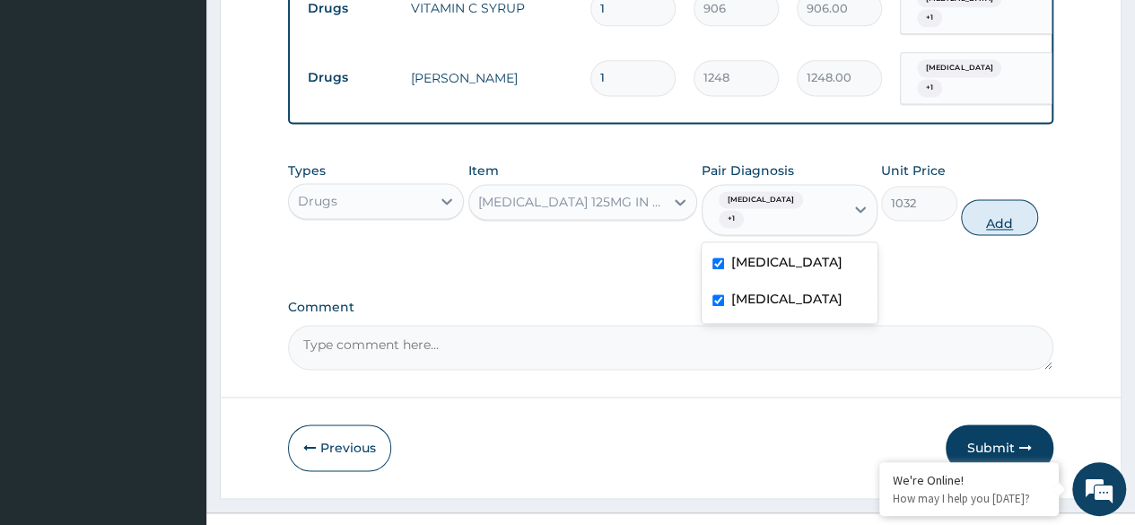
click at [1000, 199] on button "Add" at bounding box center [999, 217] width 76 height 36
type input "0"
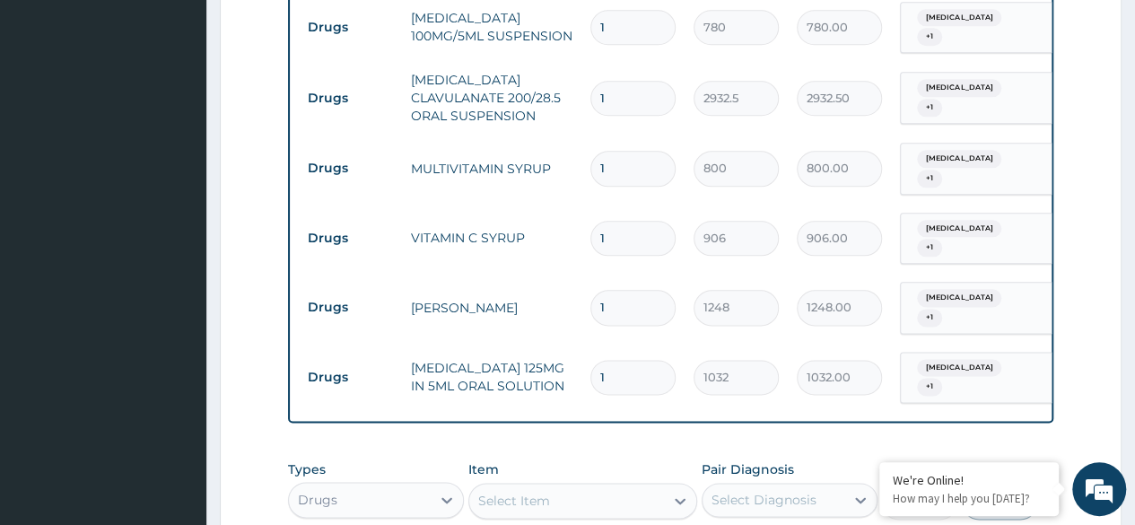
scroll to position [969, 0]
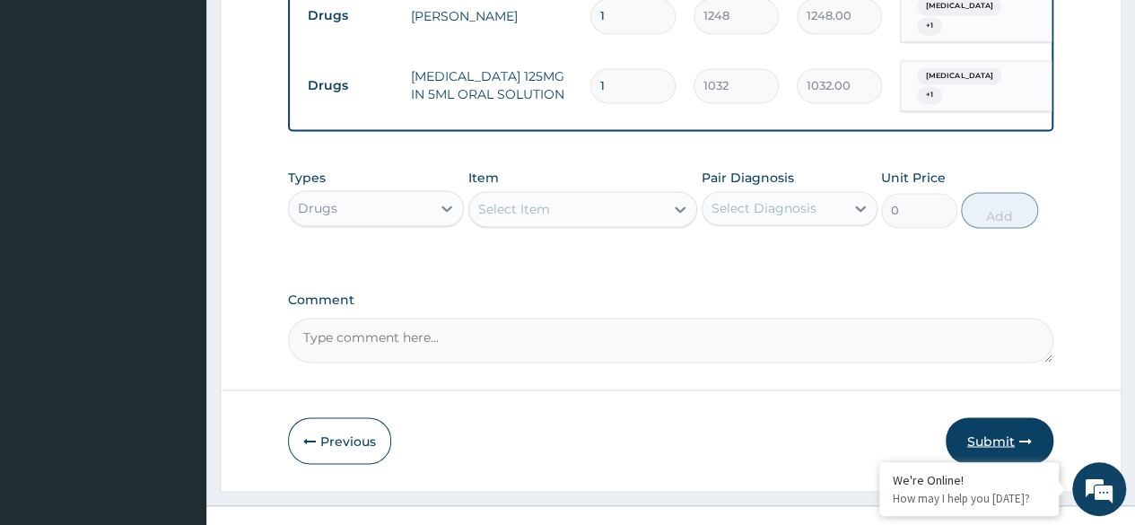
click at [998, 417] on button "Submit" at bounding box center [1000, 440] width 108 height 47
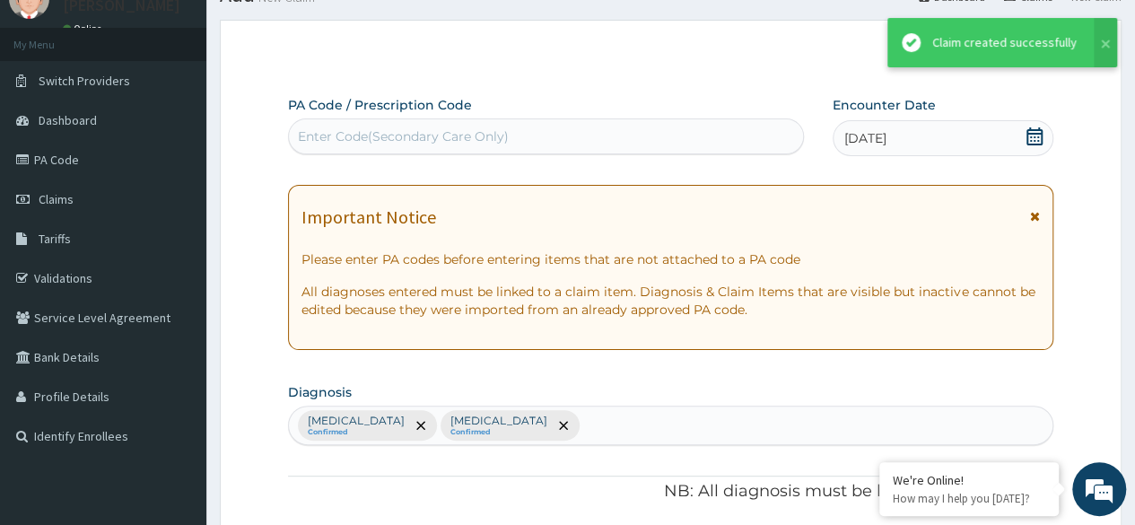
scroll to position [1266, 0]
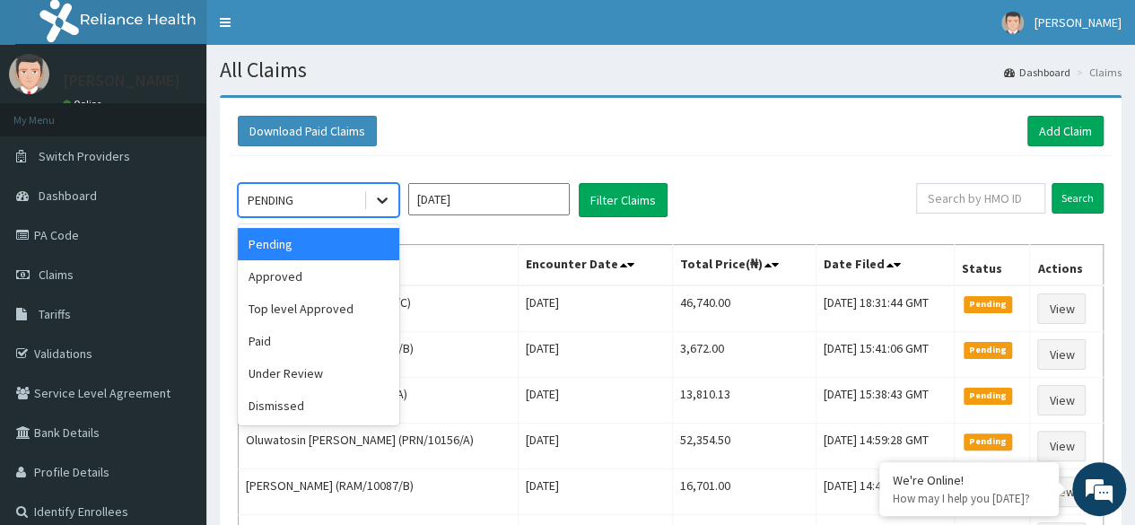
click at [388, 208] on div at bounding box center [382, 200] width 32 height 32
click at [357, 277] on div "Approved" at bounding box center [319, 276] width 162 height 32
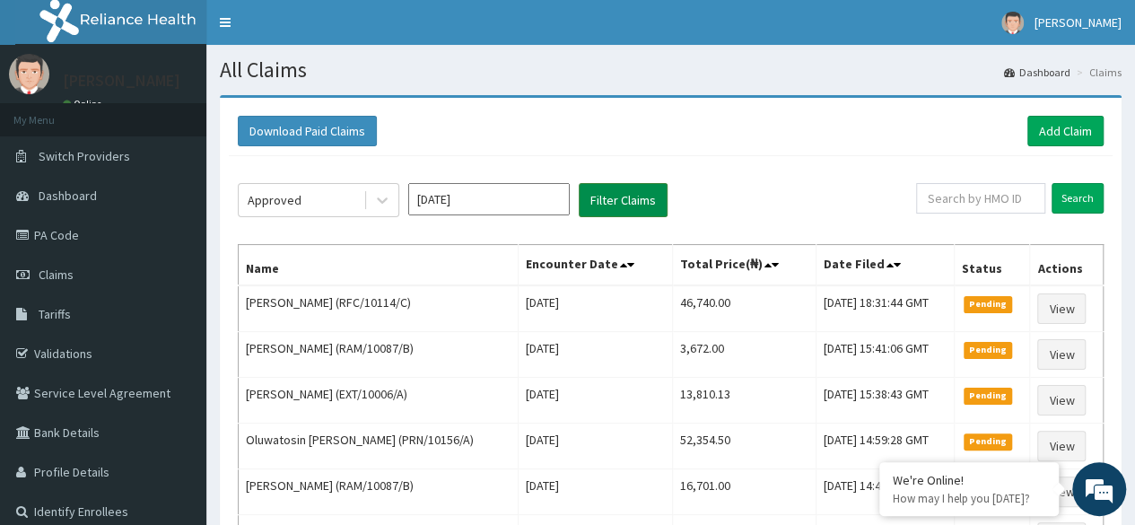
click at [619, 208] on button "Filter Claims" at bounding box center [623, 200] width 89 height 34
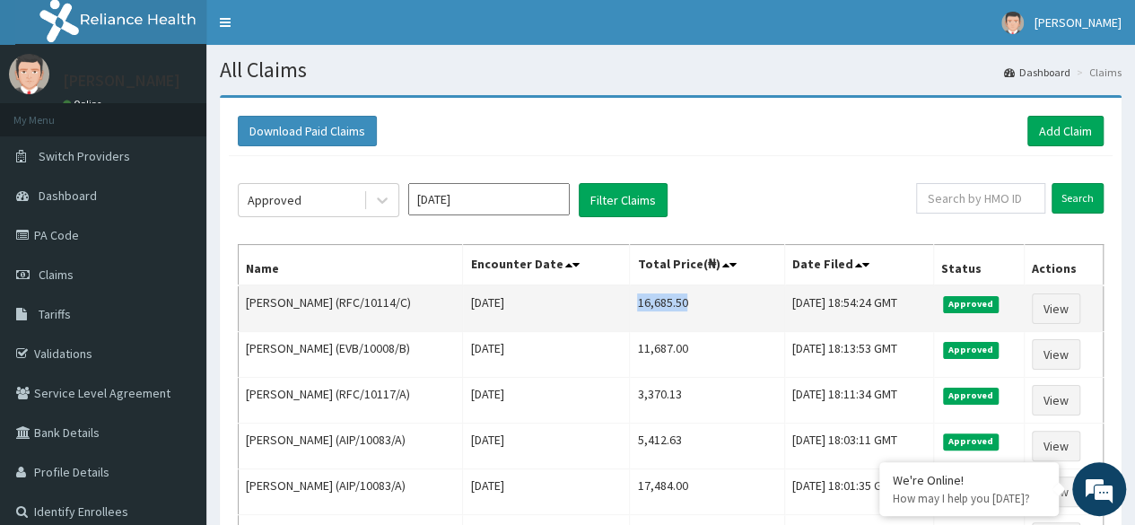
drag, startPoint x: 639, startPoint y: 300, endPoint x: 696, endPoint y: 300, distance: 57.4
click at [696, 300] on td "16,685.50" at bounding box center [707, 308] width 154 height 47
copy td "16,685.50"
